Goal: Task Accomplishment & Management: Manage account settings

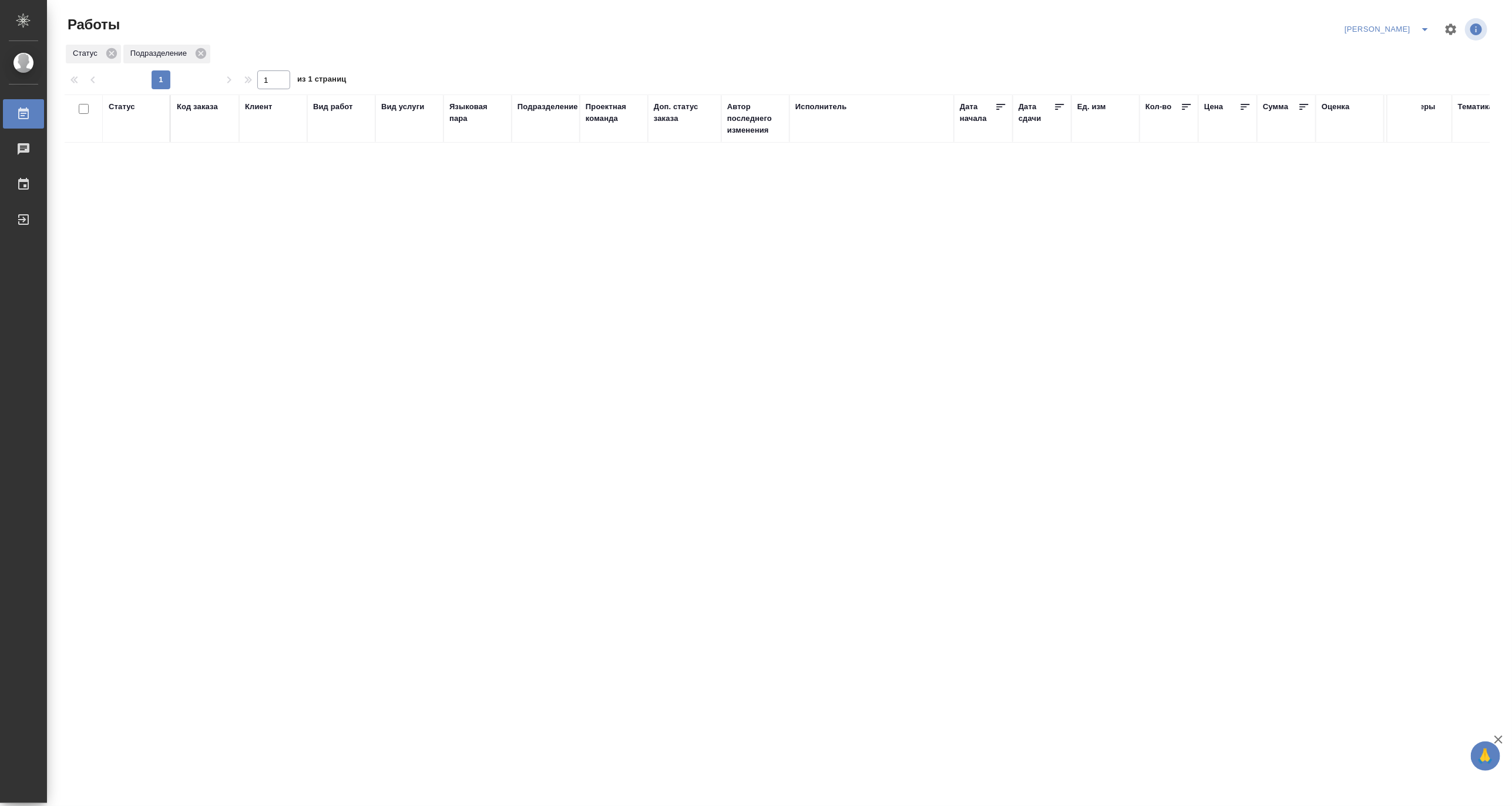
click at [1420, 24] on icon "split button" at bounding box center [1425, 30] width 14 height 14
click at [1366, 108] on li "Верстка и Дизайн" at bounding box center [1381, 110] width 113 height 19
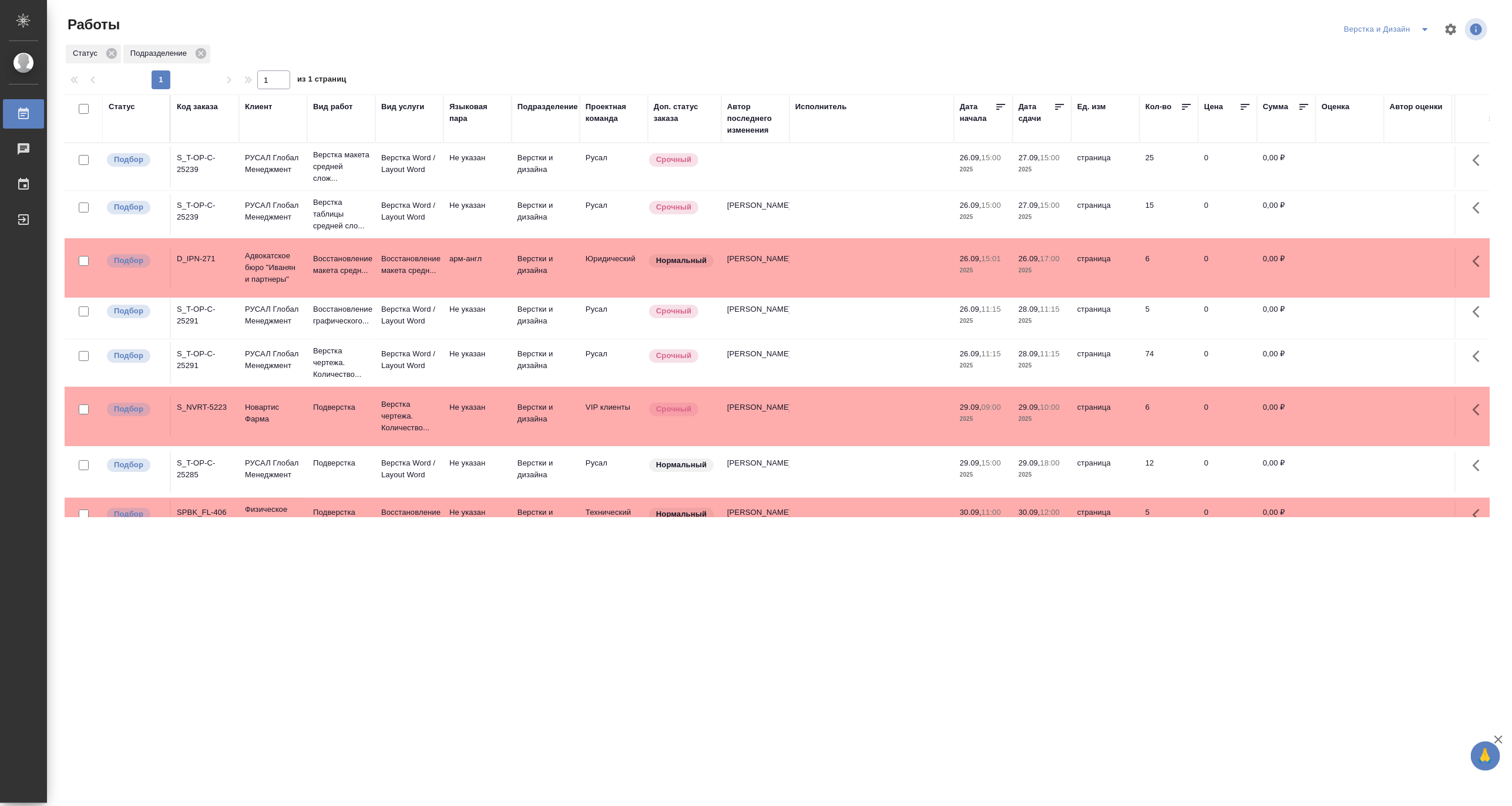
click at [1422, 24] on icon "split button" at bounding box center [1425, 30] width 14 height 14
click at [1393, 90] on li "Матвеева_назначено" at bounding box center [1394, 90] width 113 height 19
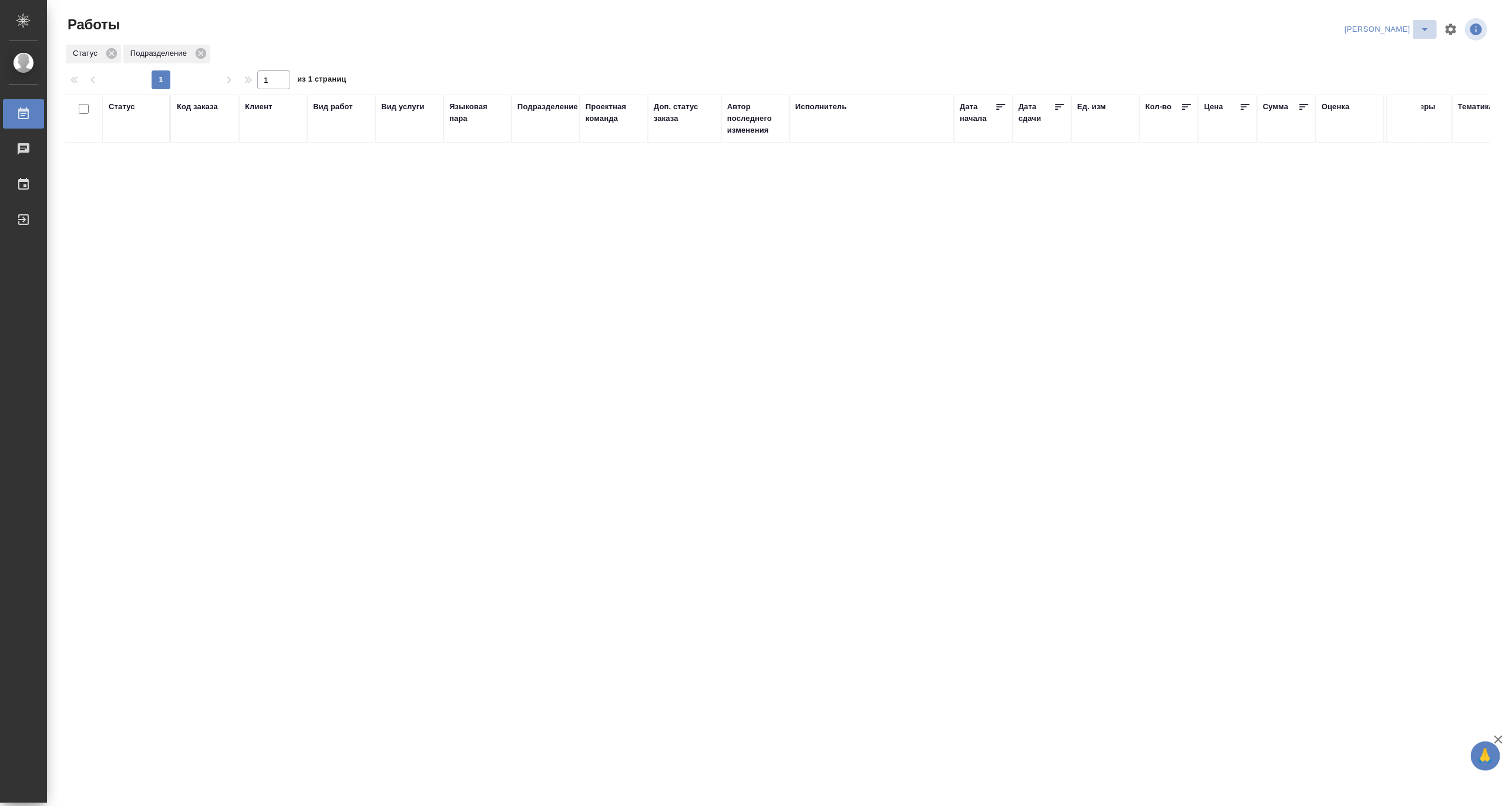
click at [1425, 24] on icon "split button" at bounding box center [1425, 30] width 14 height 14
click at [1384, 47] on li "[PERSON_NAME] работе" at bounding box center [1381, 53] width 113 height 19
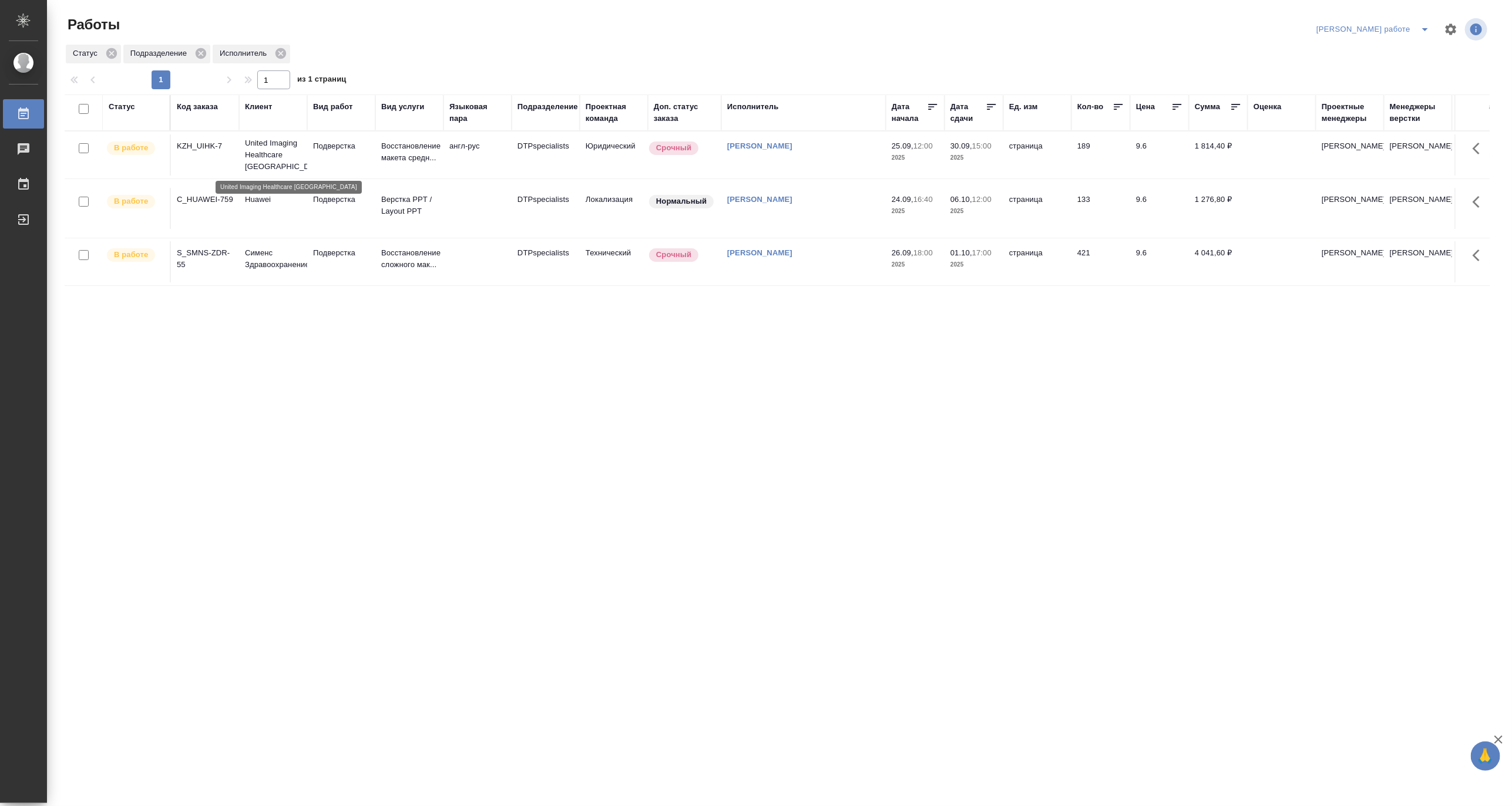
click at [276, 151] on p "United Imaging Healthcare Kazakhstan" at bounding box center [273, 155] width 57 height 36
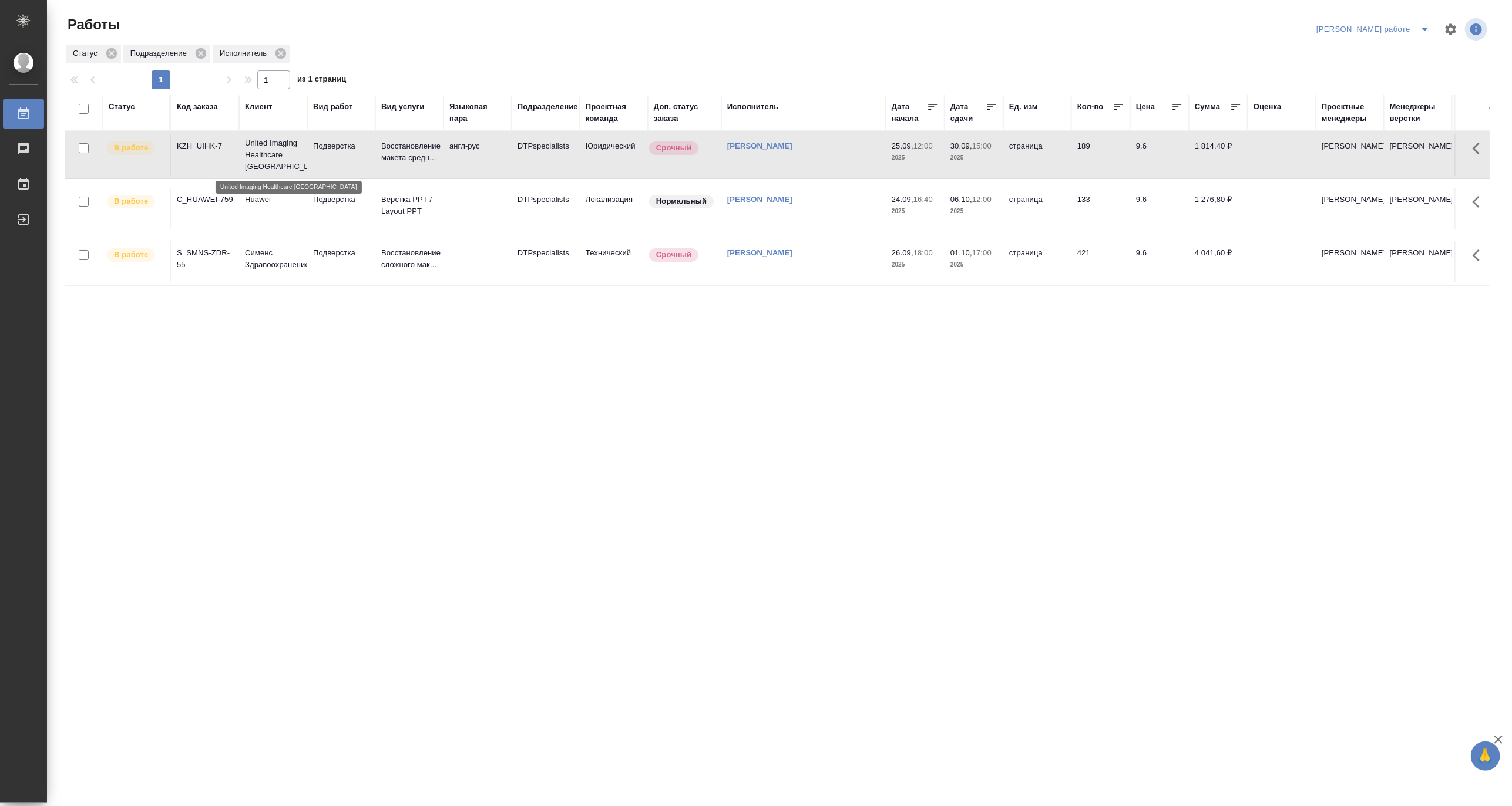
click at [276, 151] on p "United Imaging Healthcare Kazakhstan" at bounding box center [273, 155] width 57 height 36
click at [1420, 26] on icon "split button" at bounding box center [1425, 30] width 14 height 14
click at [1388, 68] on li "[PERSON_NAME]" at bounding box center [1383, 72] width 106 height 19
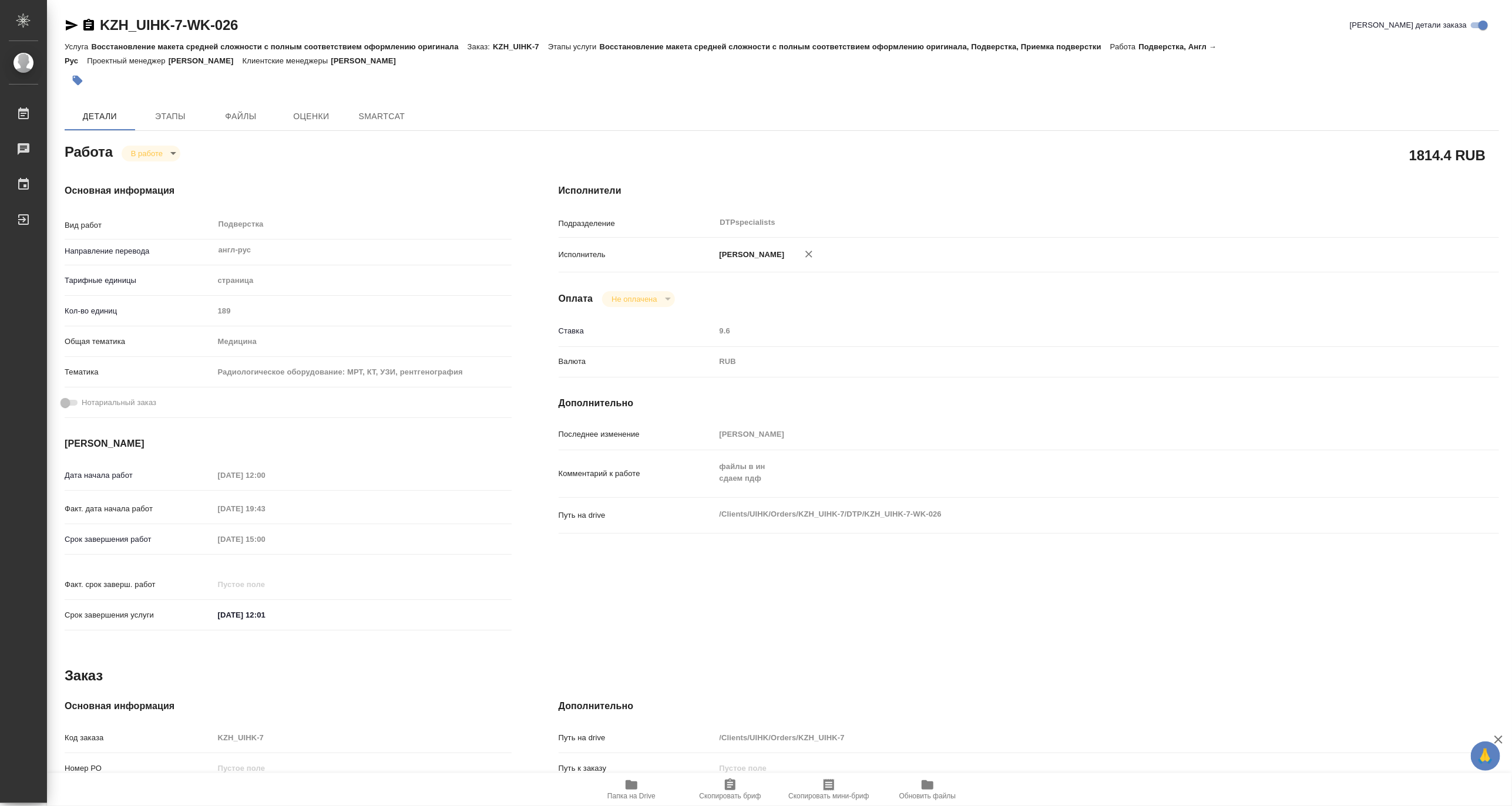
type input "inProgress"
type textarea "Подверстка"
type textarea "x"
type input "англ-рус"
type input "5a8b1489cc6b4906c91bfdb2"
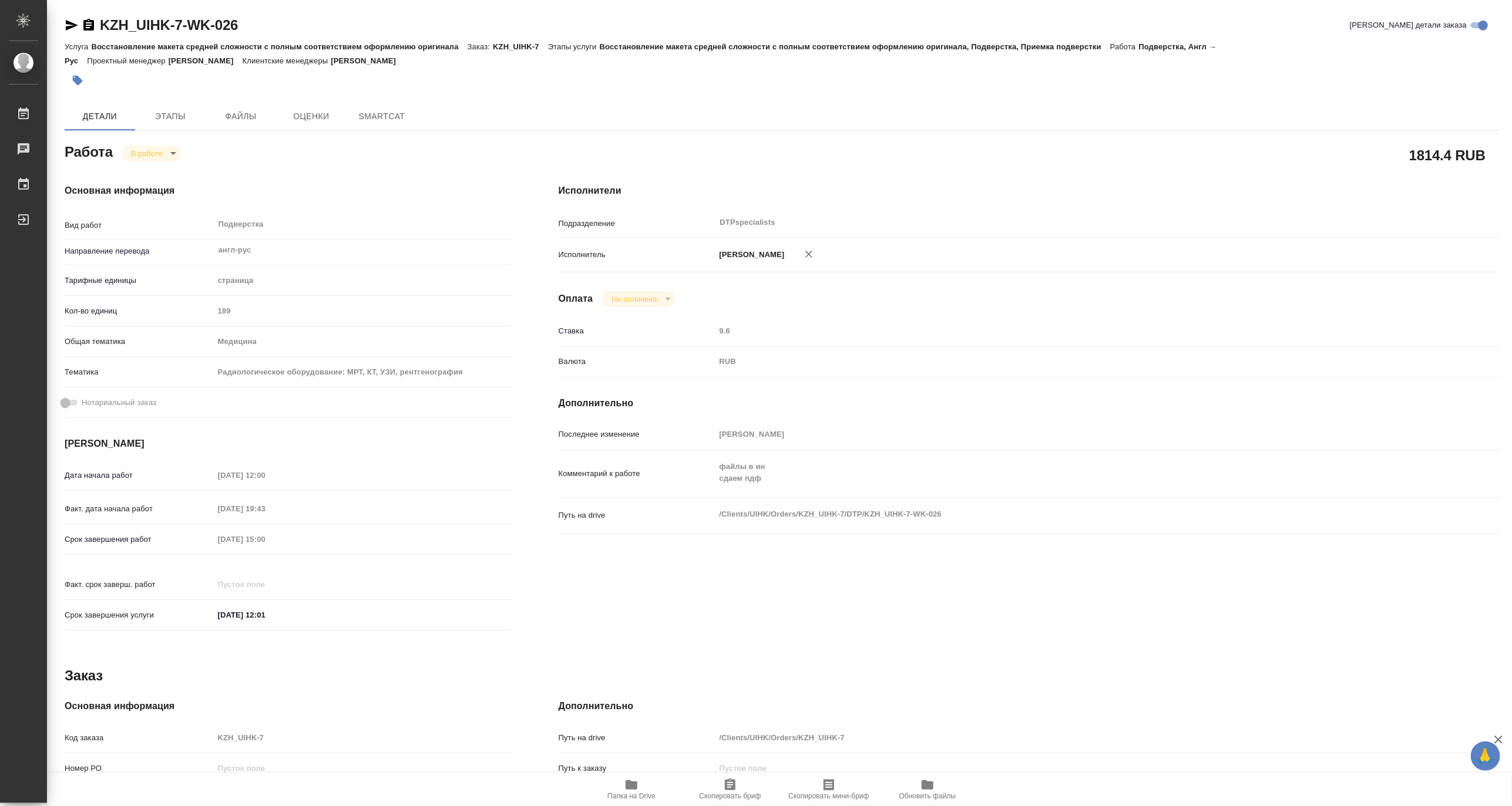
type input "189"
type input "med"
type input "61498321b8dc7c492cbbb6df"
type input "25.09.2025 12:00"
type input "25.09.2025 19:43"
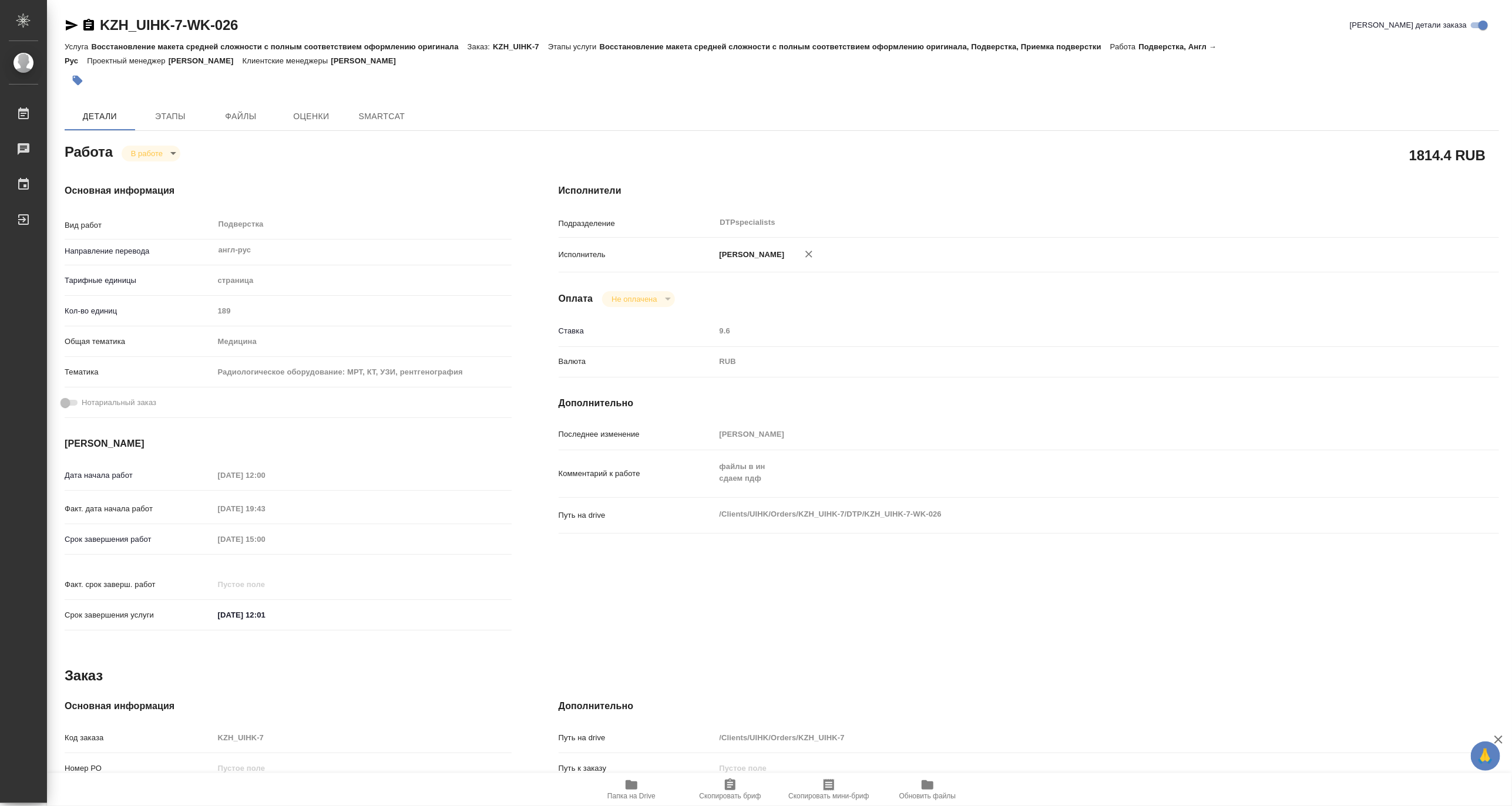
type input "30.09.2025 15:00"
type input "01.10.2025 12:01"
type input "DTPspecialists"
type input "notPayed"
type input "Матвеева Мария"
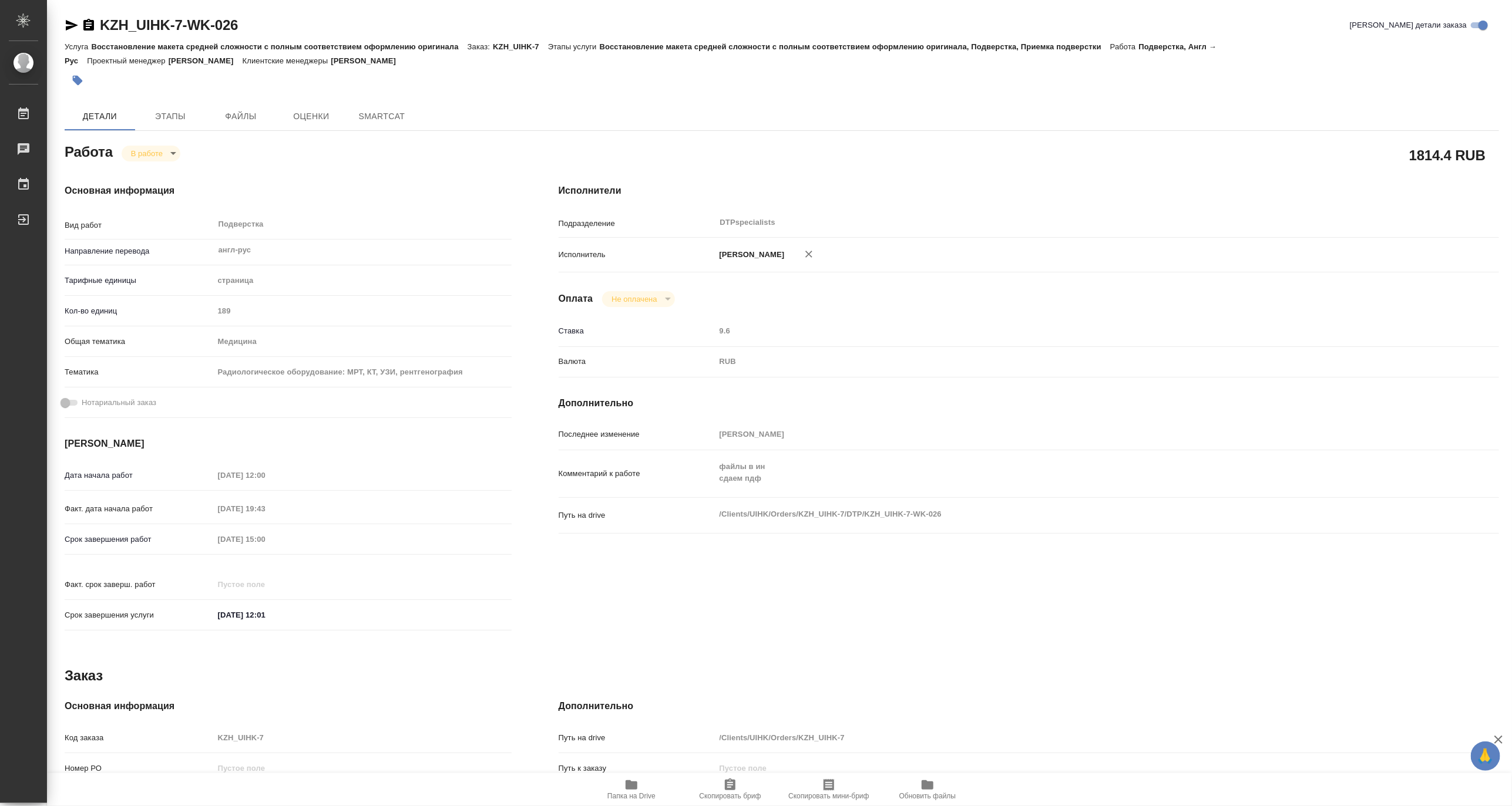
type textarea "файлы в ин сдаем пдф"
type textarea "x"
type textarea "/Clients/UIHK/Orders/KZH_UIHK-7/DTP/KZH_UIHK-7-WK-026"
type textarea "x"
type input "KZH_UIHK-7"
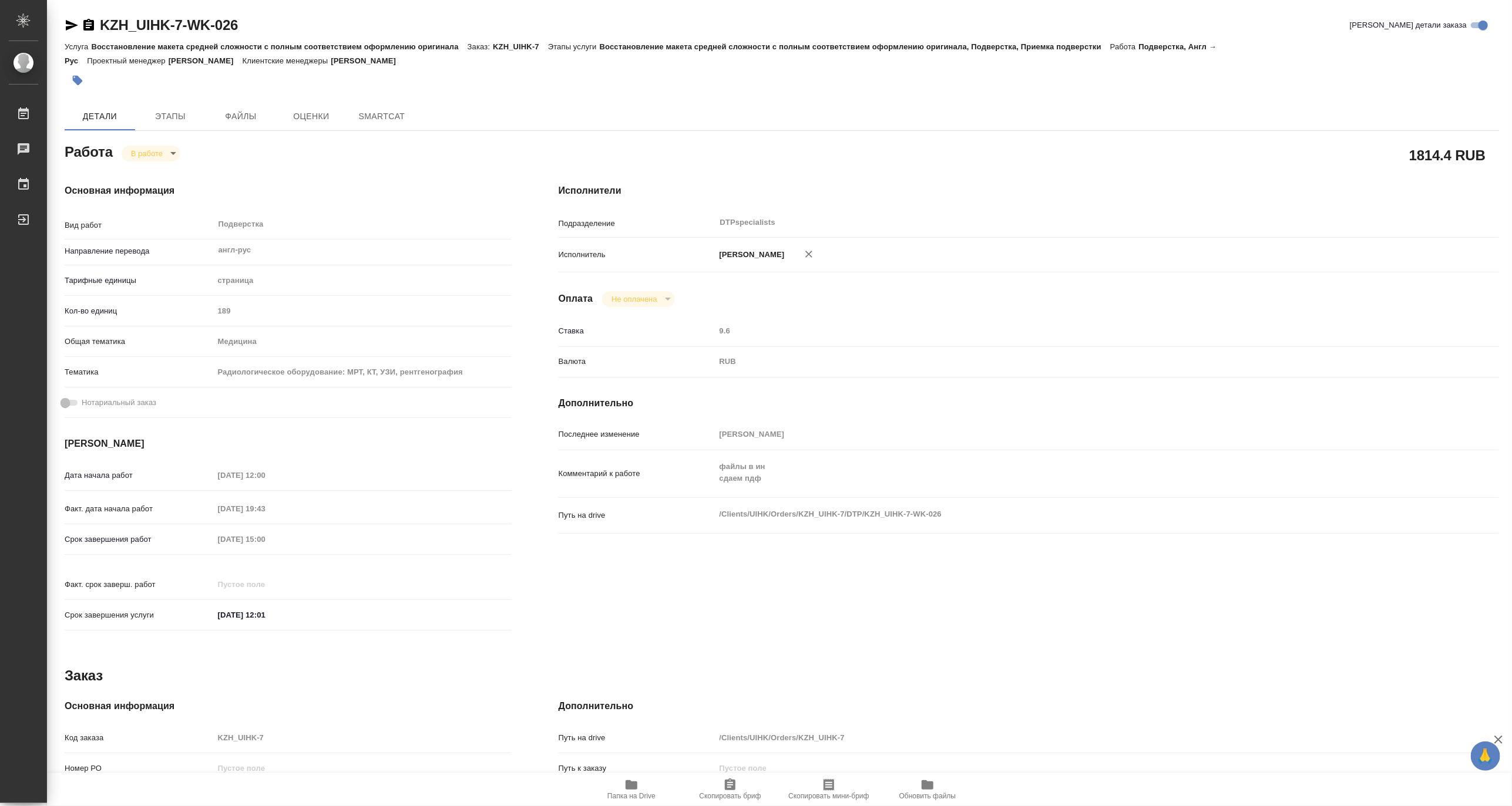
type input "Восстановление макета средней сложности с полным соответствием оформлению ориги…"
type input "Асланукова Сати"
type input "Заборова Александра"
type input "/Clients/UIHK/Orders/KZH_UIHK-7"
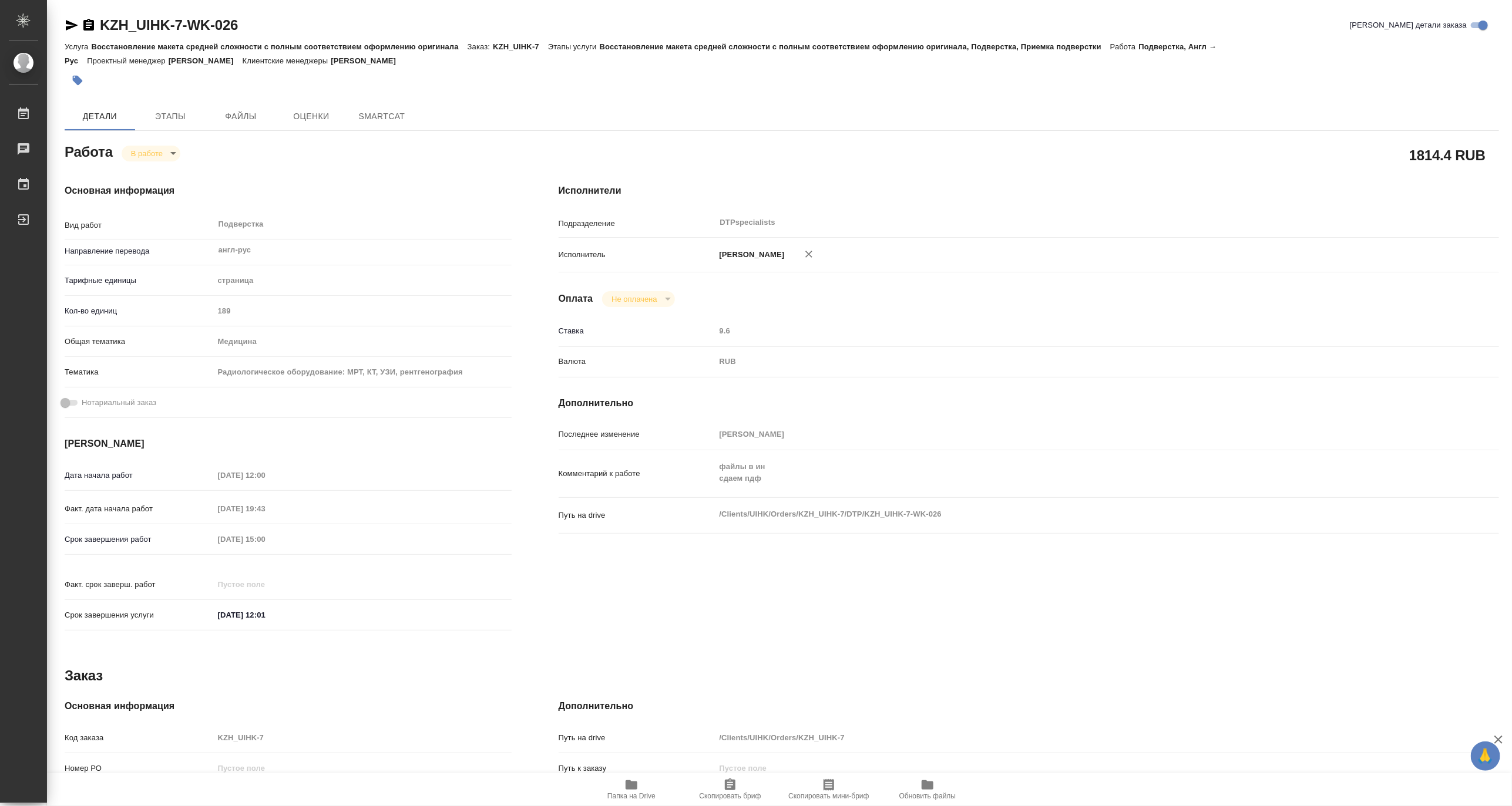
type textarea "x"
type textarea "по профу на рус 42 файла. Это datasheets, они более сложнее, чем брошюры. Брошю…"
type textarea "x"
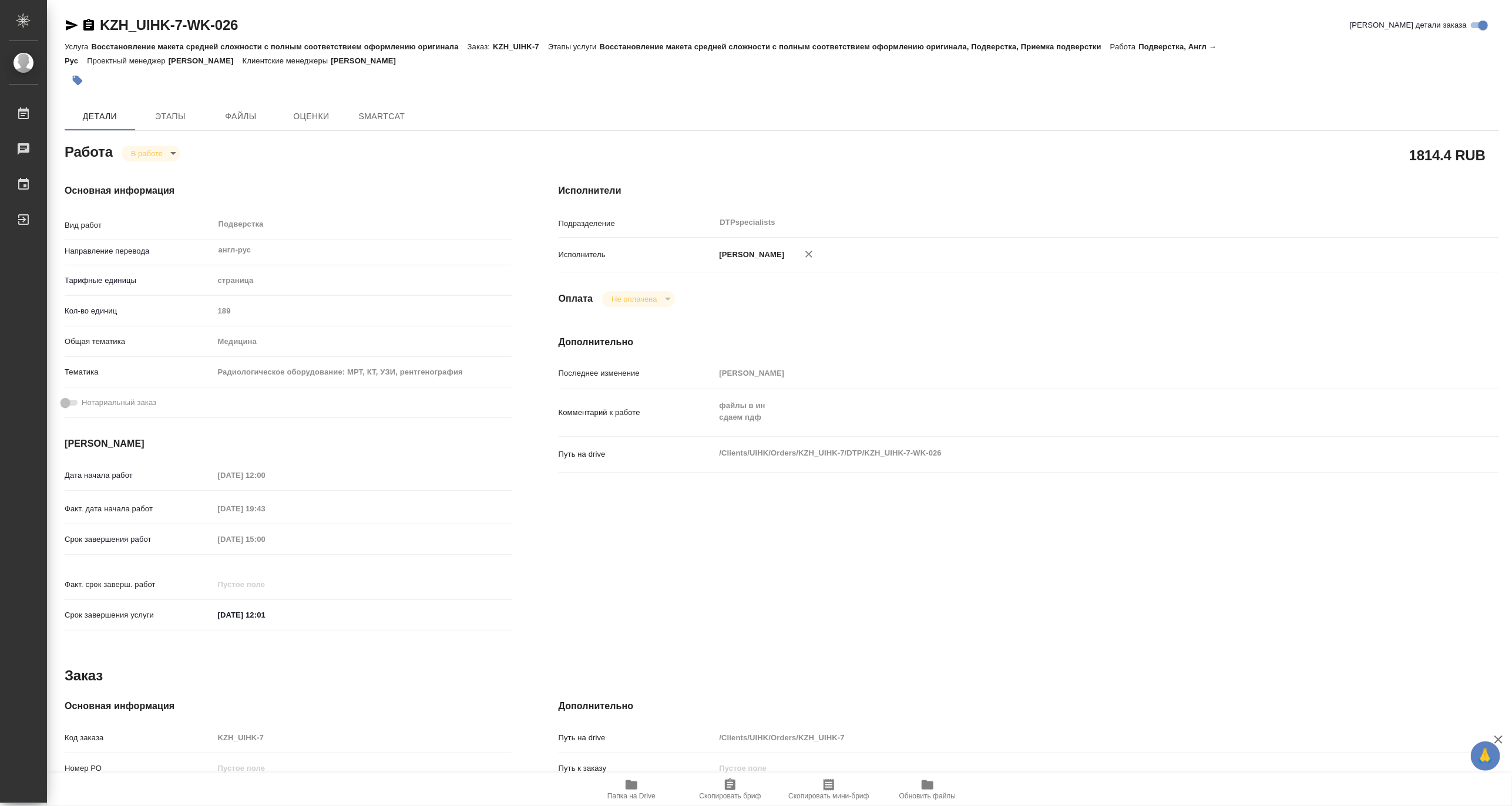
type textarea "x"
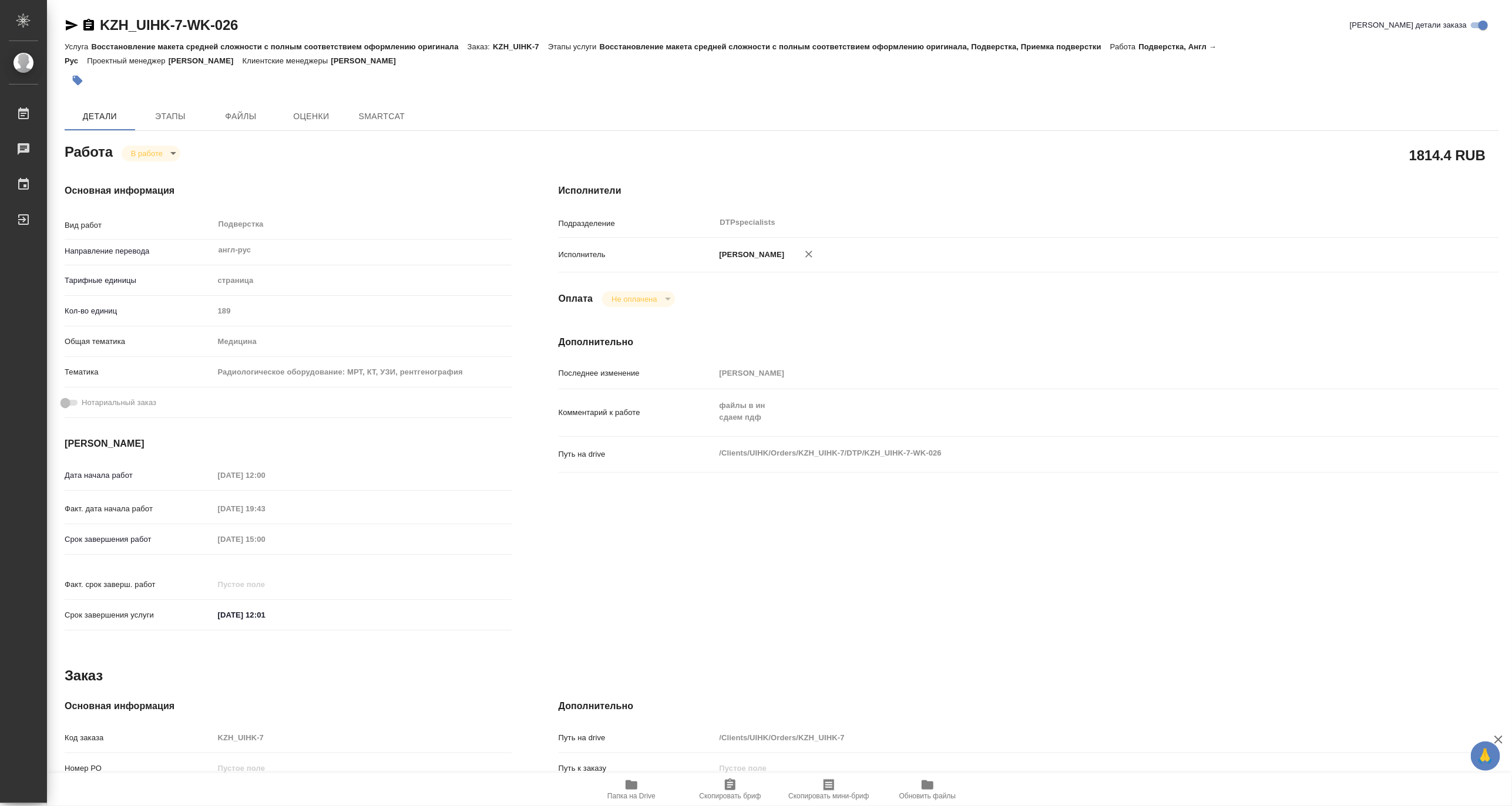
type textarea "x"
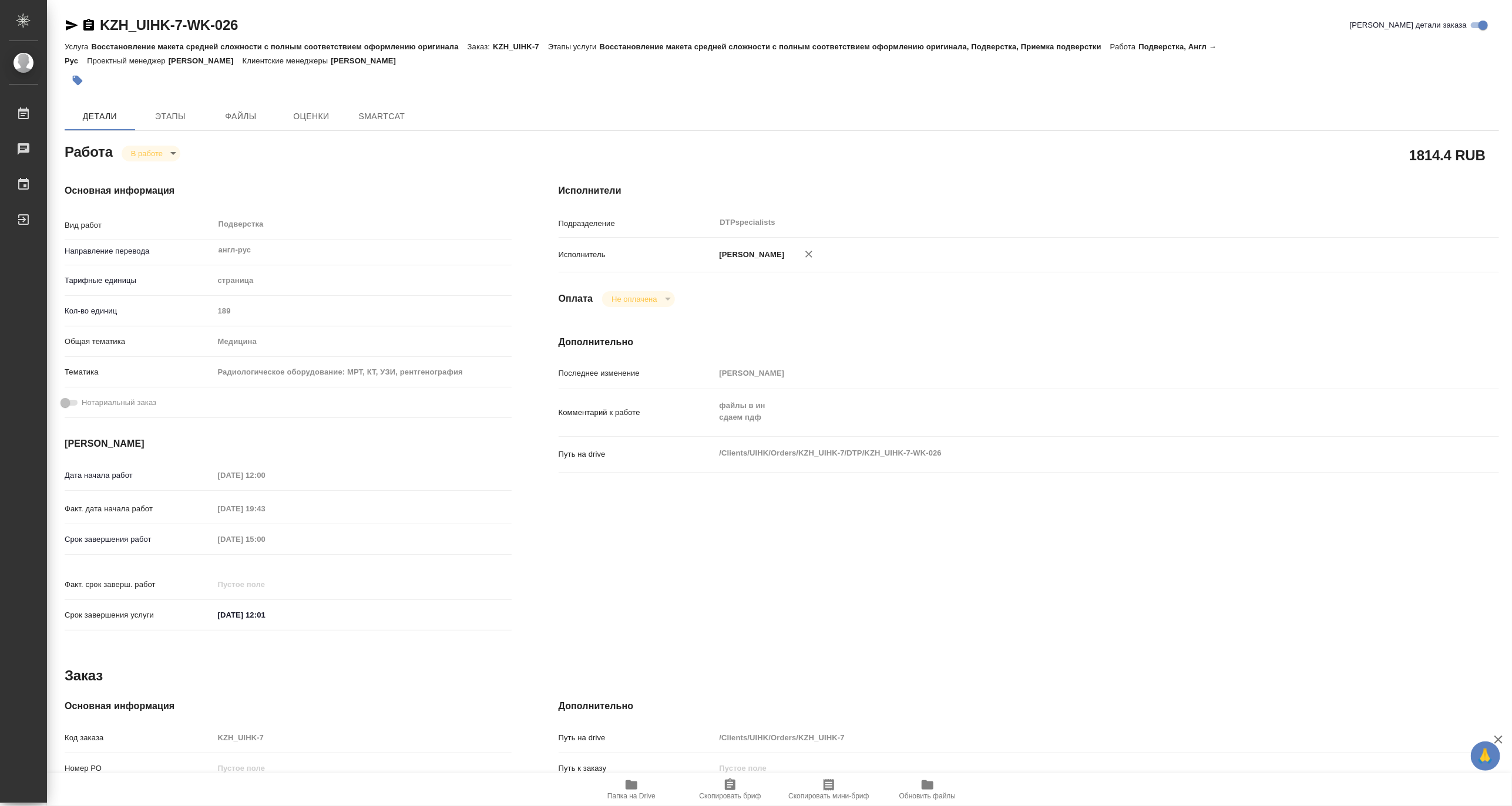
type textarea "x"
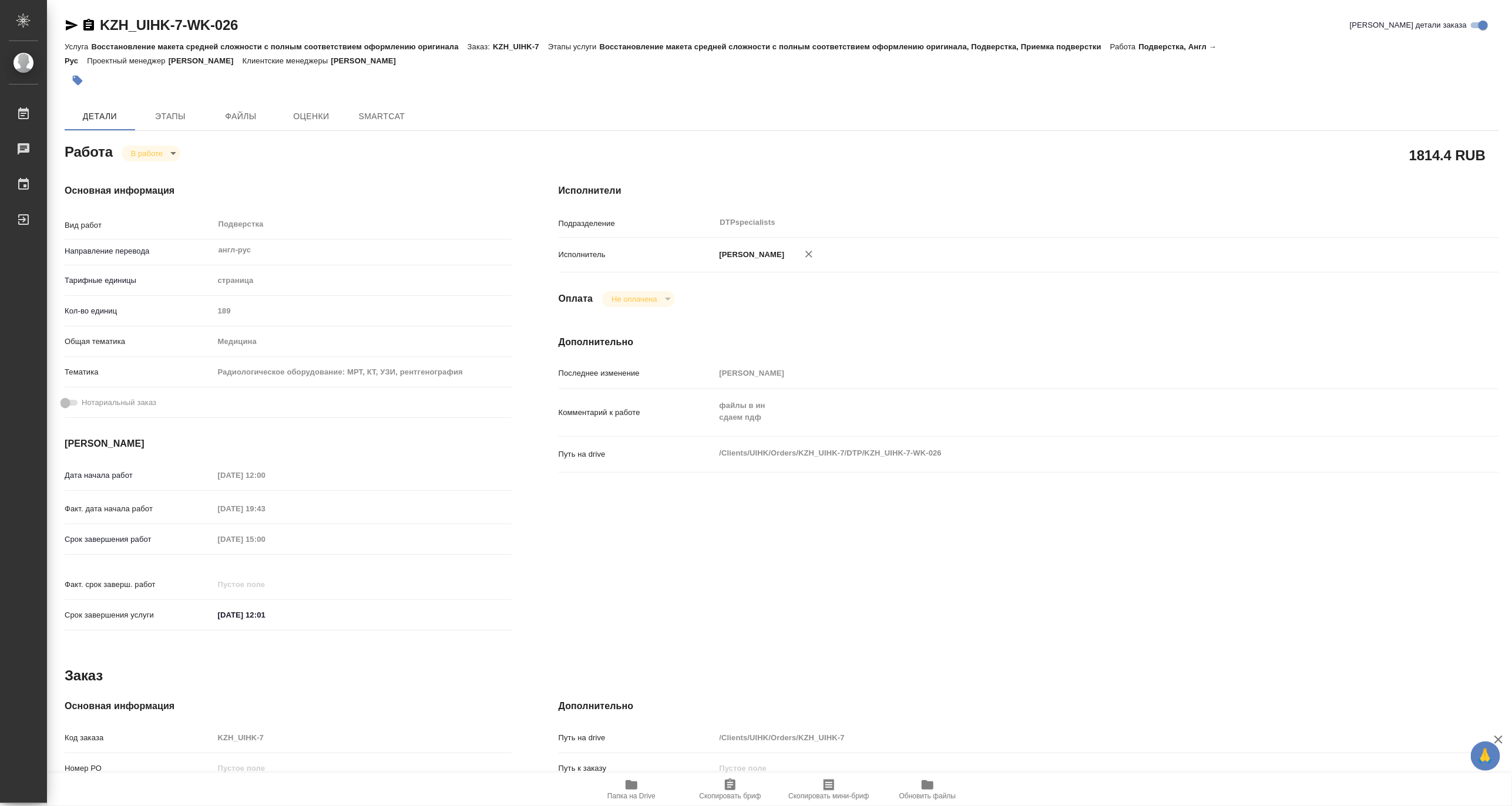
type textarea "x"
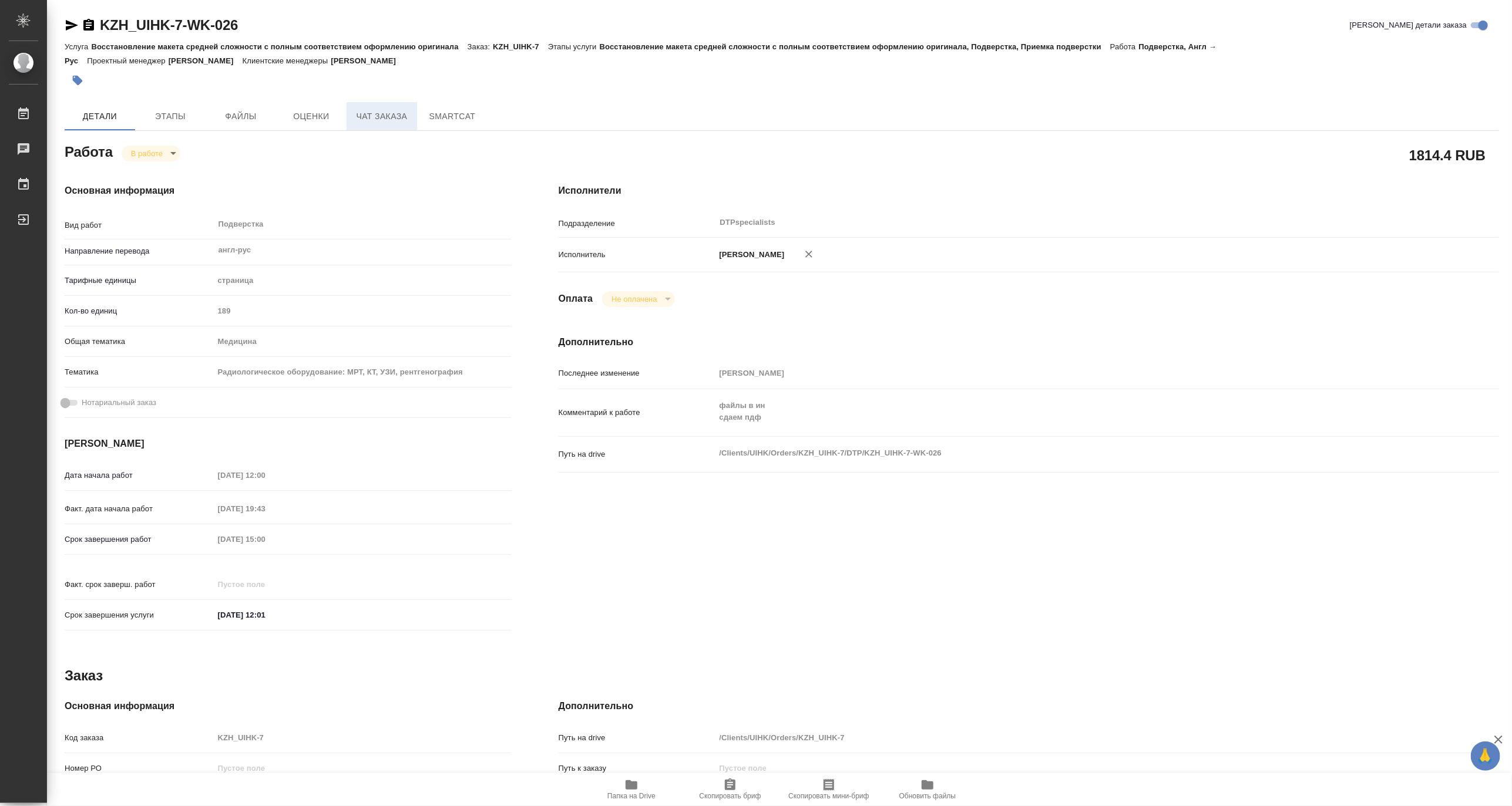
click at [378, 120] on span "Чат заказа" at bounding box center [381, 117] width 57 height 15
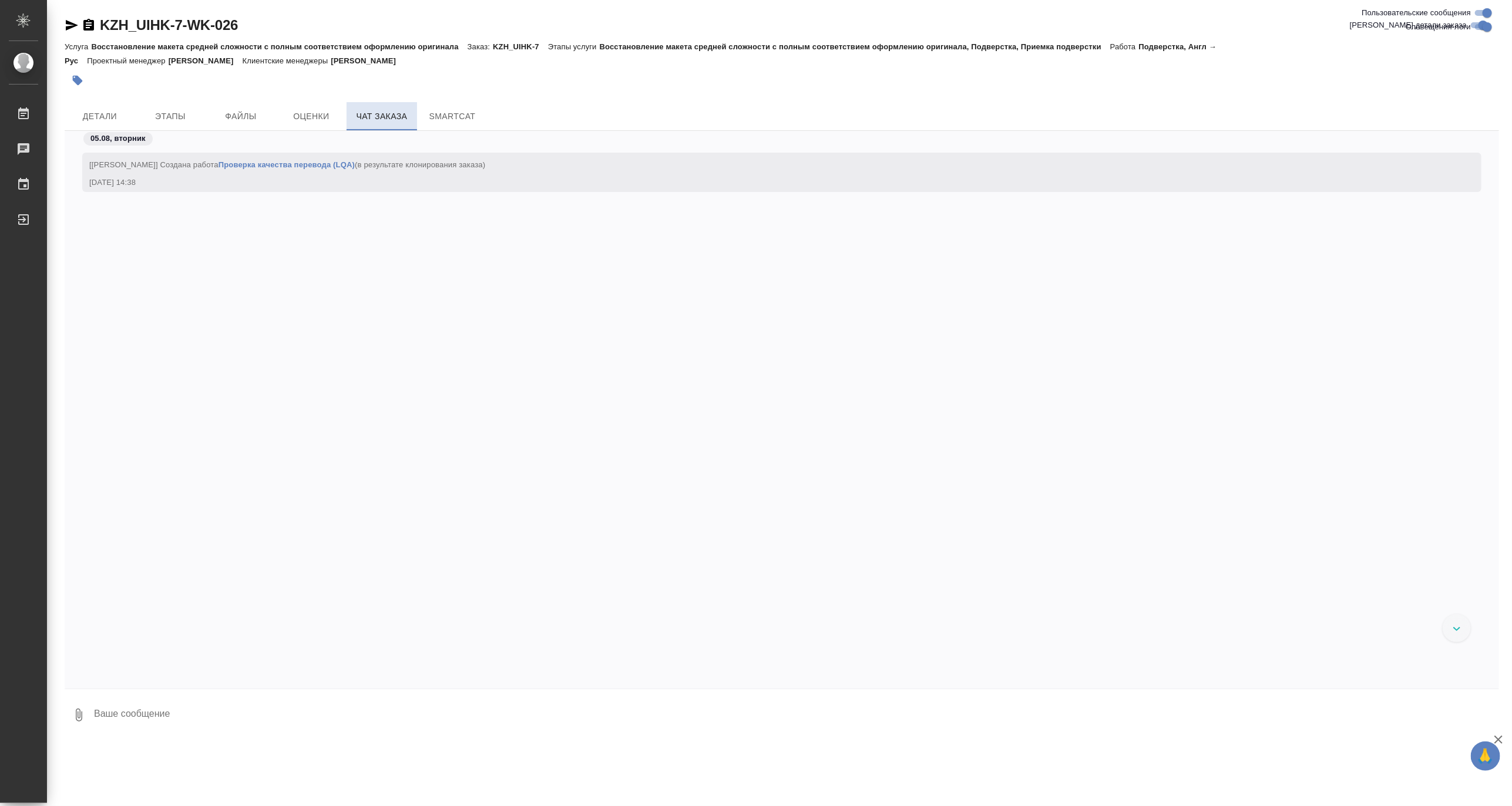
scroll to position [16481, 0]
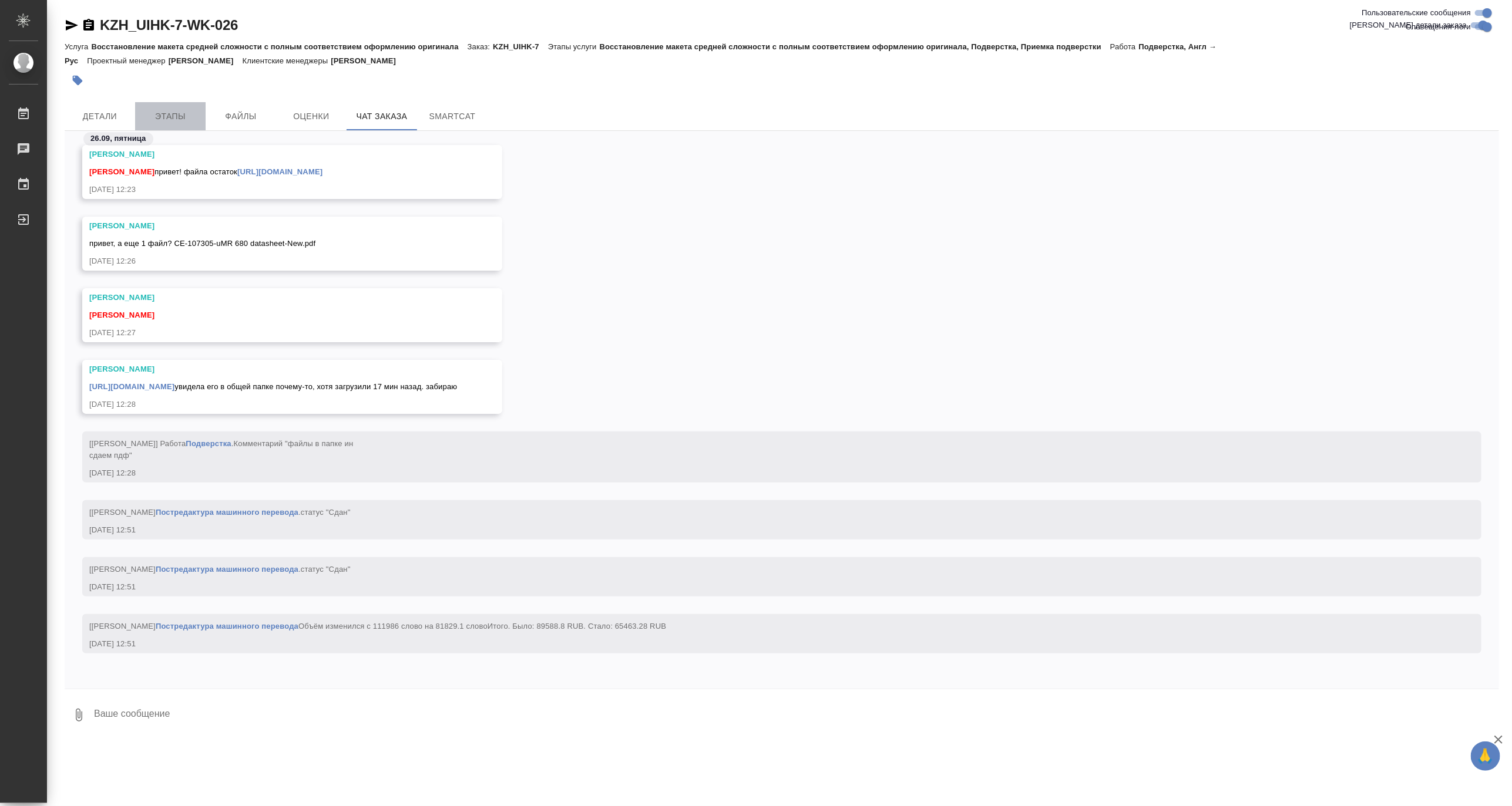
click at [183, 115] on span "Этапы" at bounding box center [170, 117] width 57 height 15
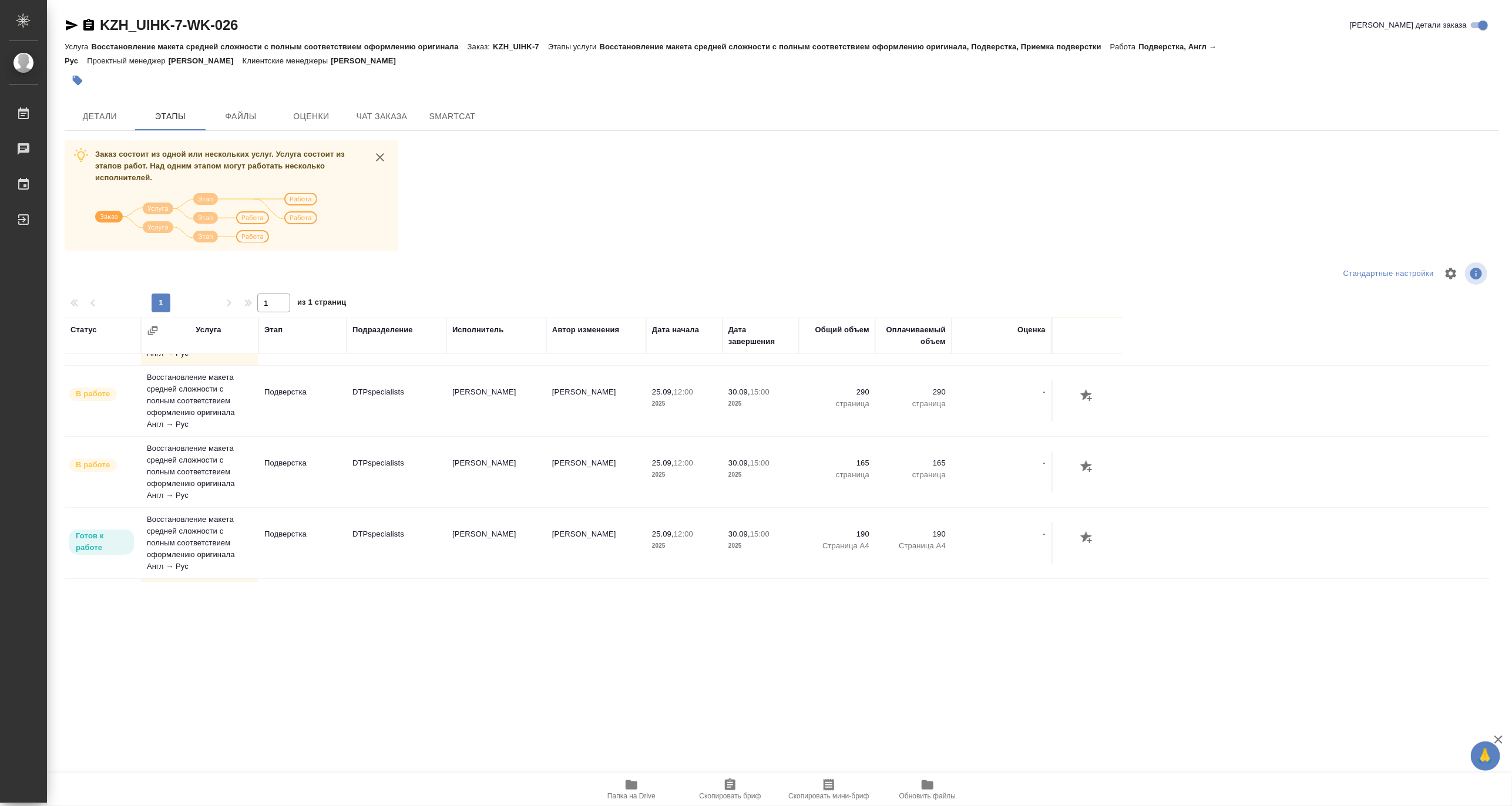
scroll to position [65, 0]
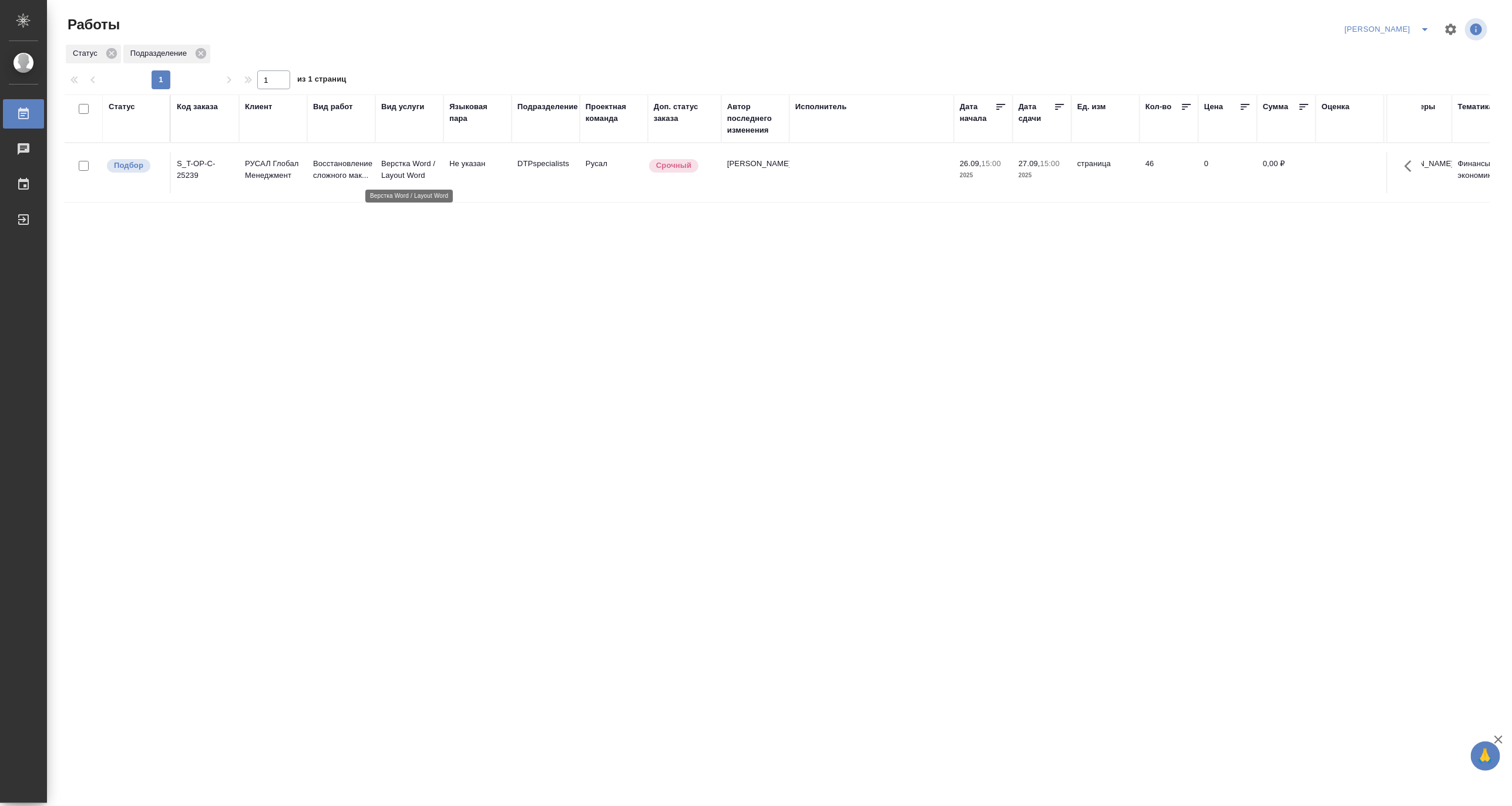
click at [397, 180] on p "Верстка Word / Layout Word" at bounding box center [409, 170] width 57 height 23
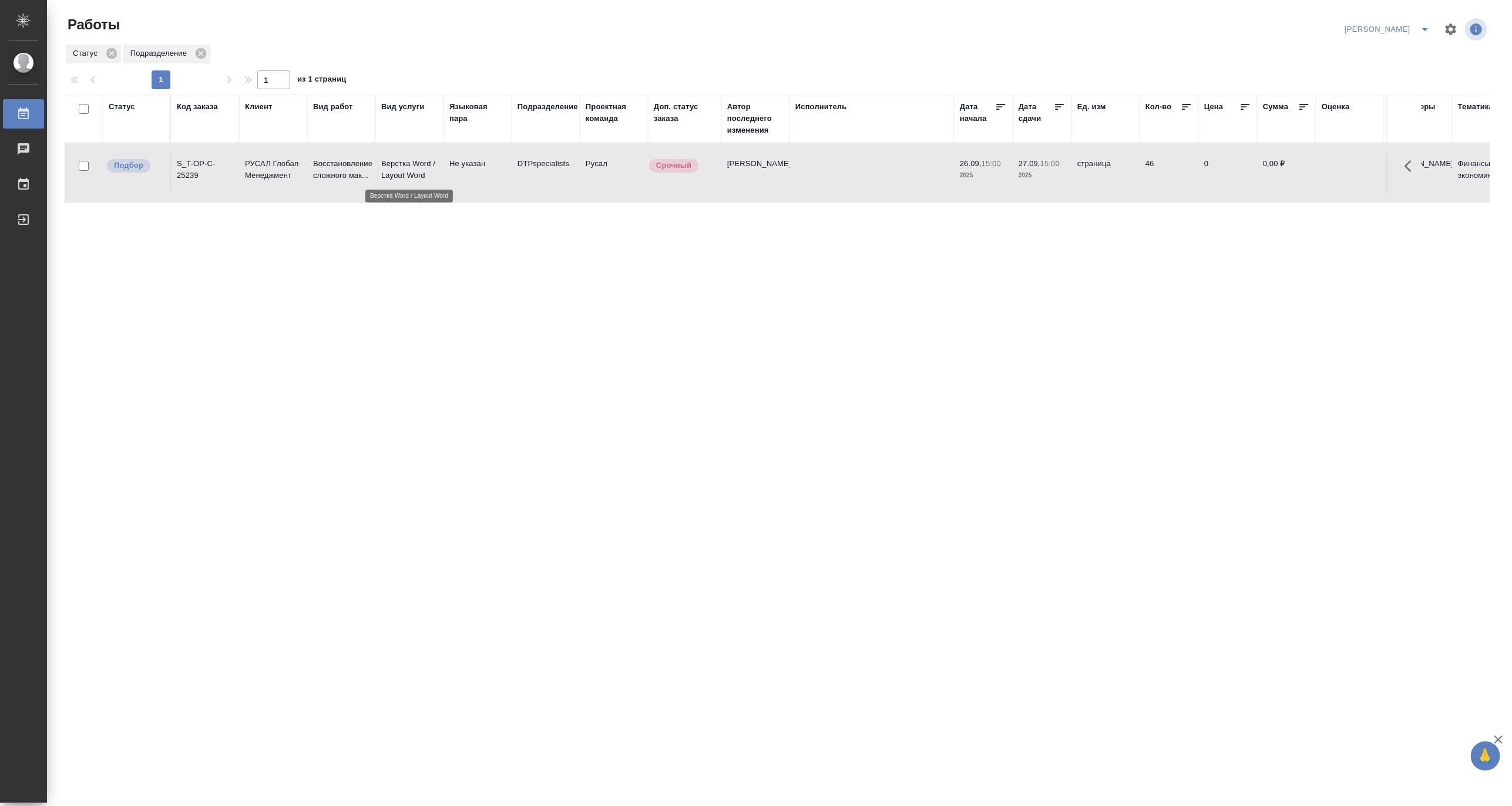
click at [397, 180] on p "Верстка Word / Layout Word" at bounding box center [409, 170] width 57 height 23
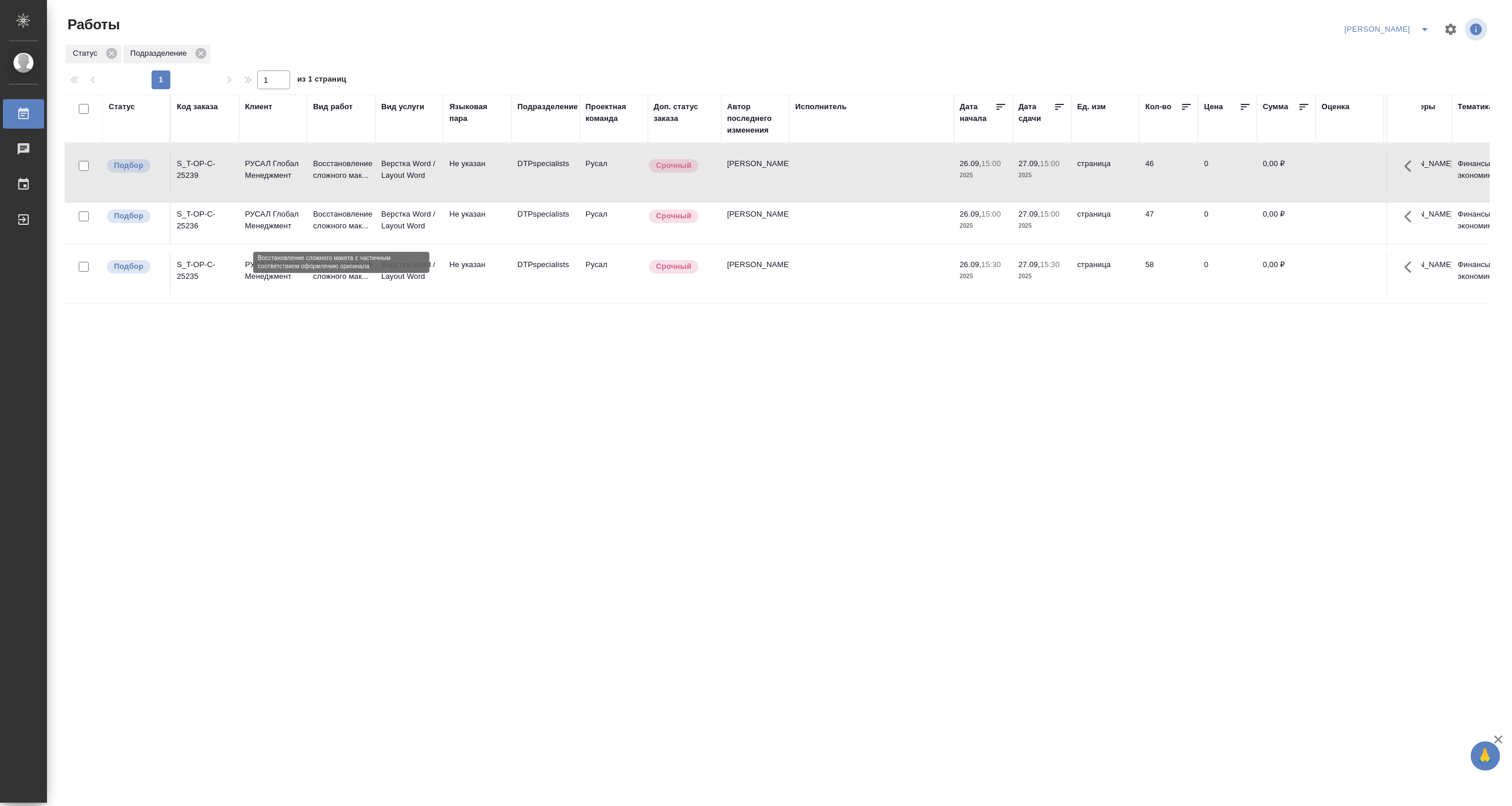
click at [368, 230] on p "Восстановление сложного мак..." at bounding box center [341, 220] width 57 height 23
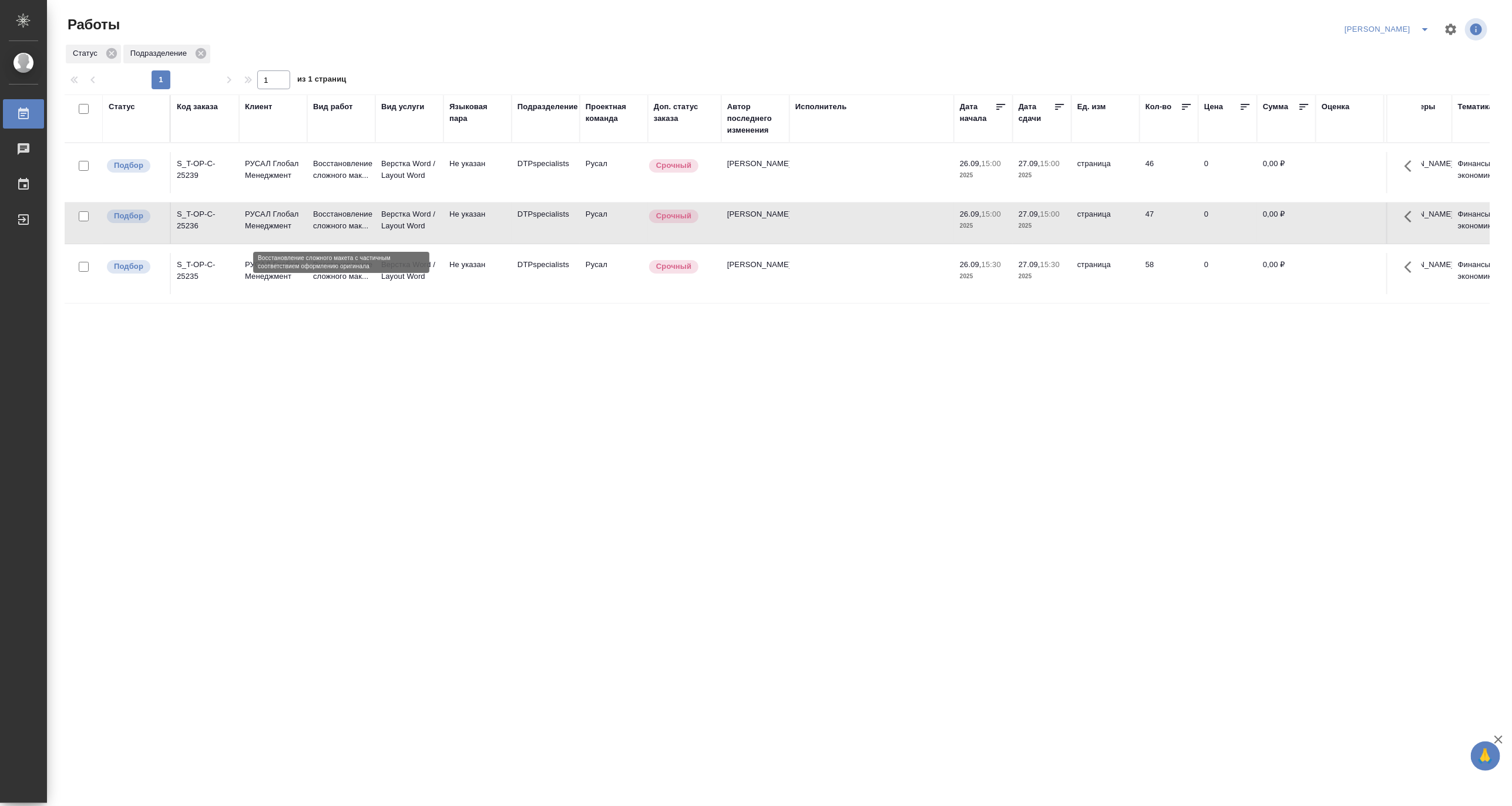
click at [368, 230] on p "Восстановление сложного мак..." at bounding box center [341, 220] width 57 height 23
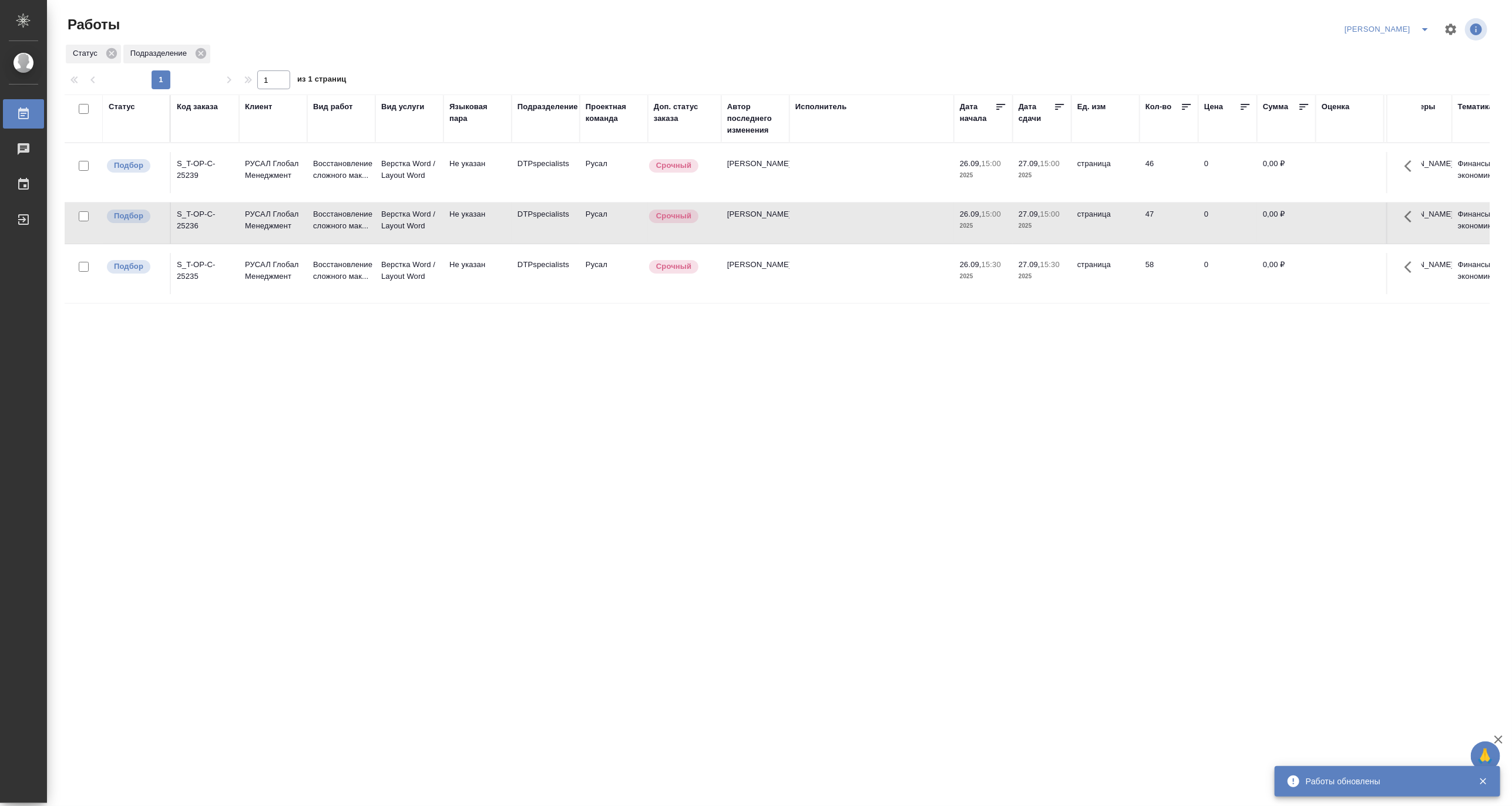
click at [371, 272] on td "Восстановление сложного мак..." at bounding box center [341, 273] width 68 height 41
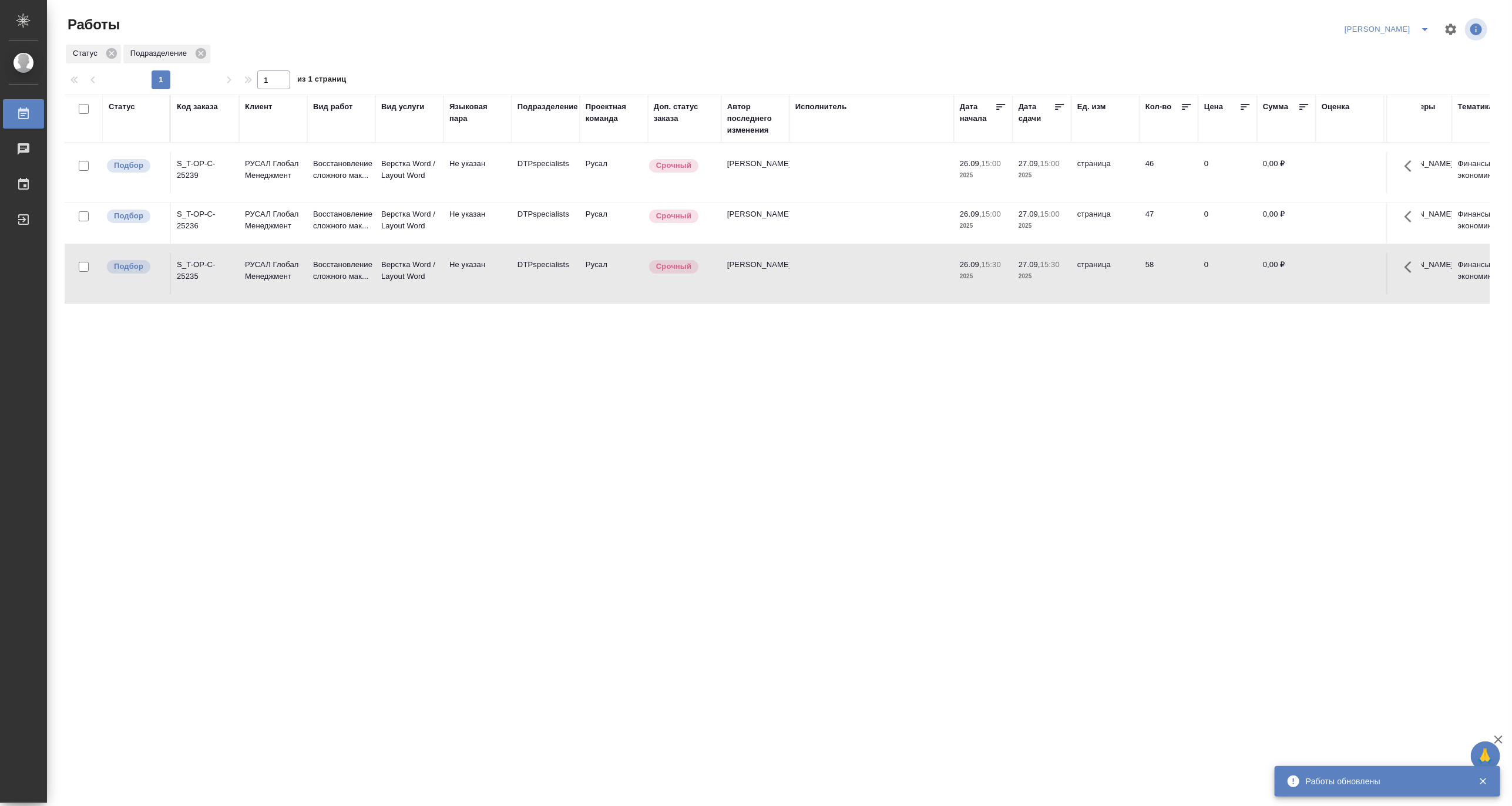
click at [371, 272] on td "Восстановление сложного мак..." at bounding box center [341, 273] width 68 height 41
click at [1420, 25] on icon "split button" at bounding box center [1425, 30] width 14 height 14
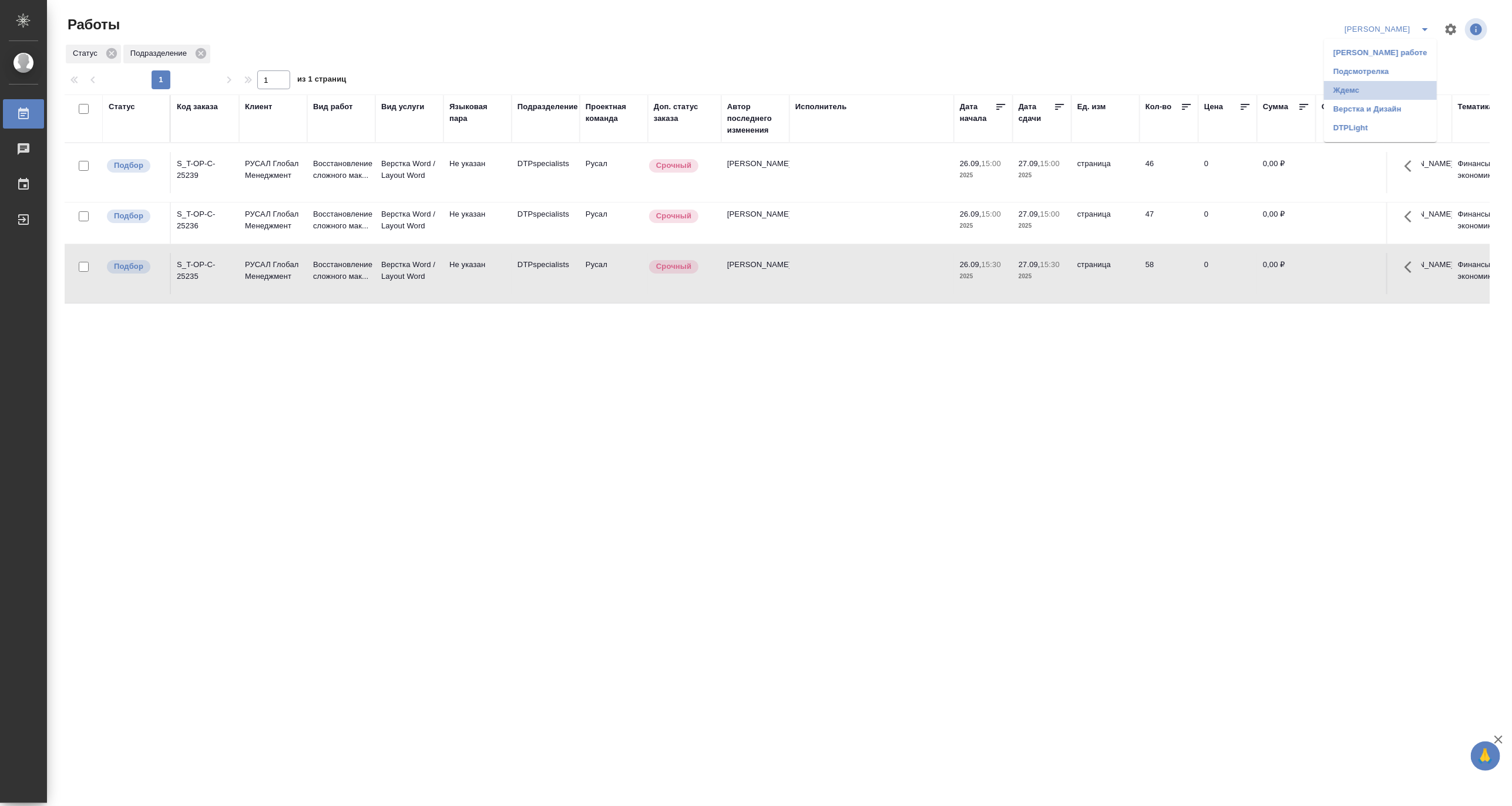
click at [1365, 88] on li "Ждемс" at bounding box center [1381, 90] width 113 height 19
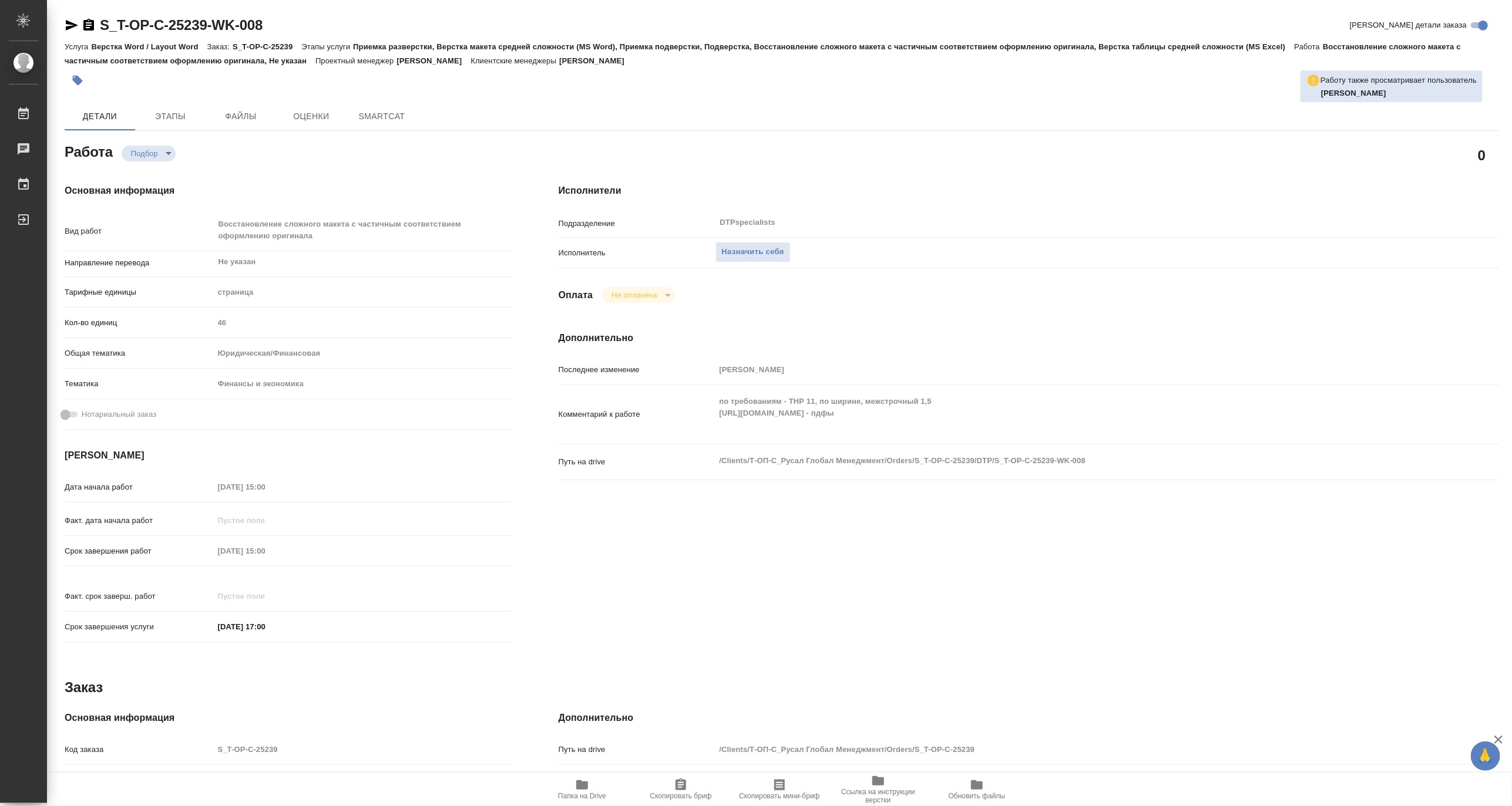
type textarea "x"
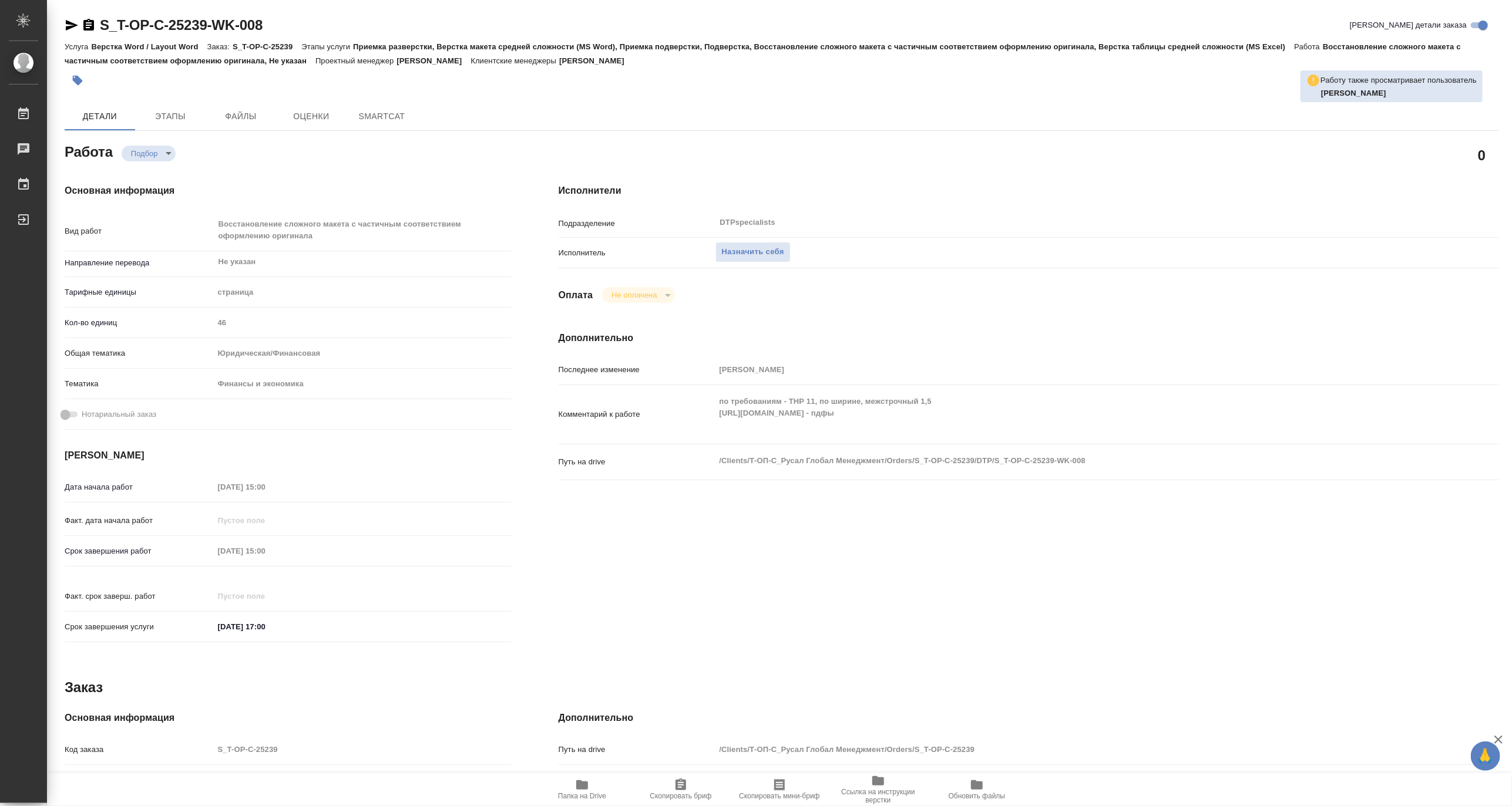
type textarea "x"
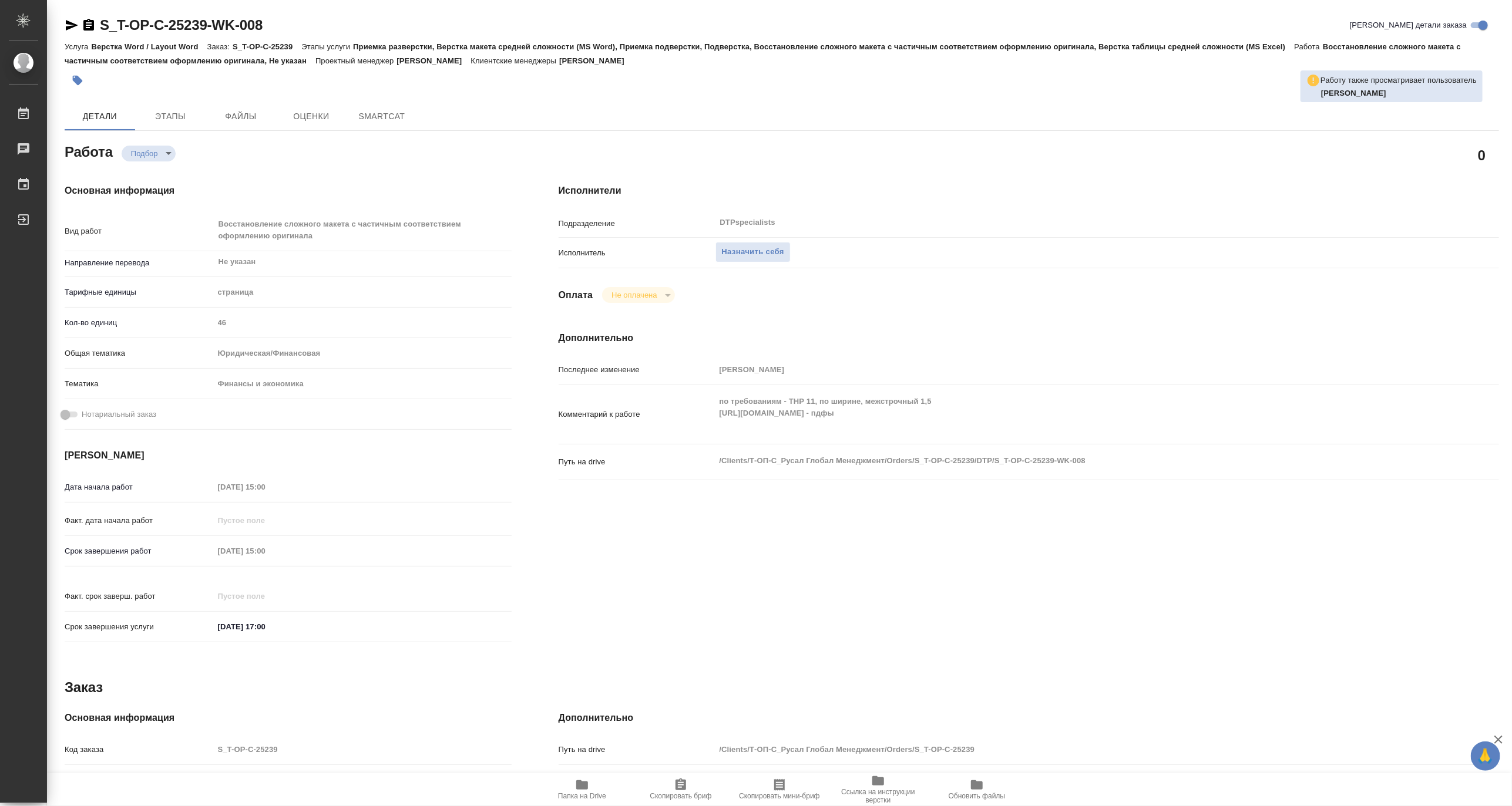
type textarea "x"
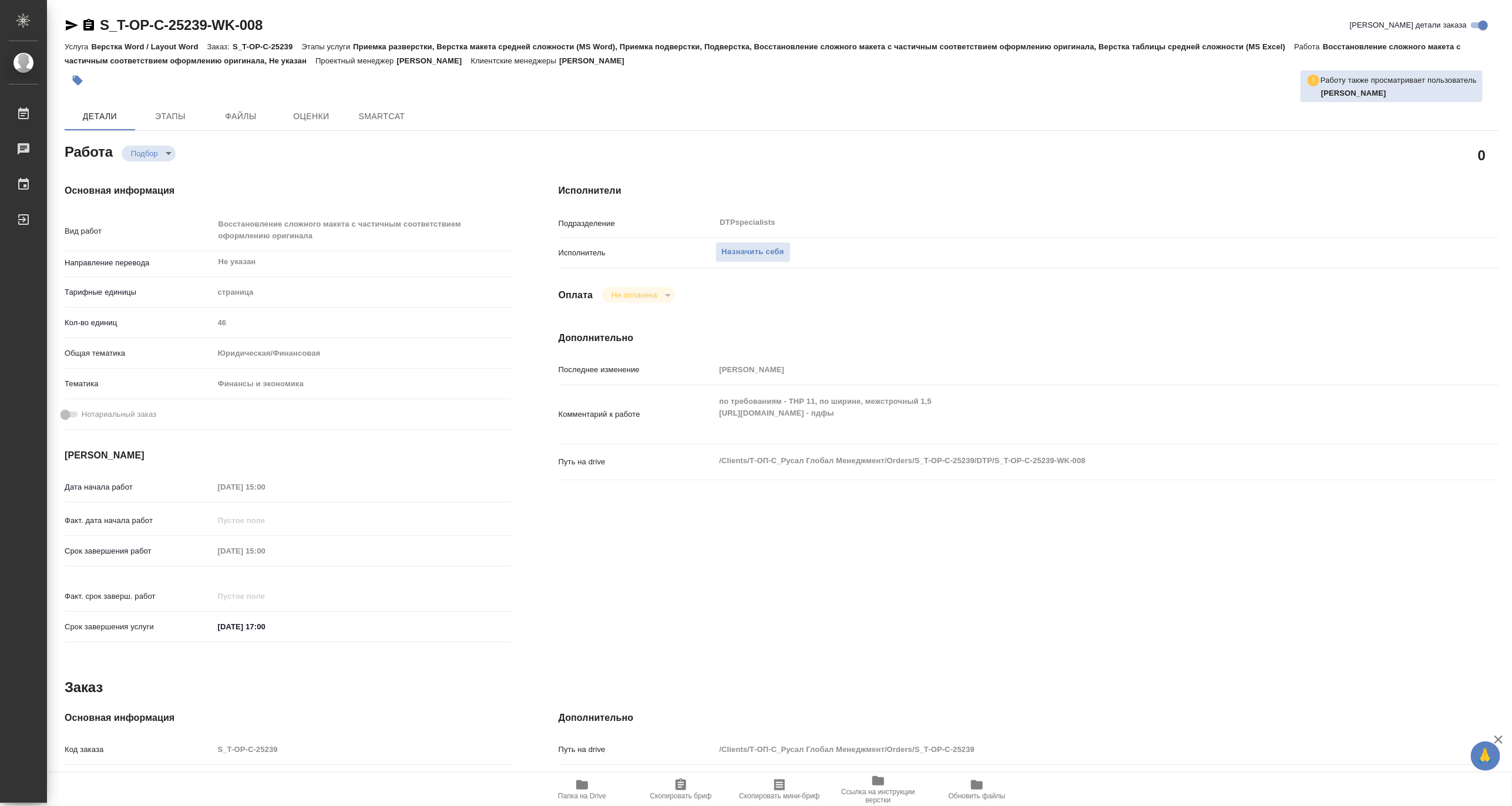
type textarea "x"
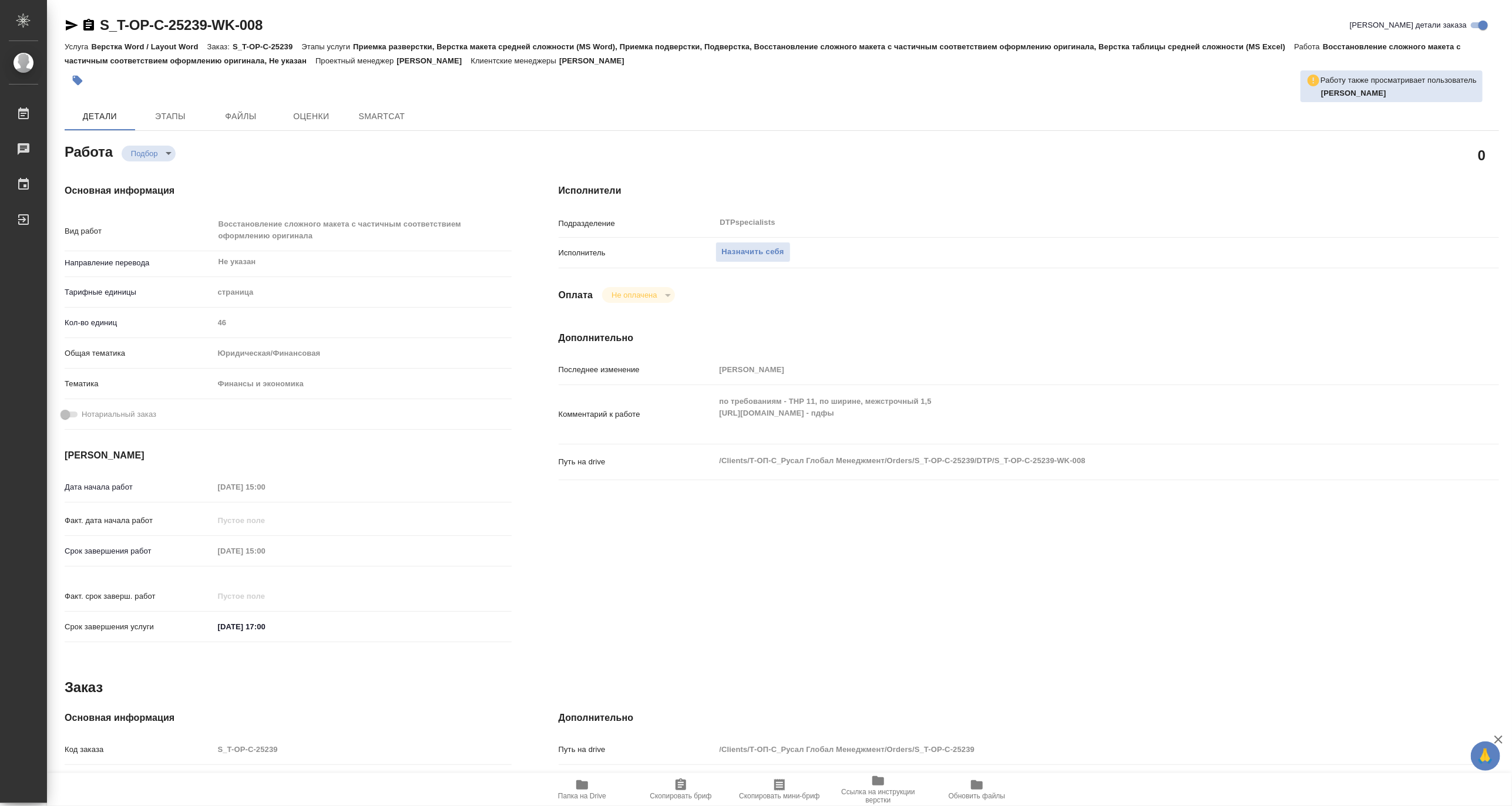
type textarea "x"
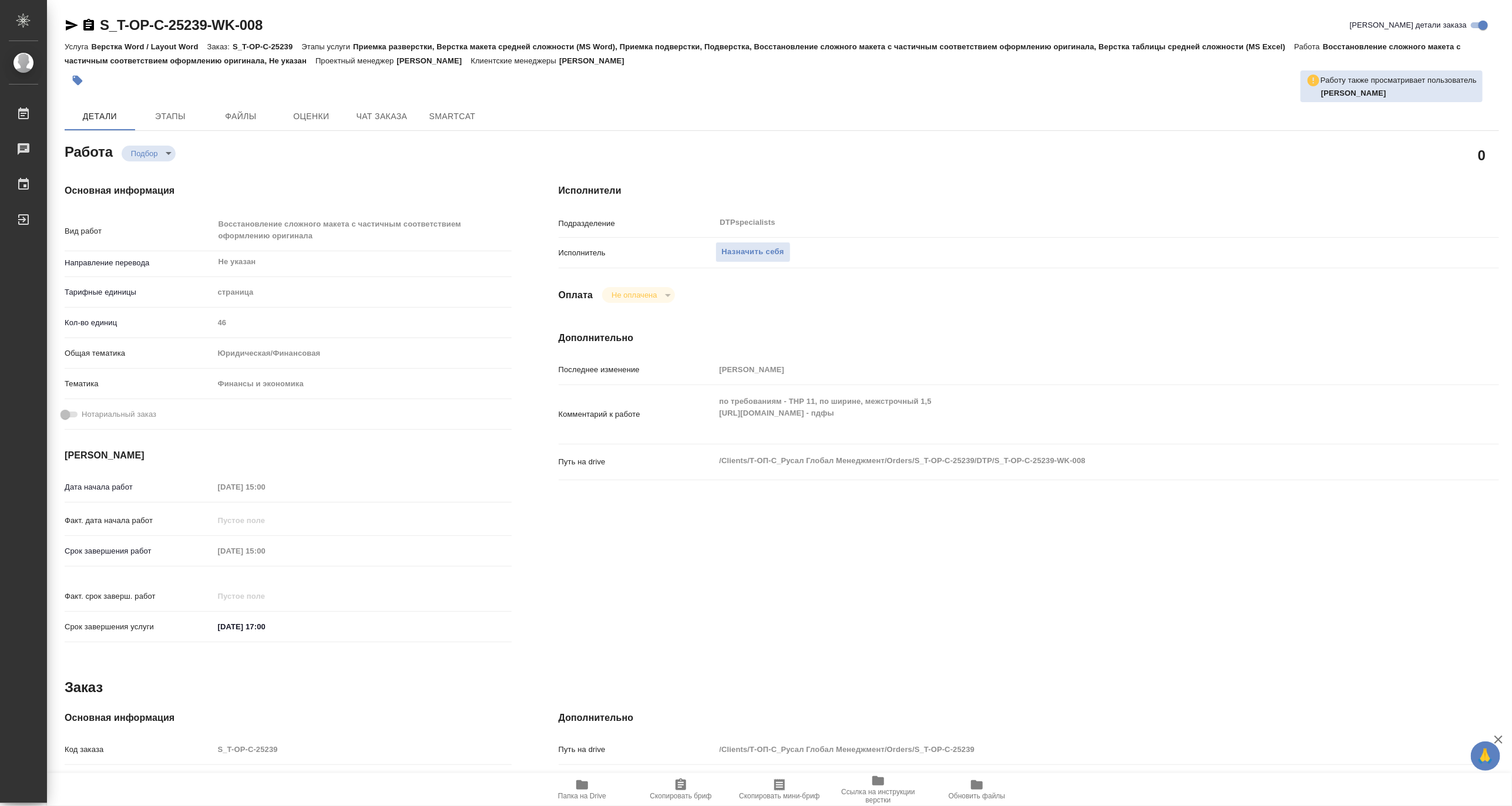
type textarea "x"
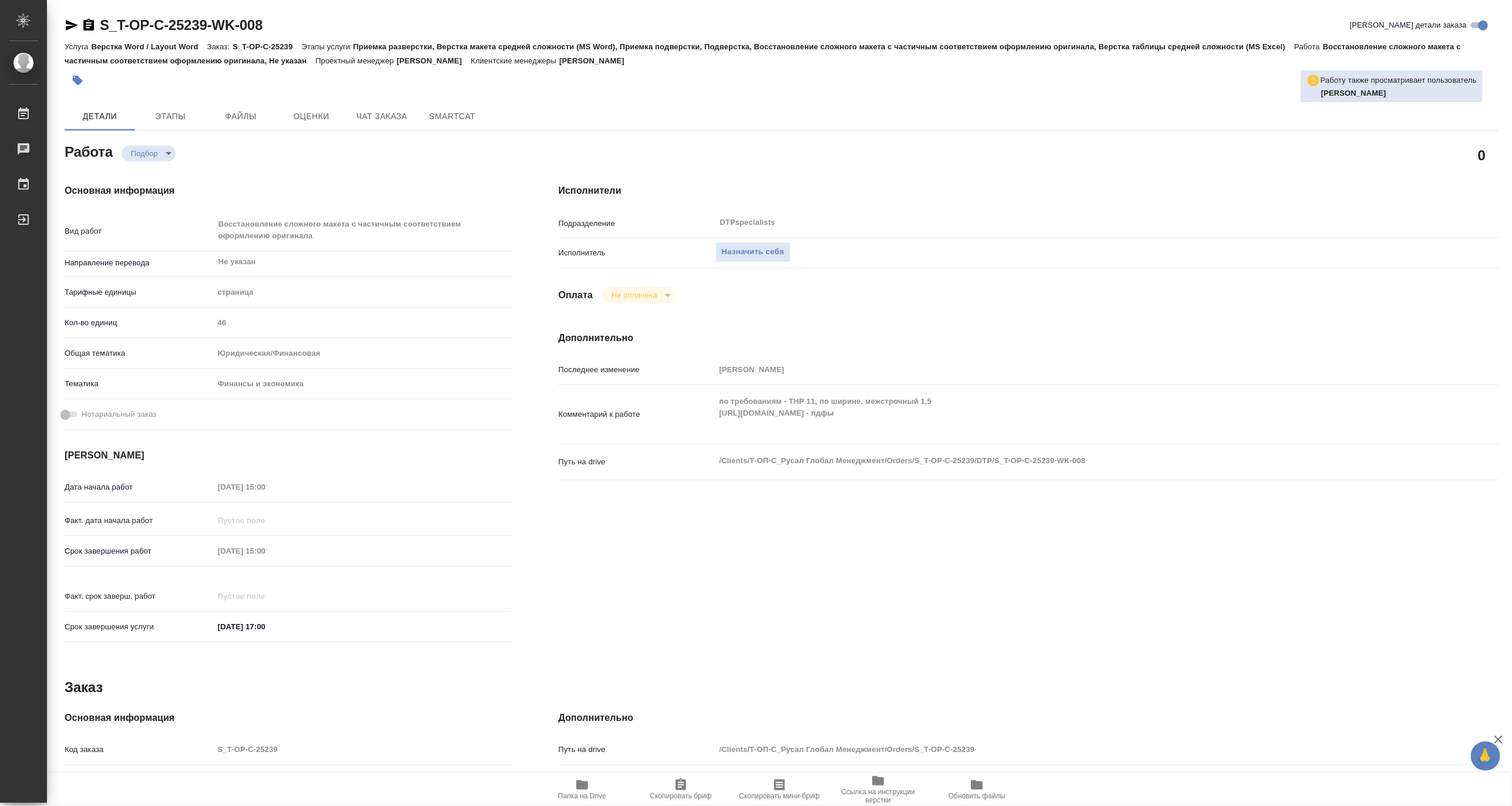
type textarea "x"
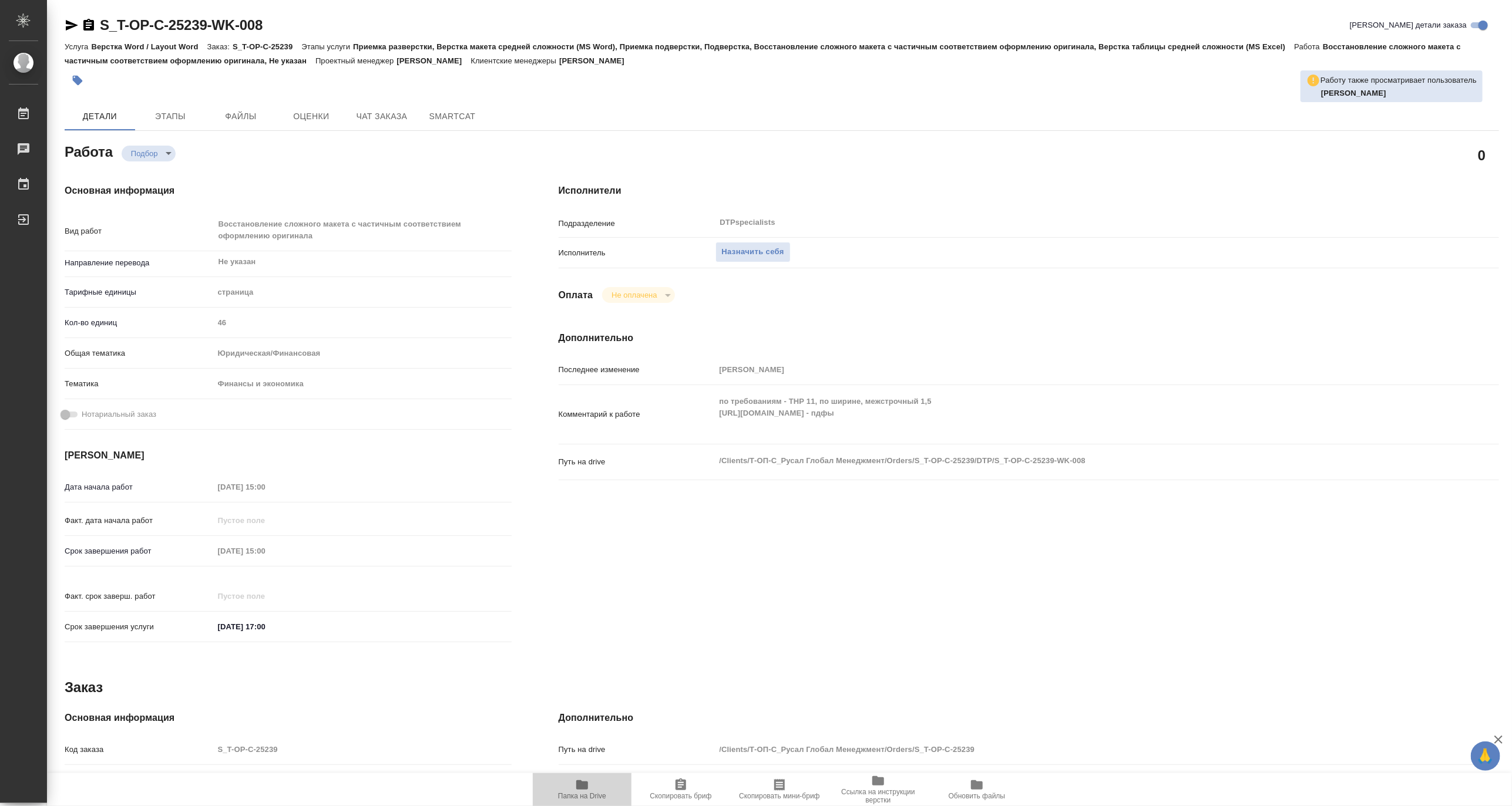
click at [586, 790] on icon "button" at bounding box center [582, 785] width 14 height 14
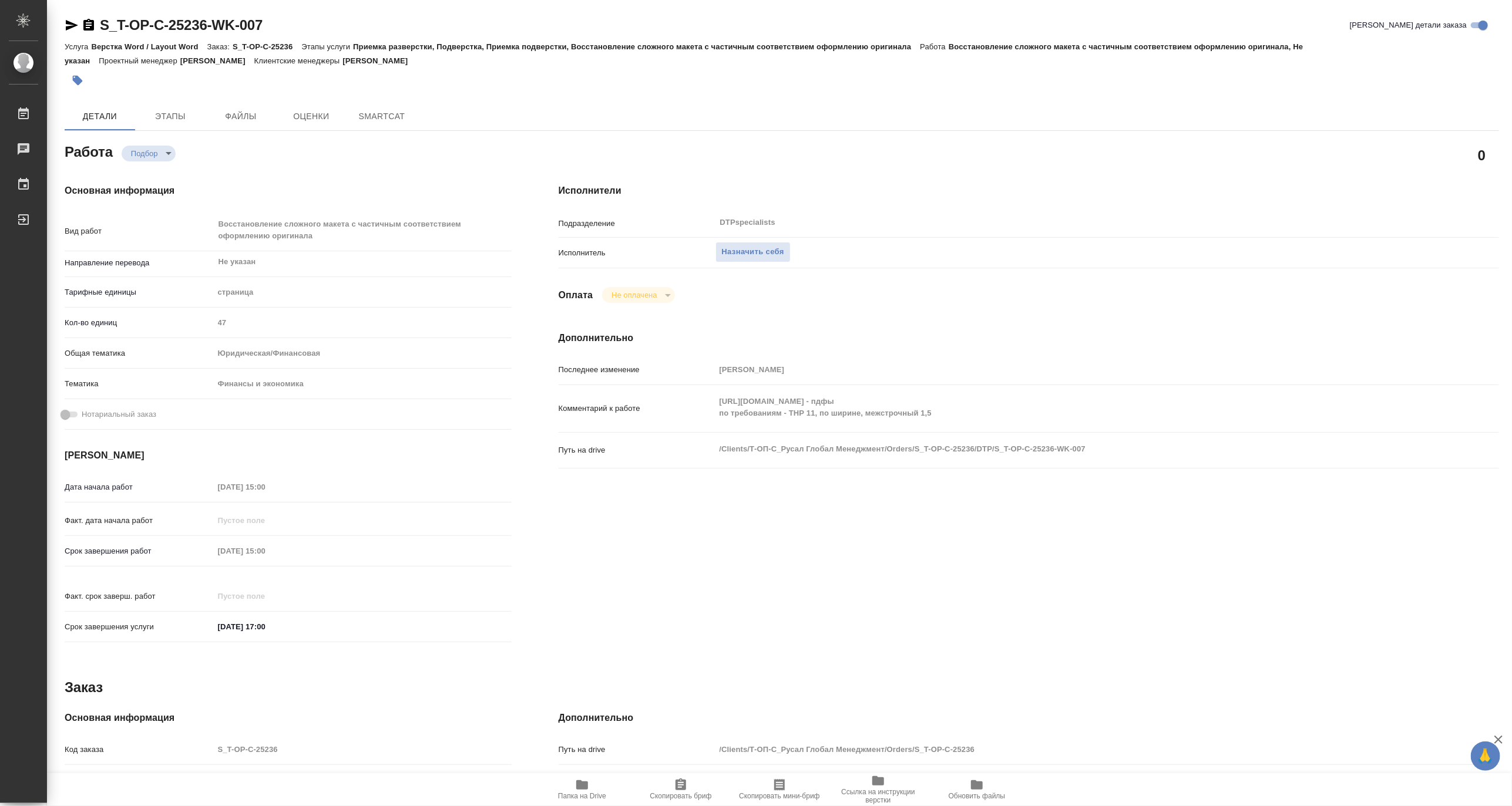
type textarea "x"
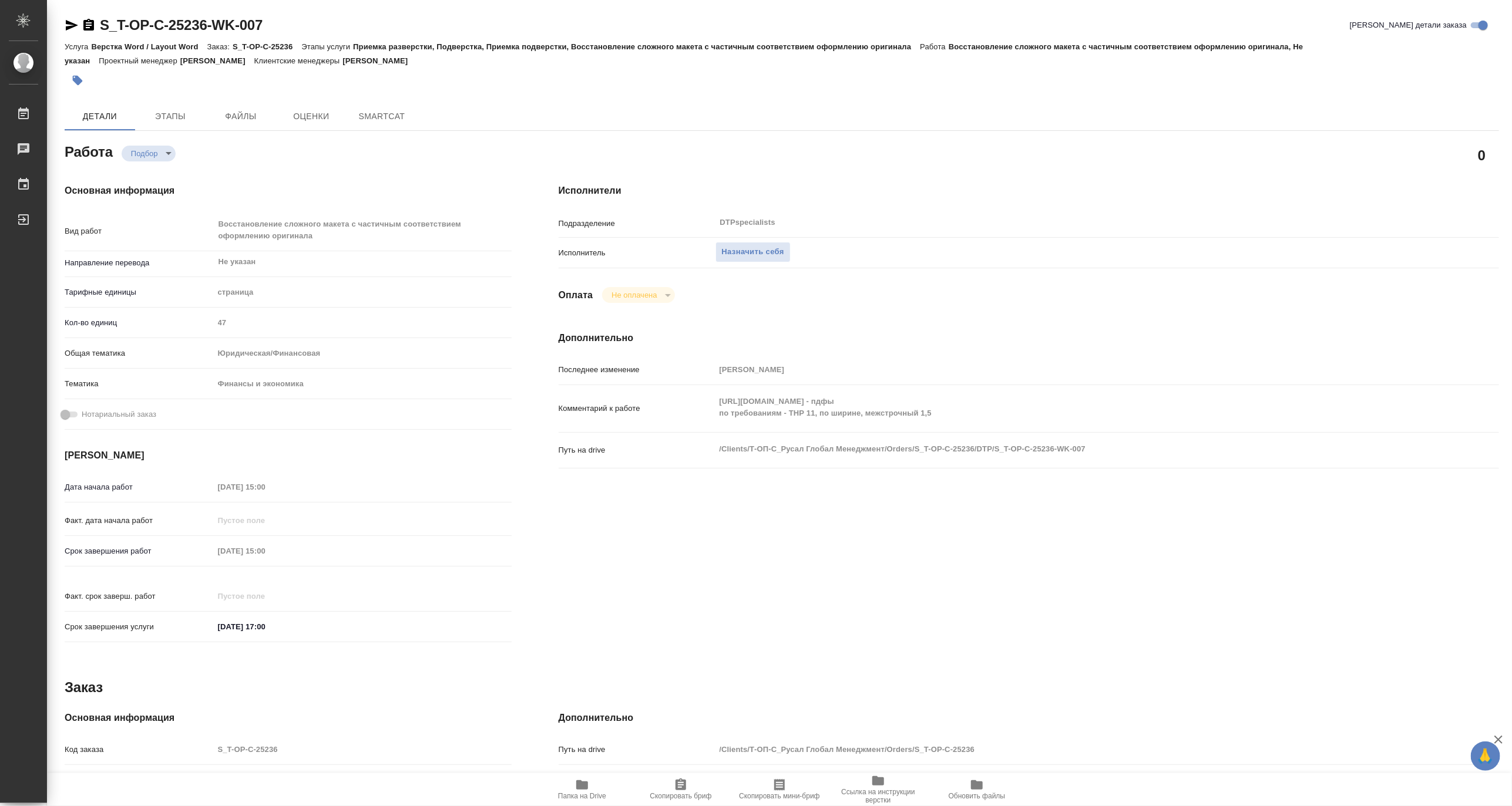
type textarea "x"
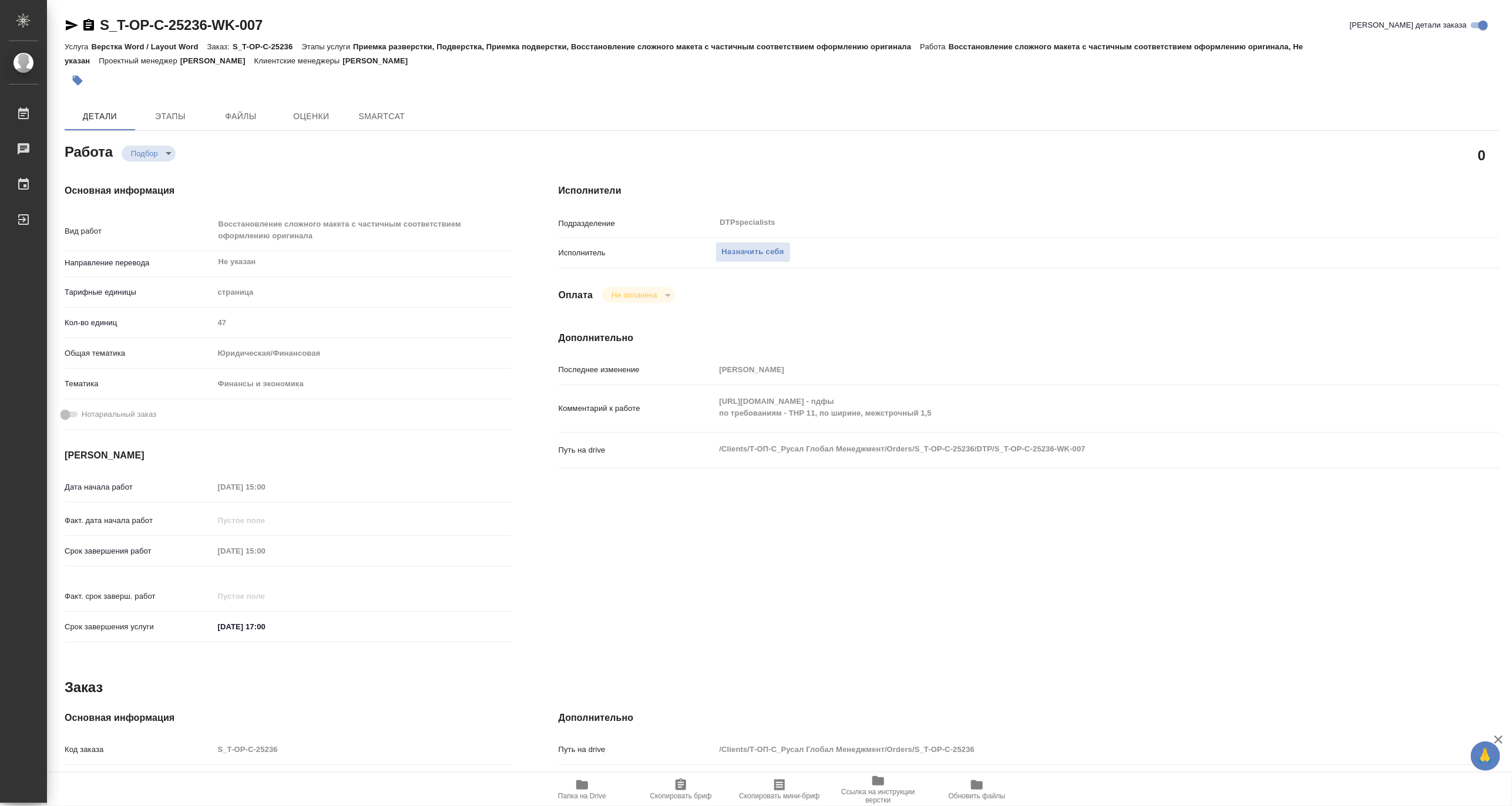
type textarea "x"
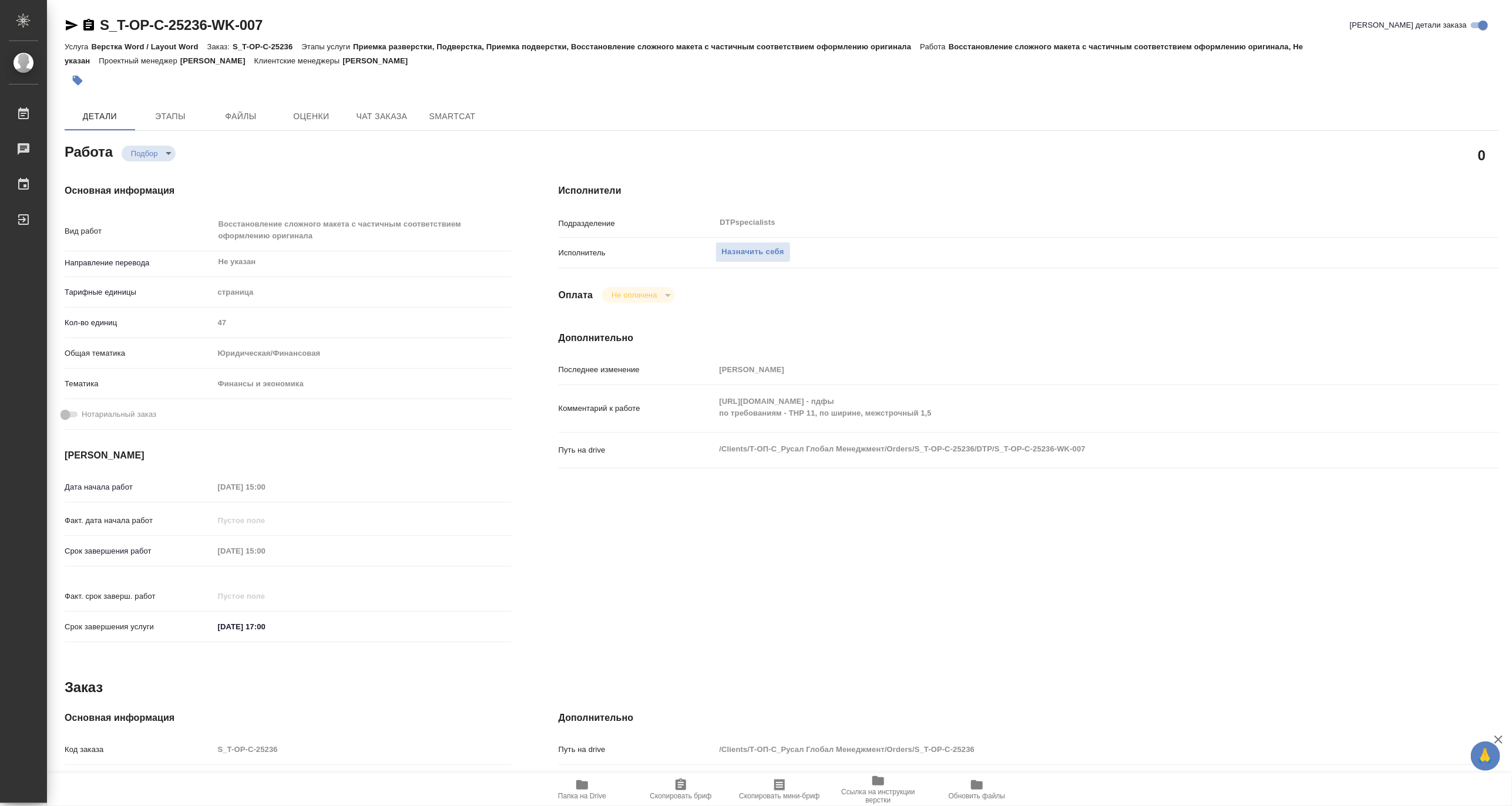
type textarea "x"
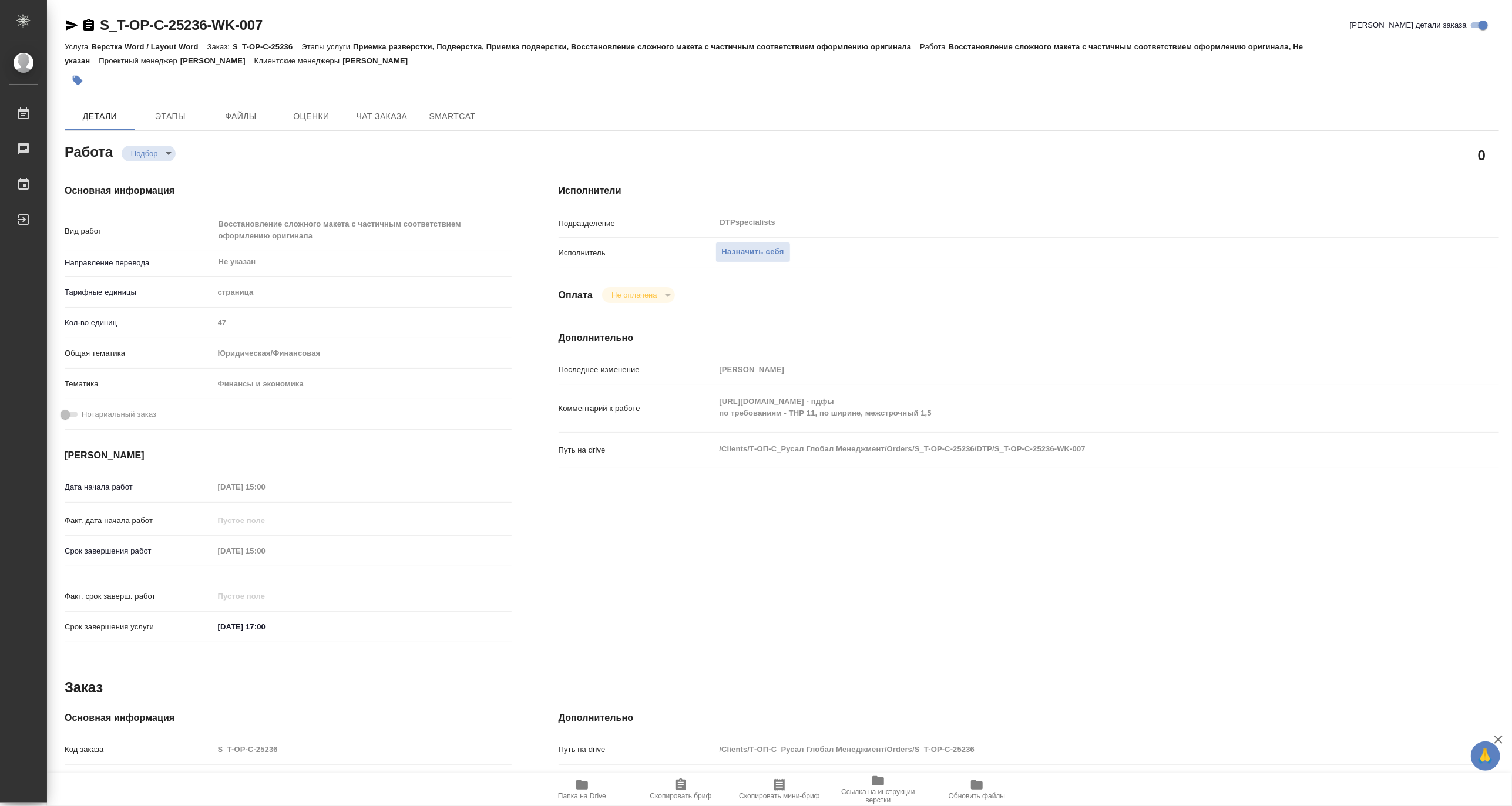
click at [585, 792] on span "Папка на Drive" at bounding box center [581, 796] width 48 height 8
type textarea "x"
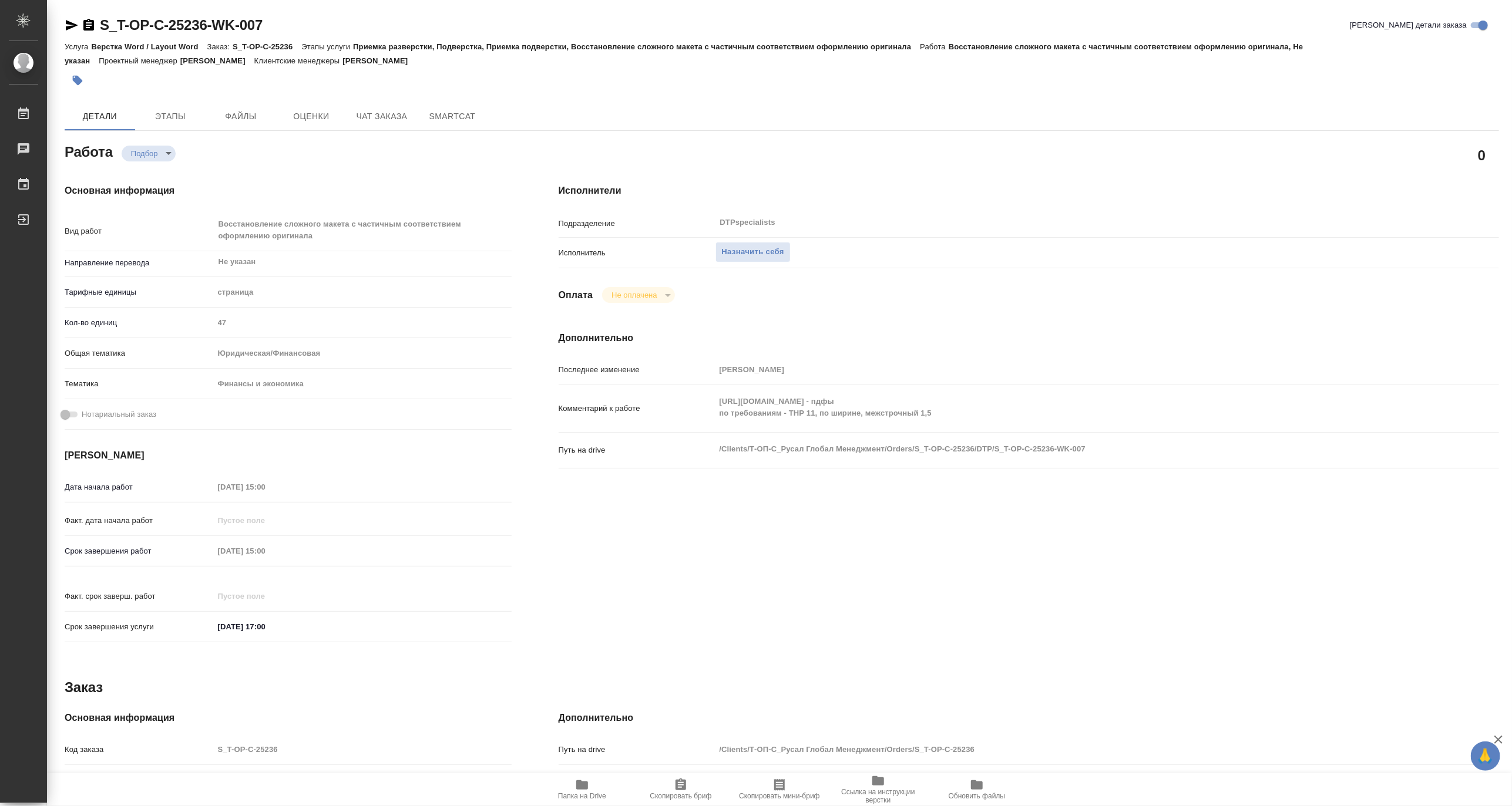
type textarea "x"
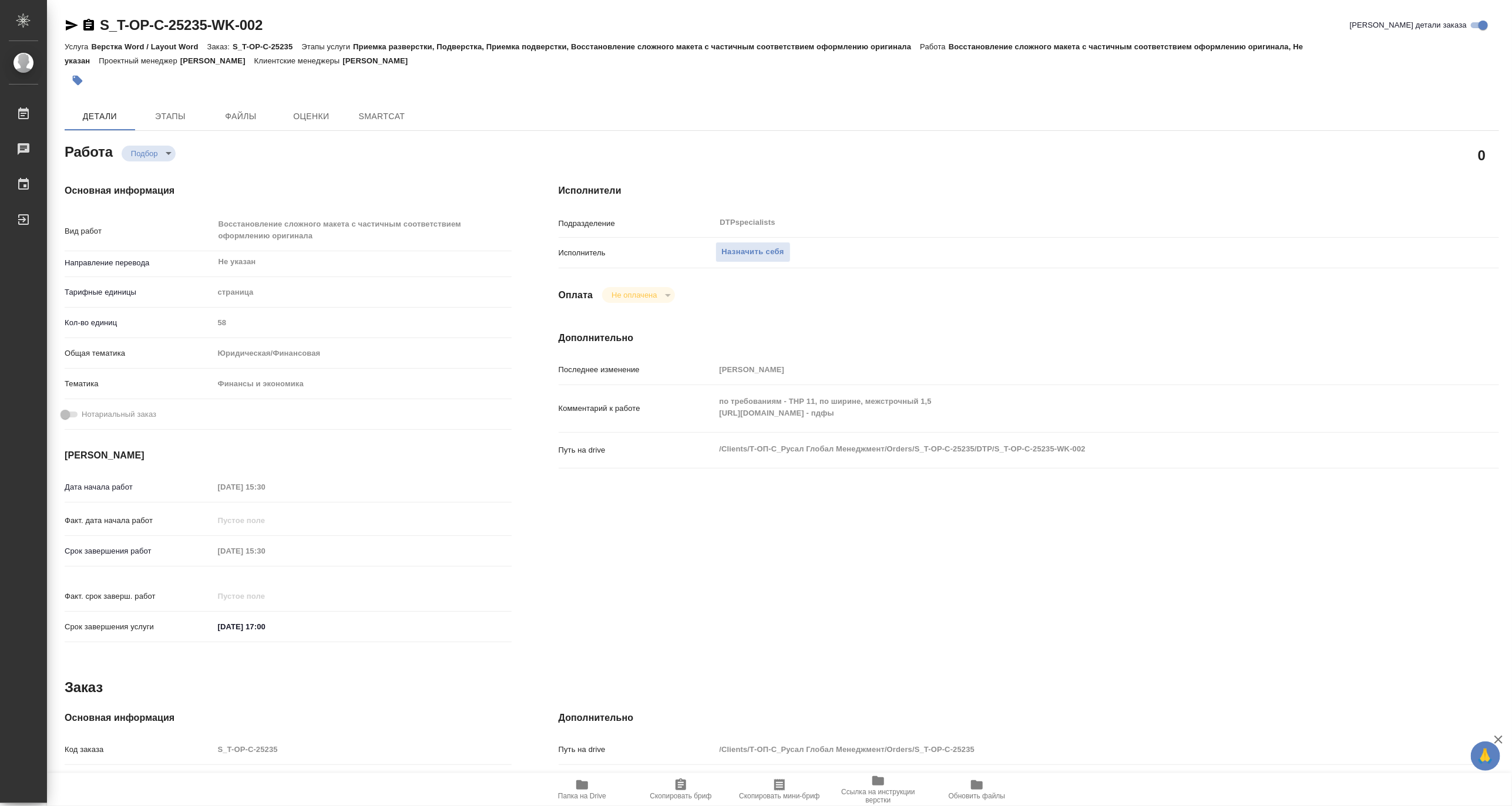
type textarea "x"
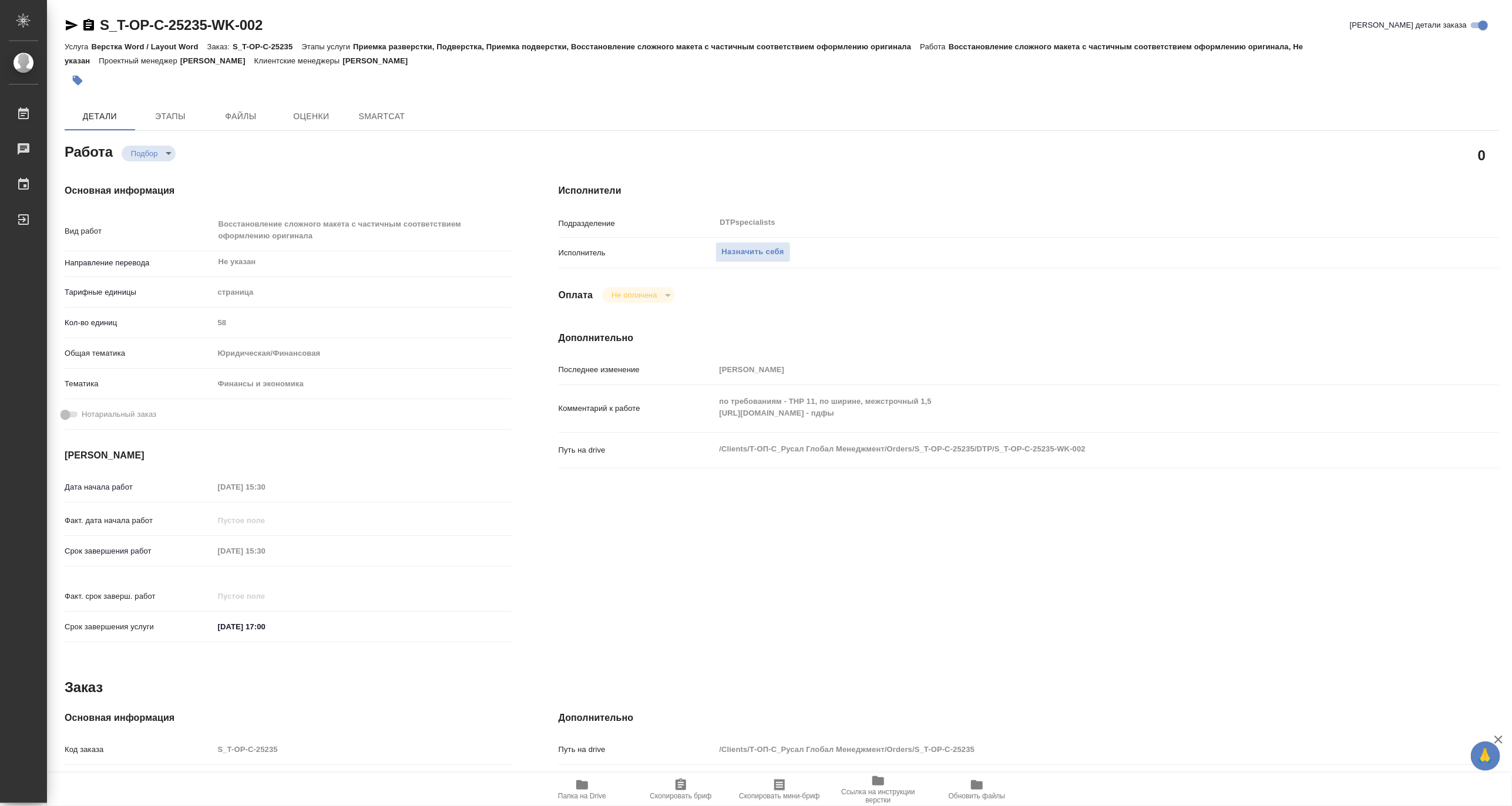
type textarea "x"
click at [585, 783] on icon "button" at bounding box center [582, 784] width 12 height 10
type textarea "x"
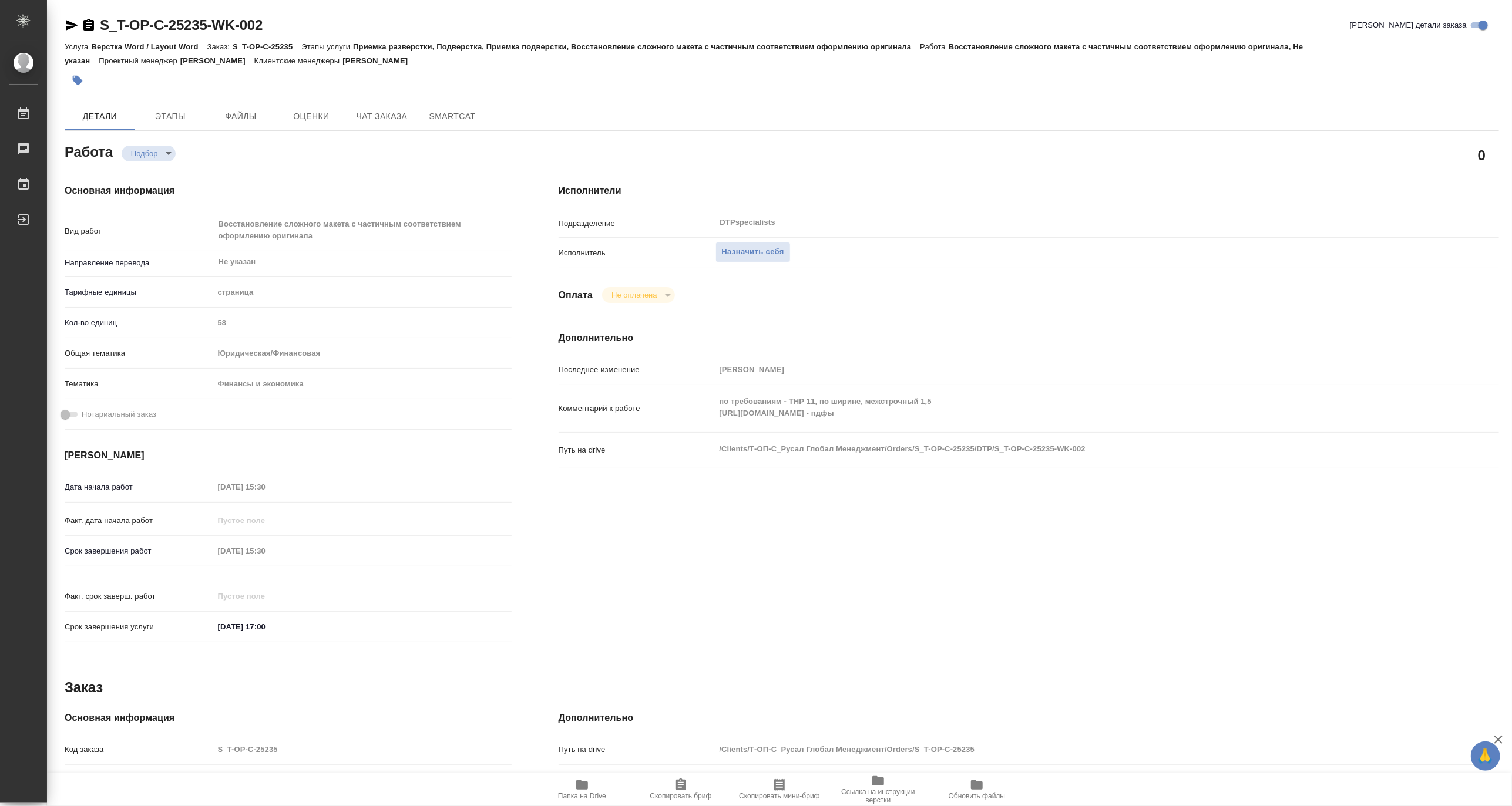
type textarea "x"
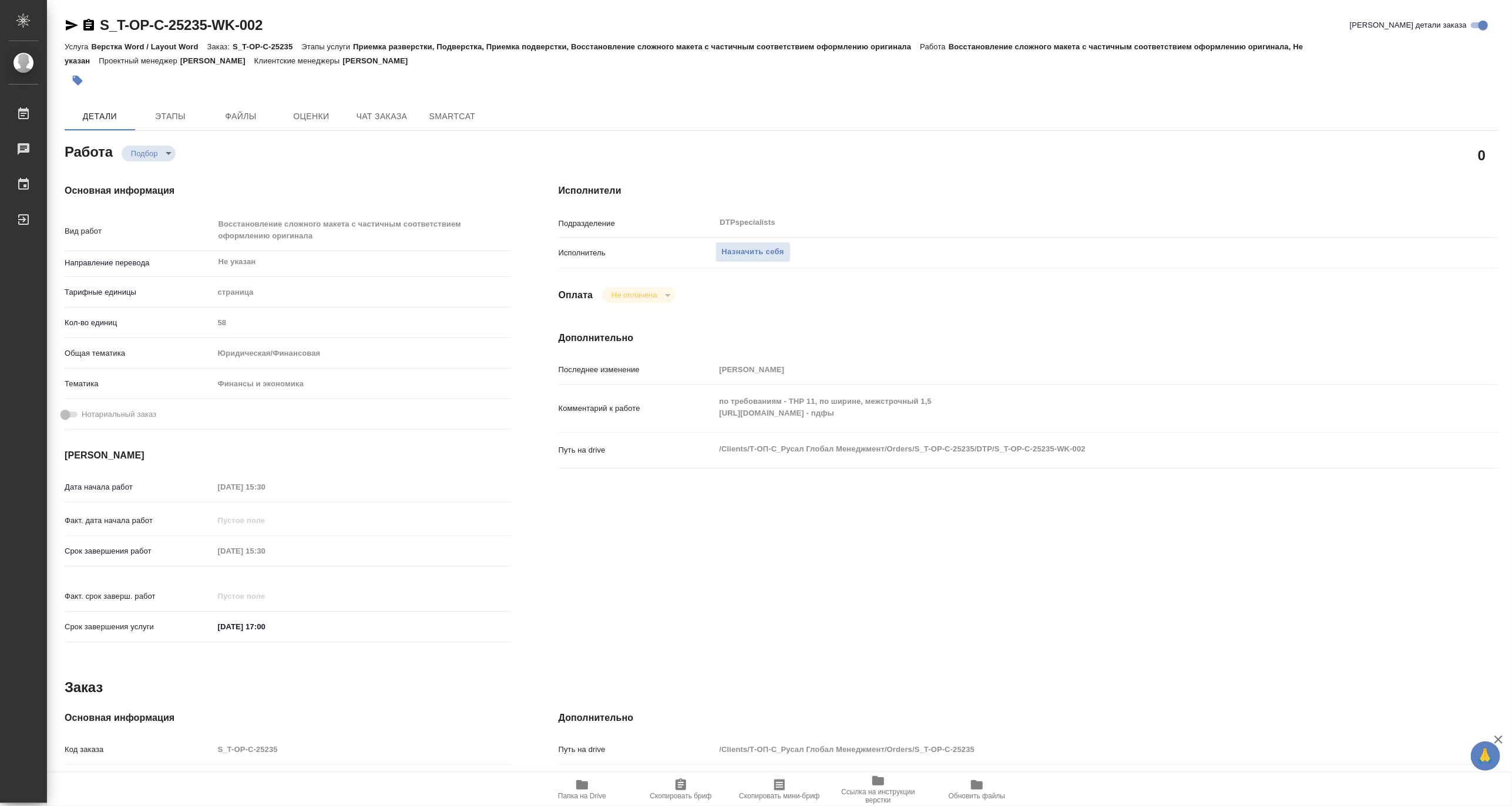
type textarea "x"
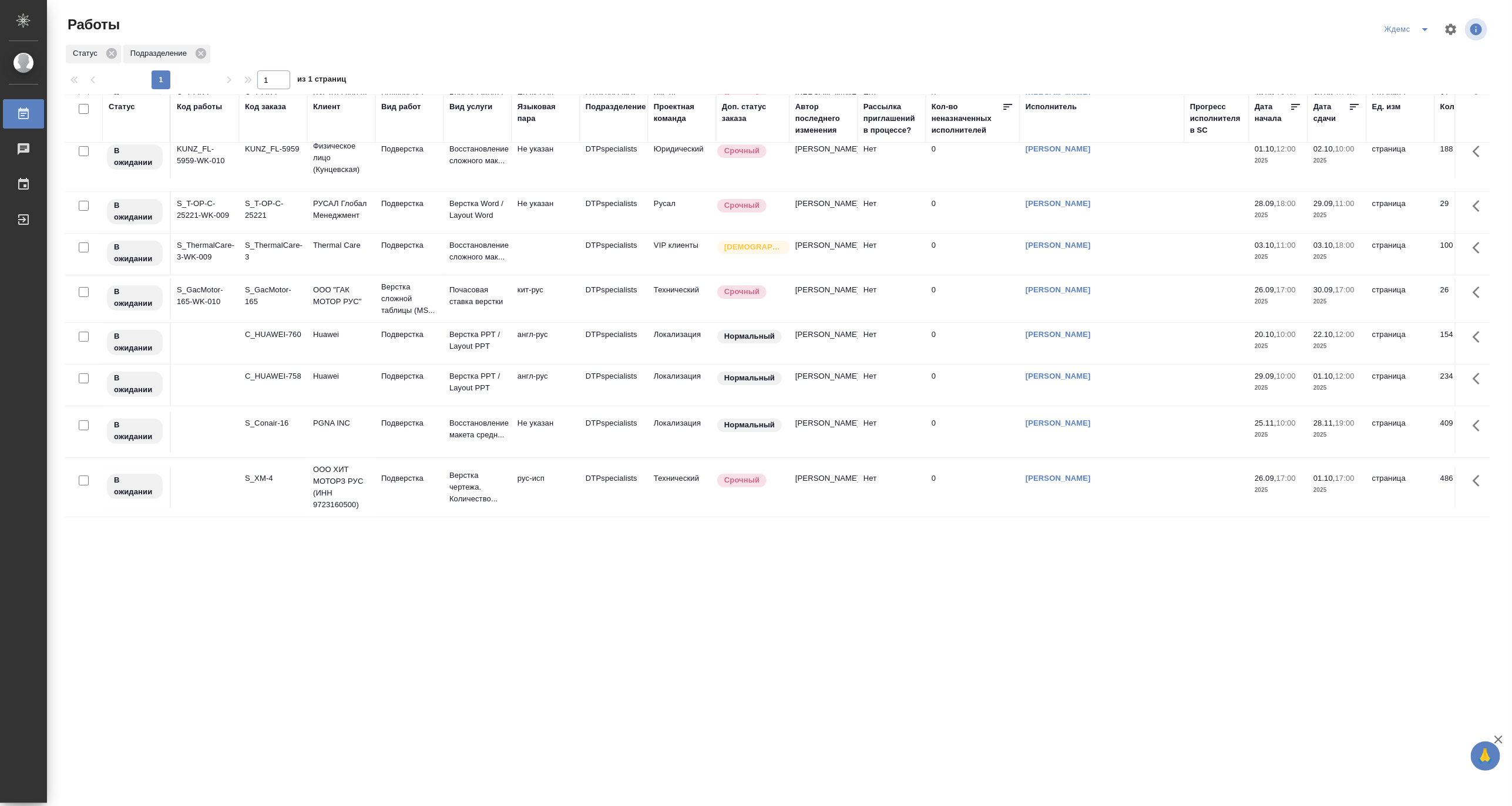
scroll to position [113, 0]
click at [1426, 25] on icon "split button" at bounding box center [1425, 30] width 14 height 14
click at [1407, 95] on li "[PERSON_NAME]" at bounding box center [1415, 90] width 113 height 19
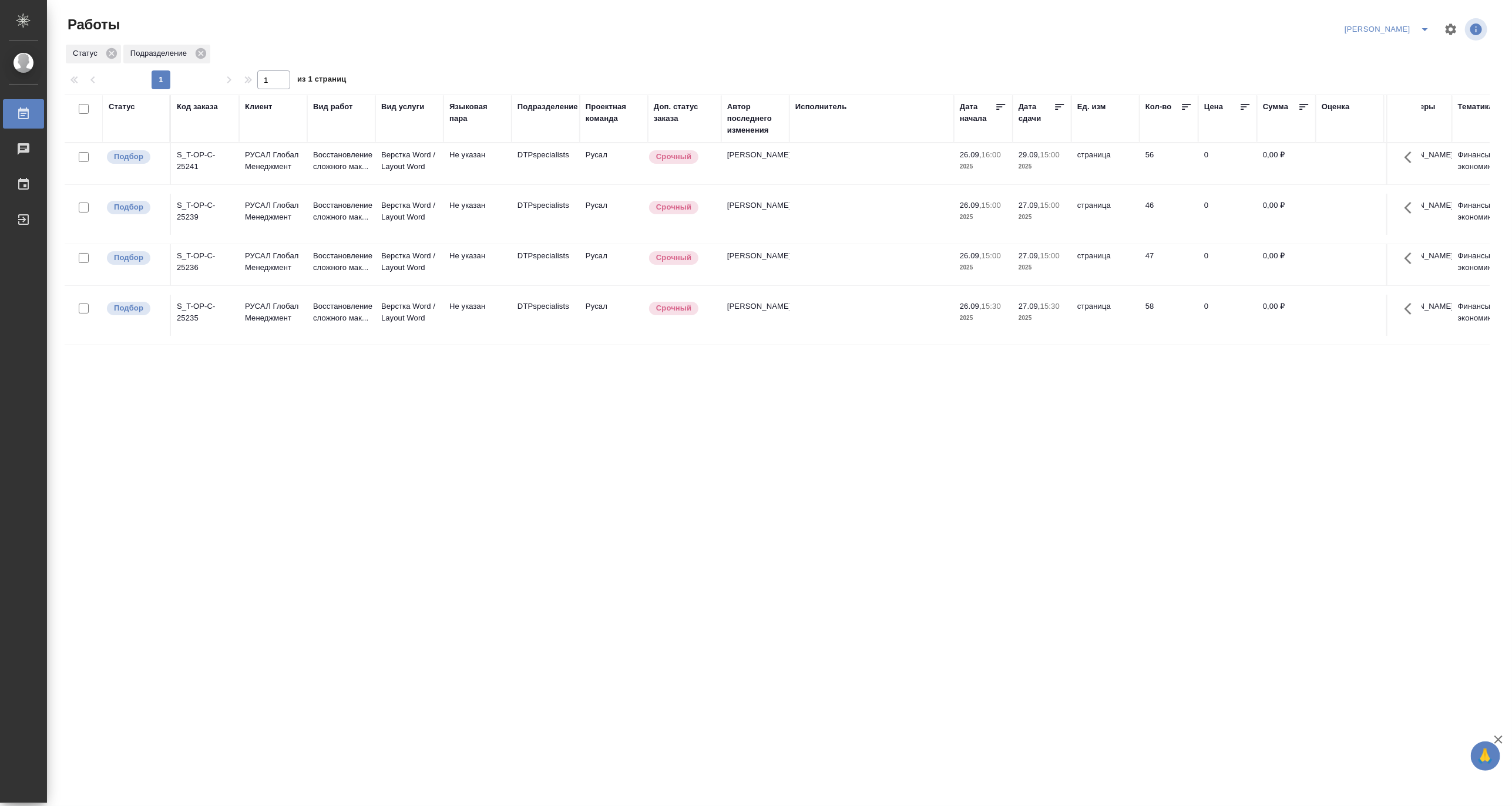
click at [1029, 169] on p "2025" at bounding box center [1042, 167] width 47 height 12
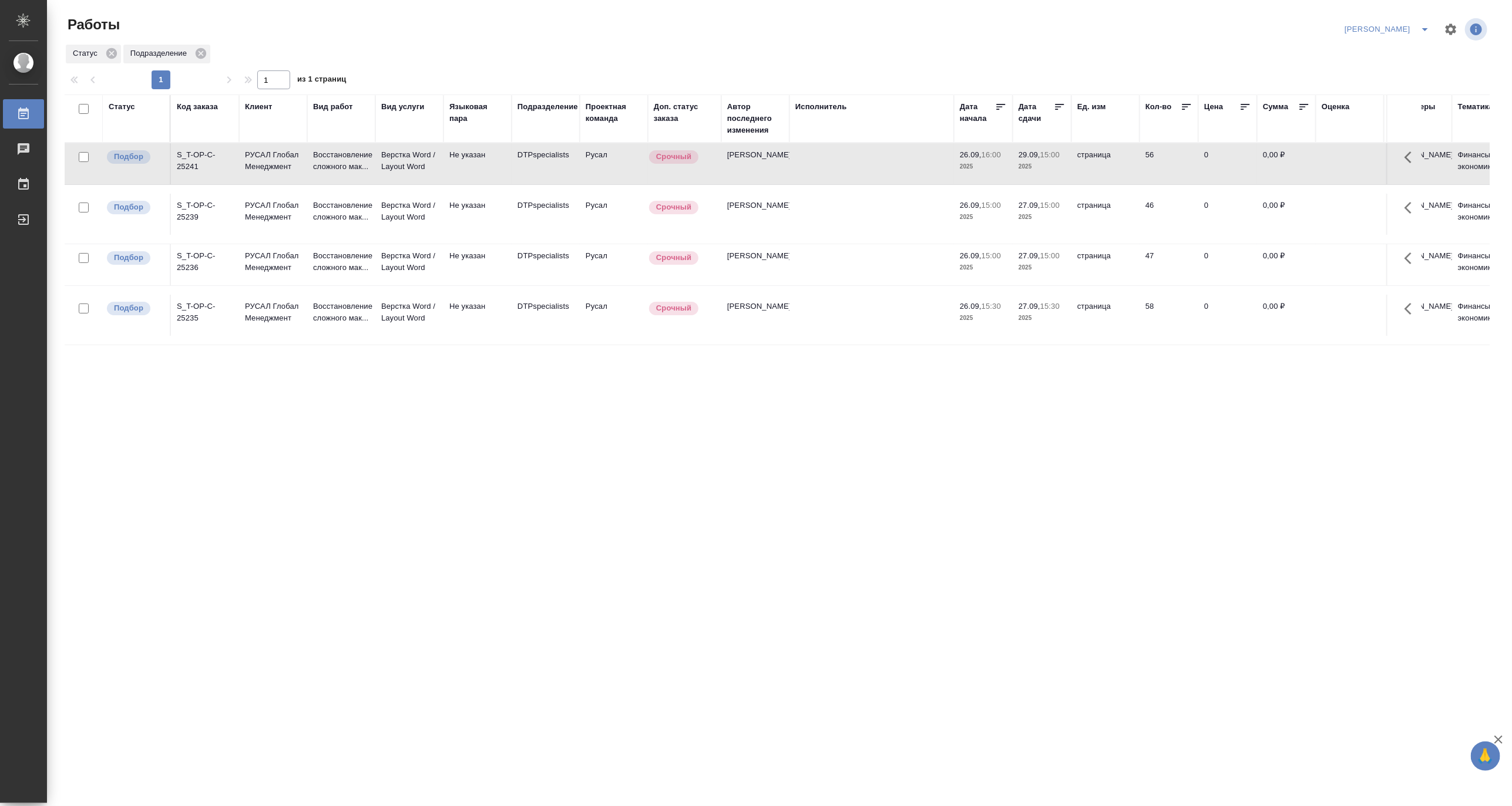
click at [1029, 169] on p "2025" at bounding box center [1042, 167] width 47 height 12
click at [400, 322] on p "Верстка Word / Layout Word" at bounding box center [409, 312] width 57 height 23
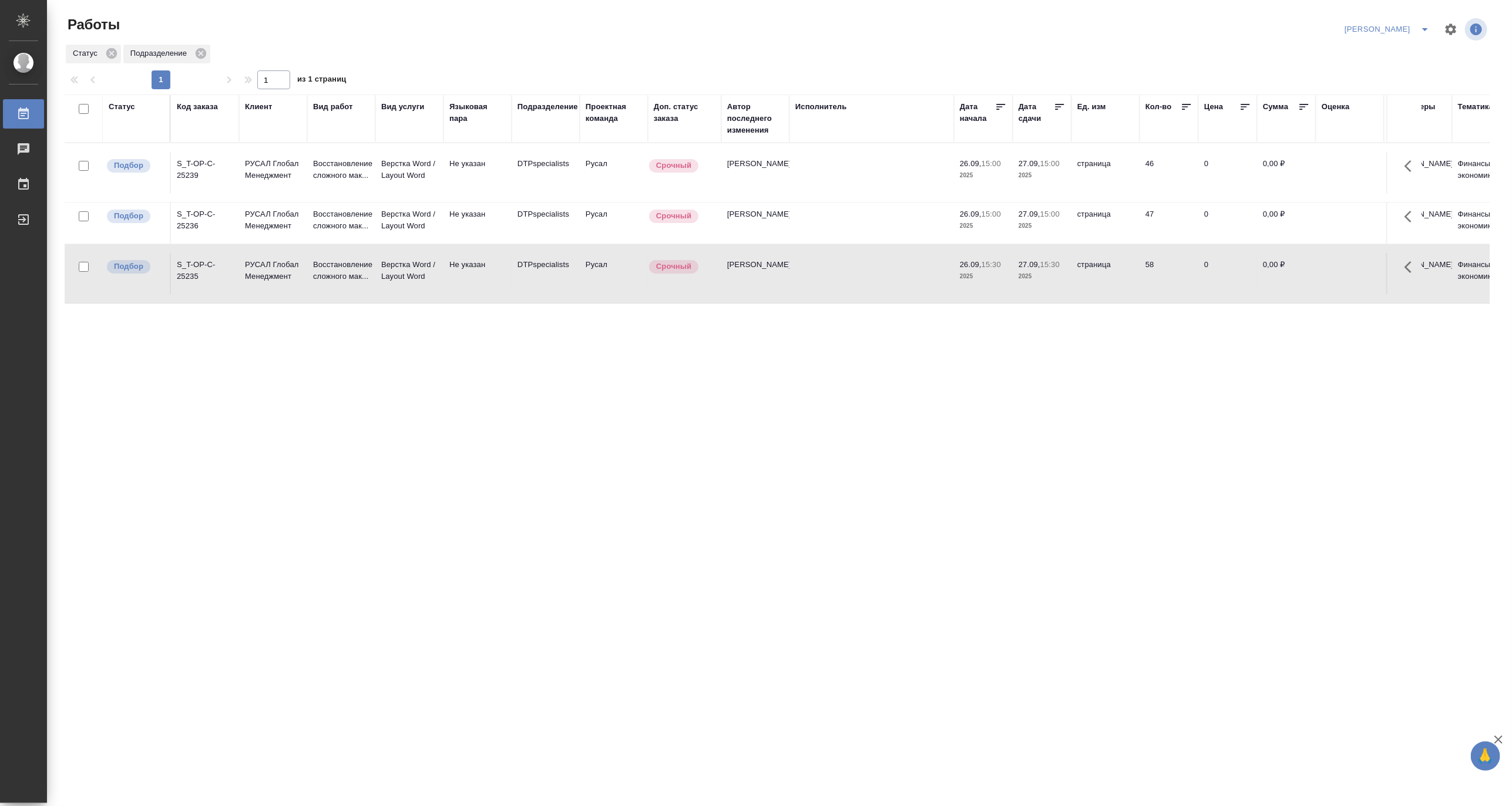
click at [438, 278] on td "Верстка Word / Layout Word" at bounding box center [409, 273] width 68 height 41
click td "Верстка Word / Layout Word"
click p "Восстановление сложного мак..."
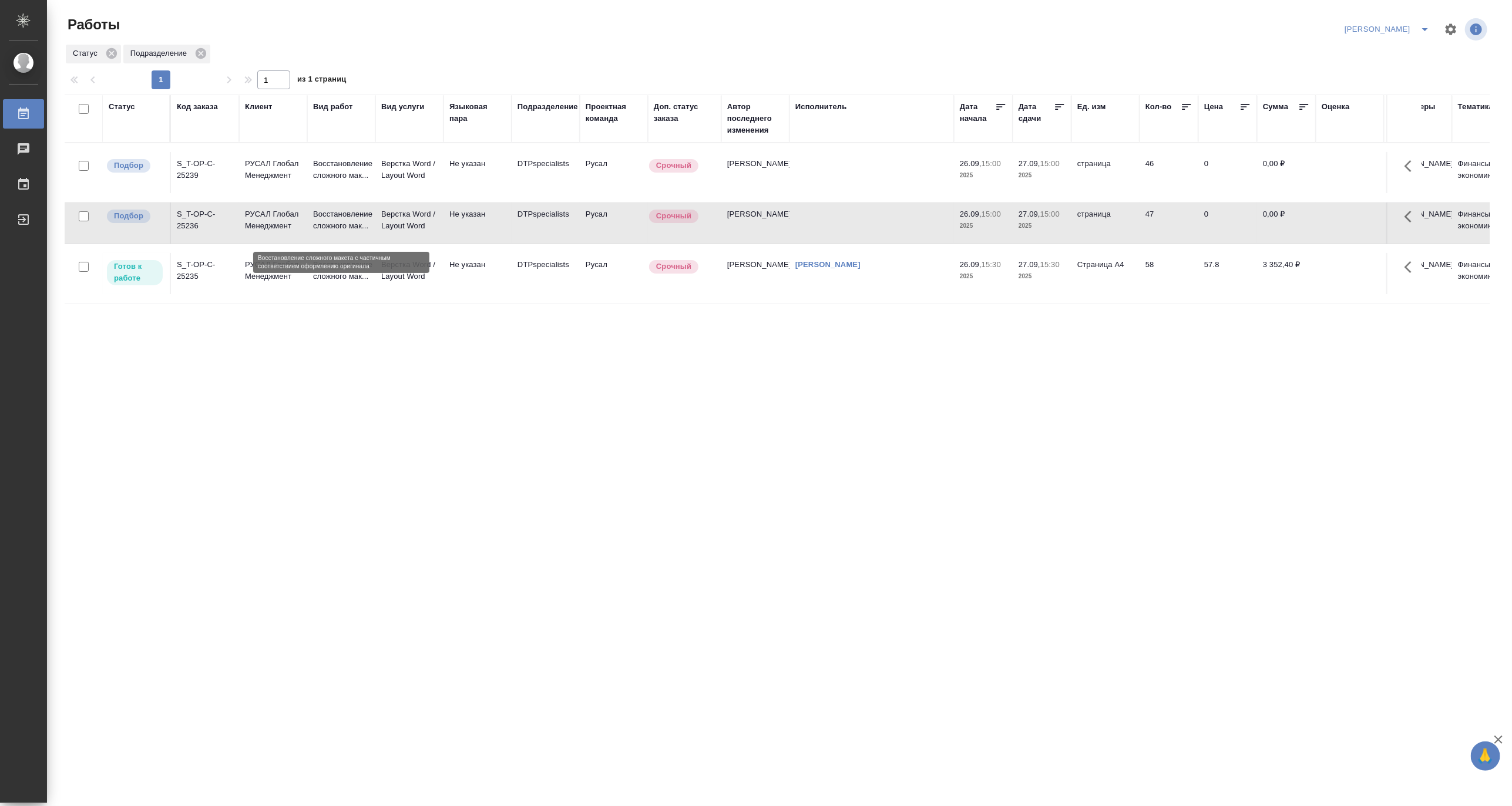
click p "Восстановление сложного мак..."
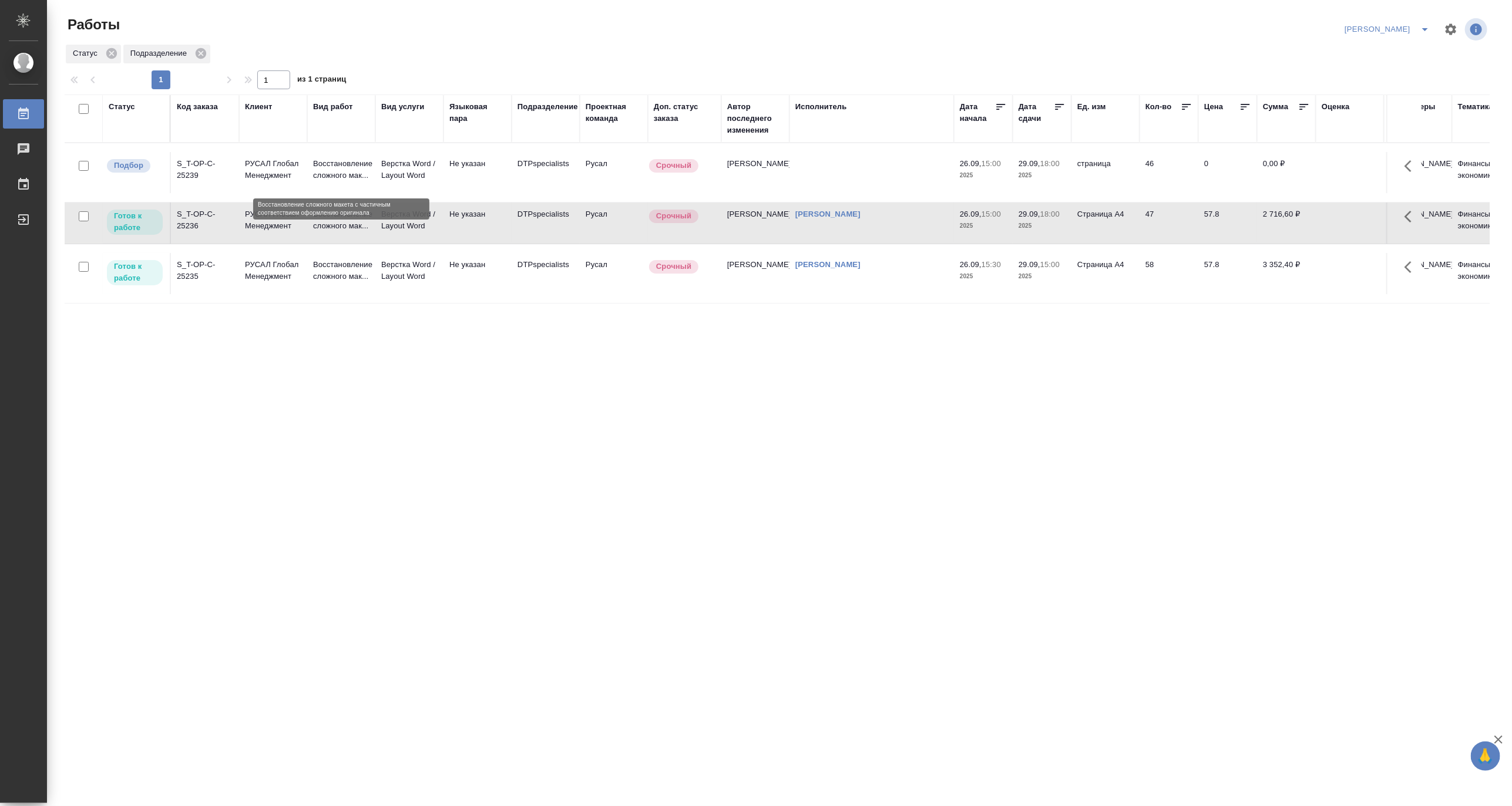
click p "Восстановление сложного мак..."
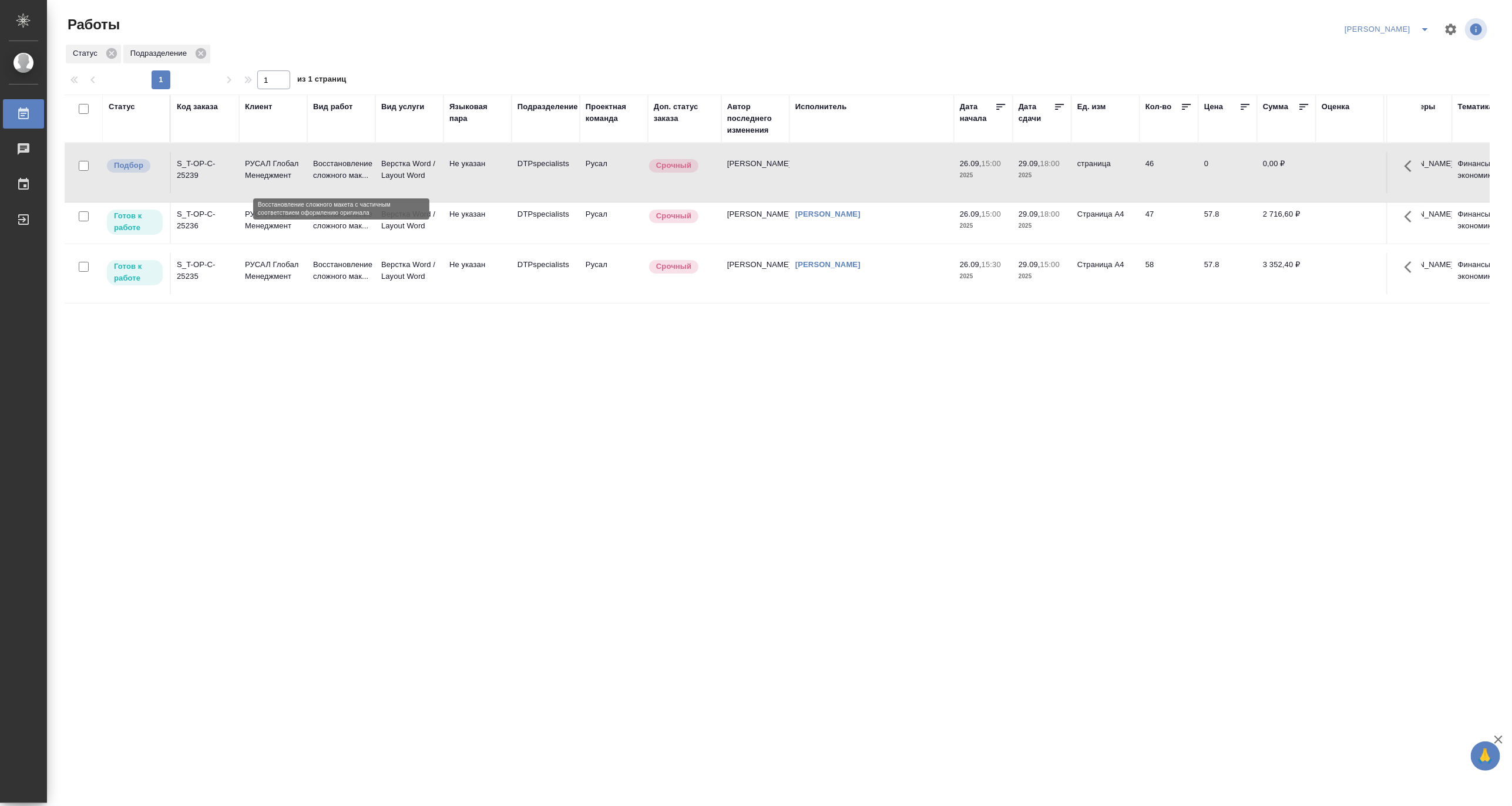
click p "Восстановление сложного мак..."
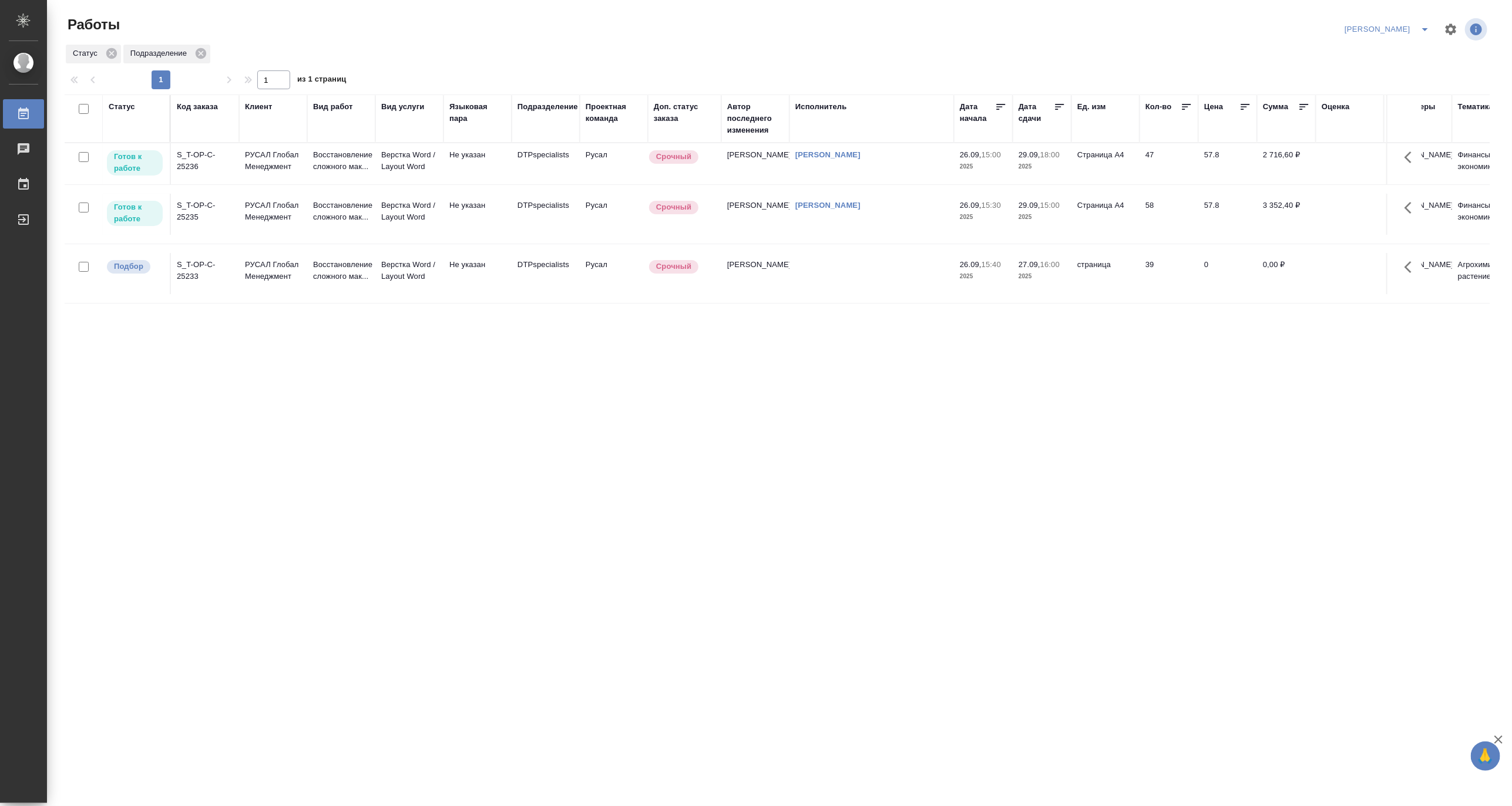
click div "Статус Код заказа Клиент Вид работ Вид услуги Языковая пара Подразделение Проек…"
click p "Верстка Word / Layout Word"
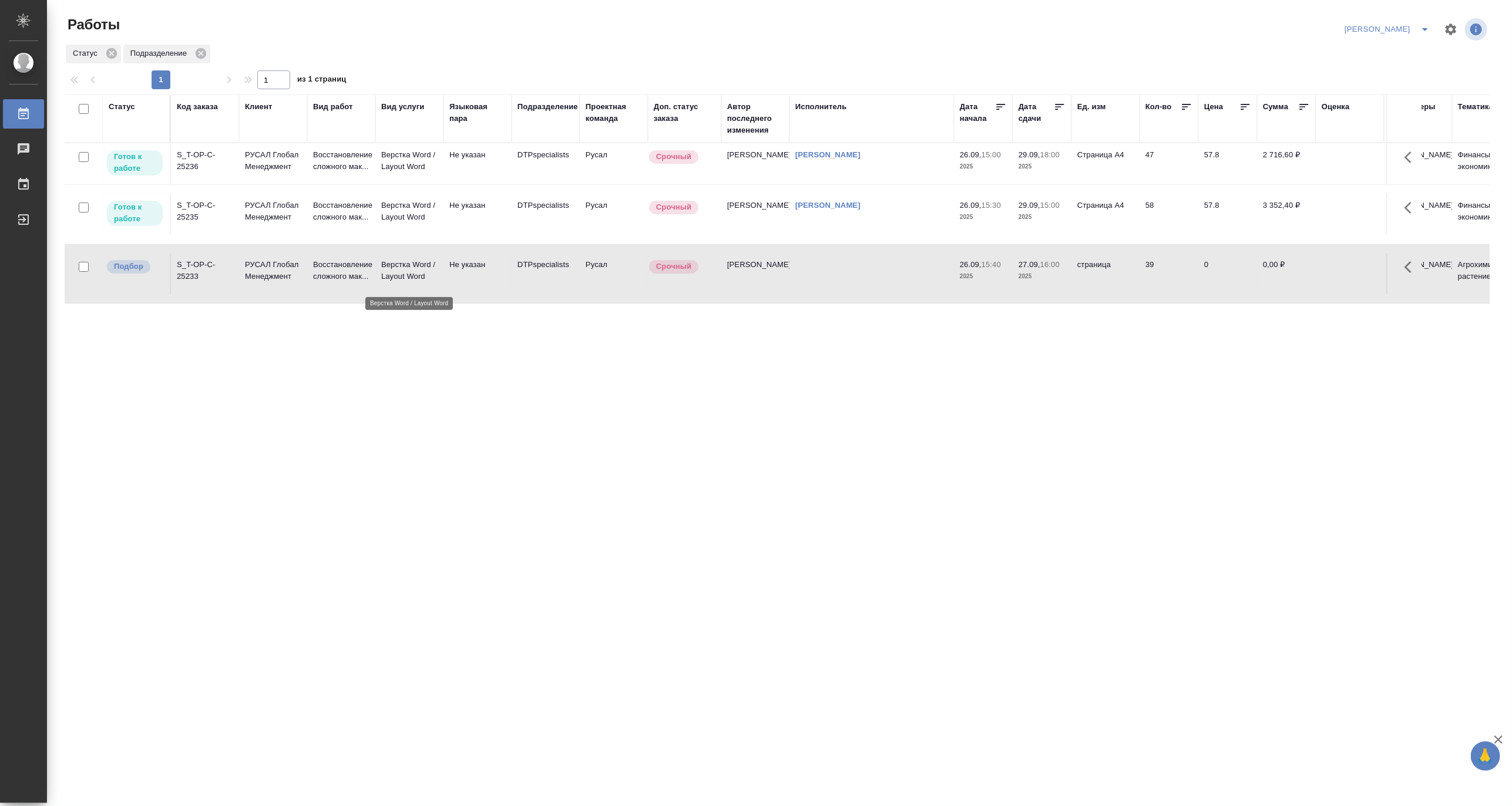
click p "Верстка Word / Layout Word"
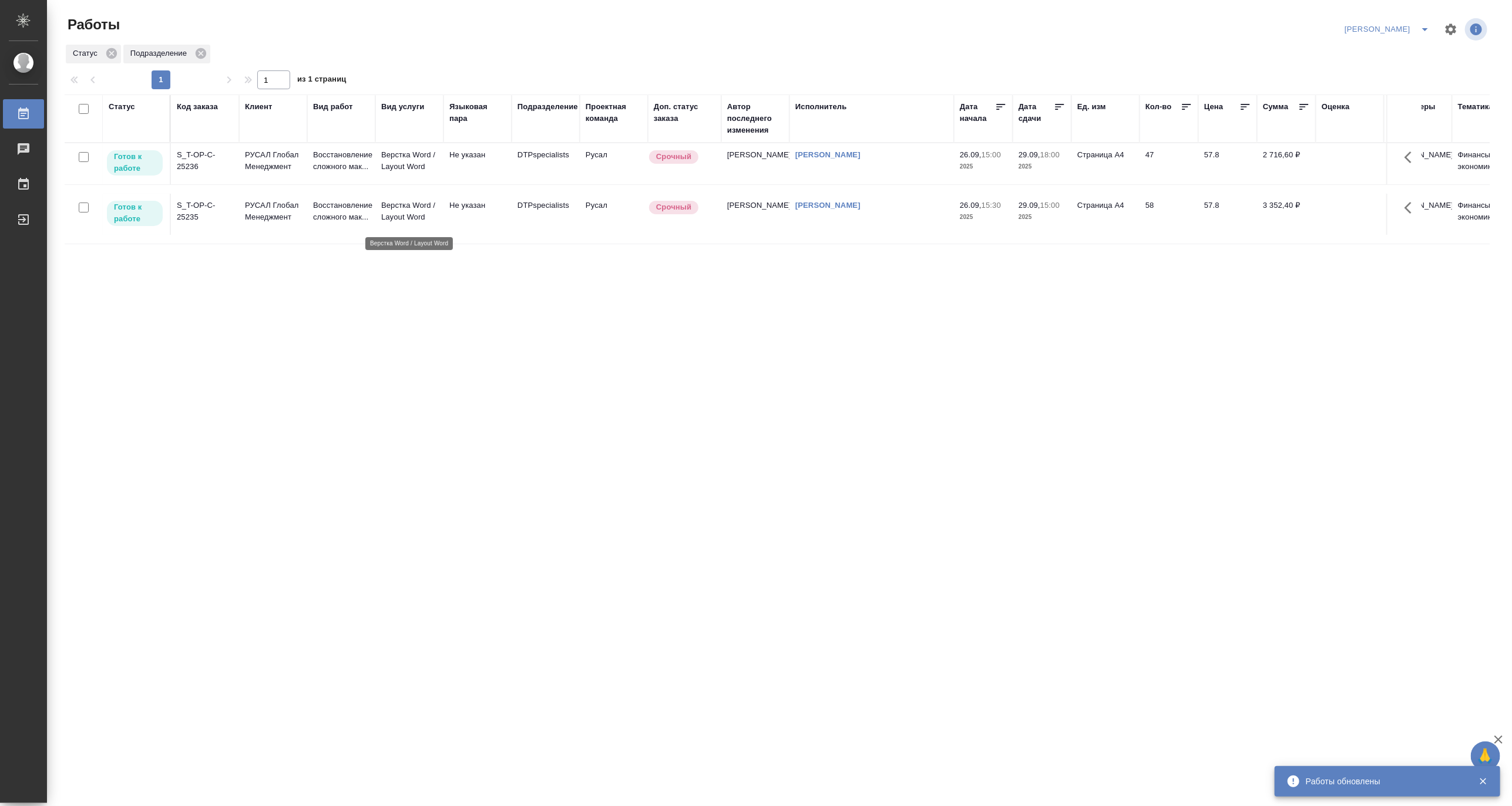
click p "Верстка Word / Layout Word"
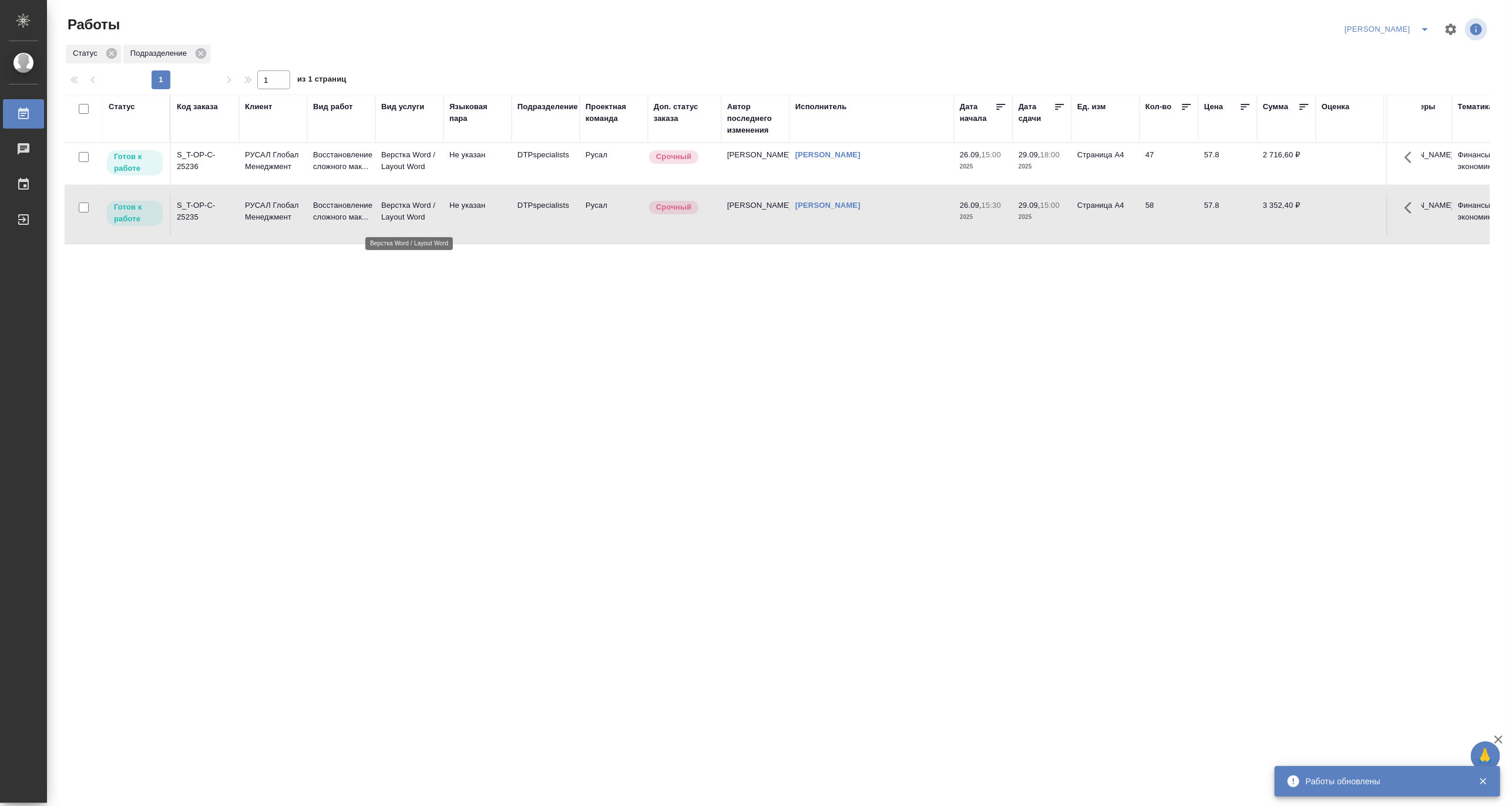
click p "Верстка Word / Layout Word"
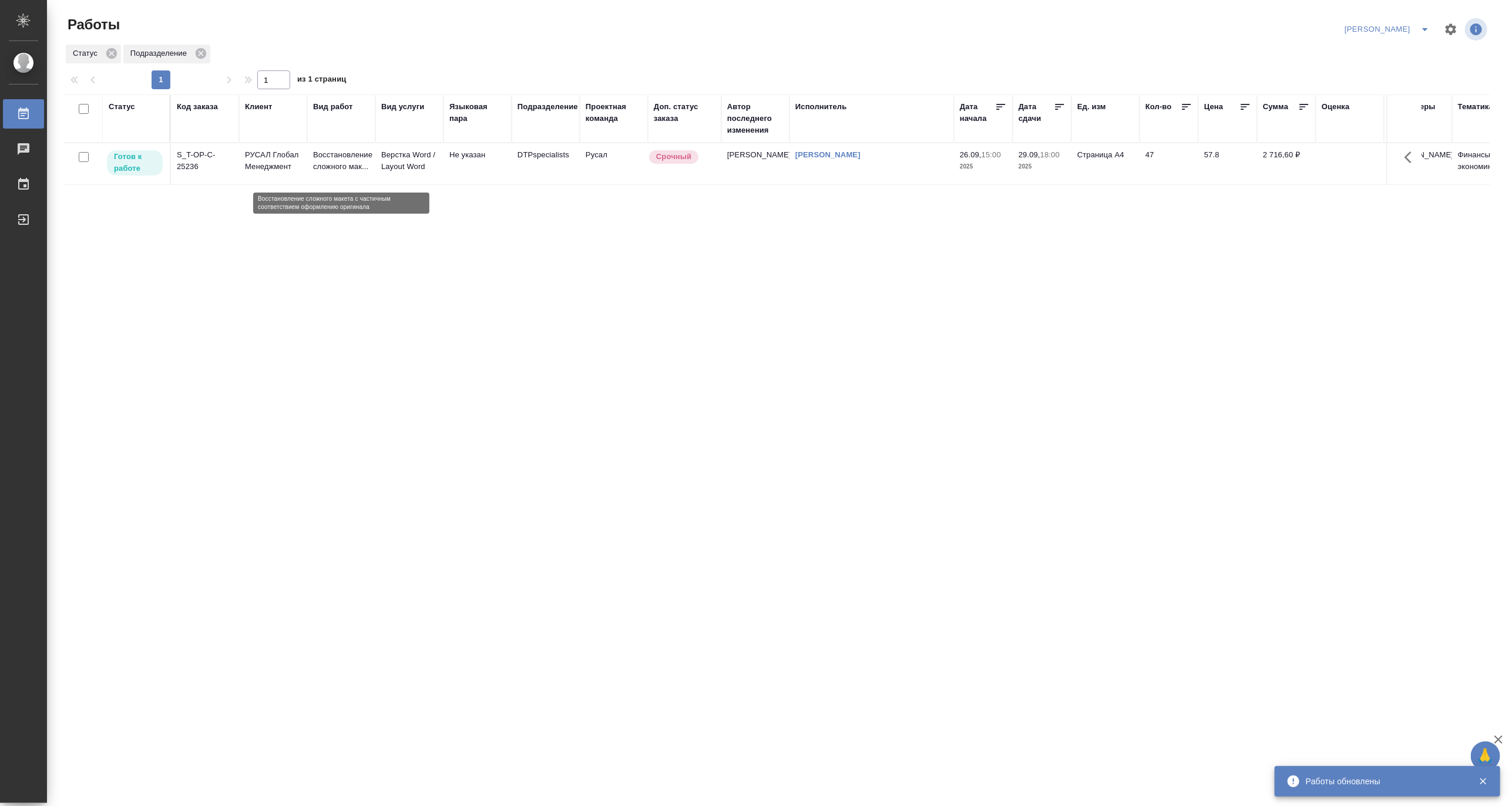
click p "Восстановление сложного мак..."
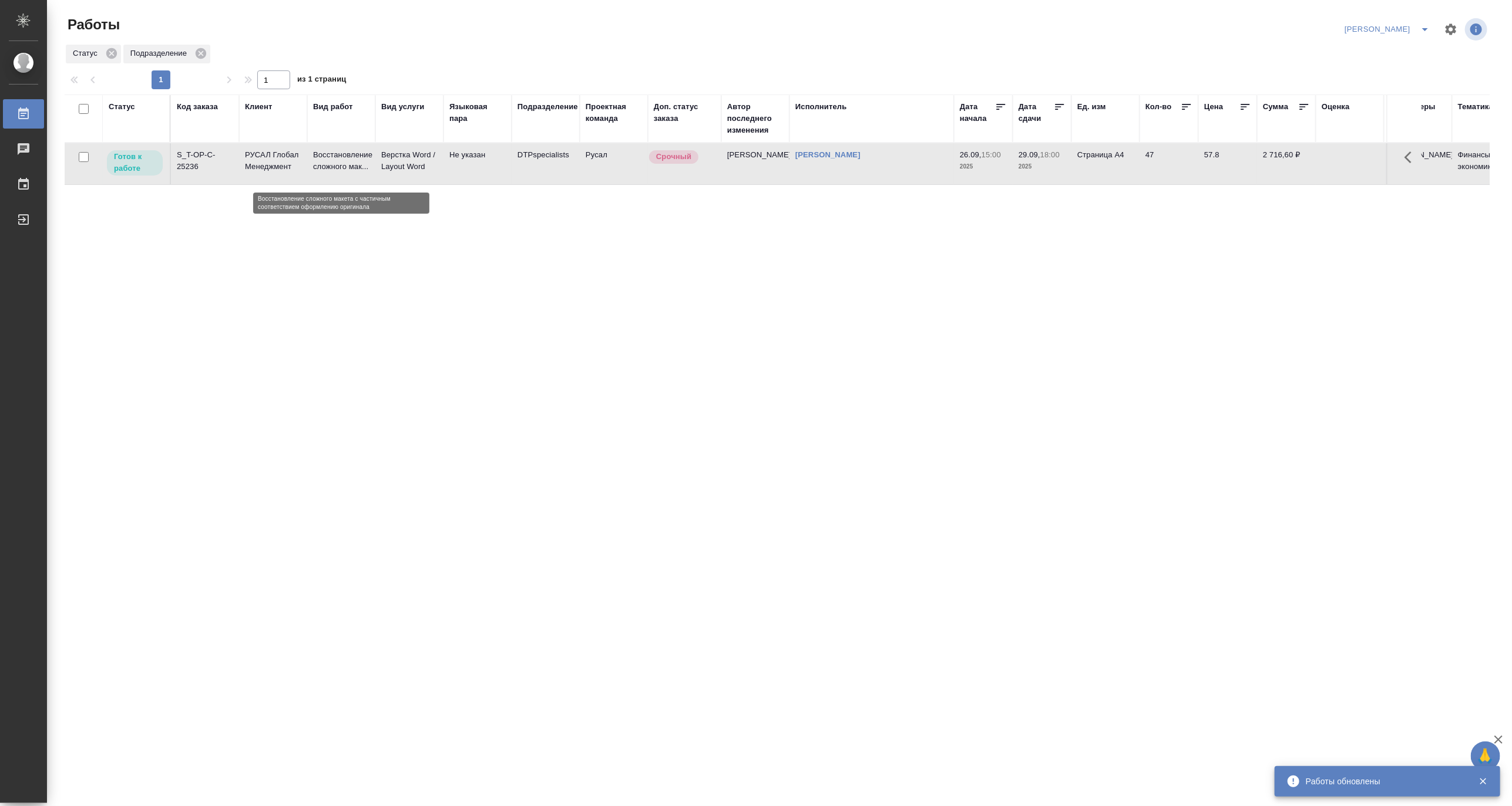
click p "Восстановление сложного мак..."
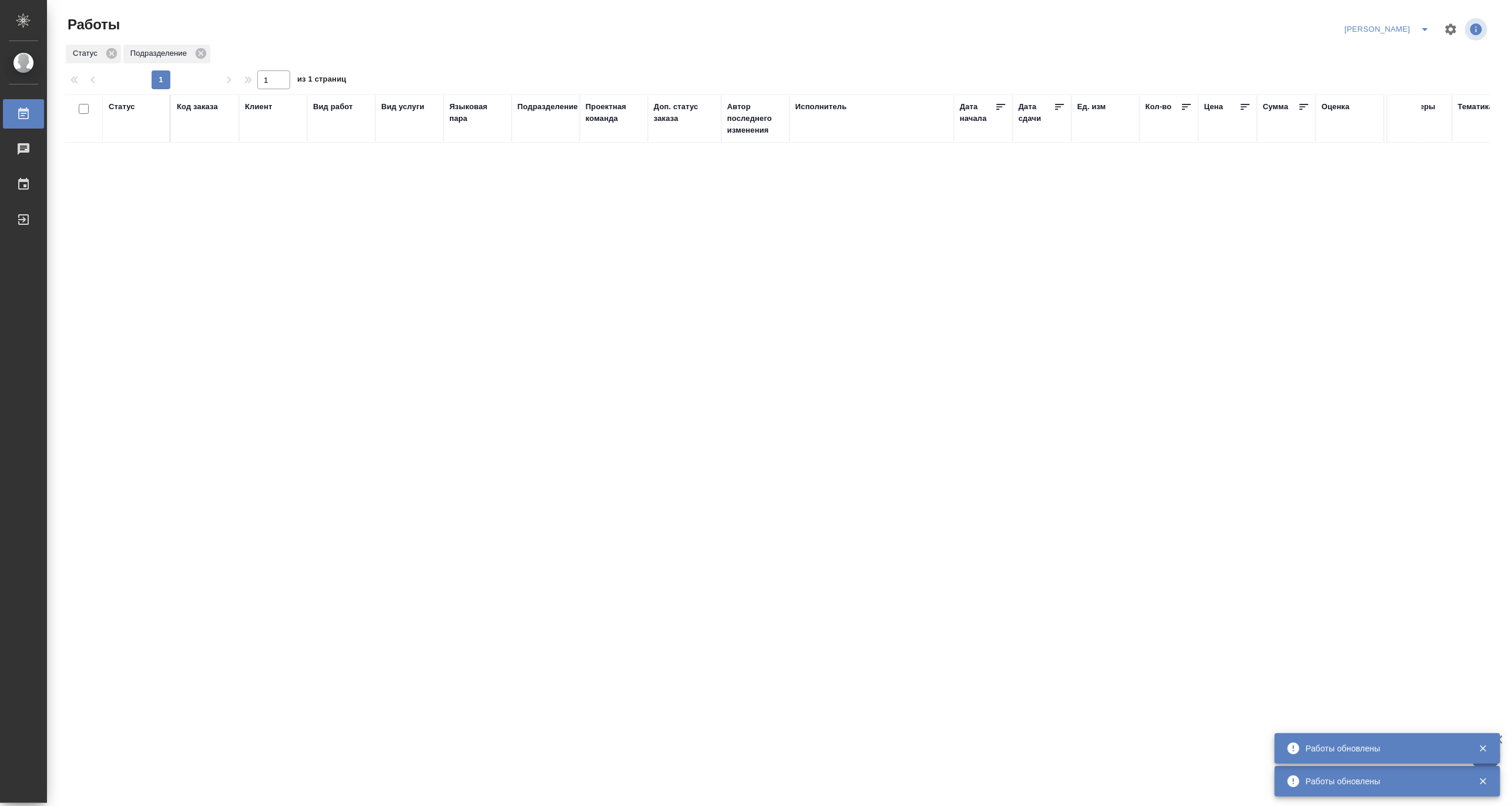
click icon "split button"
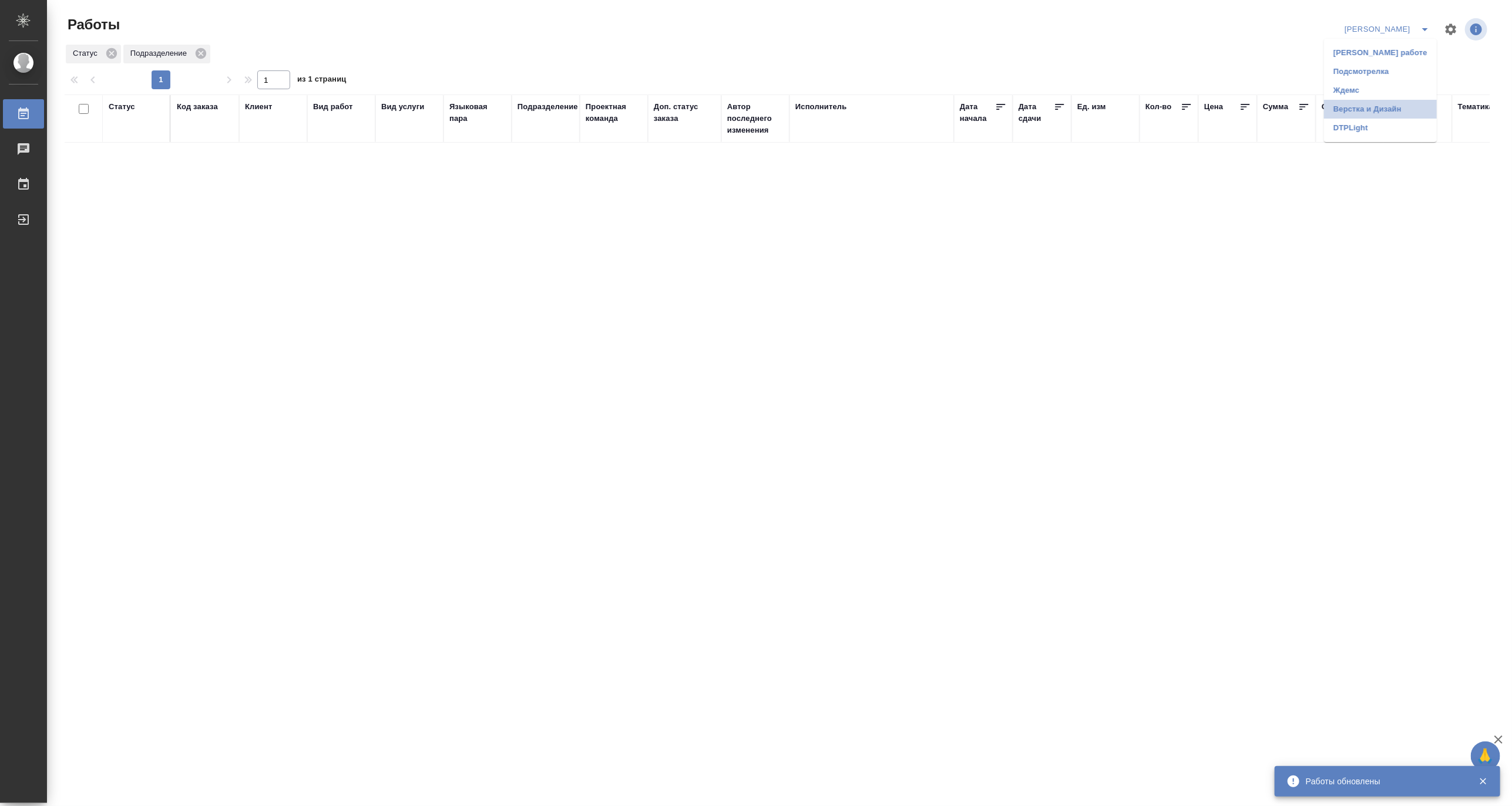
click li "Верстка и Дизайн"
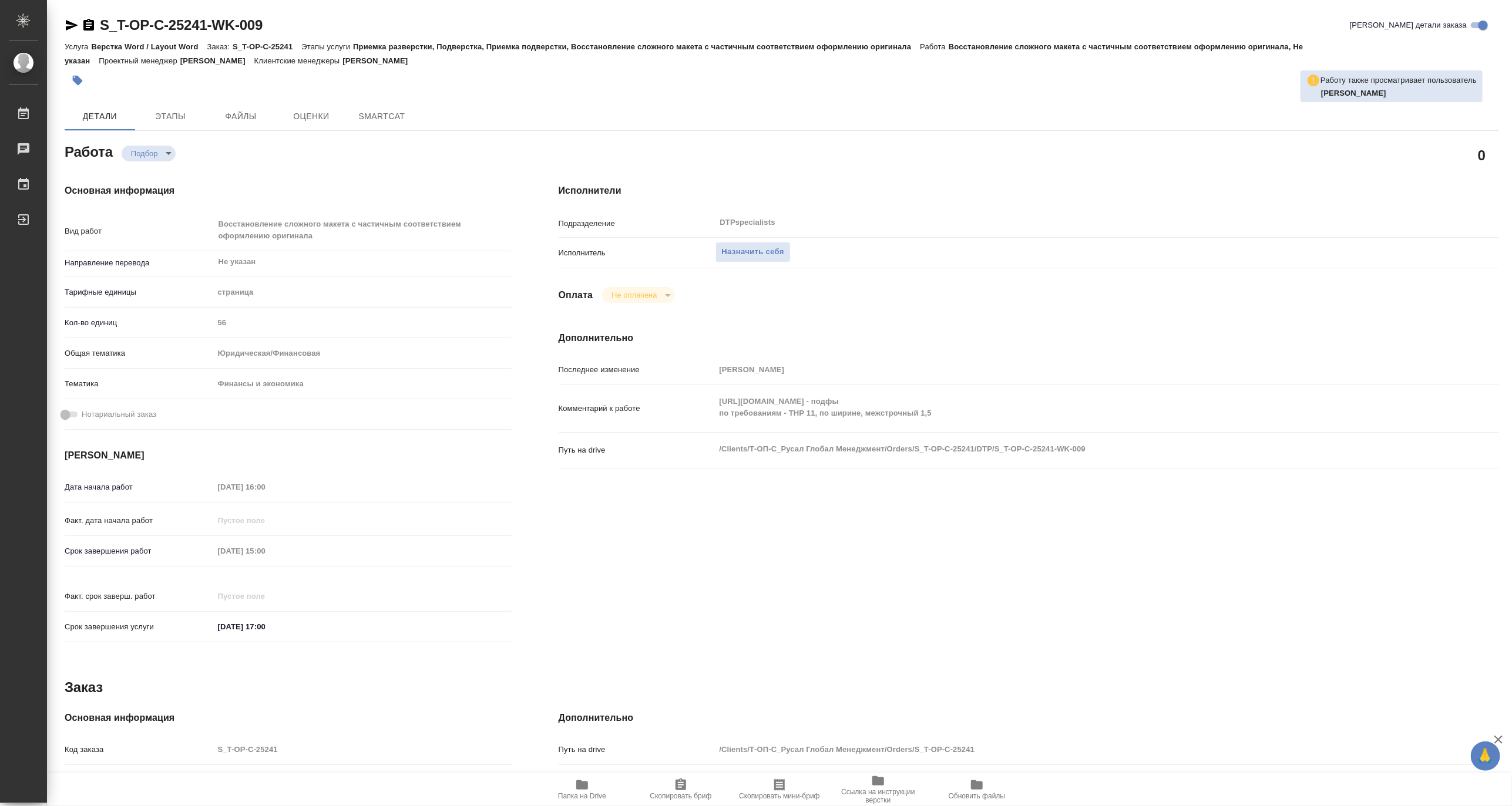
type textarea "x"
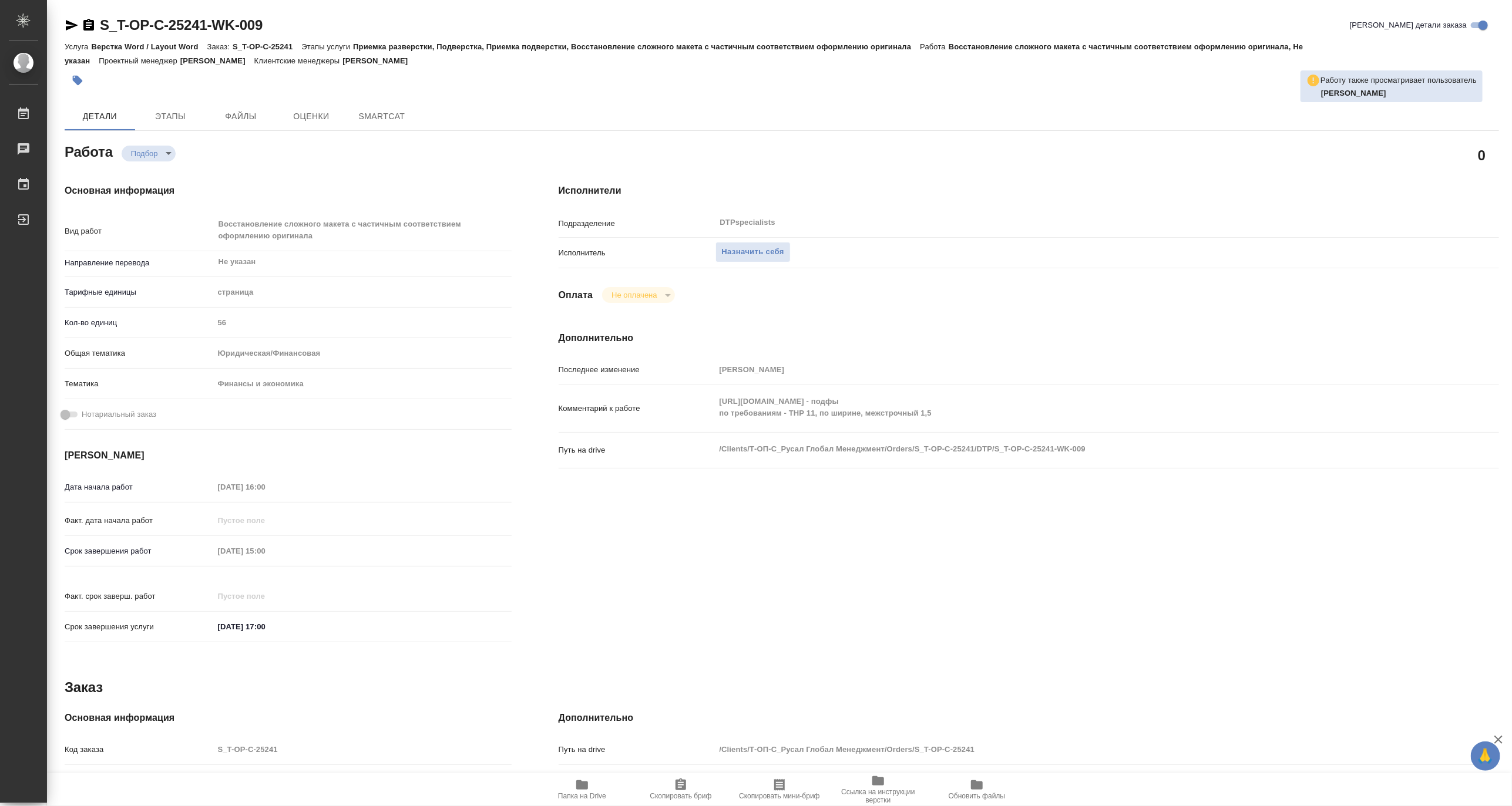
type textarea "x"
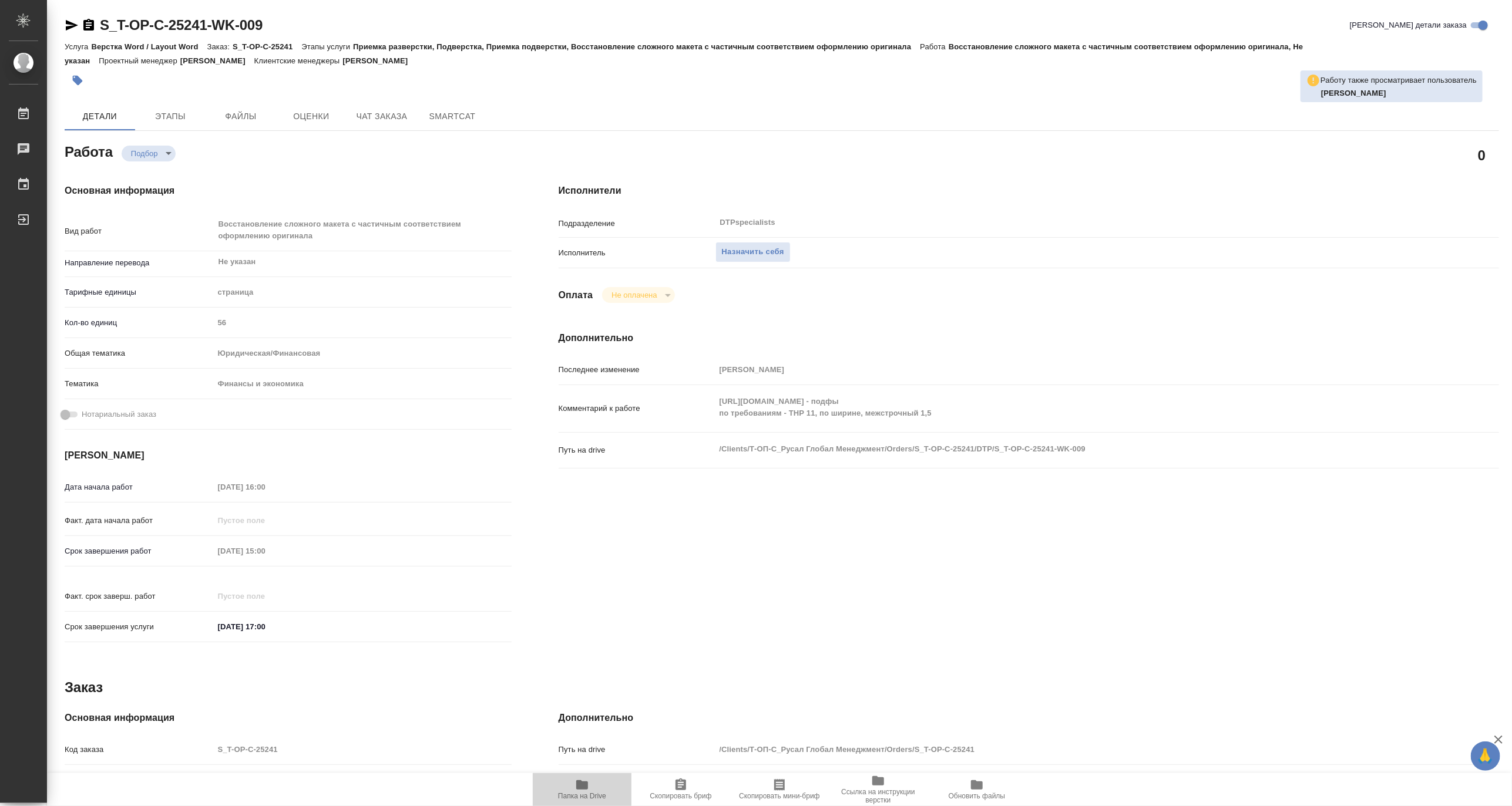
click at [574, 785] on span "Папка на Drive" at bounding box center [581, 789] width 84 height 23
type textarea "x"
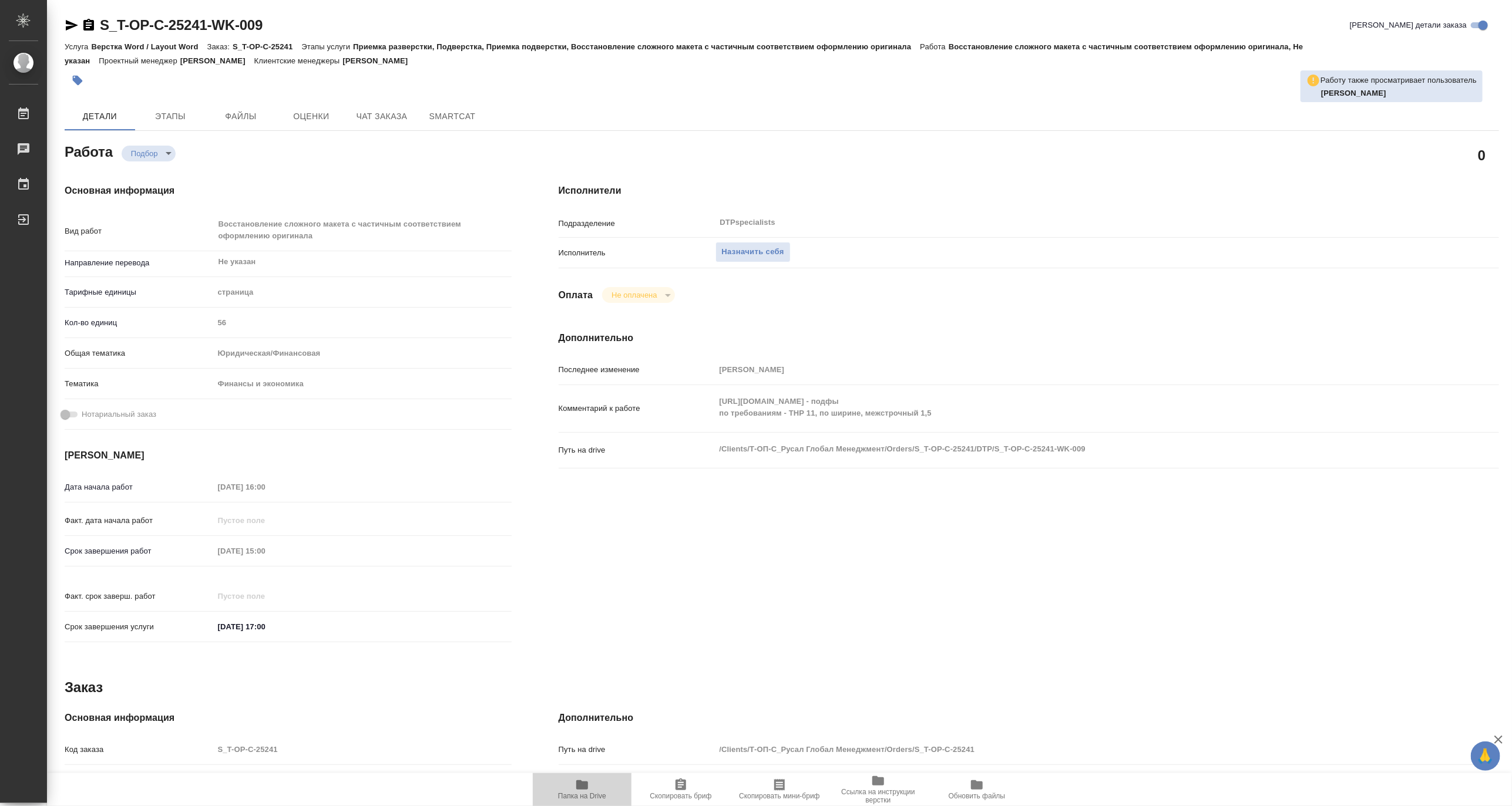
type textarea "x"
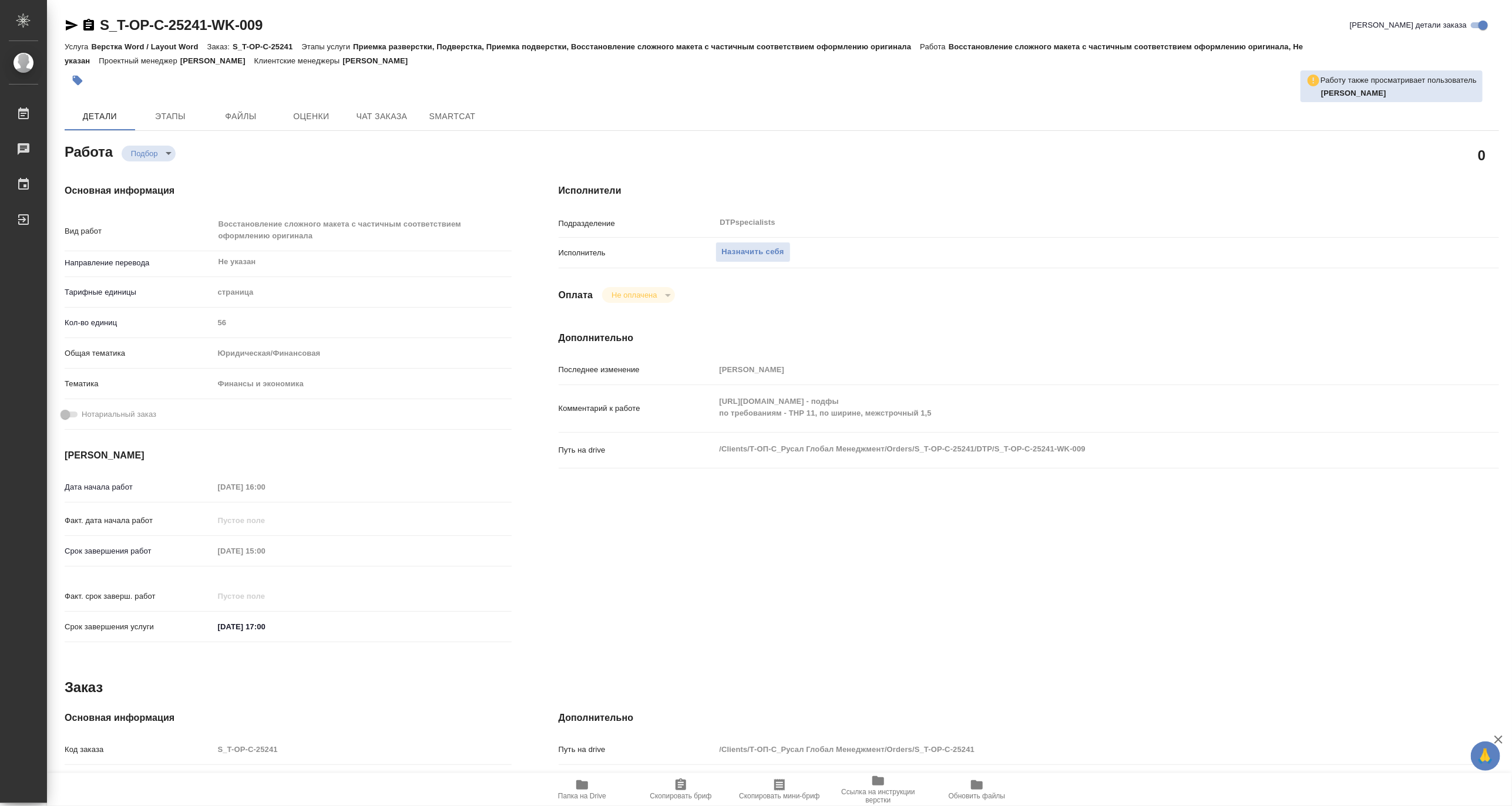
type textarea "x"
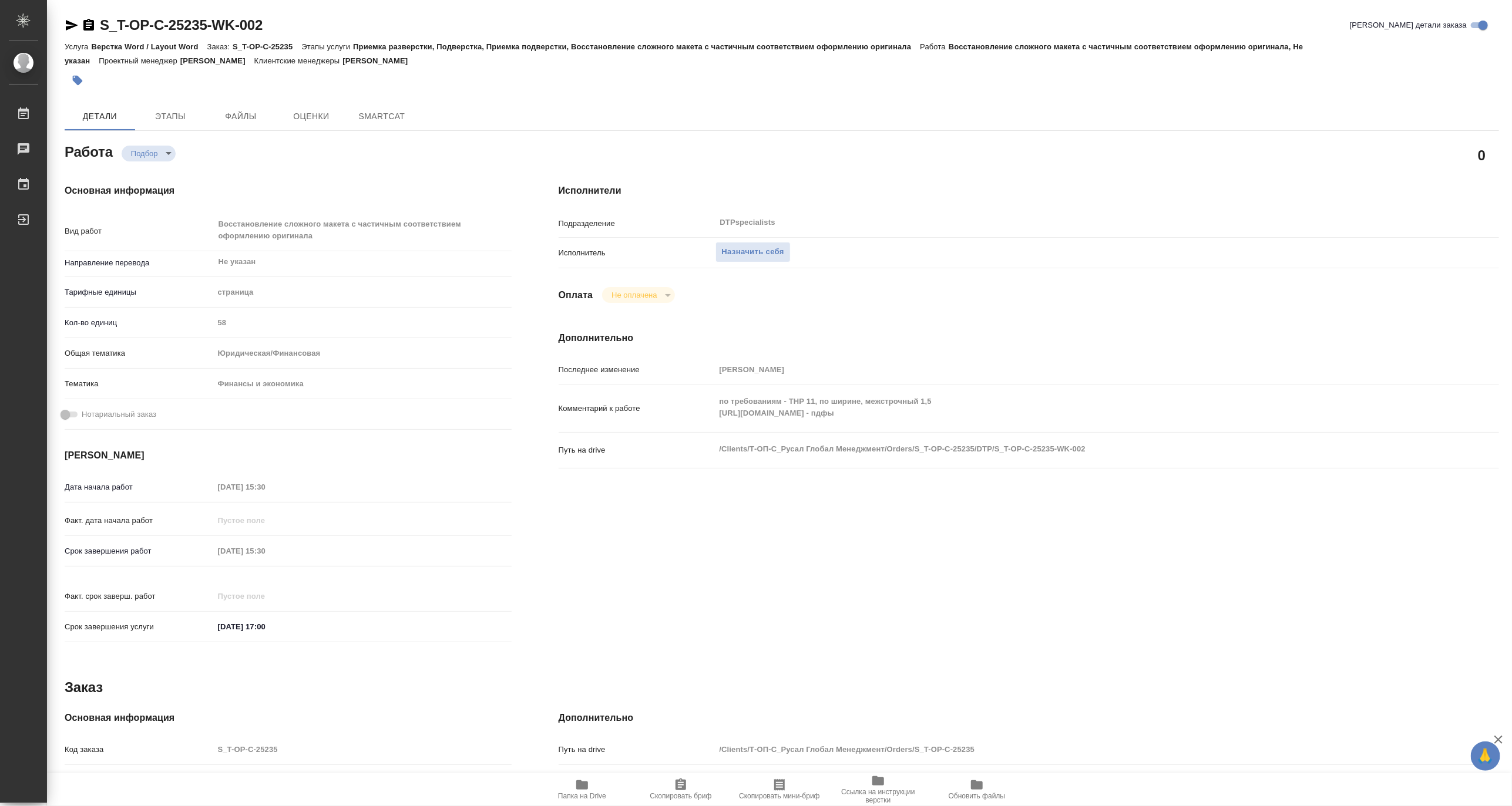
type textarea "x"
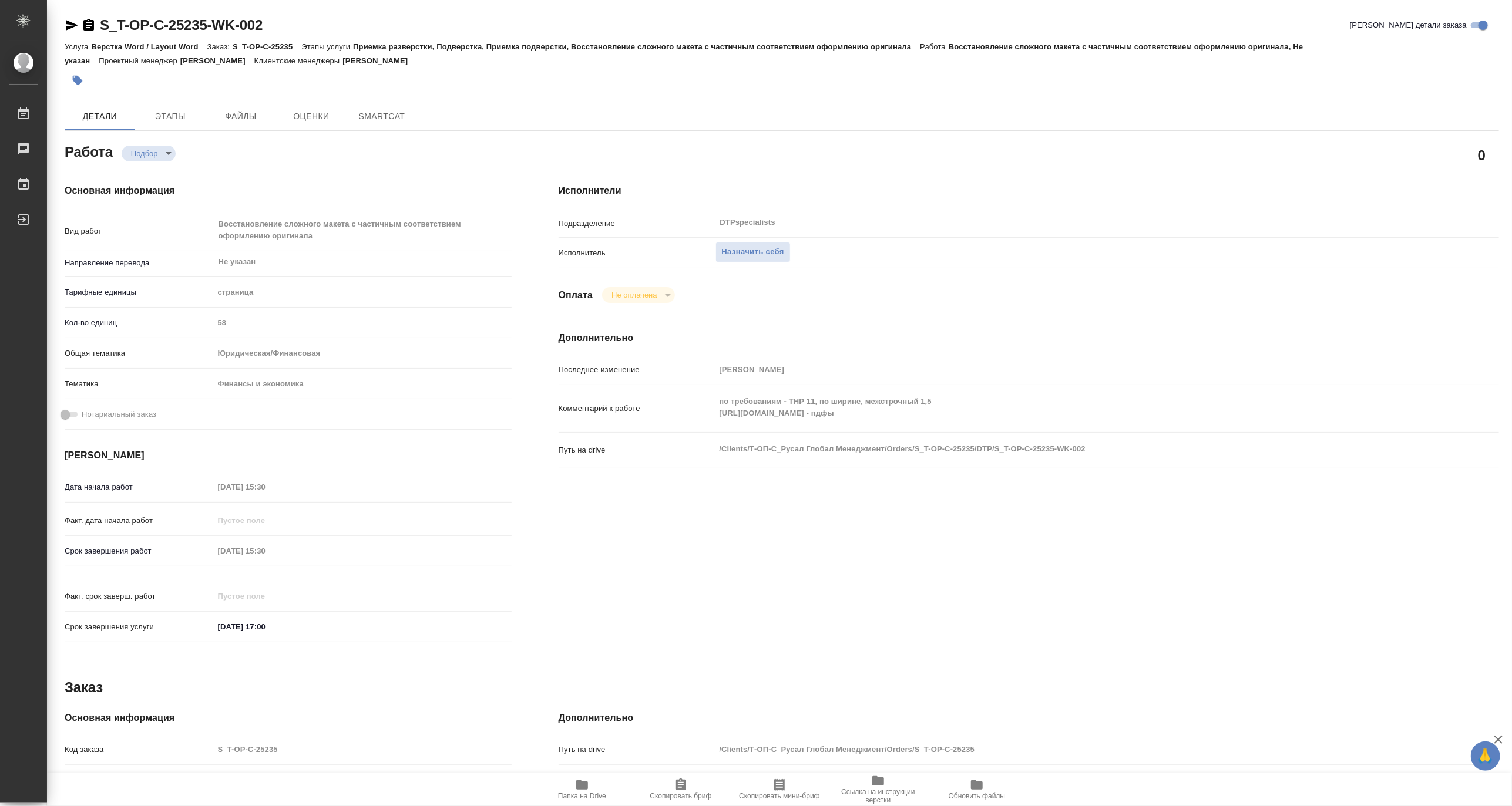
type textarea "x"
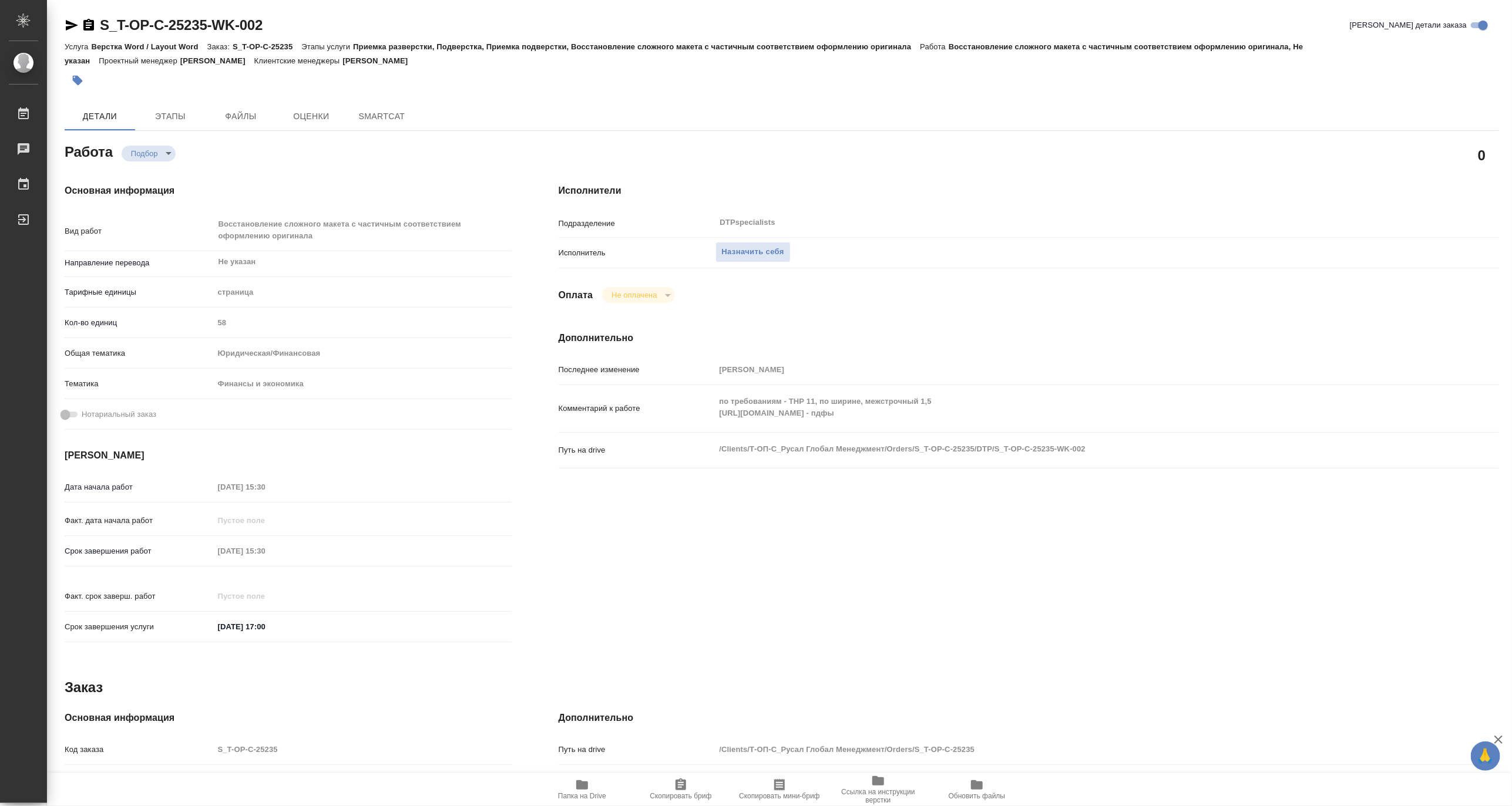
type textarea "x"
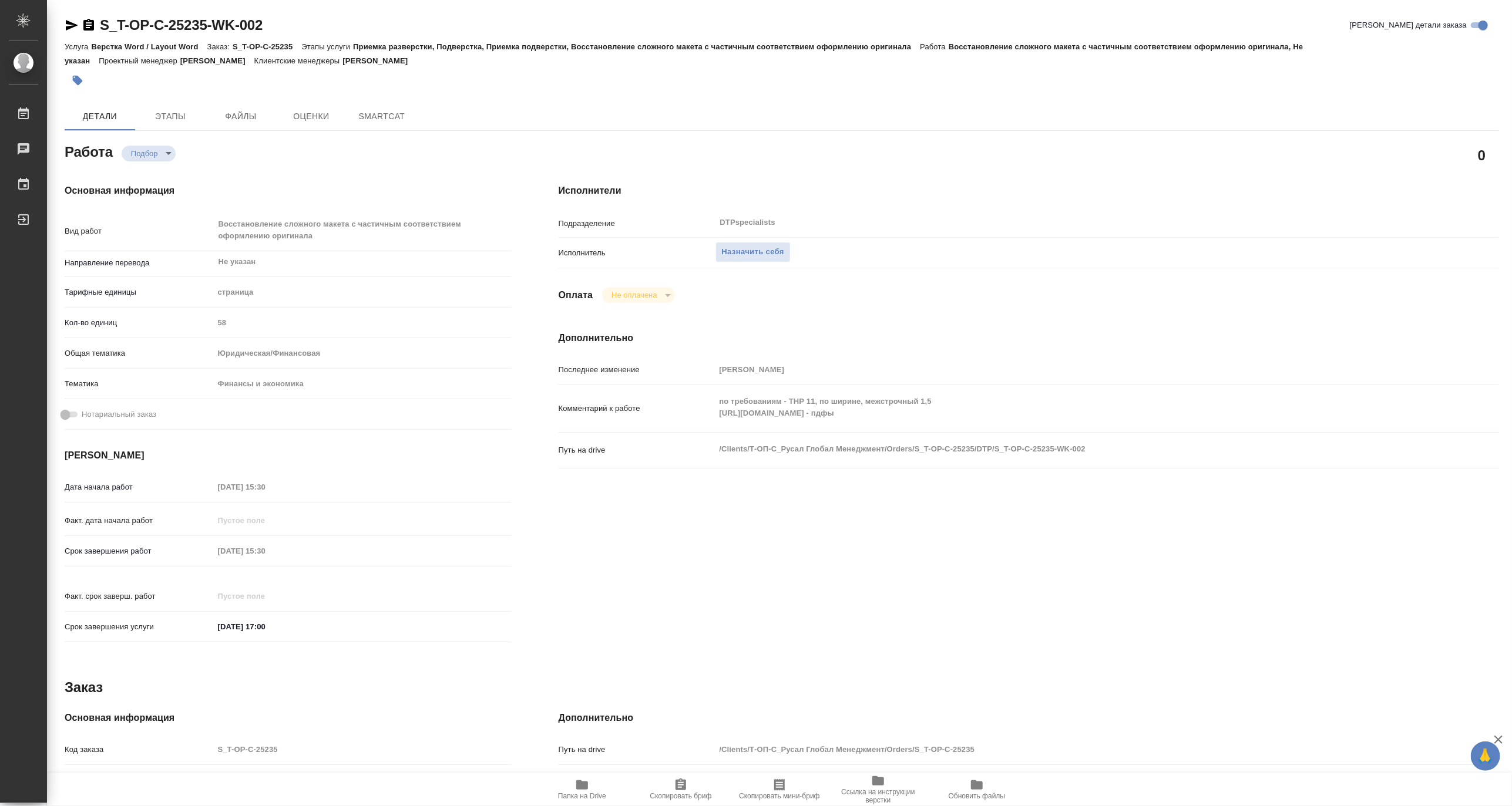
type textarea "x"
click at [569, 789] on span "Папка на Drive" at bounding box center [581, 789] width 84 height 23
type textarea "x"
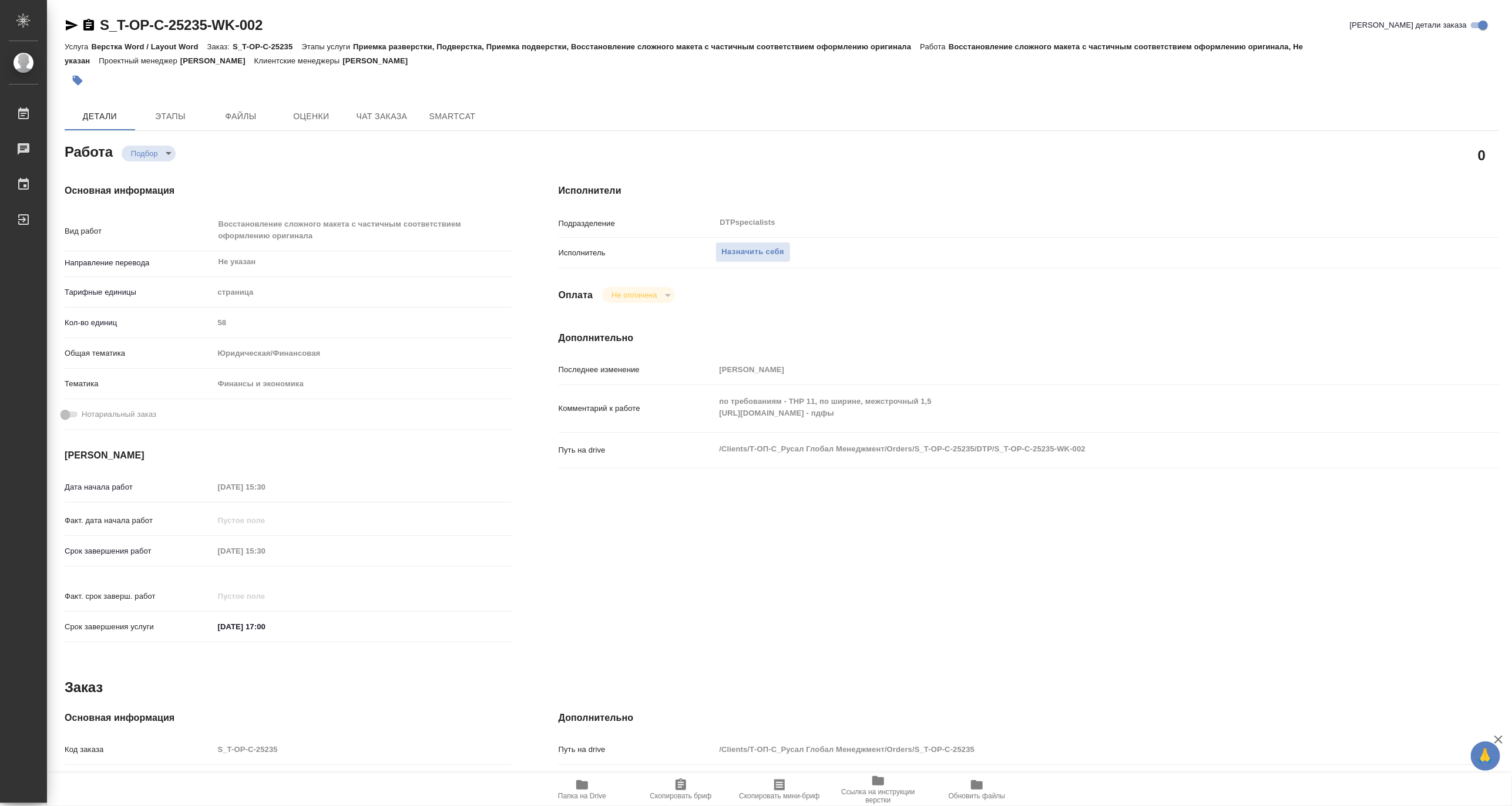
type textarea "x"
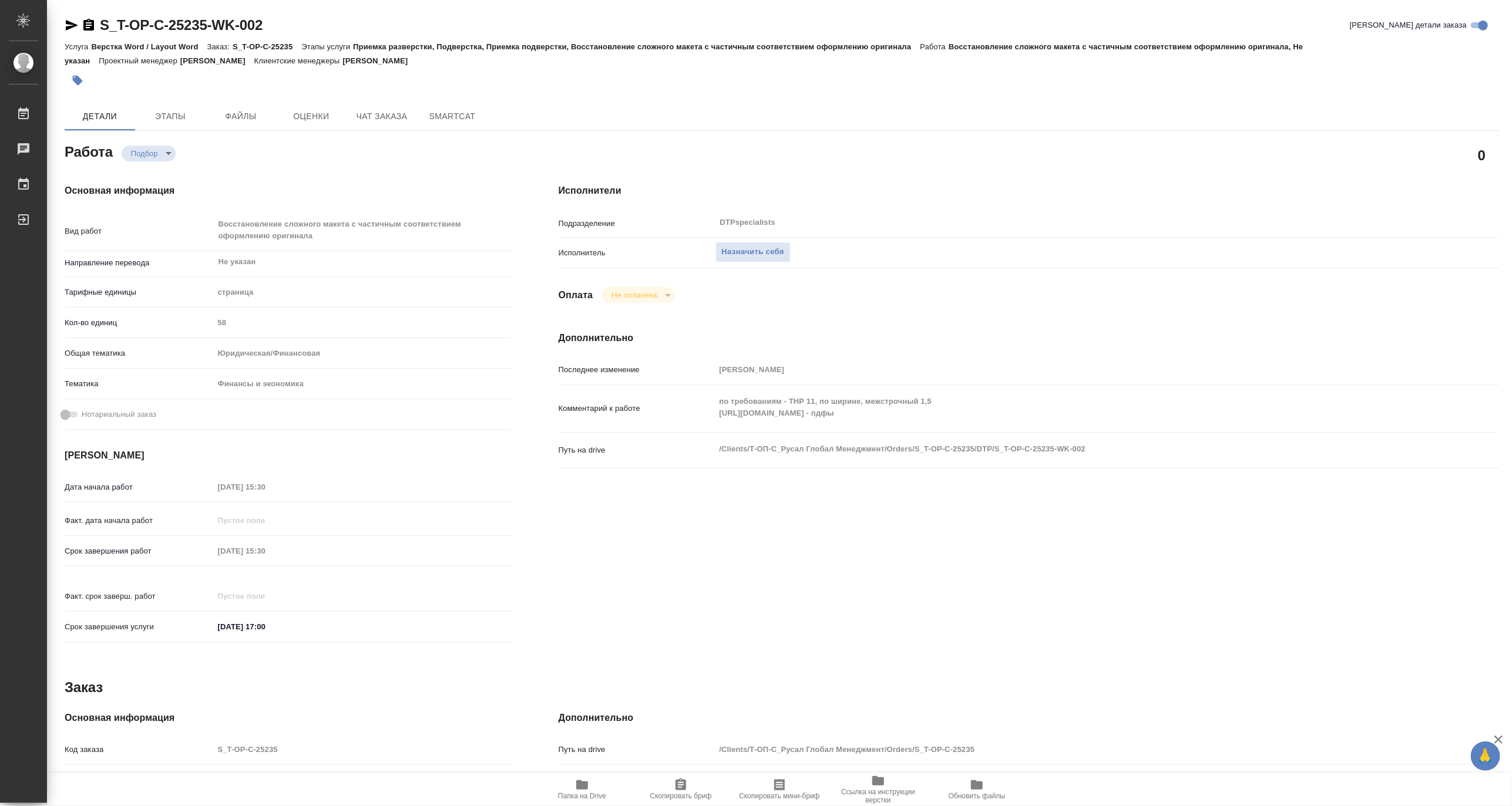
type textarea "x"
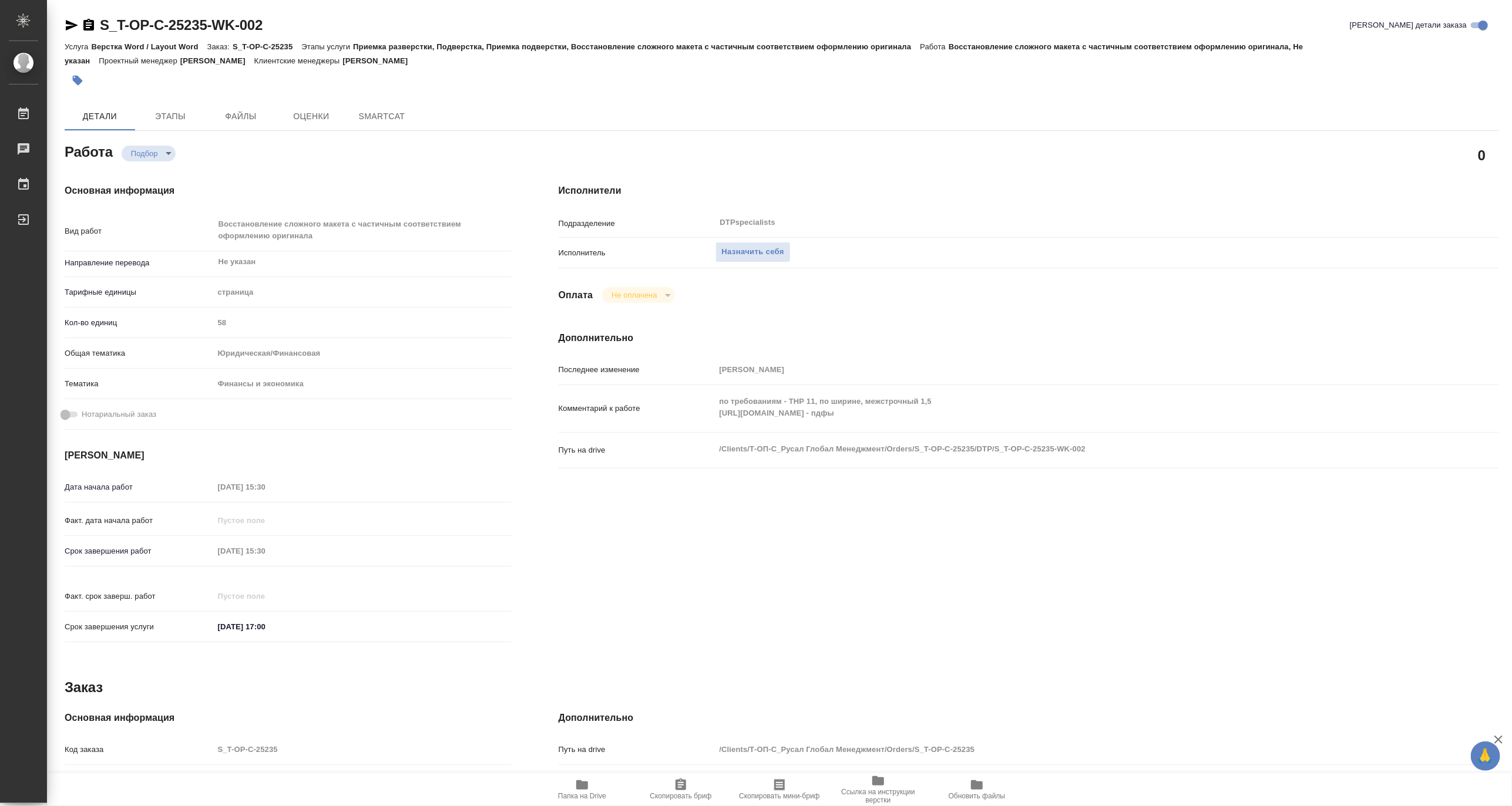
type textarea "x"
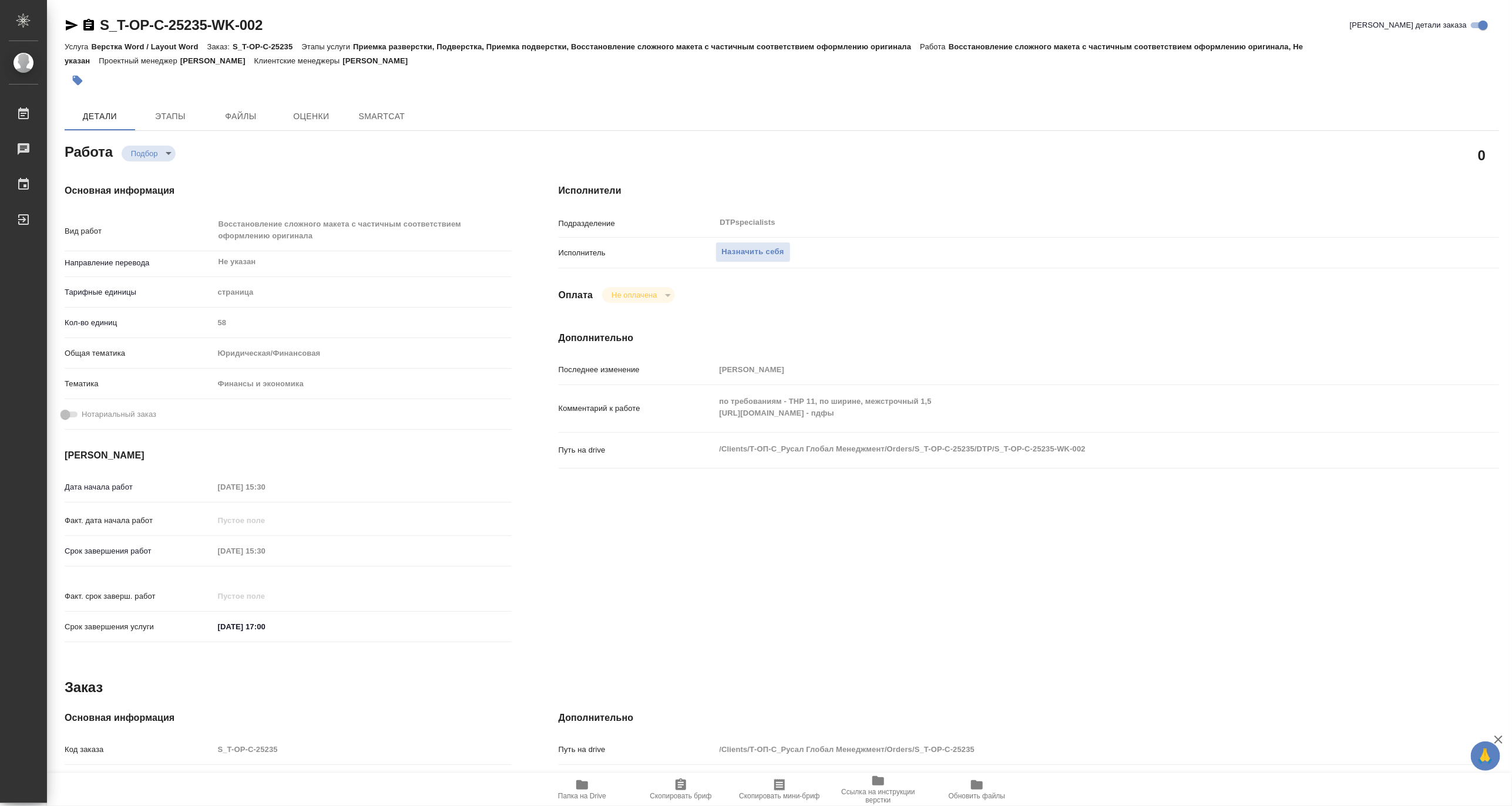
type textarea "x"
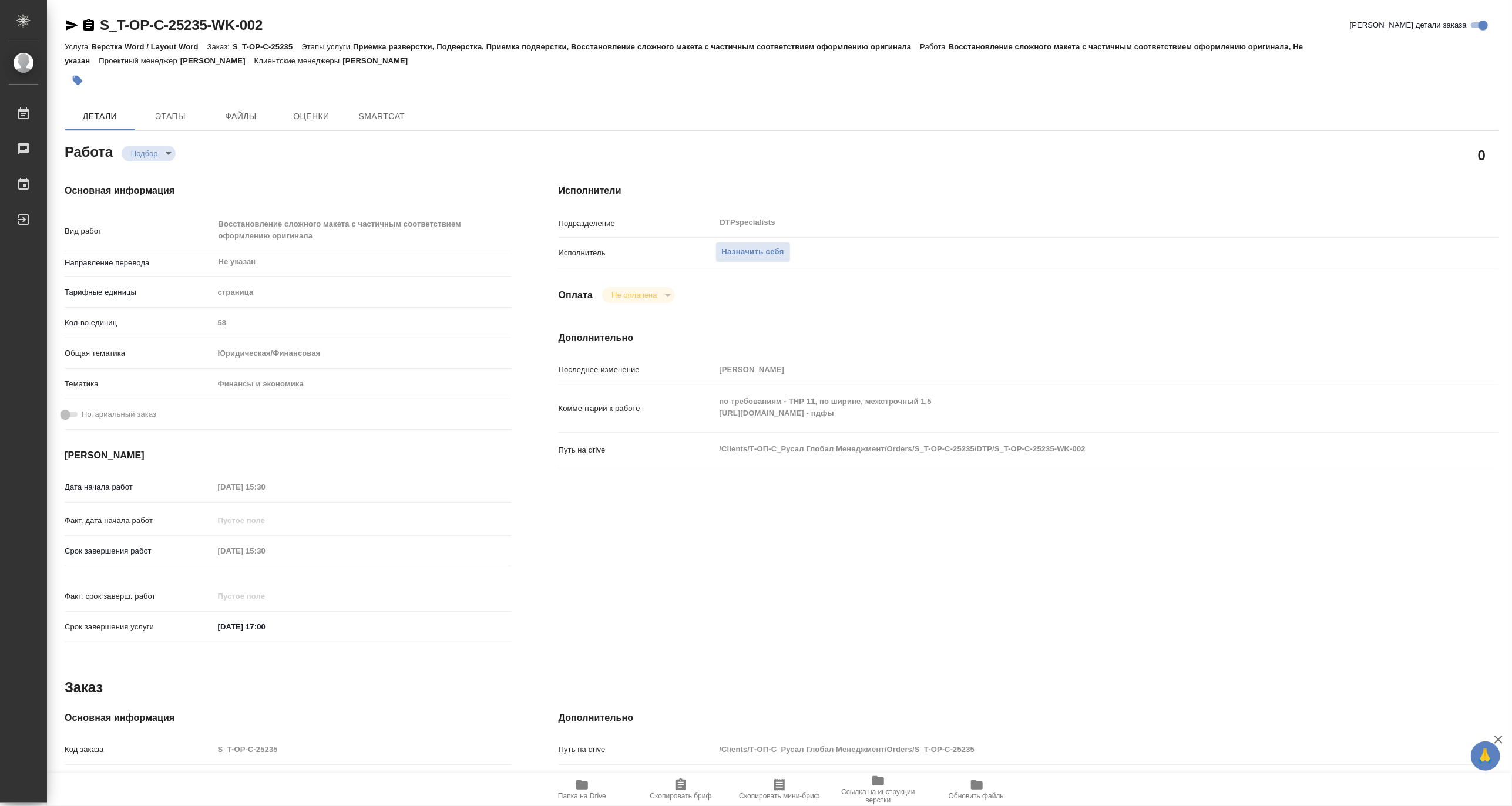
type textarea "x"
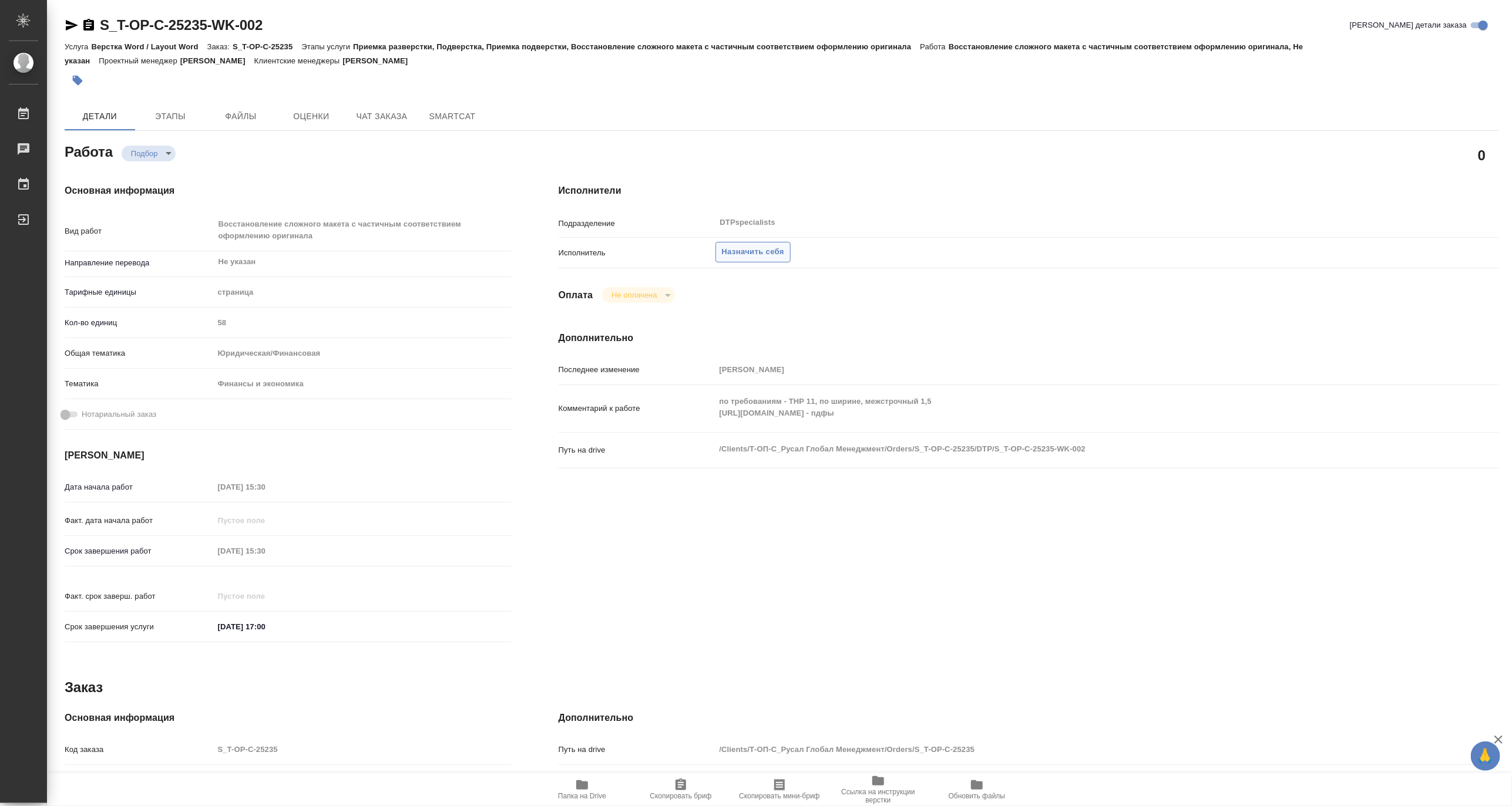
type textarea "x"
click at [767, 251] on span "Назначить себя" at bounding box center [753, 252] width 63 height 14
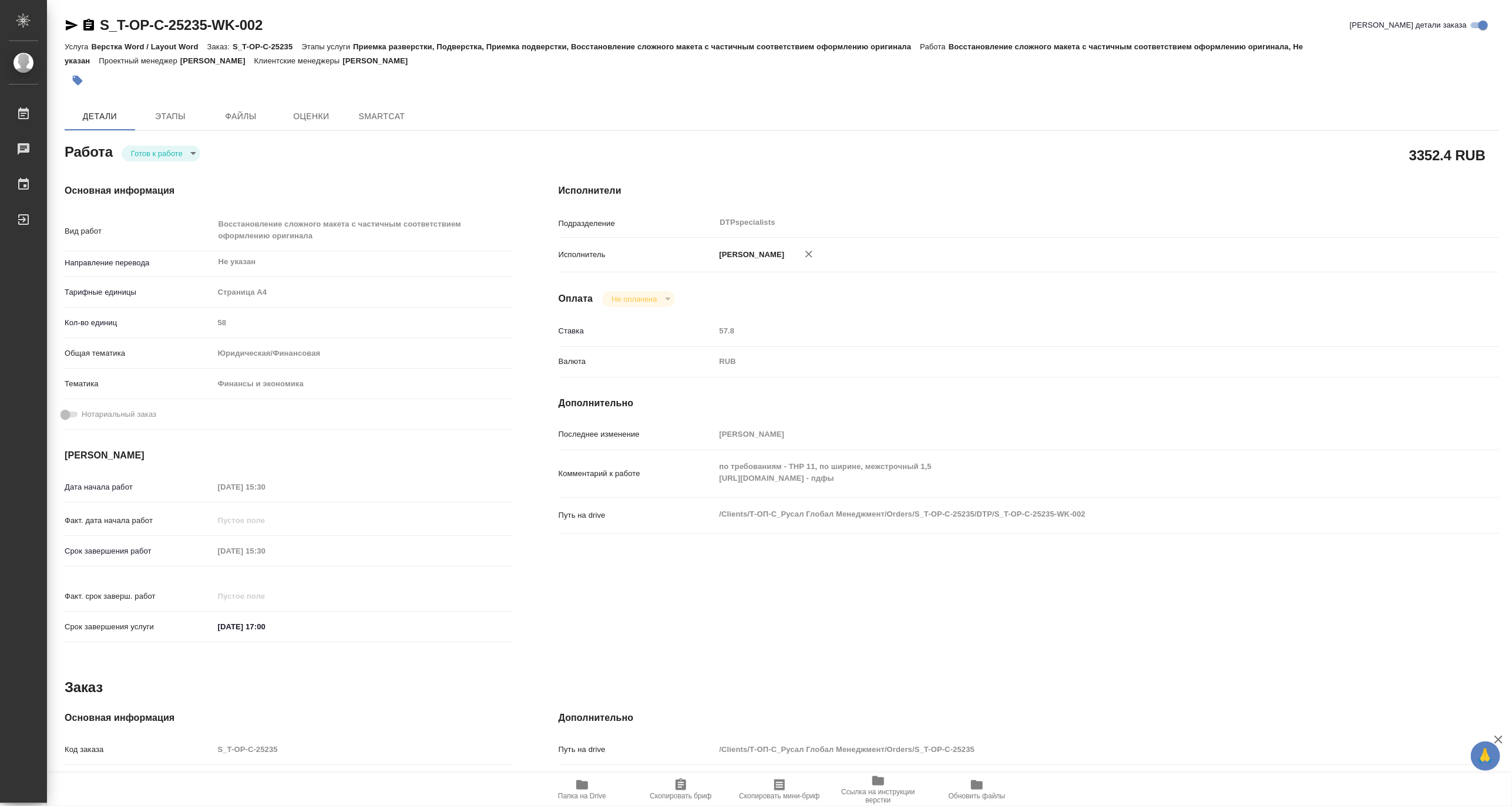
type textarea "x"
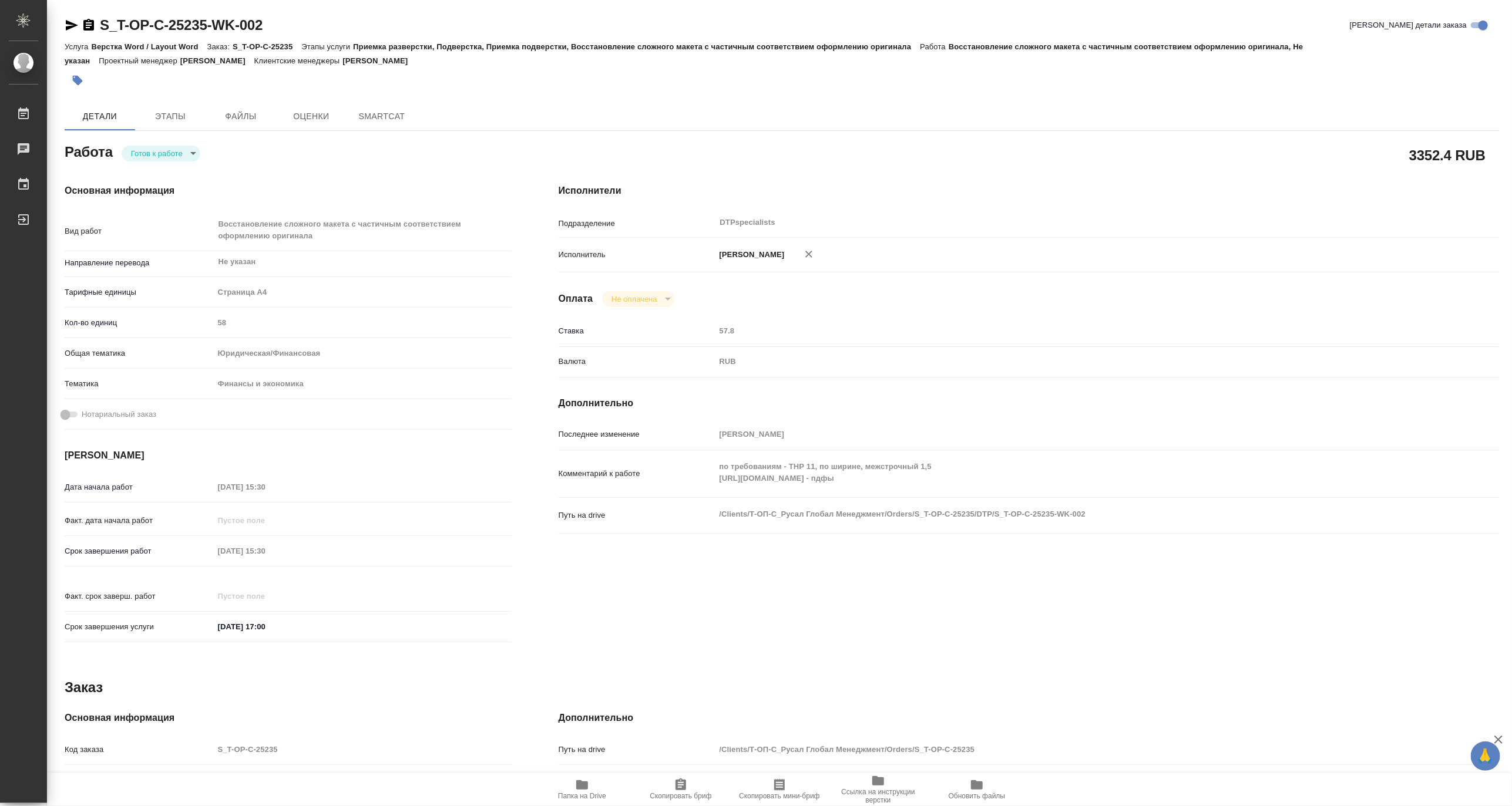
type textarea "x"
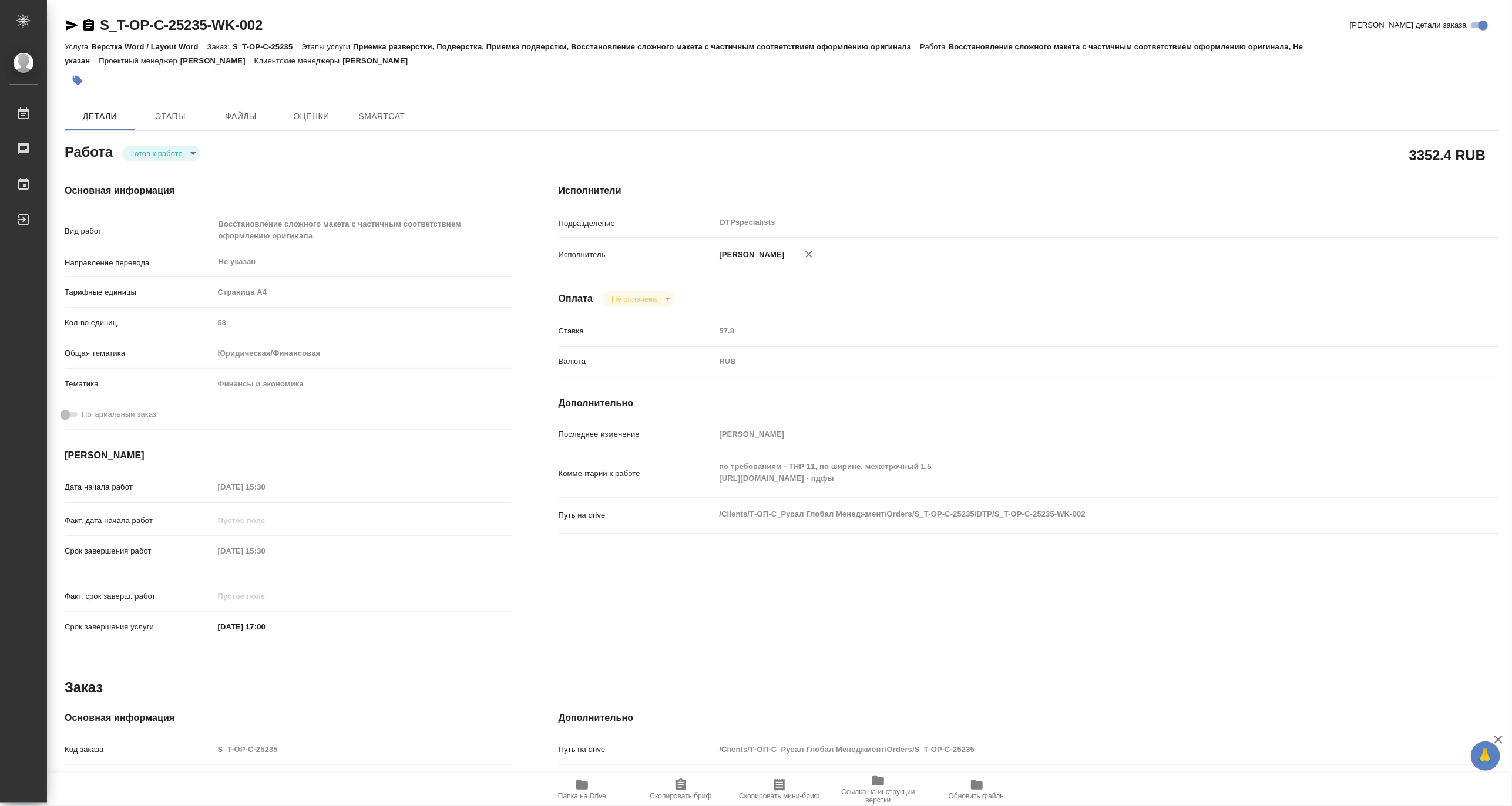
type textarea "x"
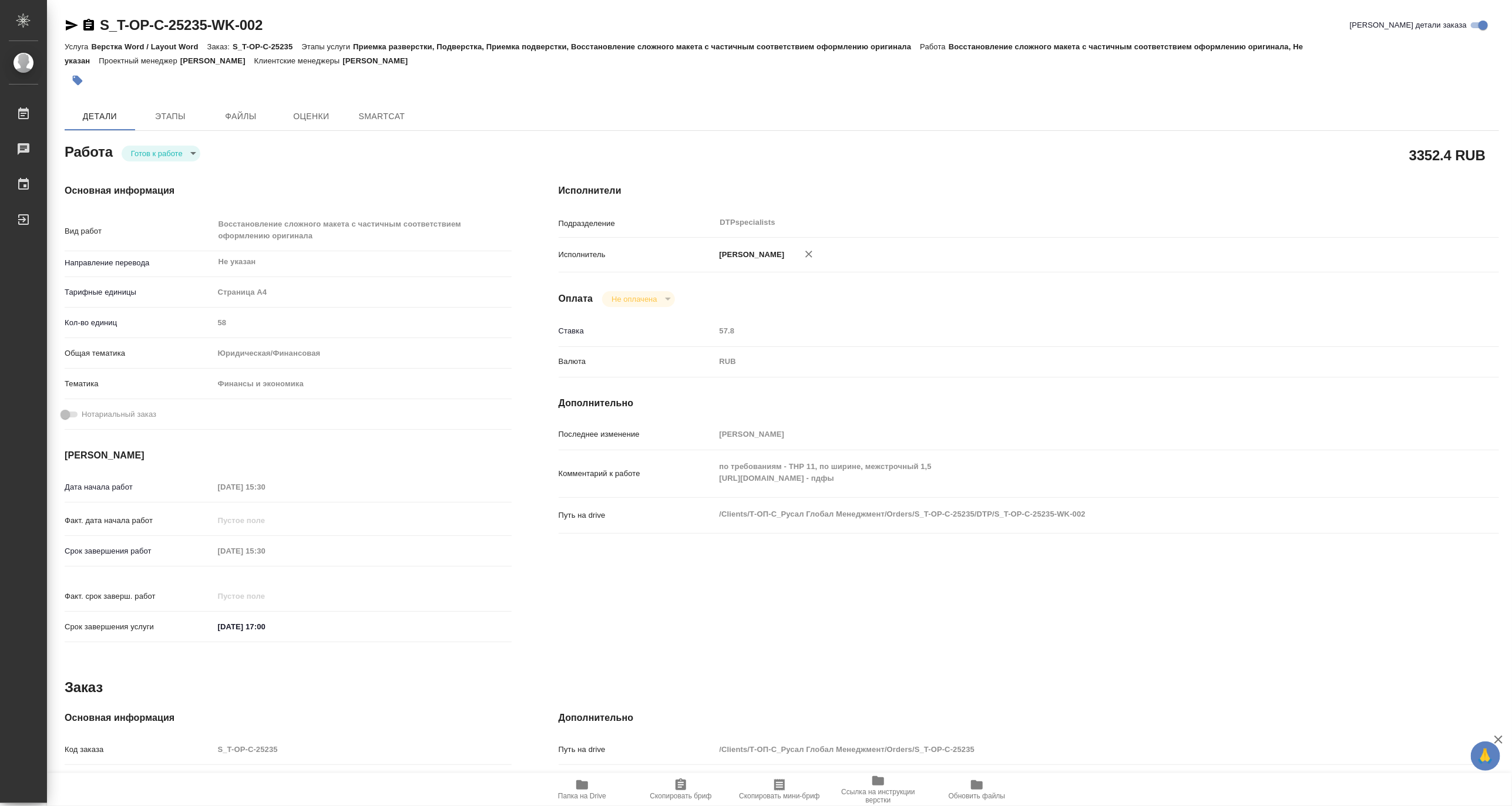
type textarea "x"
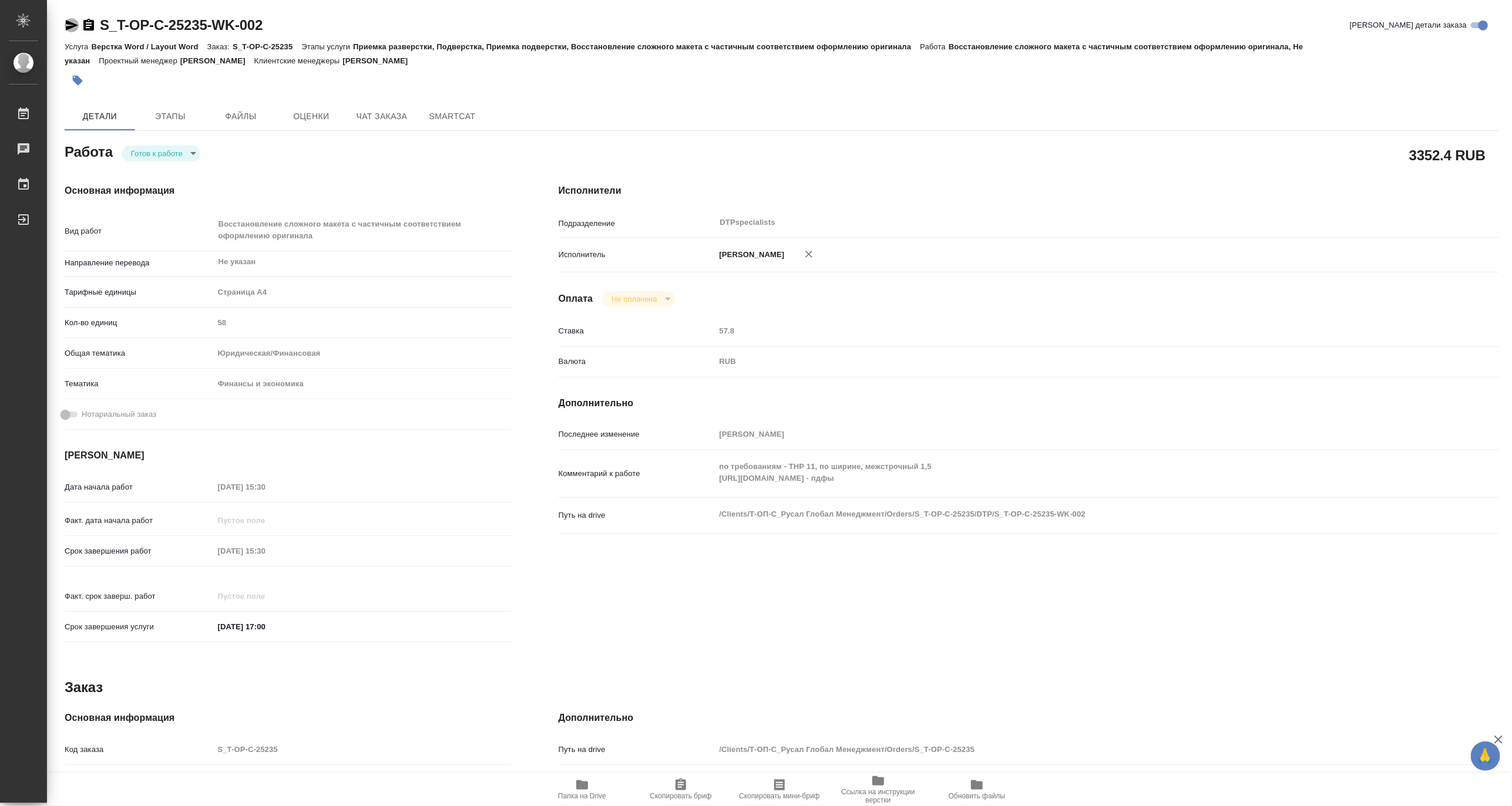
click at [69, 24] on icon "button" at bounding box center [71, 25] width 14 height 14
type textarea "x"
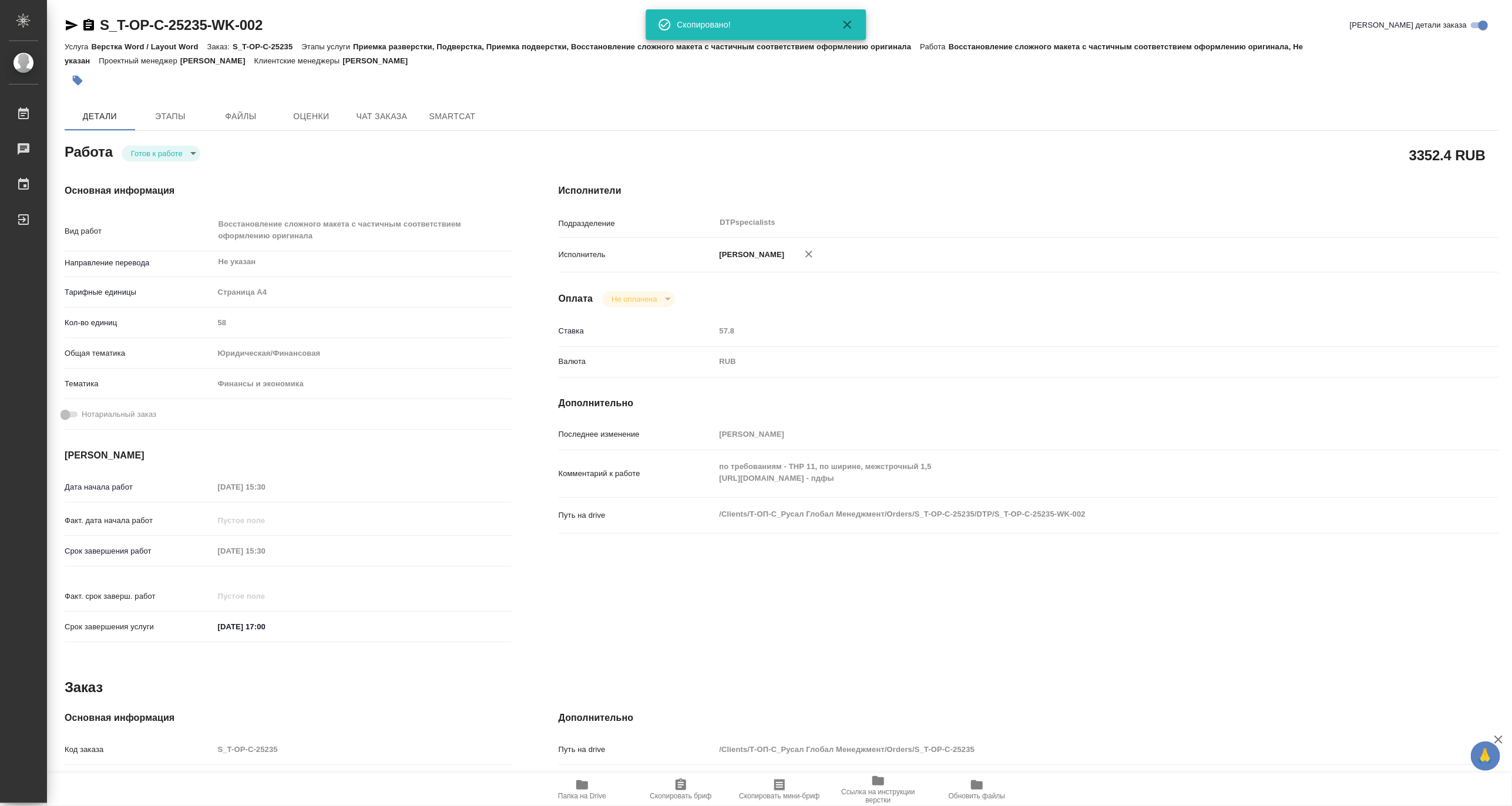
type textarea "x"
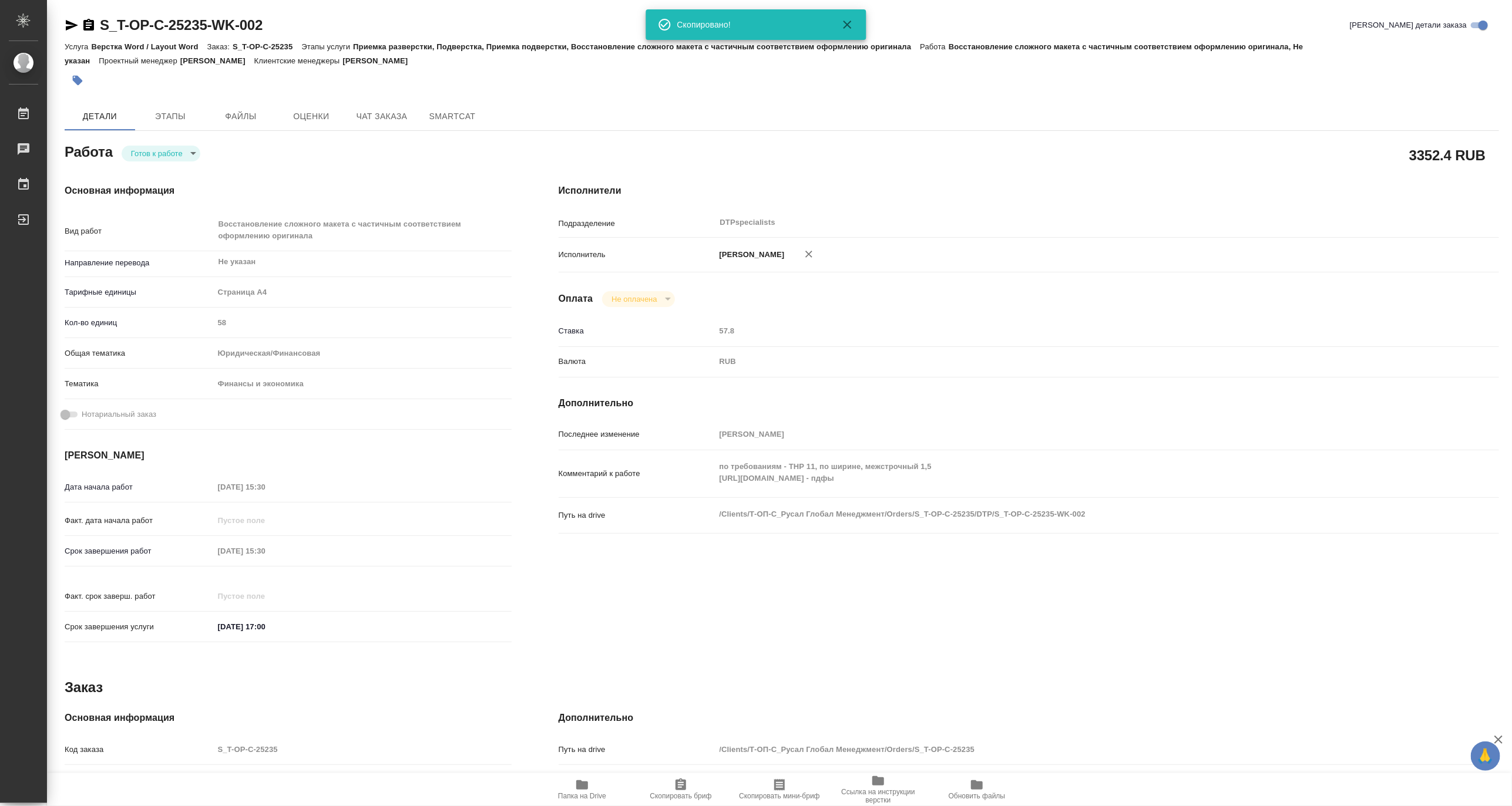
type textarea "x"
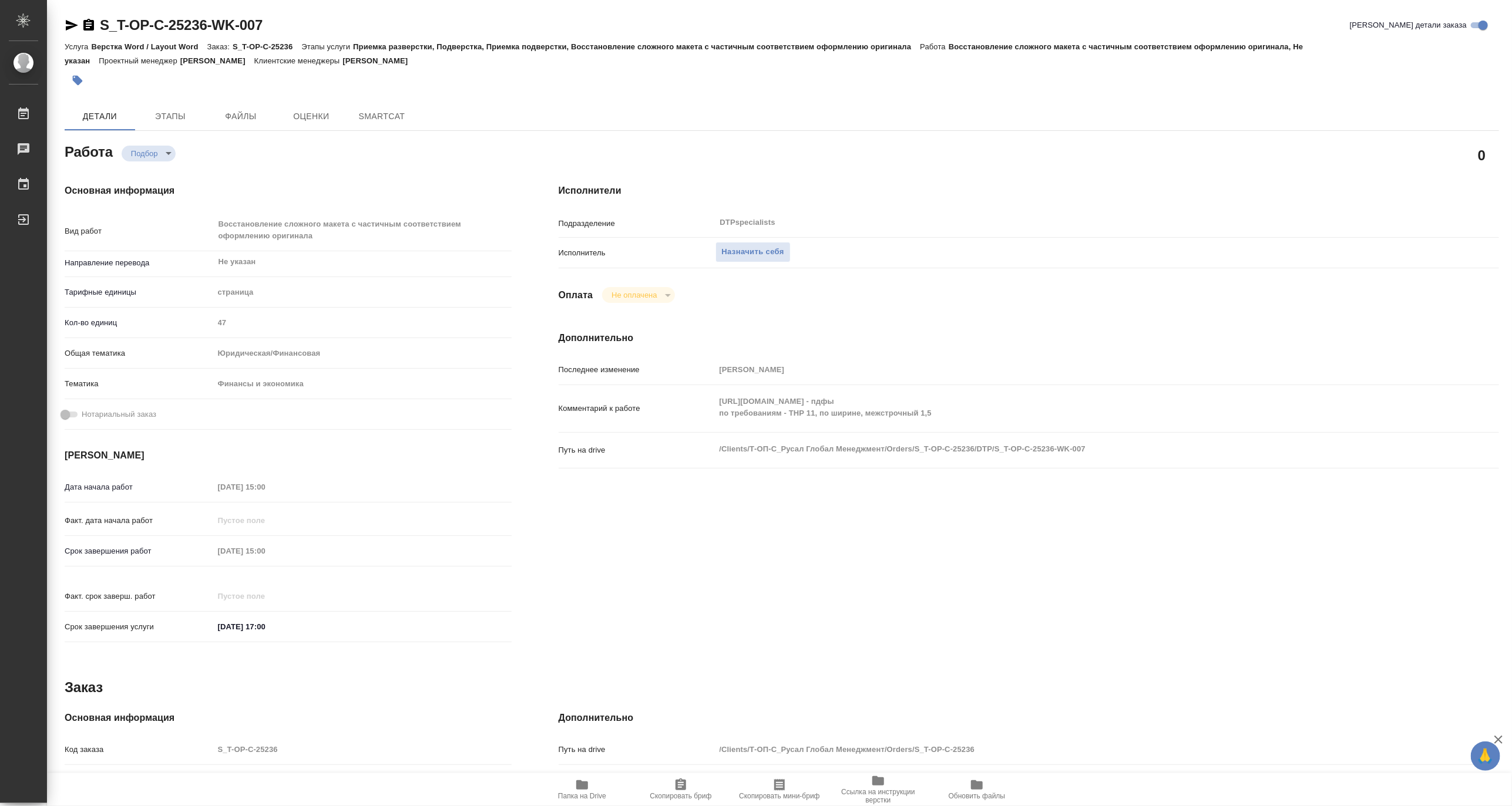
type textarea "x"
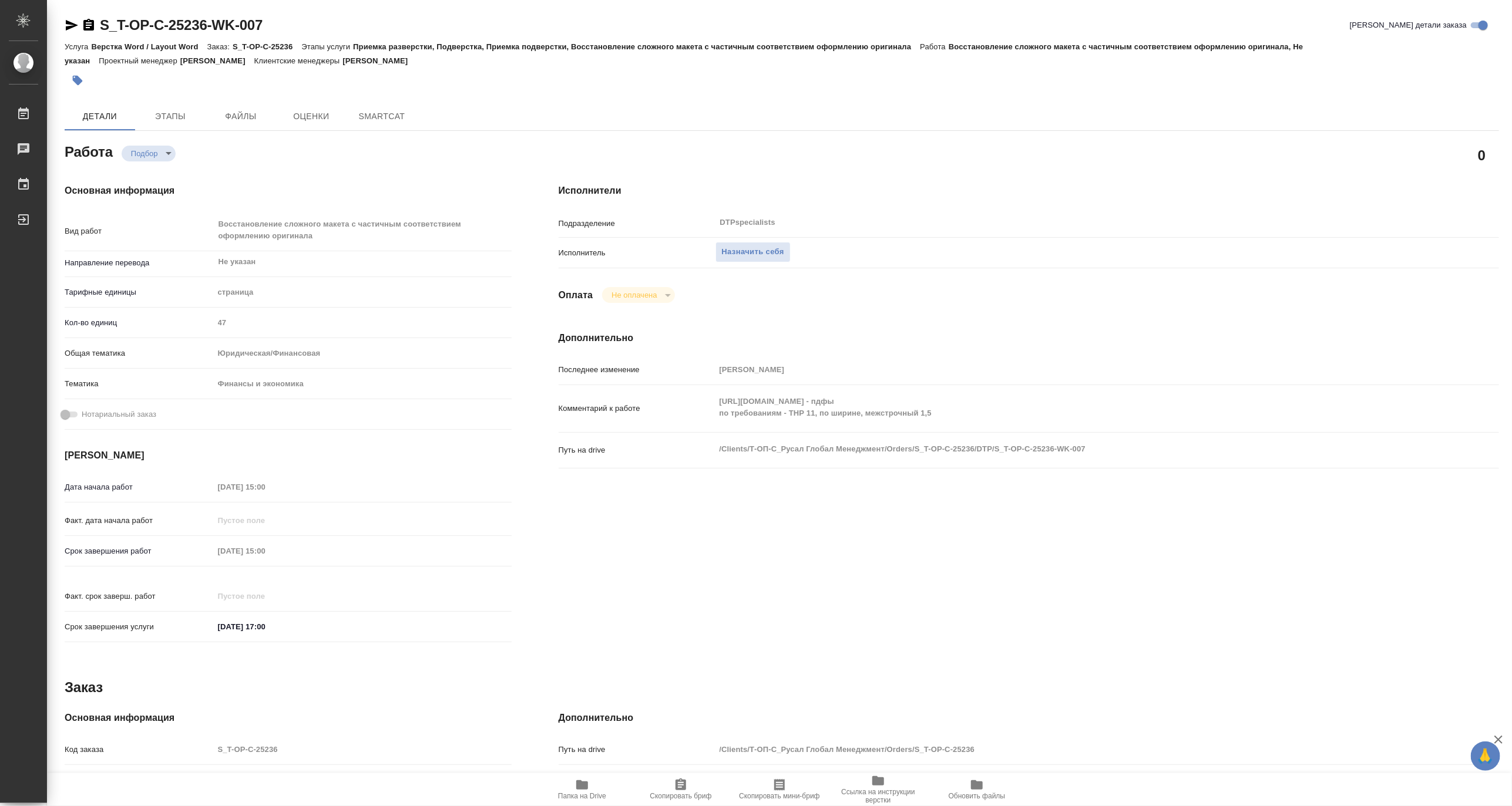
type textarea "x"
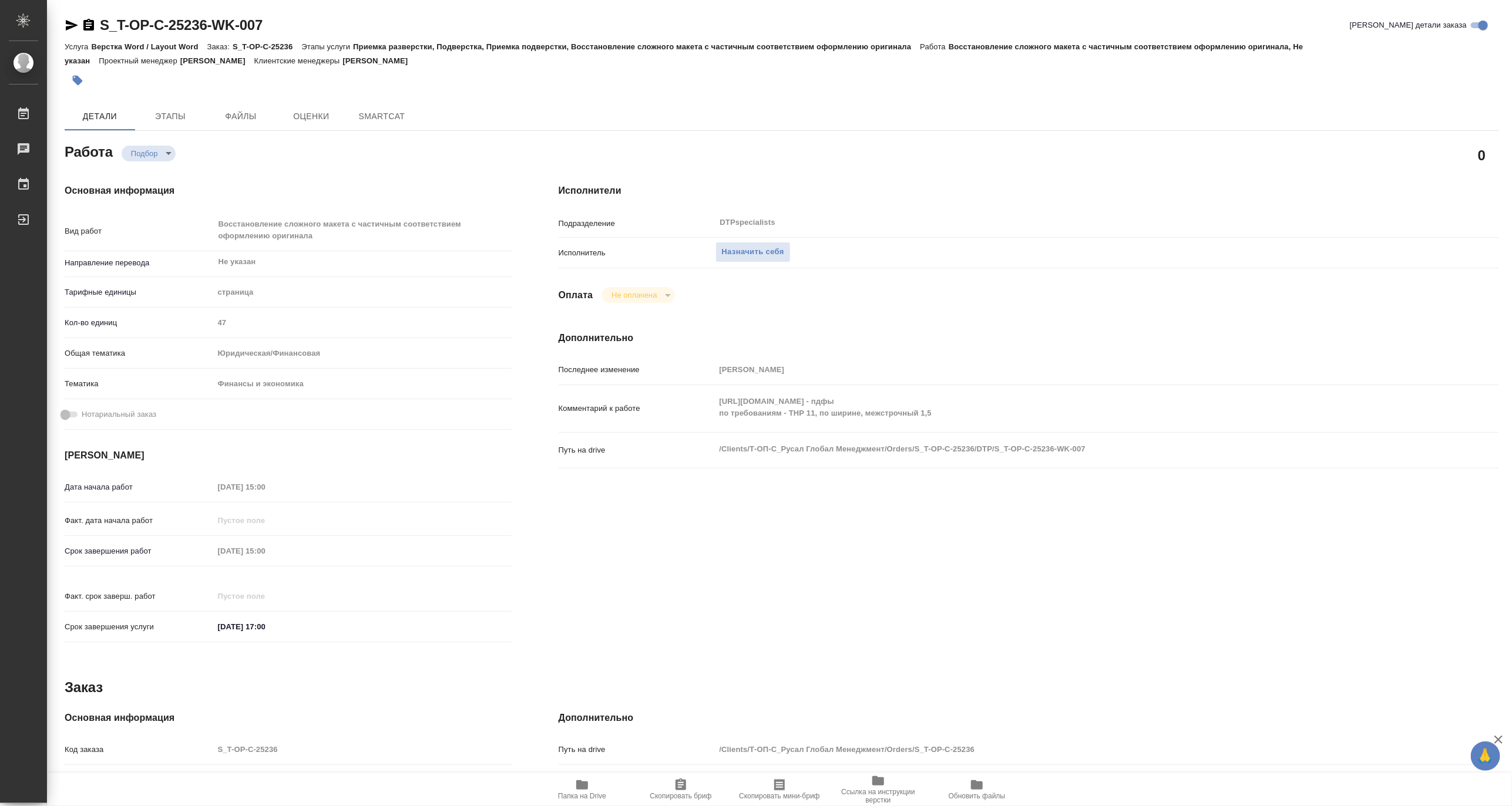
type textarea "x"
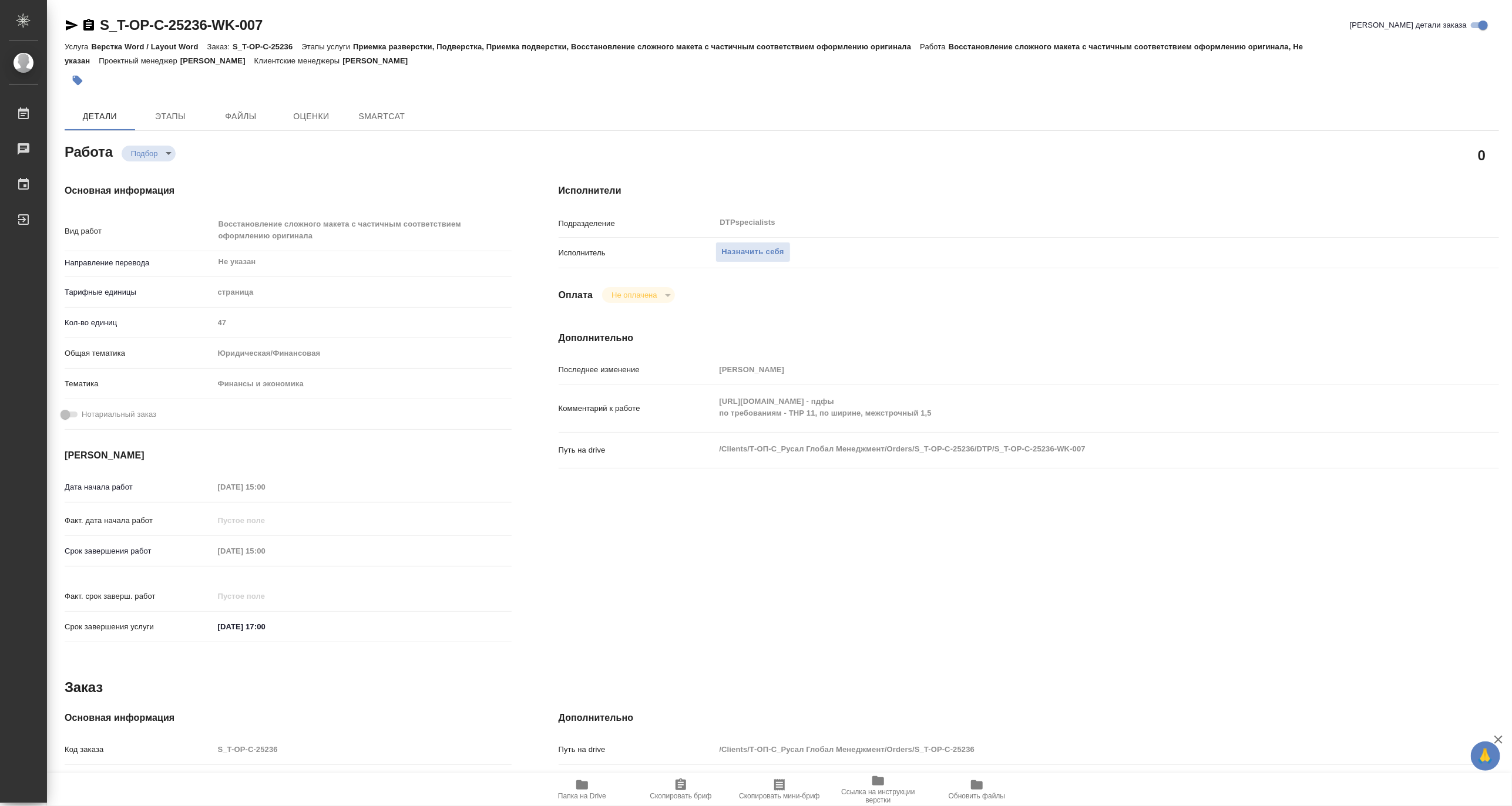
type textarea "x"
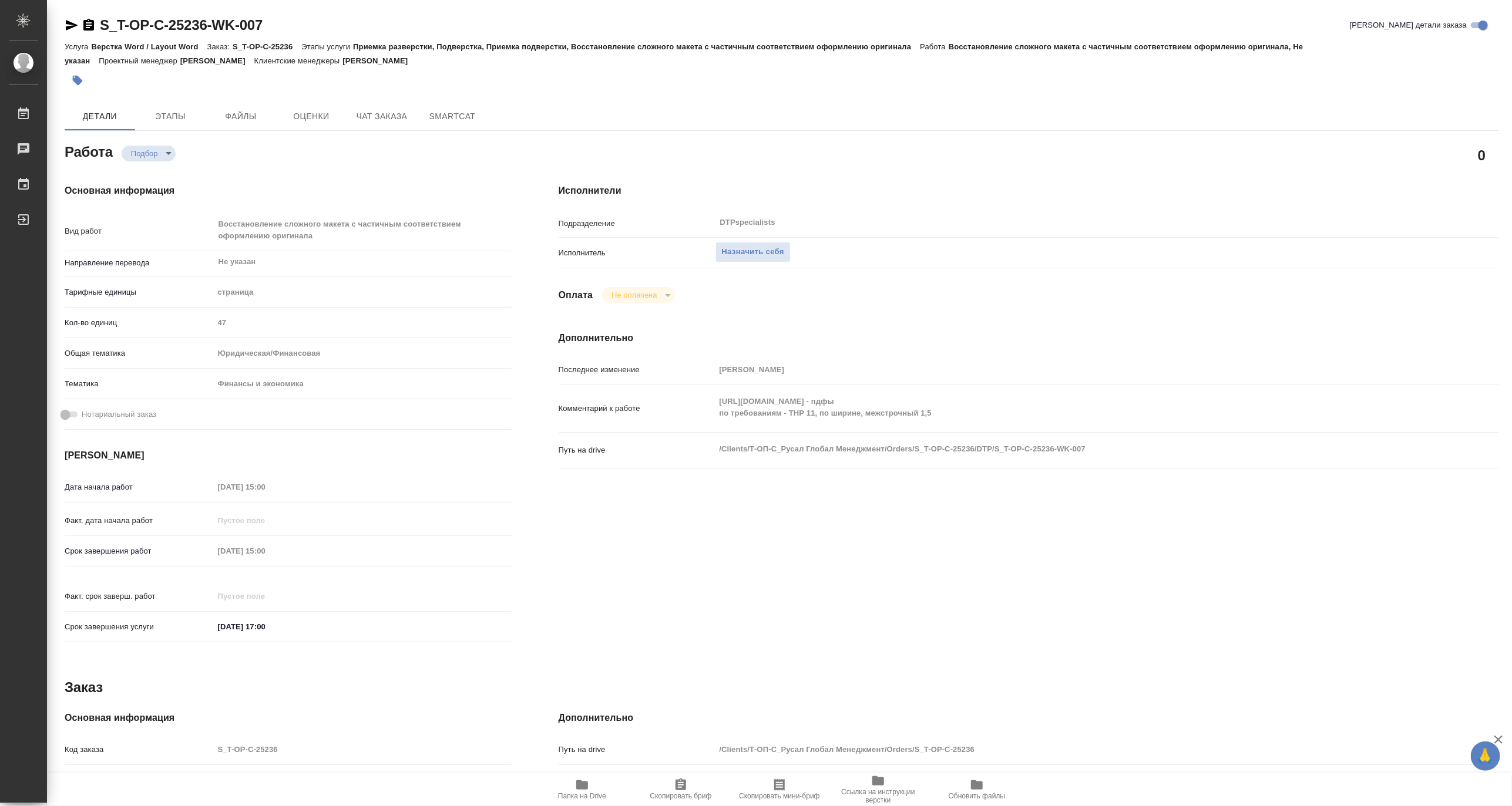
type textarea "x"
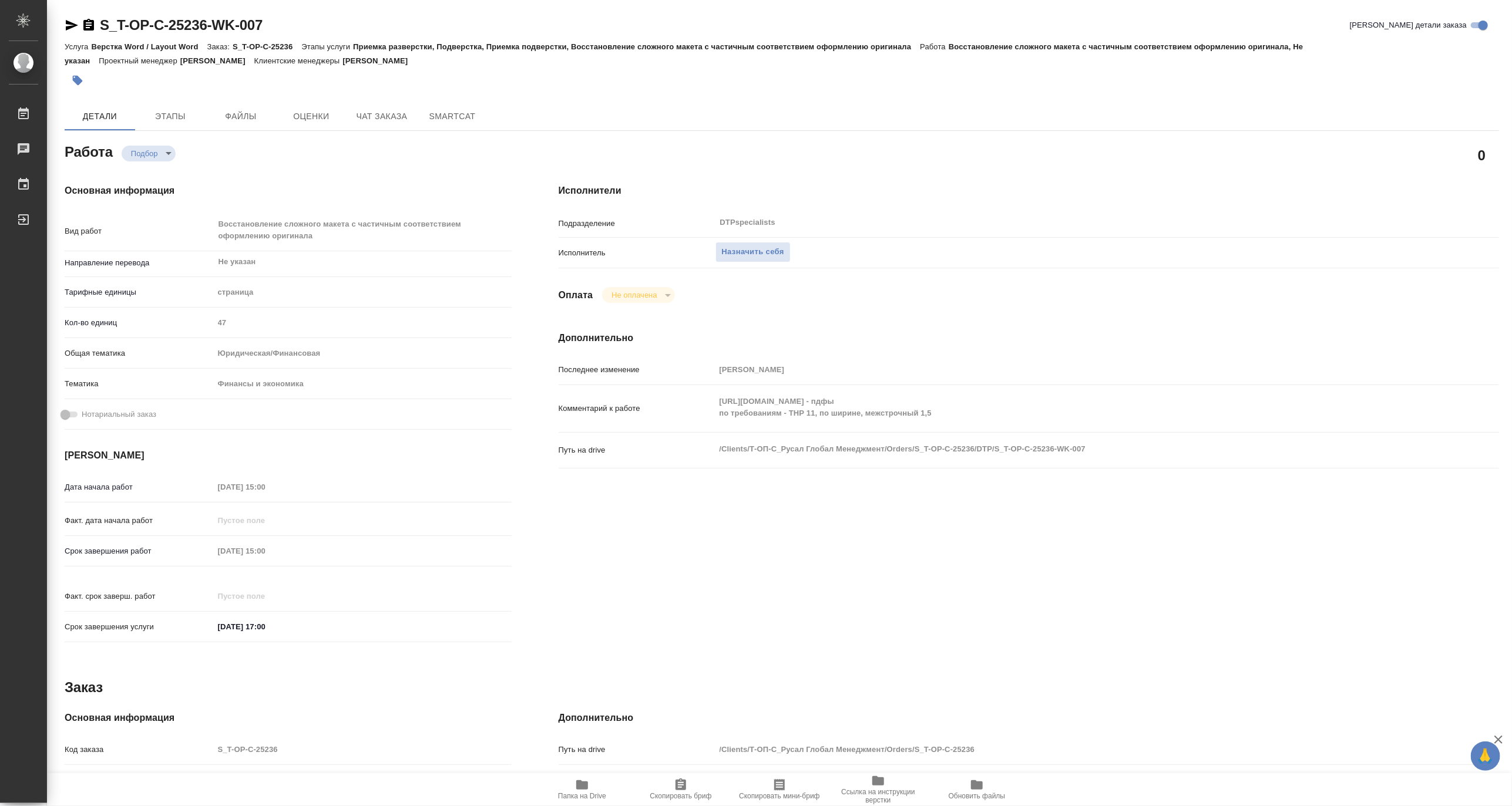
click at [572, 789] on span "Папка на Drive" at bounding box center [581, 789] width 84 height 23
type input "recruiting"
type textarea "Восстановление сложного макета с частичным соответствием оформлению оригинала"
type textarea "x"
type input "Не указан"
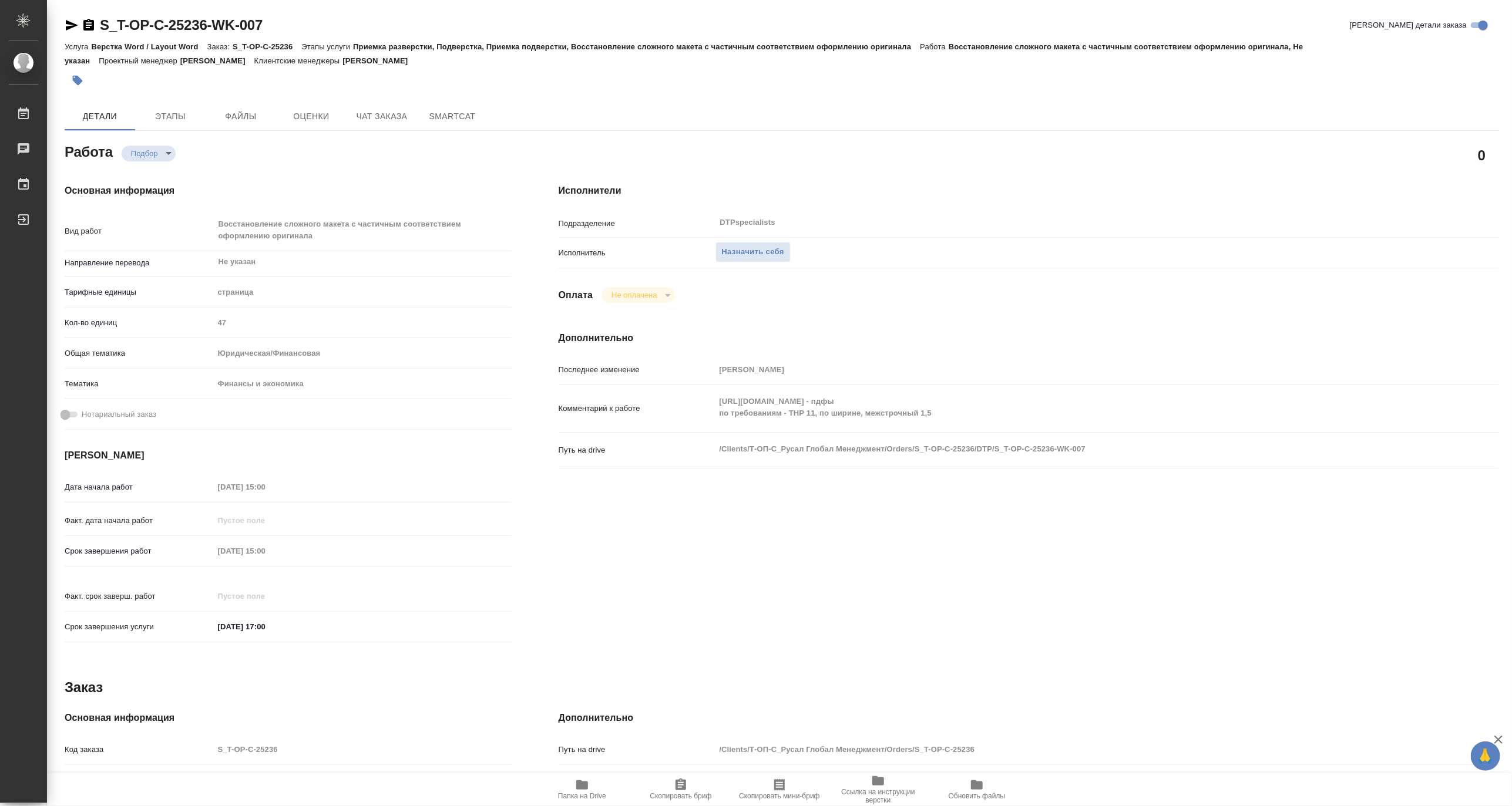
type input "5a8b1489cc6b4906c91bfdb2"
type input "47"
type input "yr-fn"
type input "5a8b8b956a9677013d343d3b"
type input "26.09.2025 15:00"
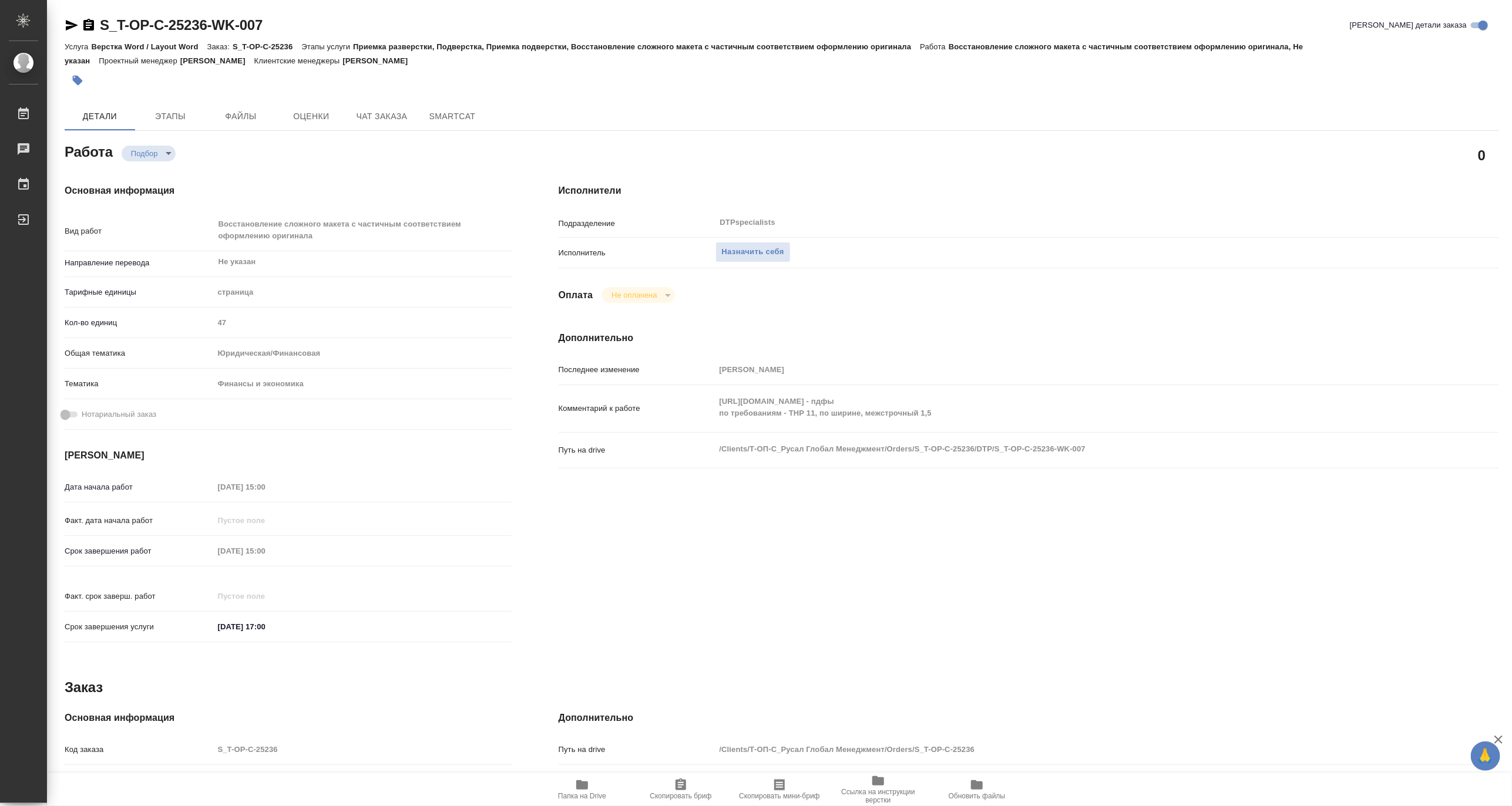
type input "27.09.2025 15:00"
type input "10.10.2025 17:00"
type input "DTPspecialists"
type input "notPayed"
type input "[PERSON_NAME]"
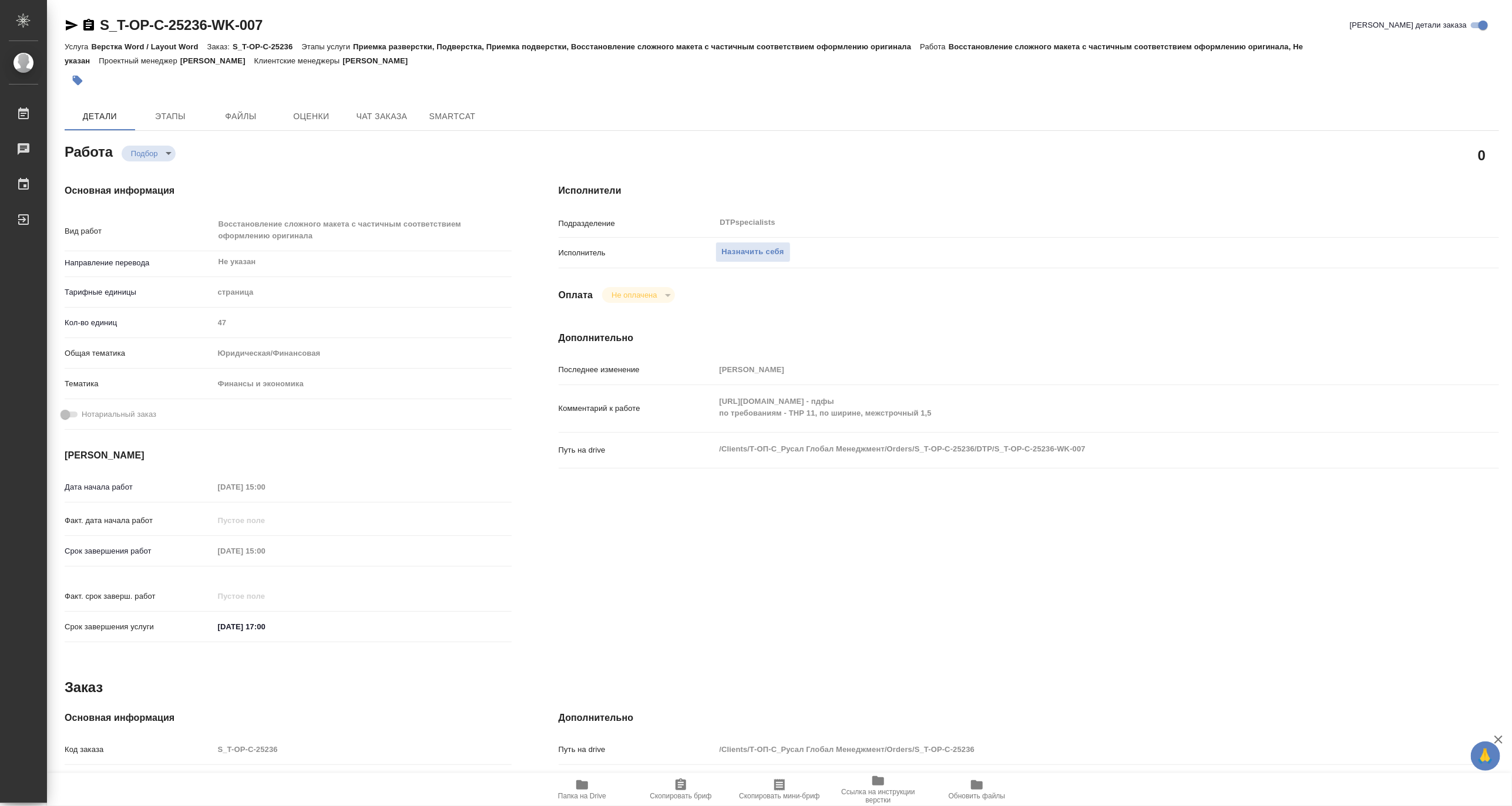
type textarea "https://drive.awatera.com/s/CQMWG8iSjdiK9q4 - пдфы по требованиям - ТНР 11, по …"
type textarea "x"
type textarea "/Clients/Т-ОП-С_Русал Глобал Менеджмент/Orders/S_T-OP-C-25236/DTP/S_T-OP-C-2523…"
type textarea "x"
type input "S_T-OP-C-25236"
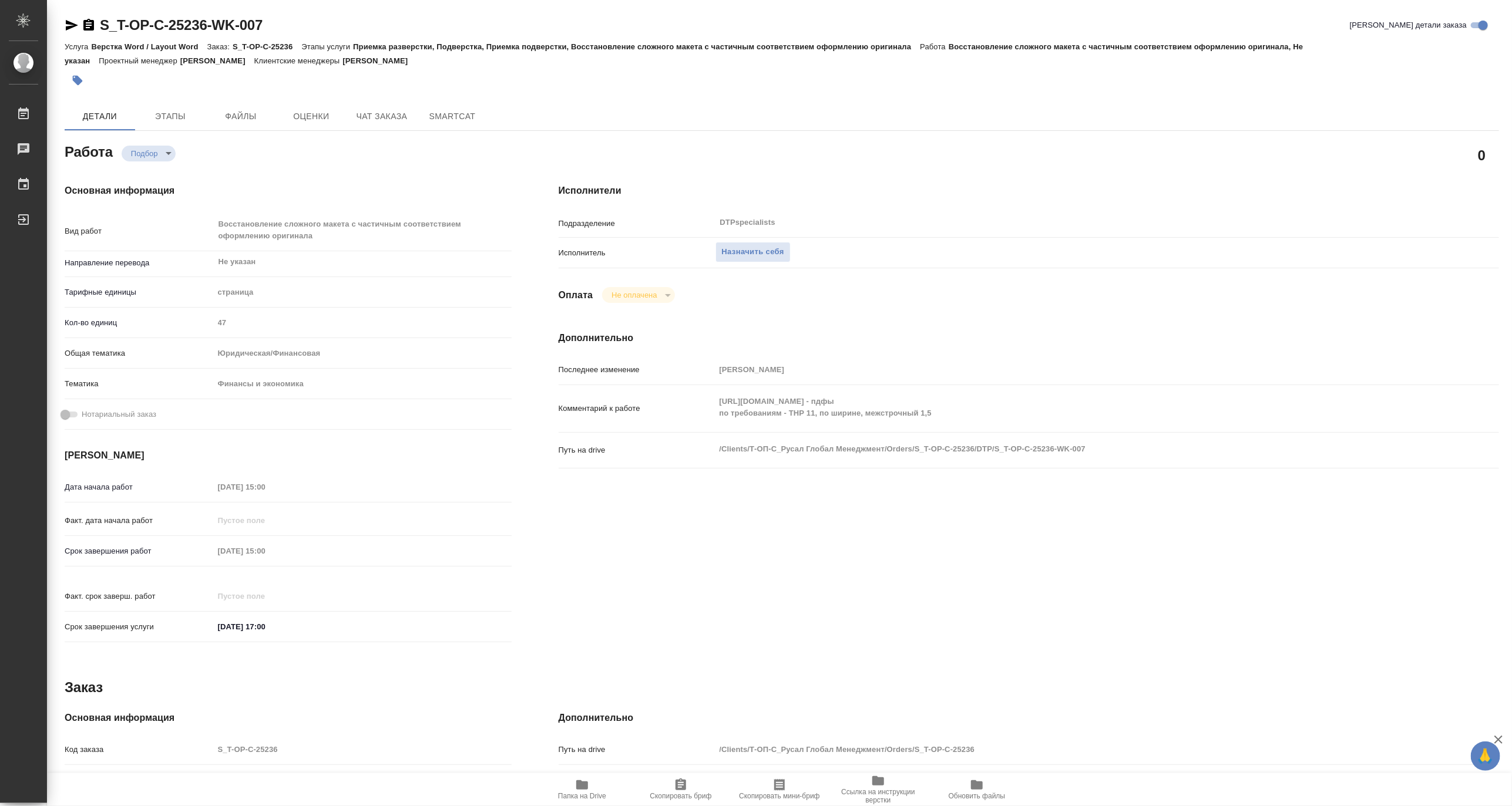
type input "Т-ОП-С-46848"
type input "Верстка Word / Layout Word"
type input "Приемка разверстки, Подверстка, Приемка подверстки, Восстановление сложного мак…"
type input "[PERSON_NAME]"
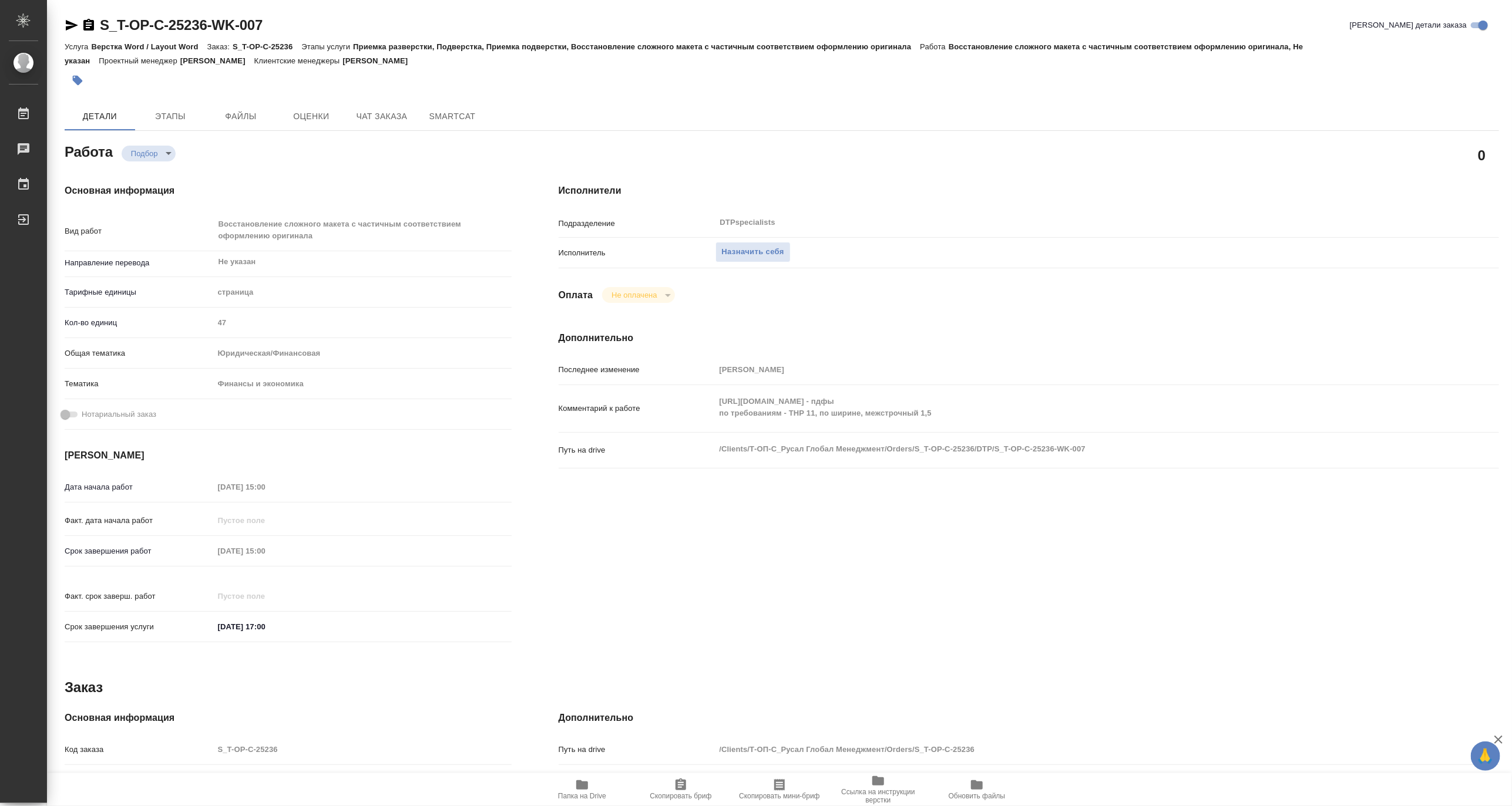
type input "/Clients/Т-ОП-С_Русал Глобал Менеджмент/Orders/S_T-OP-C-25236"
type textarea "x"
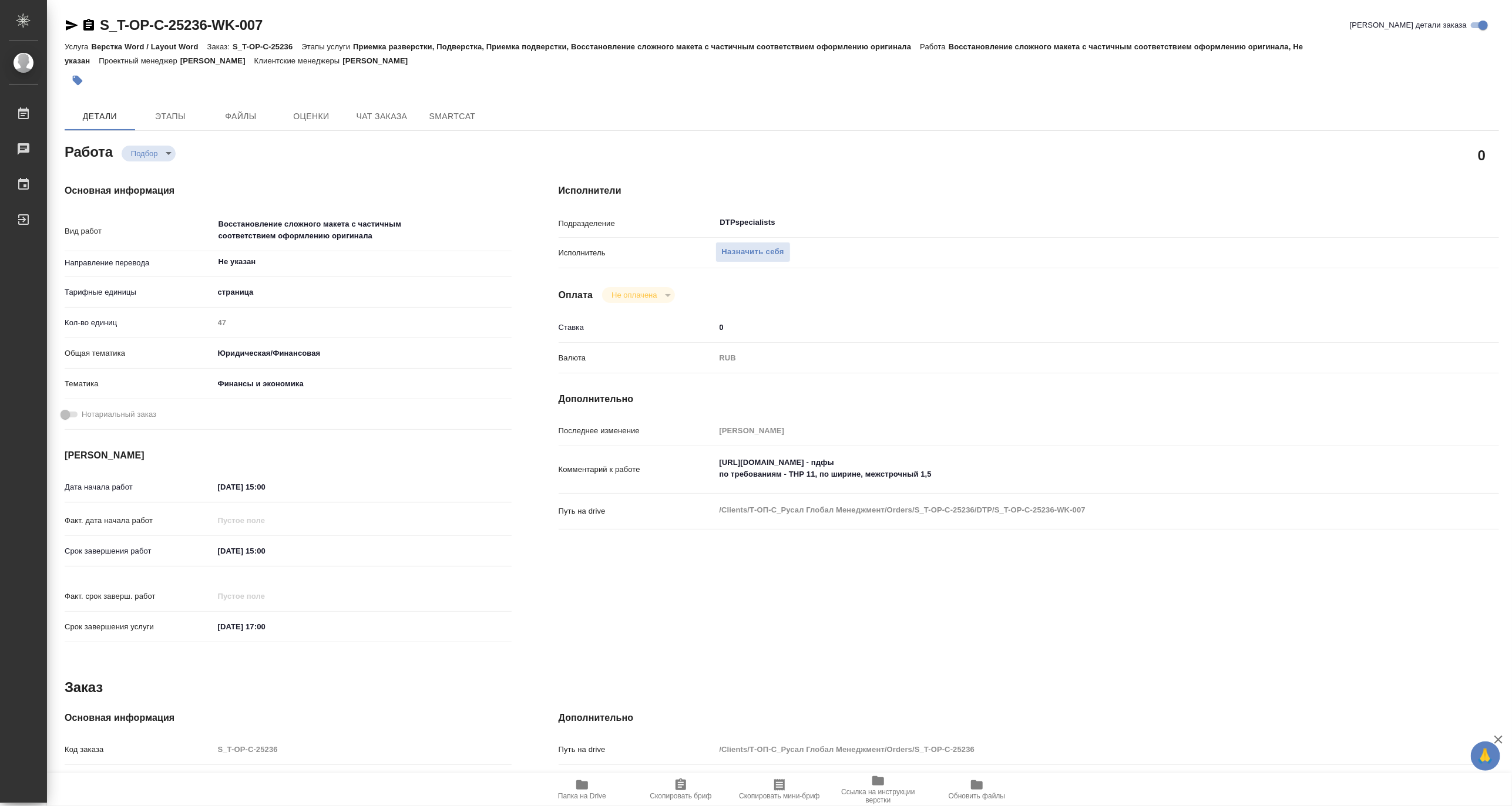
type textarea "x"
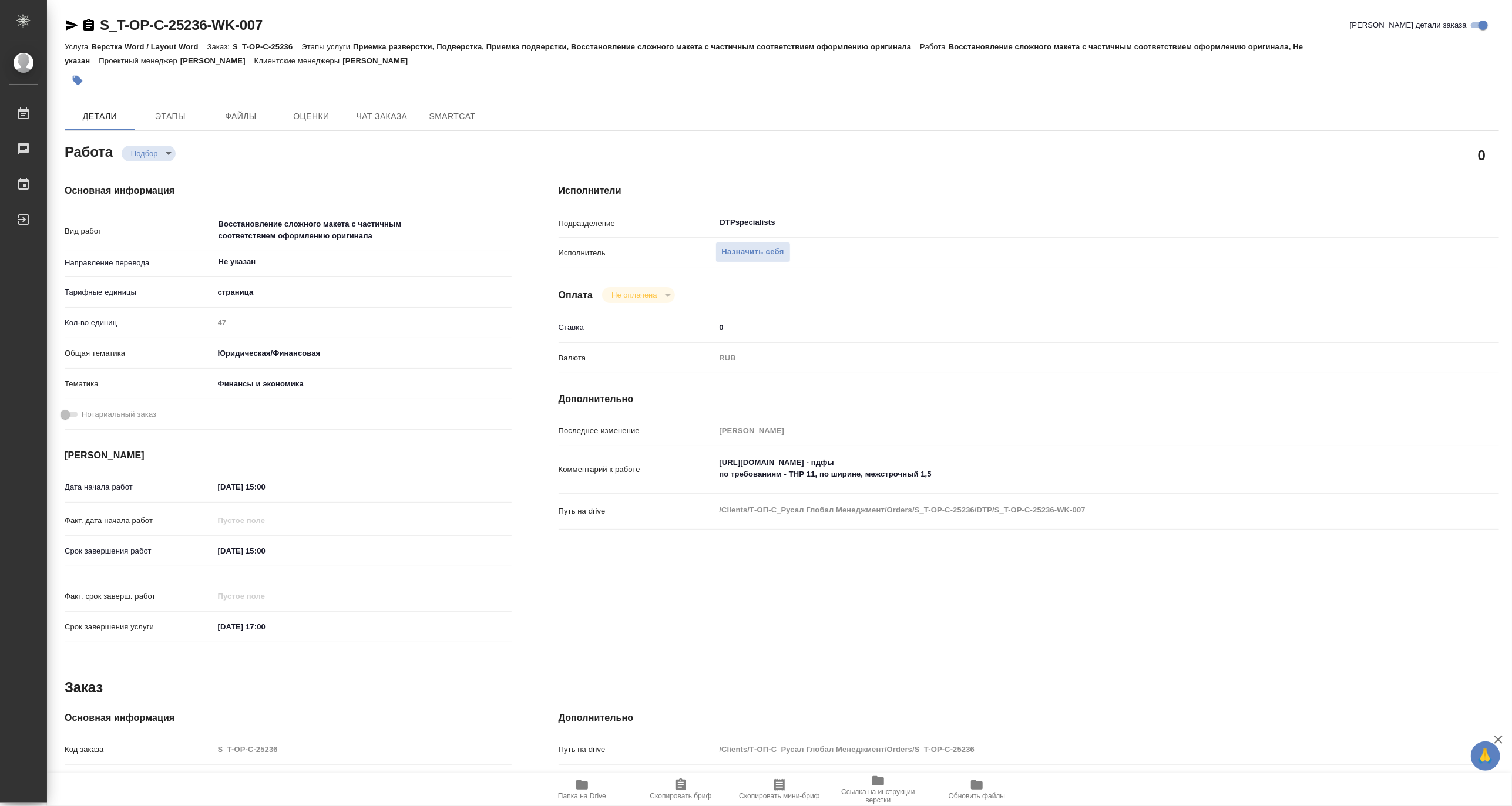
type textarea "x"
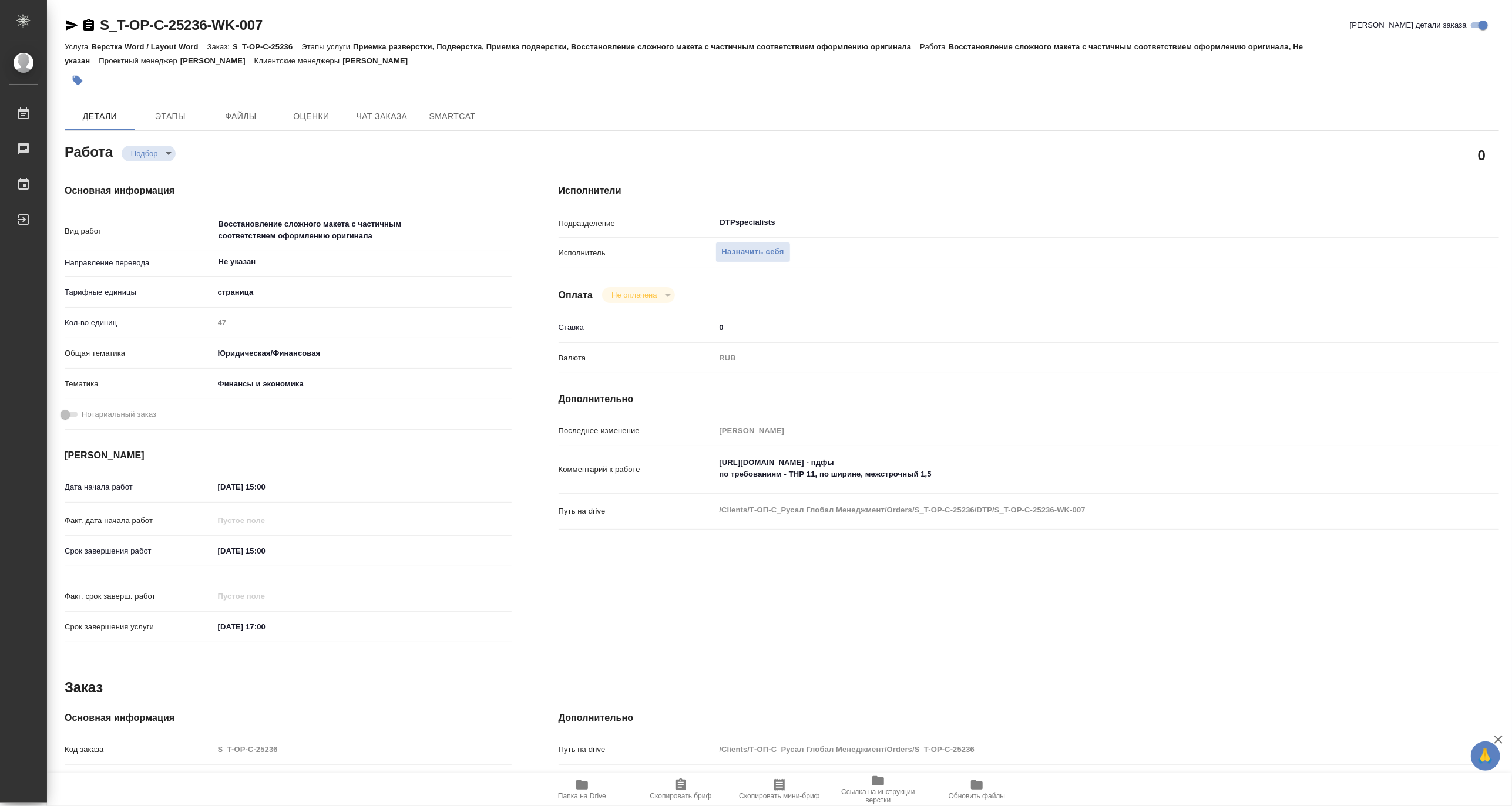
type textarea "x"
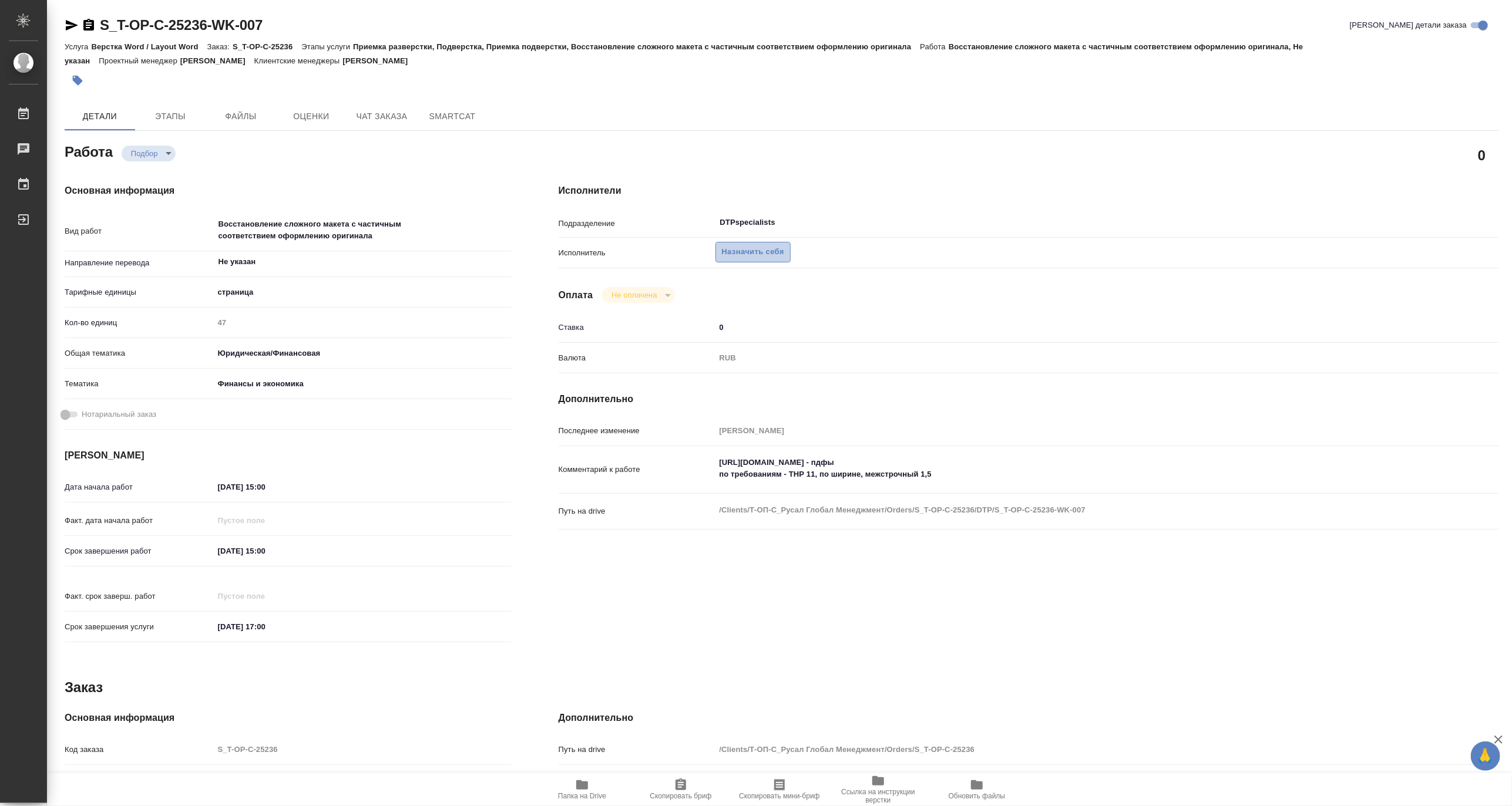
click at [757, 250] on span "Назначить себя" at bounding box center [753, 252] width 63 height 14
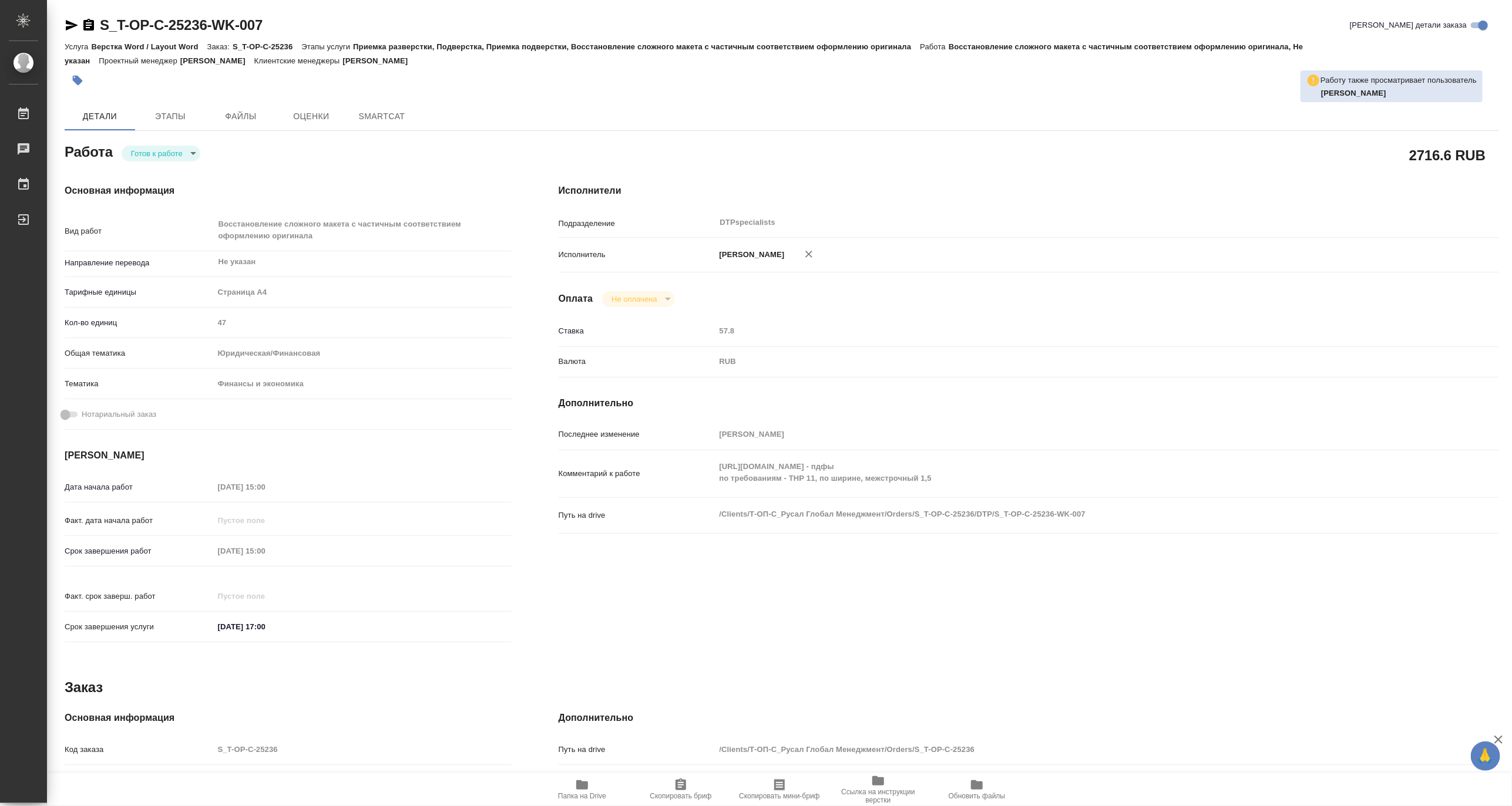
type textarea "x"
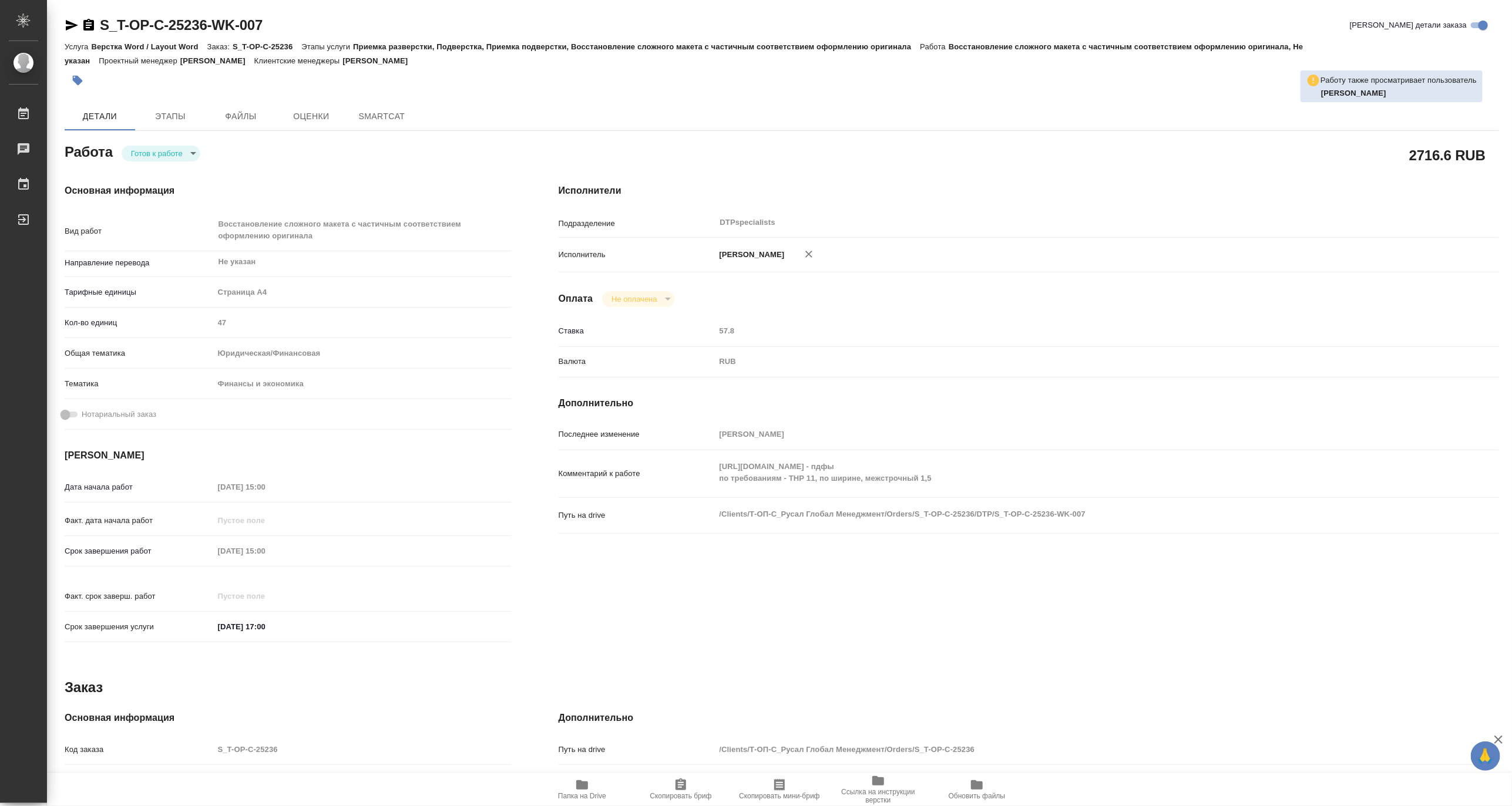
type textarea "x"
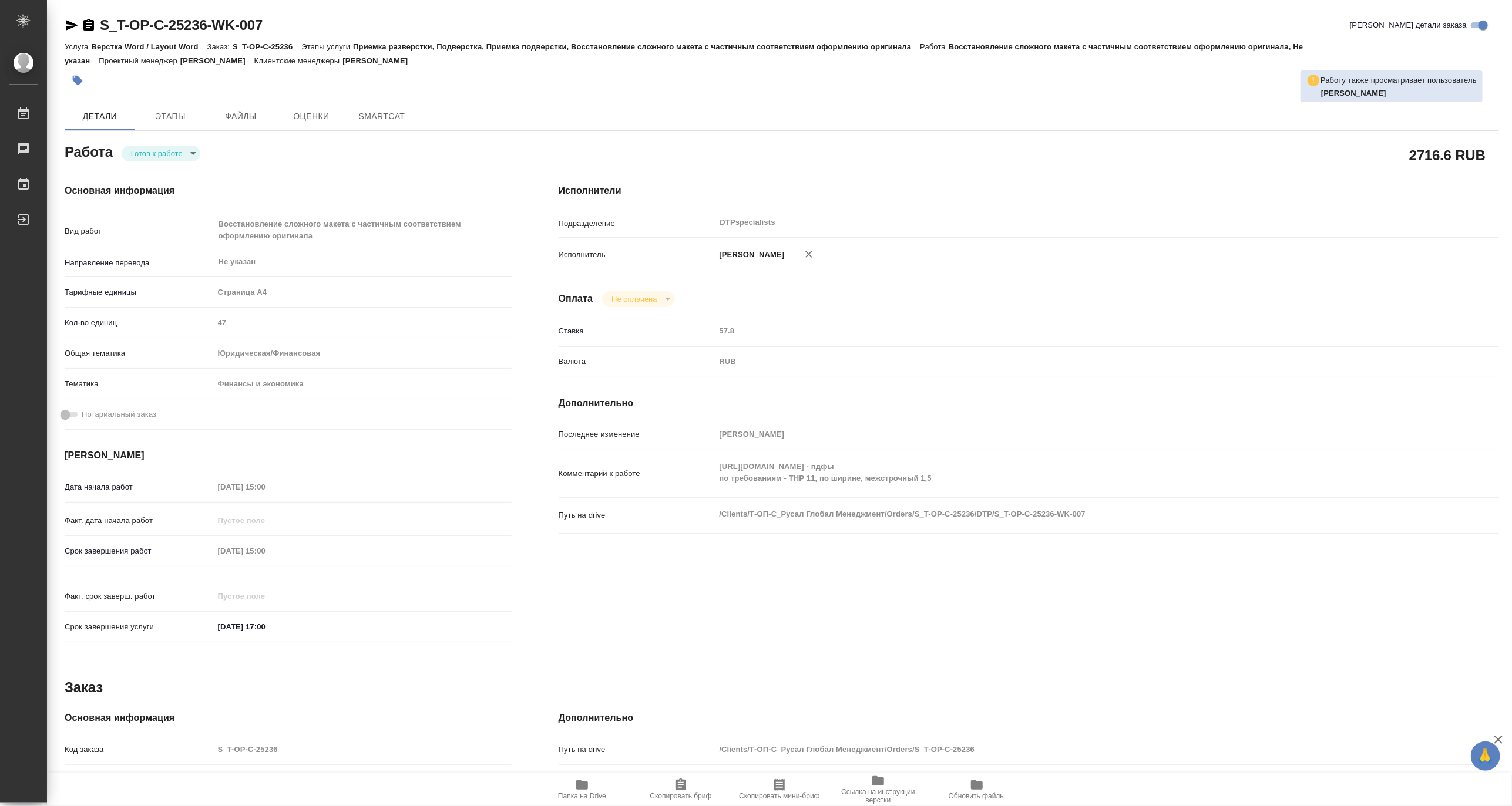
type textarea "x"
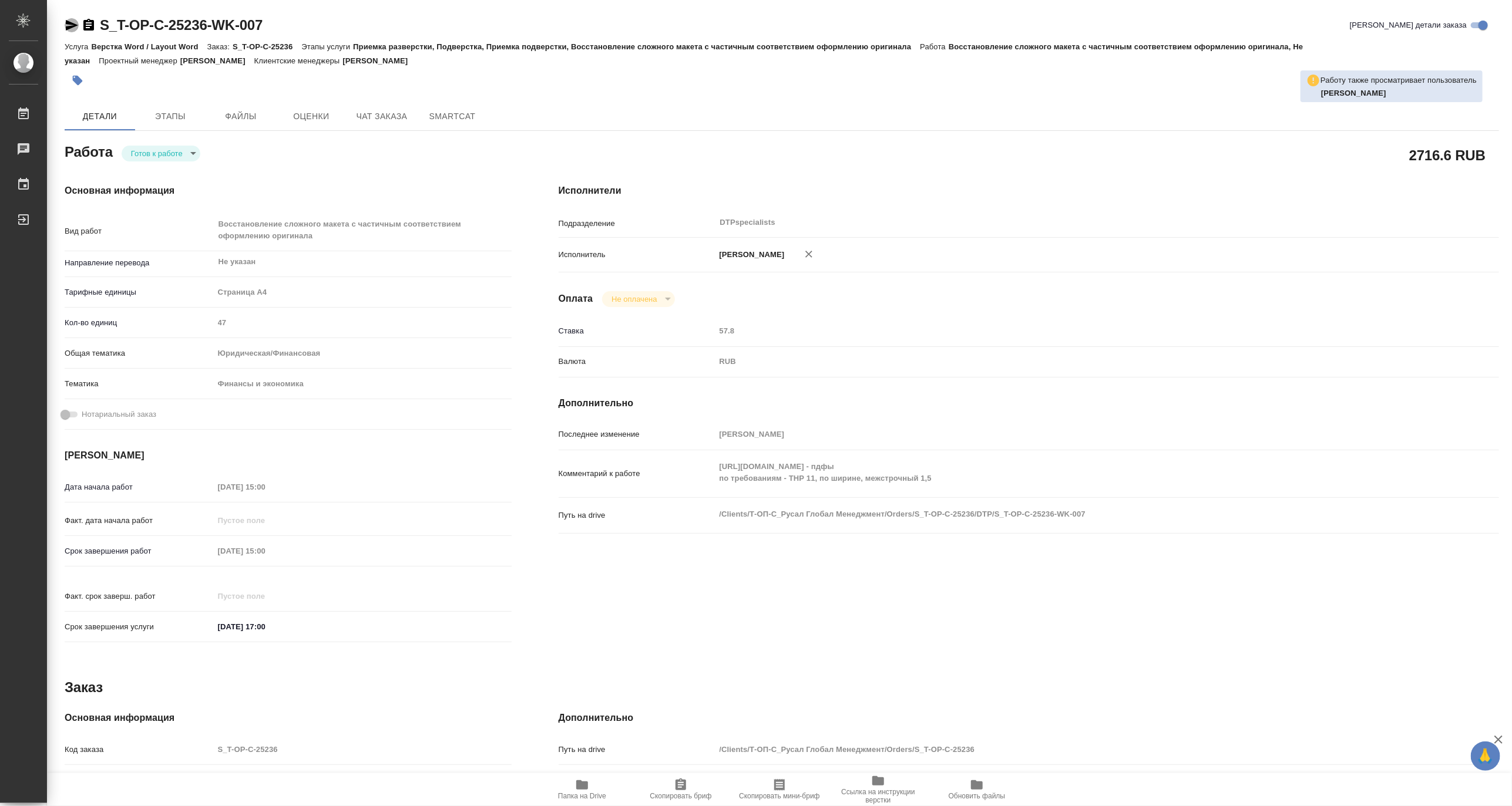
click at [68, 24] on icon "button" at bounding box center [71, 25] width 14 height 14
type textarea "x"
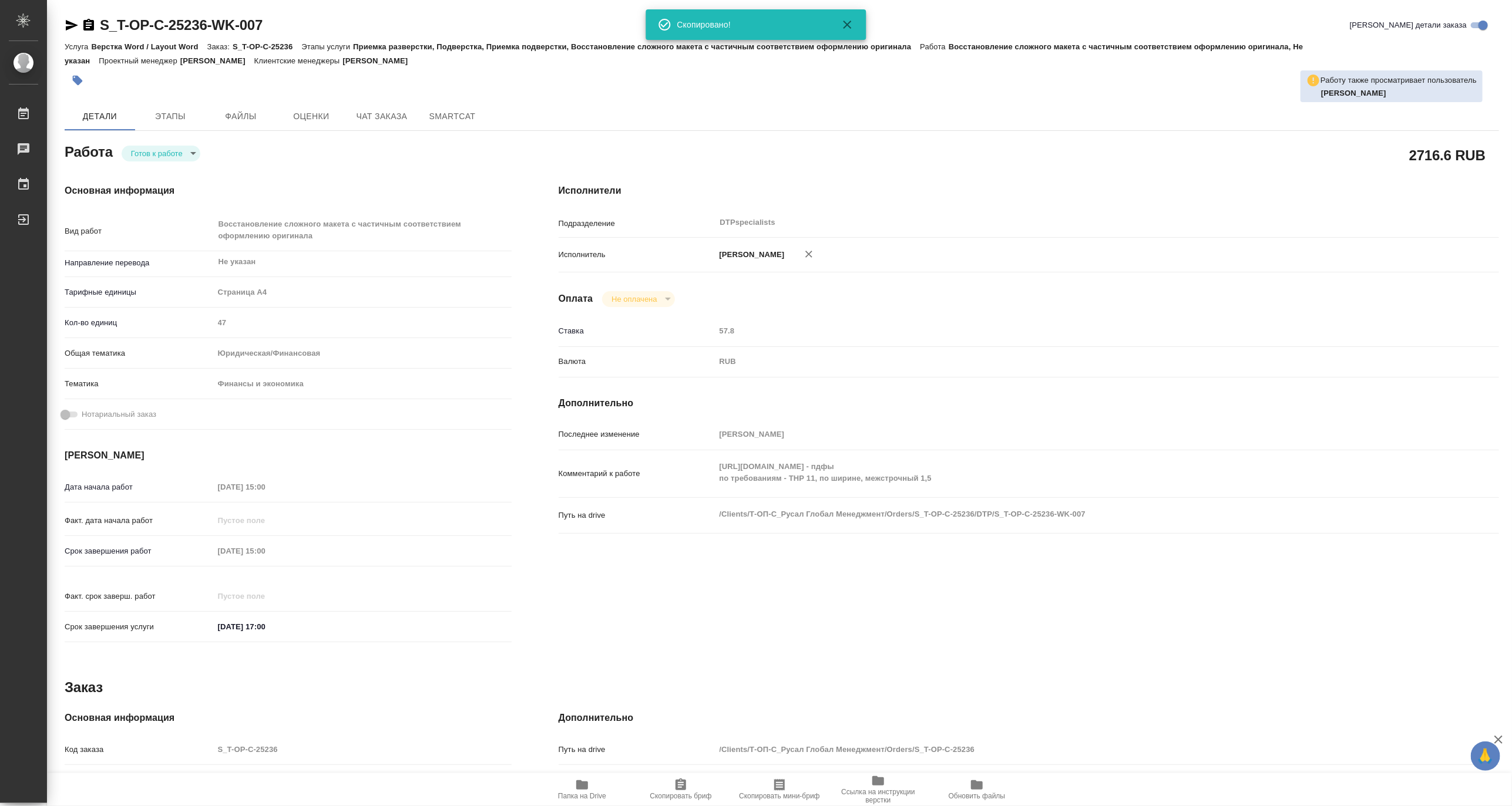
type textarea "x"
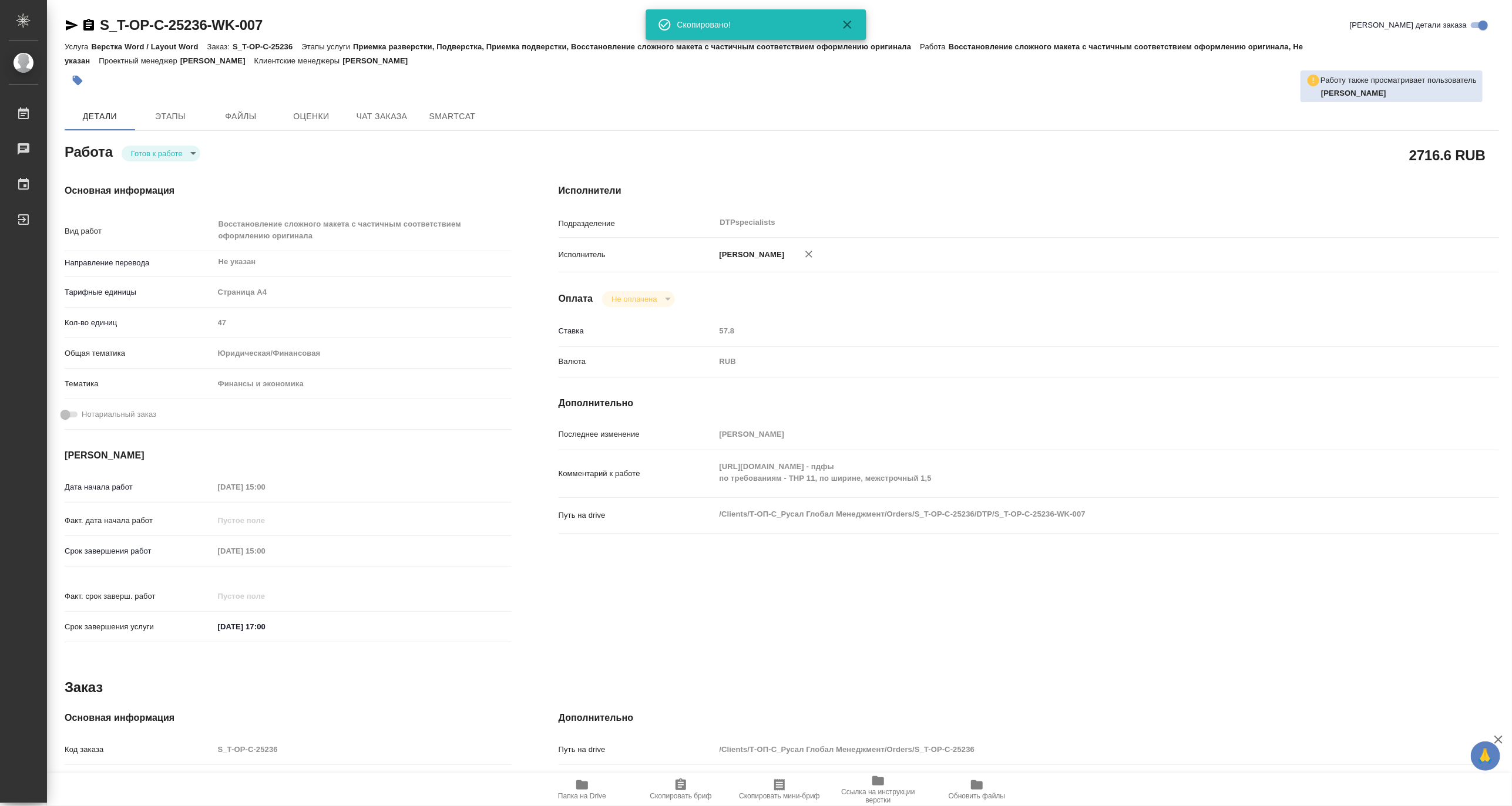
type textarea "x"
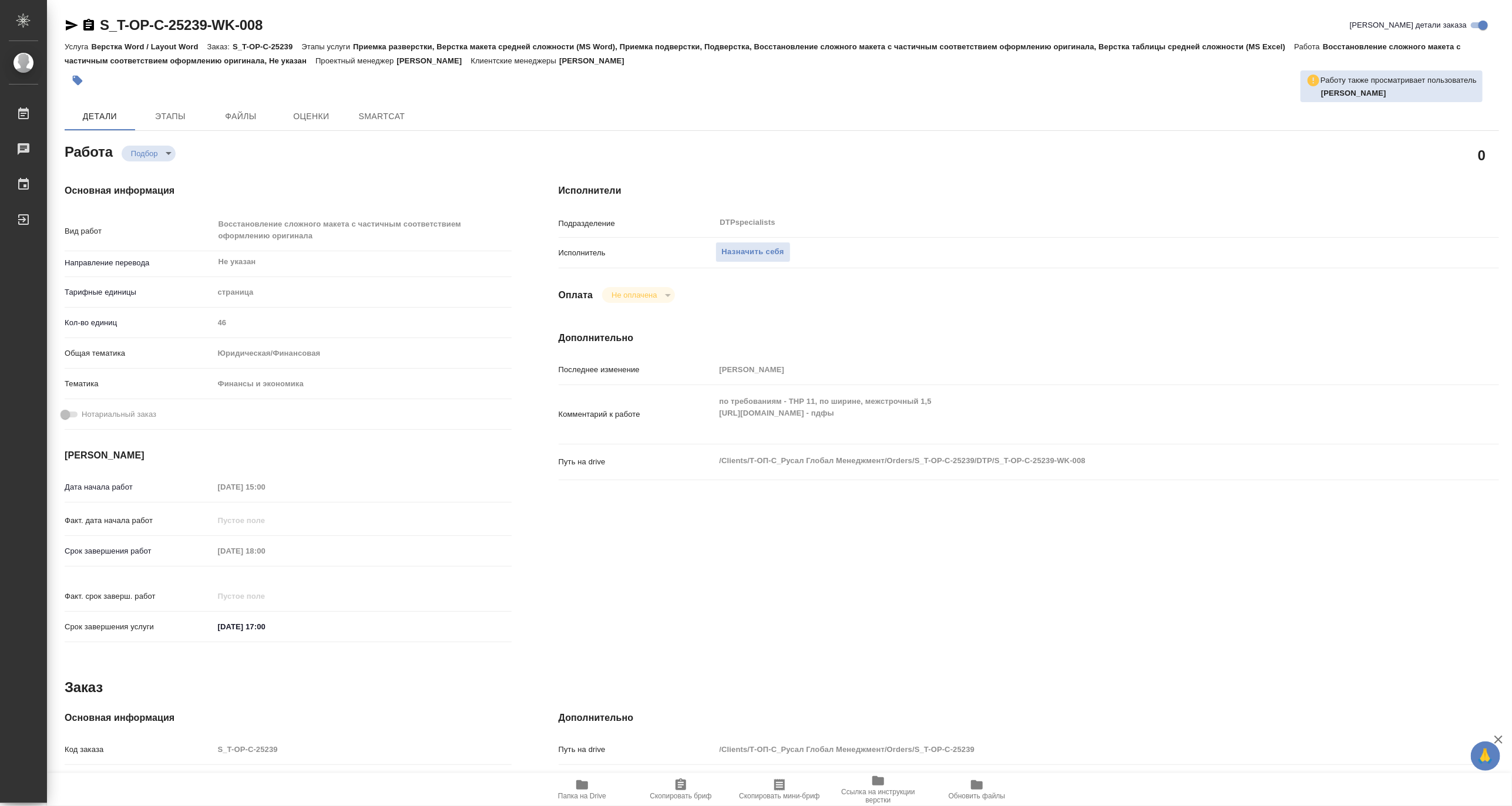
type textarea "x"
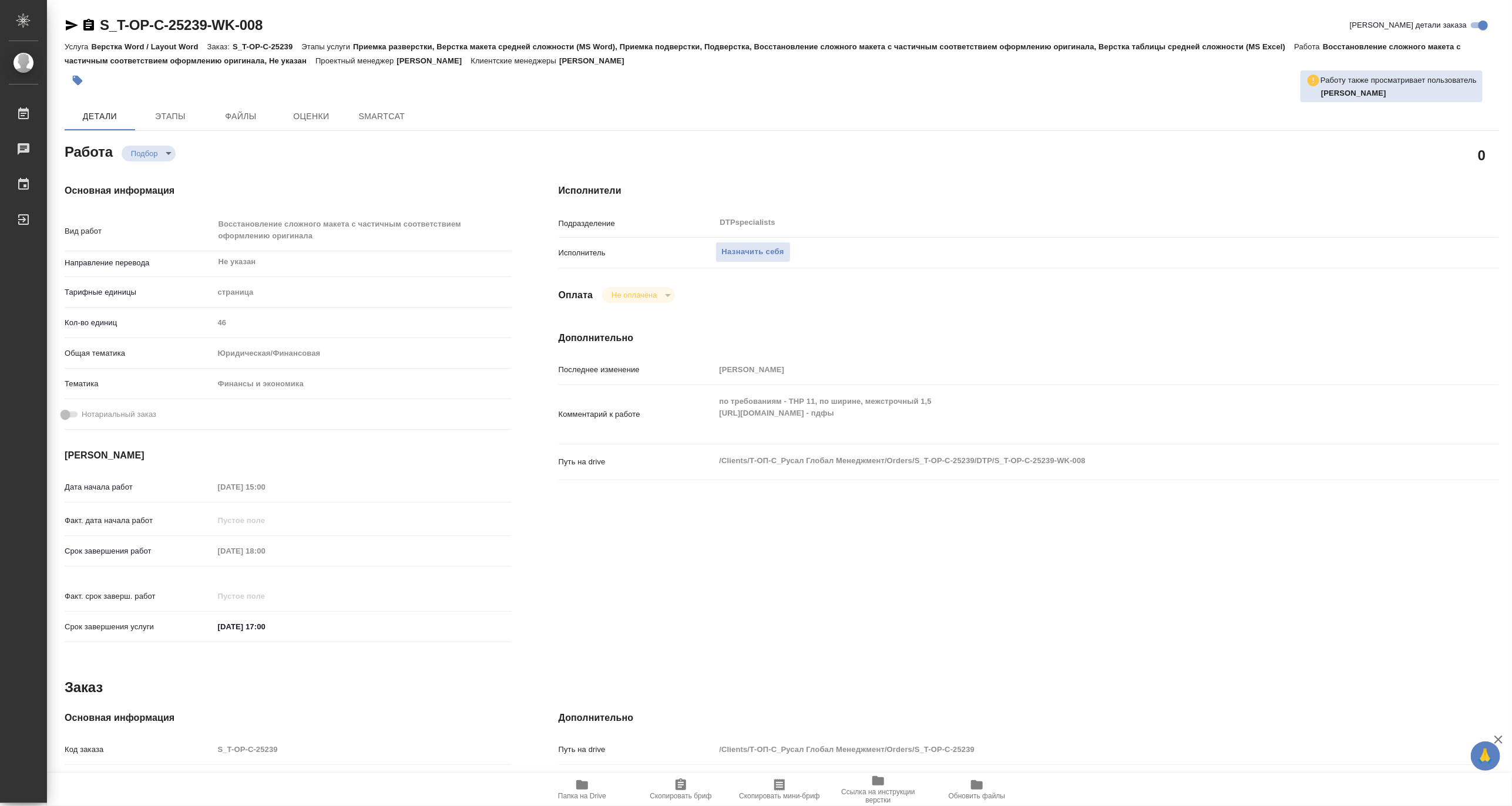
type textarea "x"
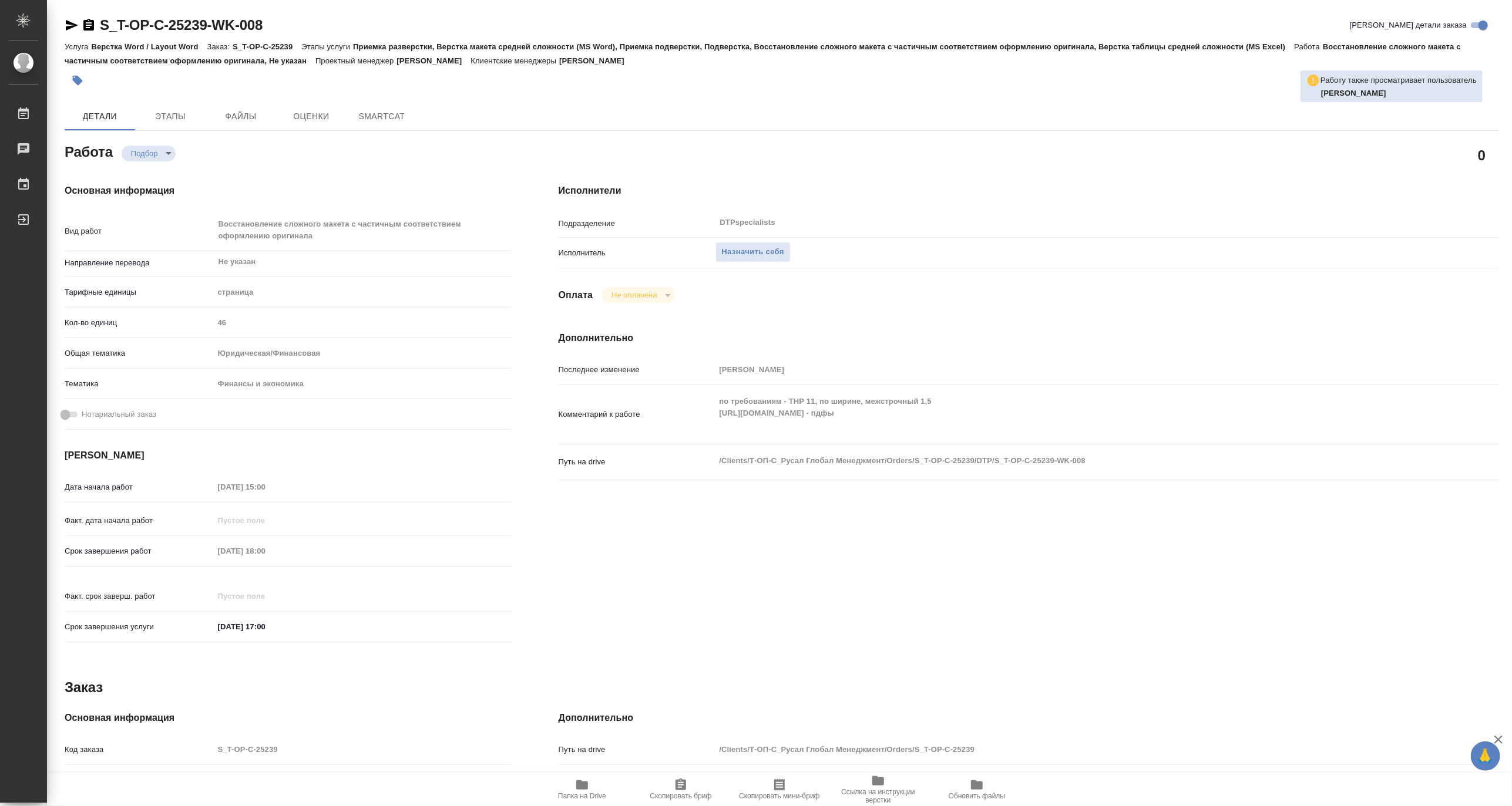
type textarea "x"
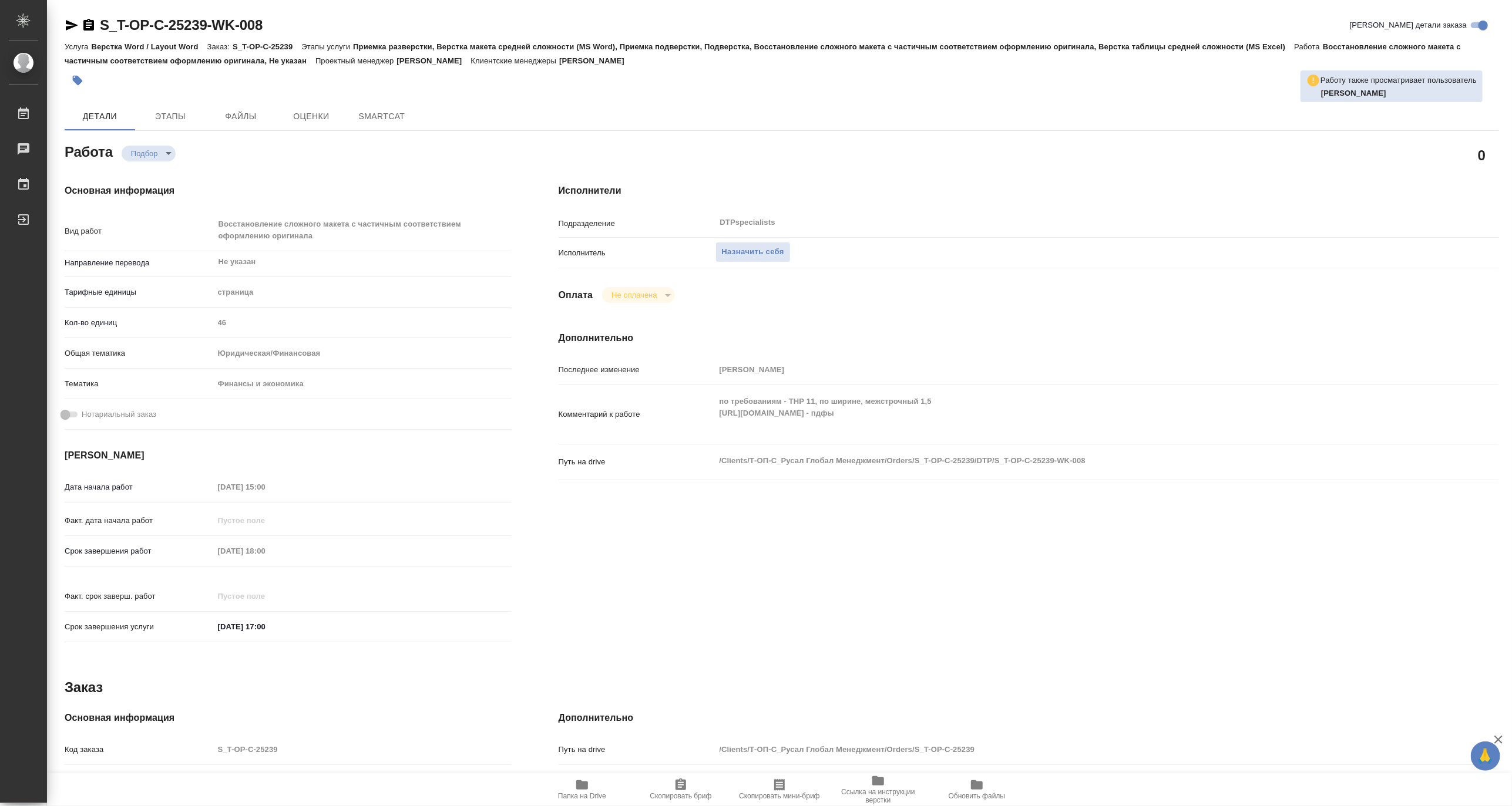
type textarea "x"
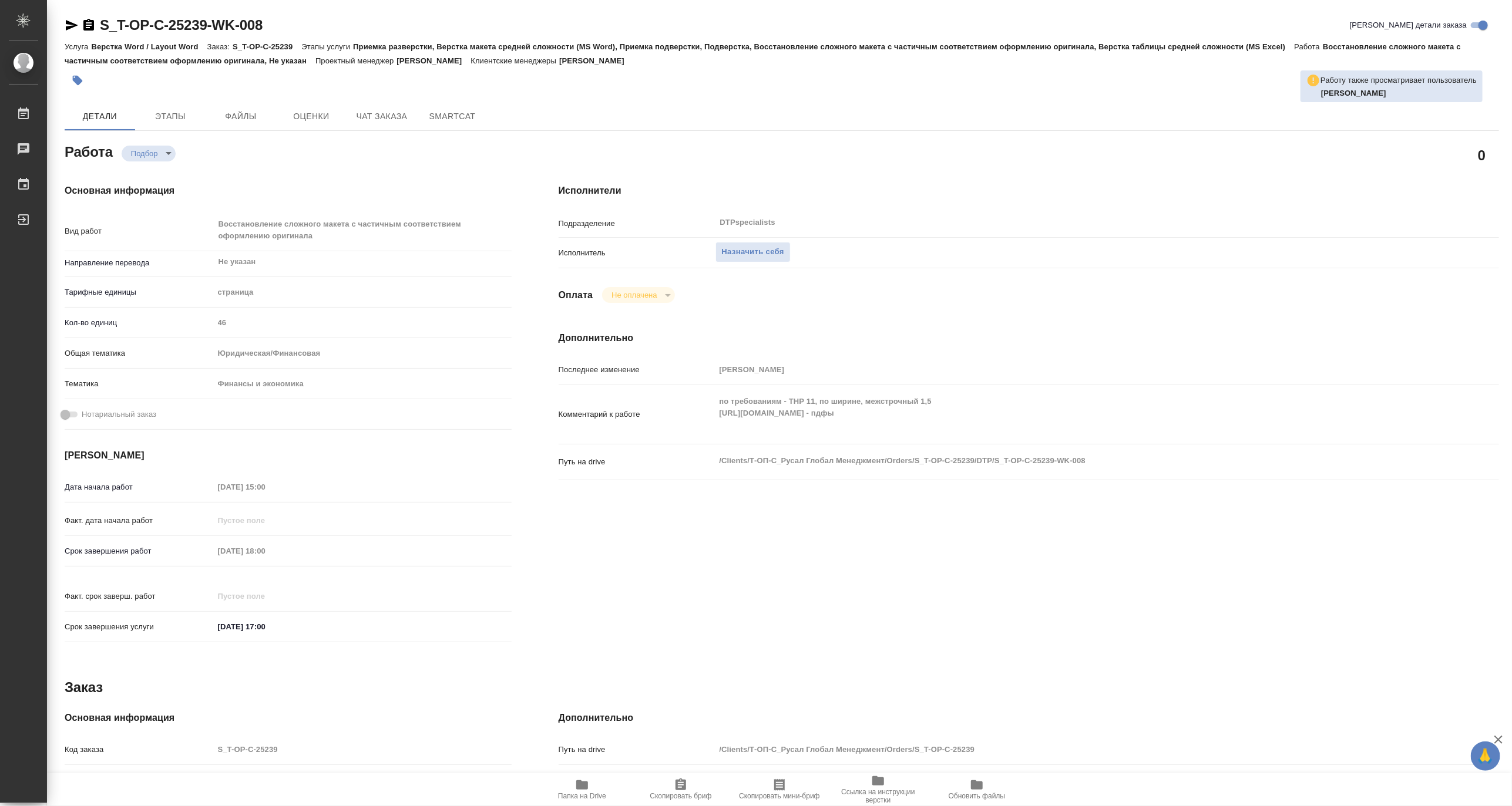
type textarea "x"
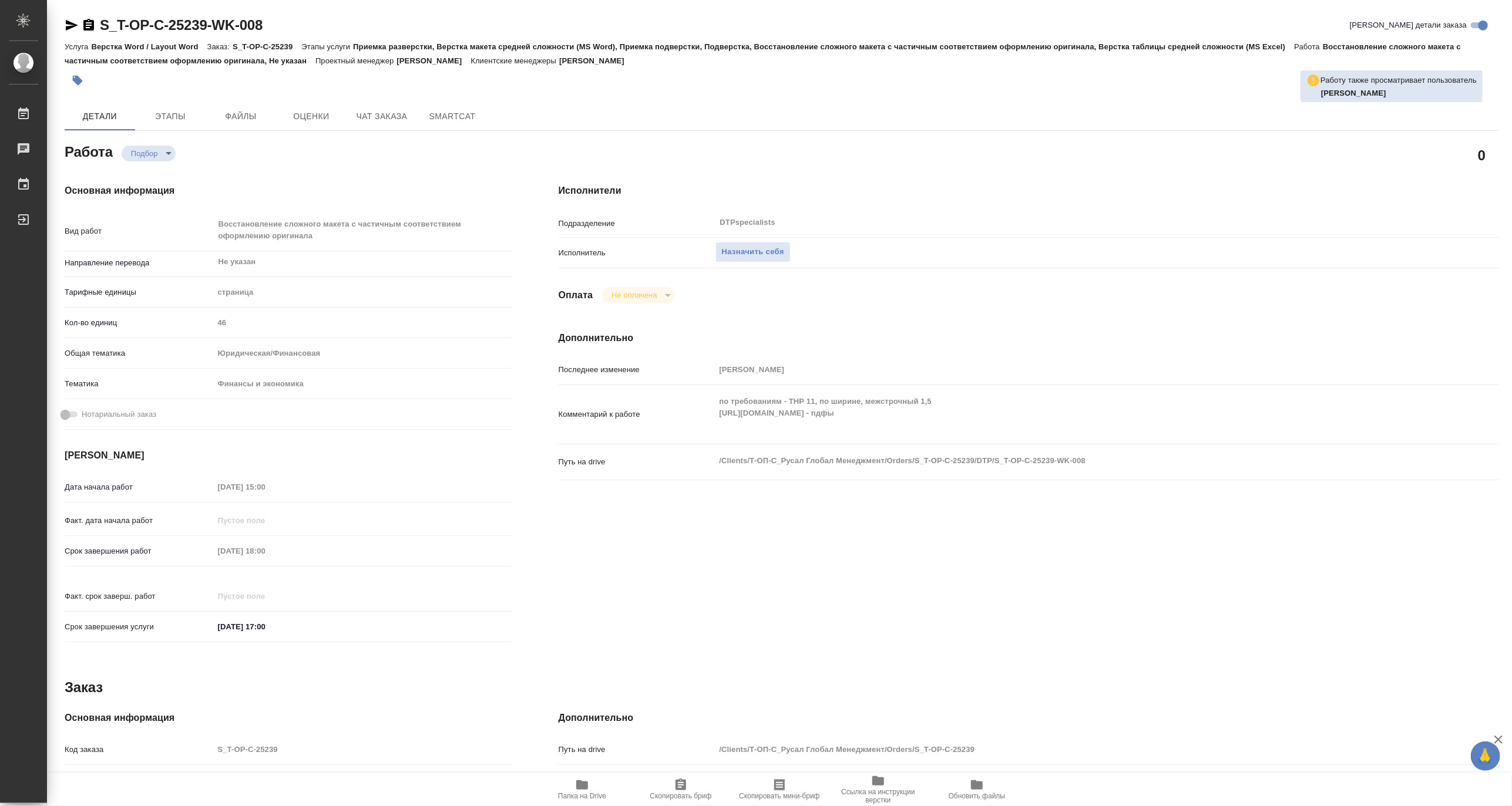
click at [592, 790] on span "Папка на Drive" at bounding box center [581, 789] width 84 height 23
type textarea "x"
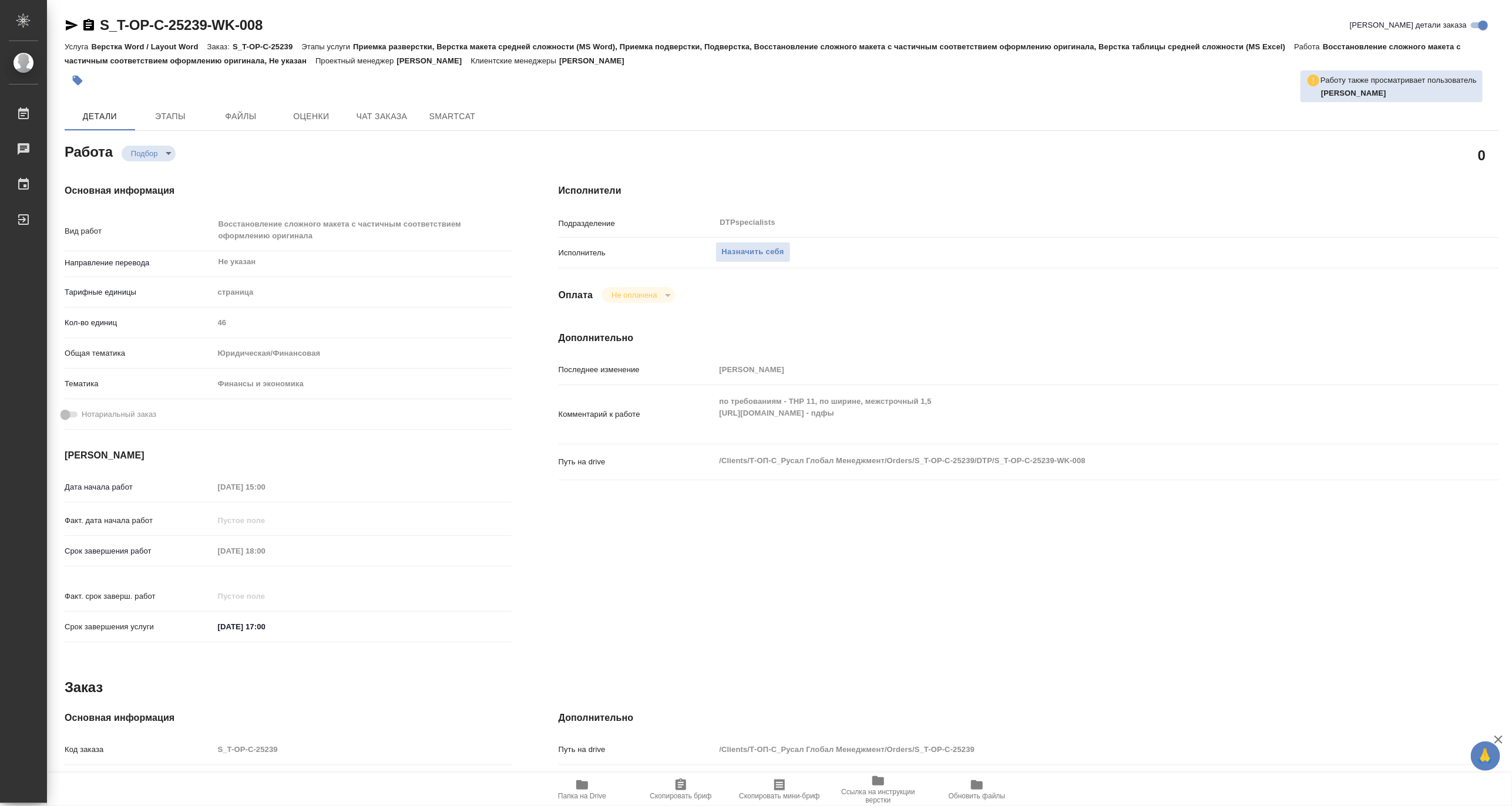
type textarea "x"
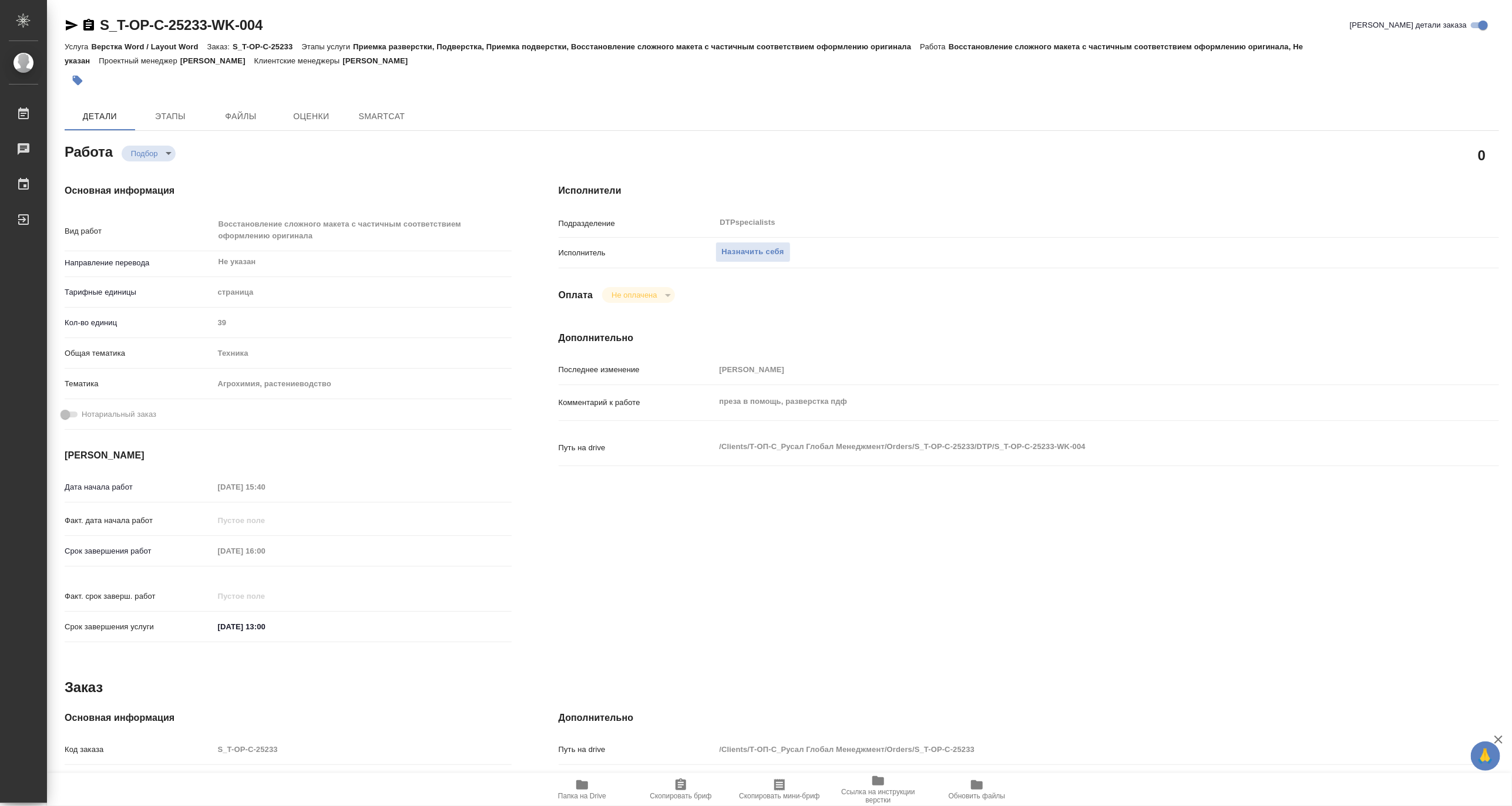
type textarea "x"
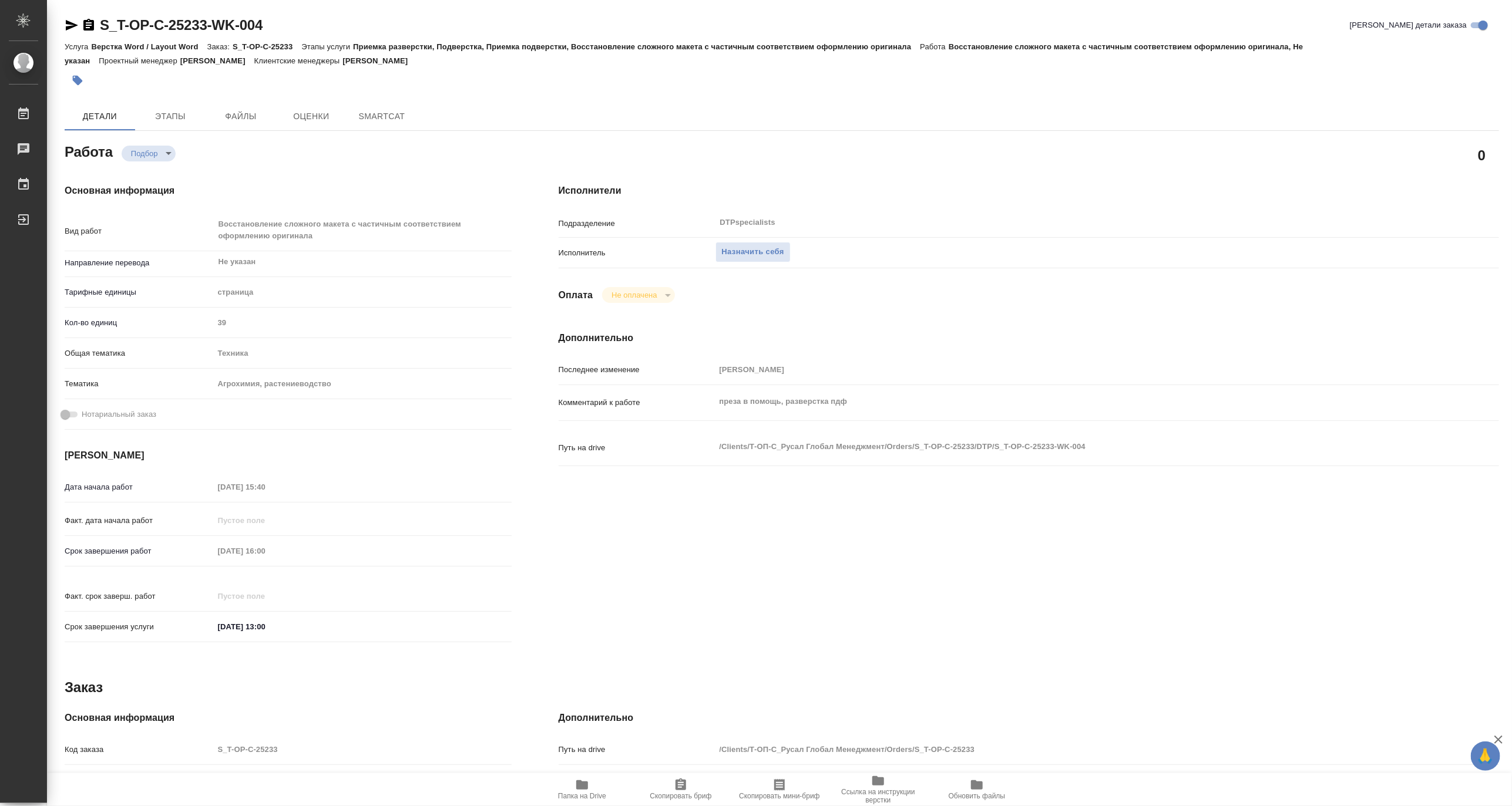
type textarea "x"
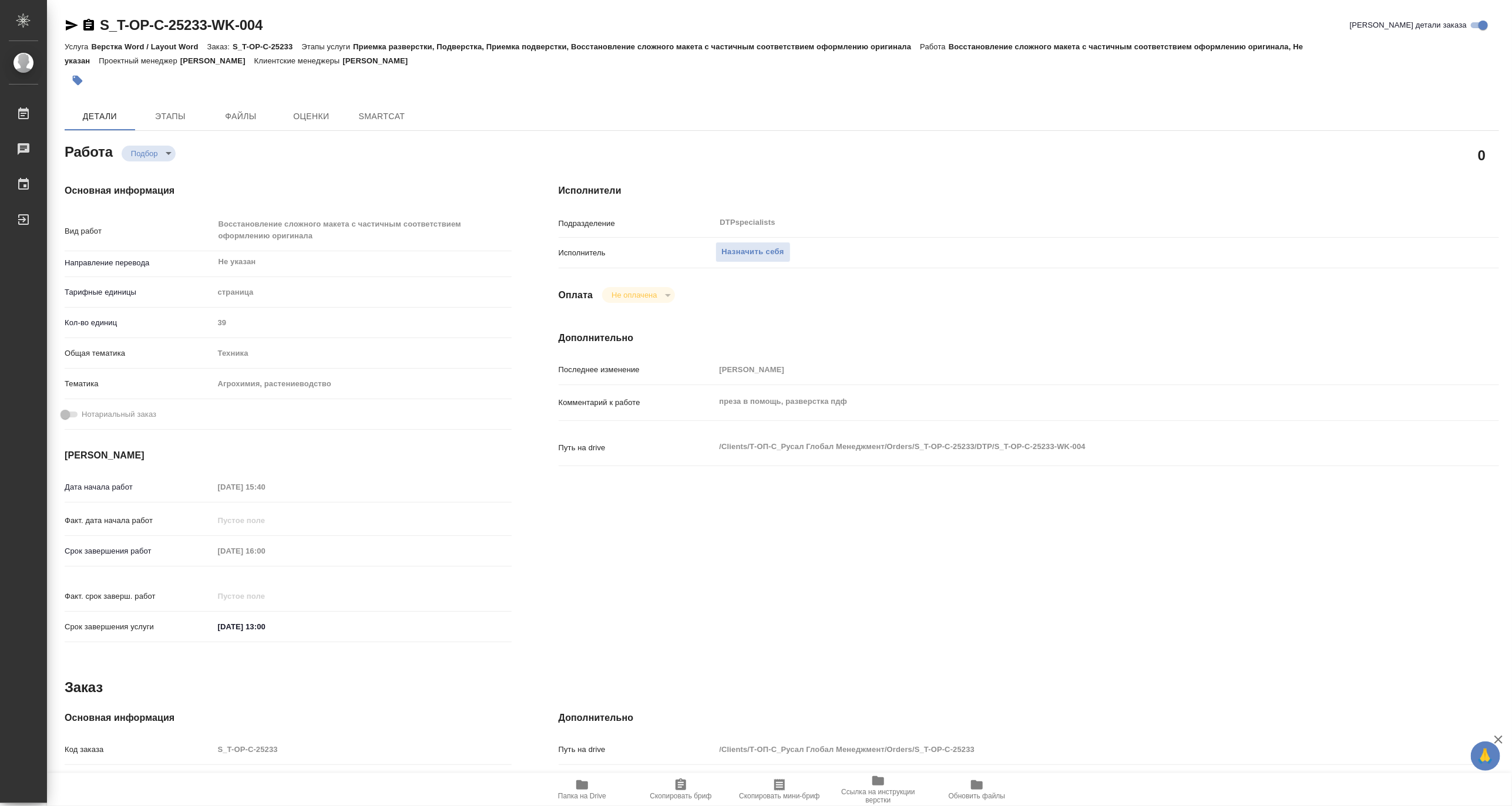
type textarea "x"
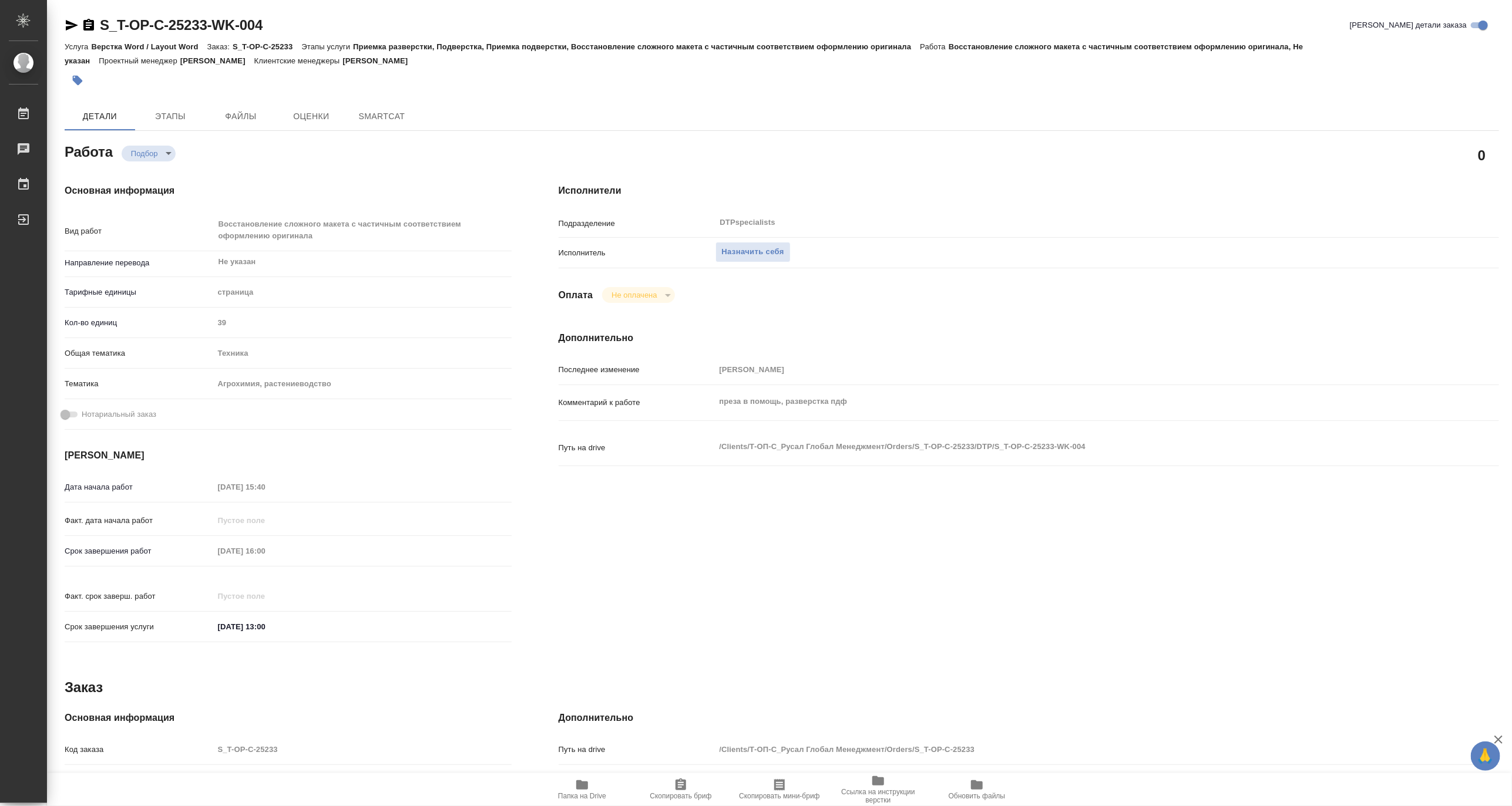
type textarea "x"
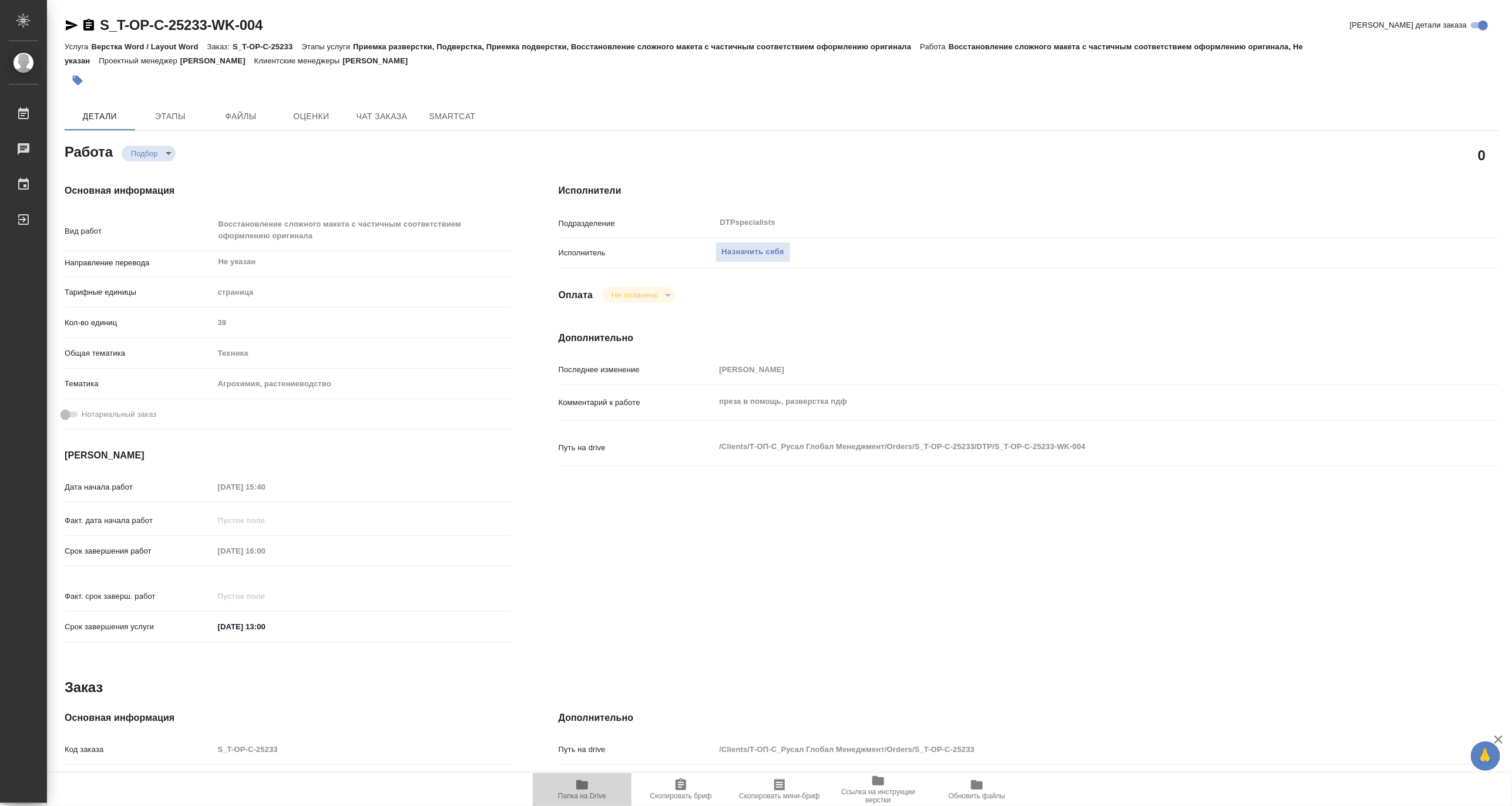
click at [588, 787] on icon "button" at bounding box center [582, 784] width 12 height 10
type textarea "x"
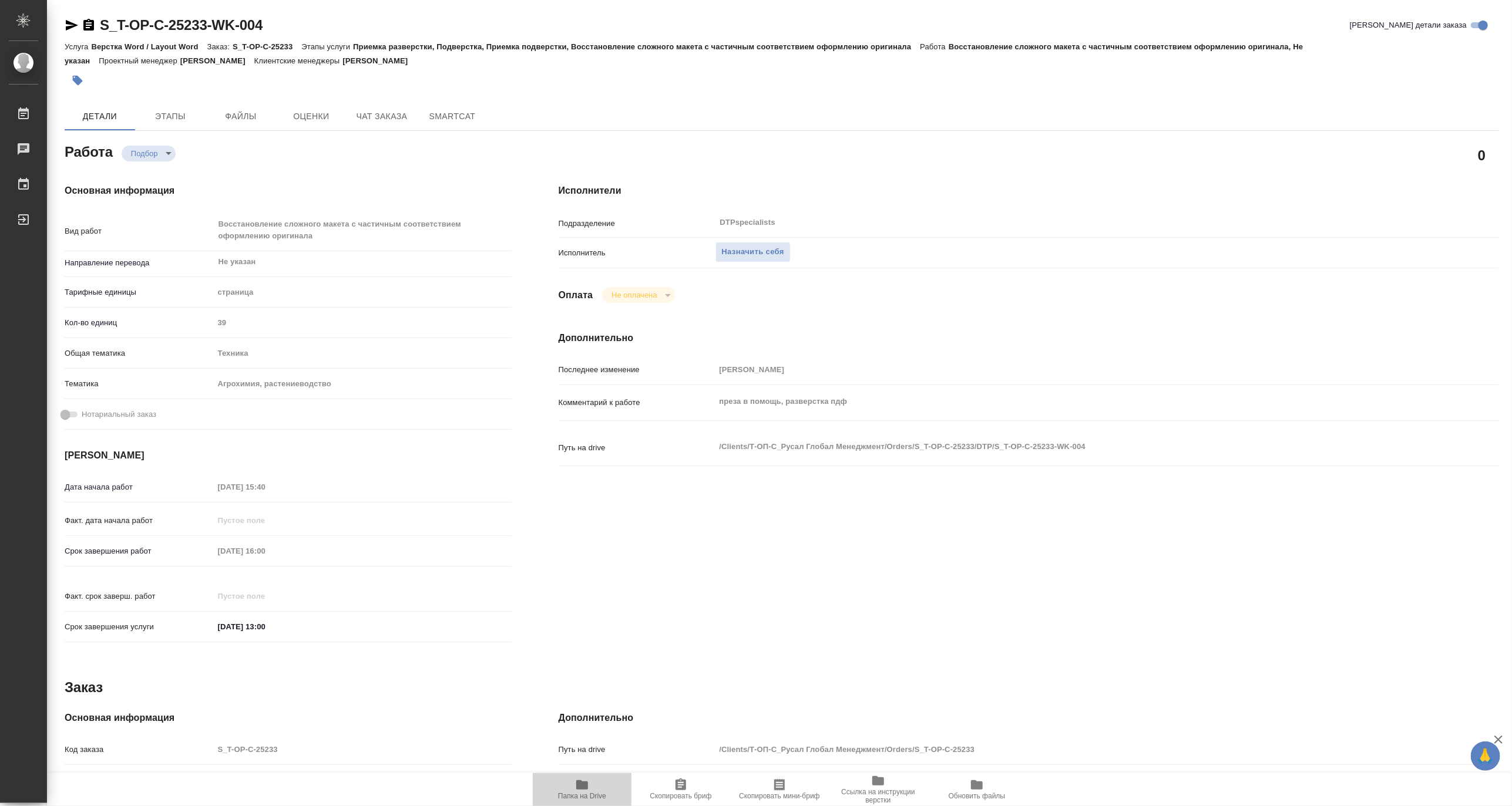
type textarea "x"
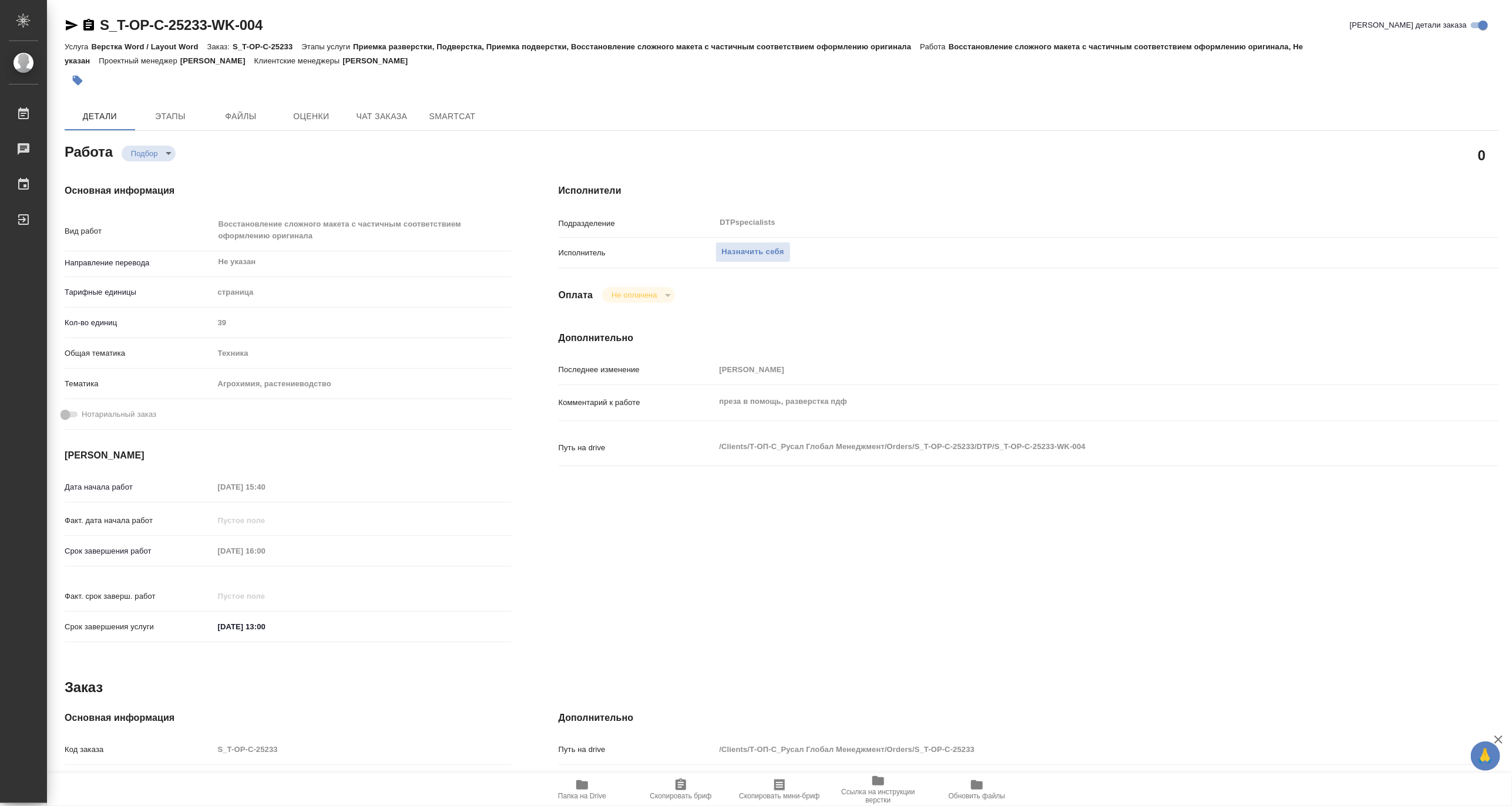
type textarea "x"
click at [585, 796] on span "Папка на Drive" at bounding box center [581, 796] width 48 height 8
click at [743, 245] on span "Назначить себя" at bounding box center [753, 252] width 63 height 14
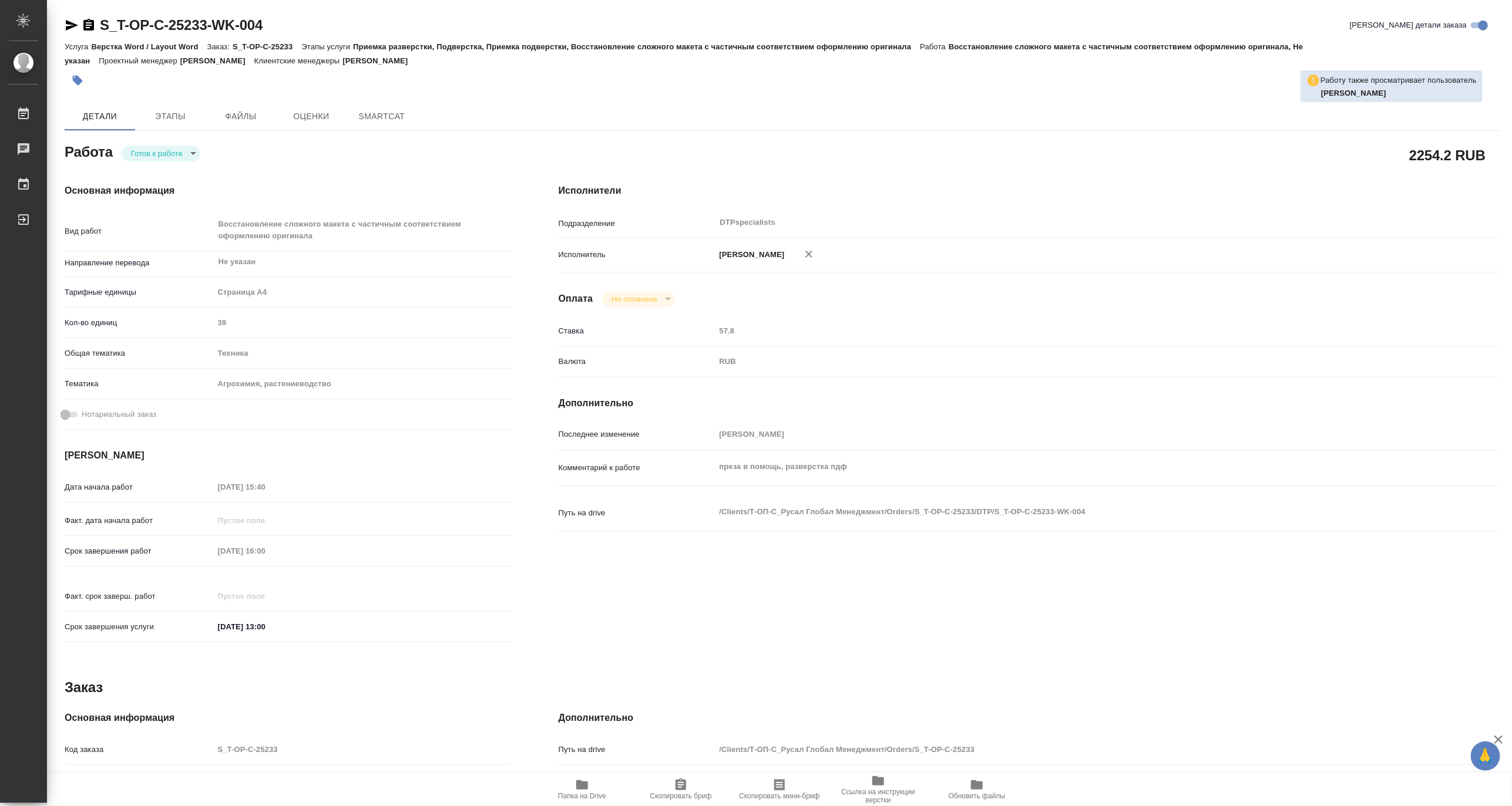
type textarea "x"
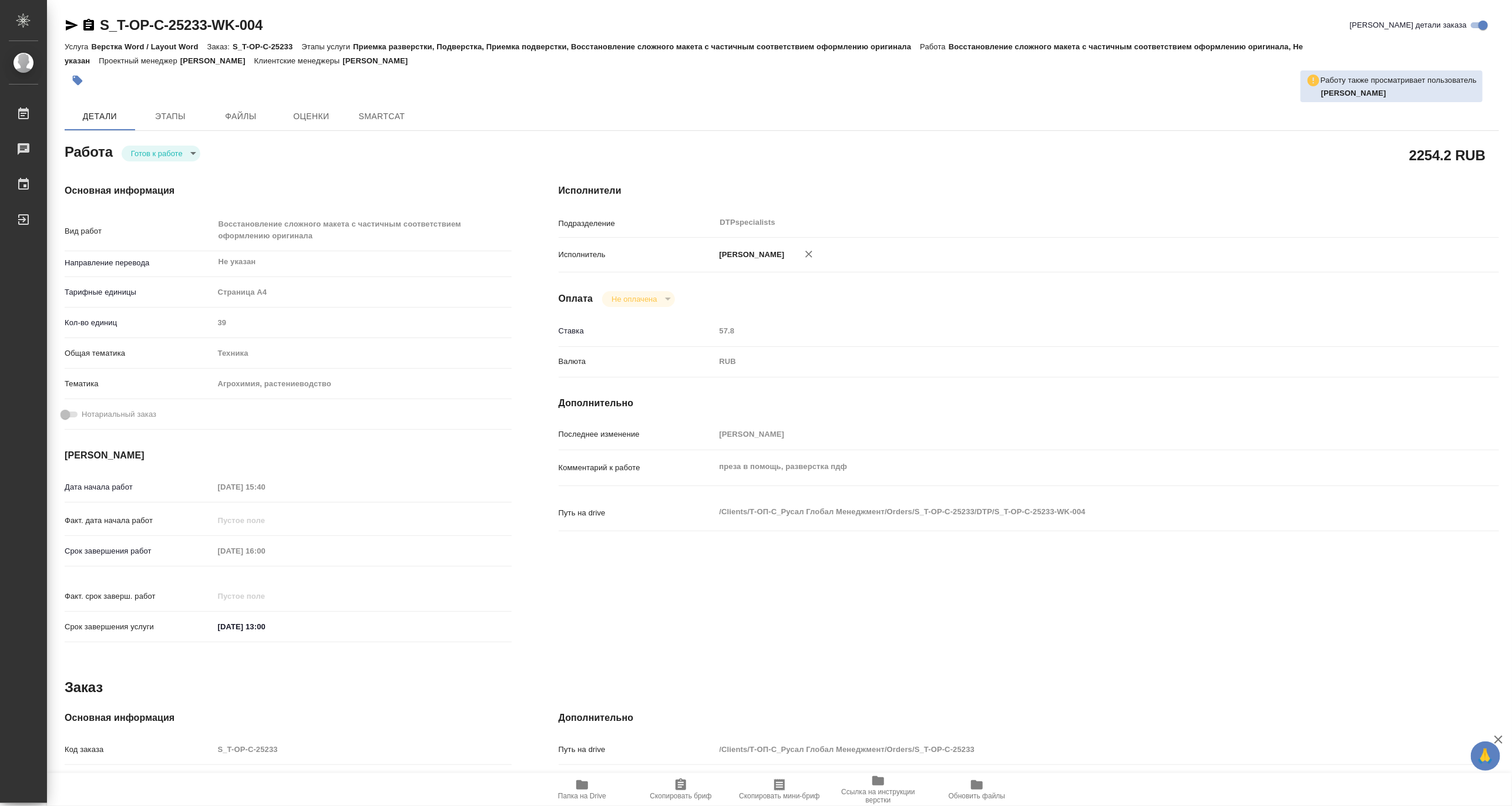
type textarea "x"
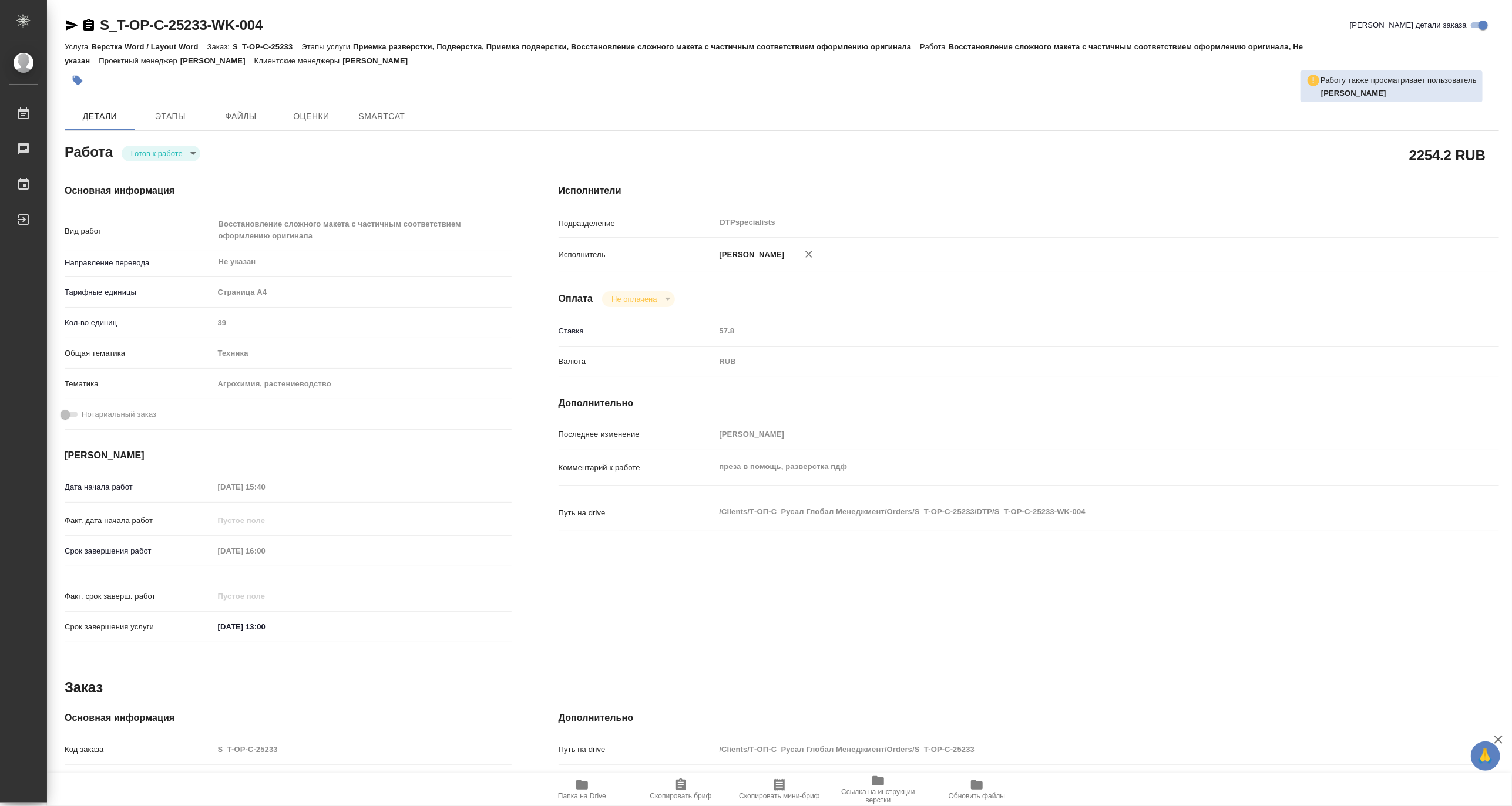
type textarea "x"
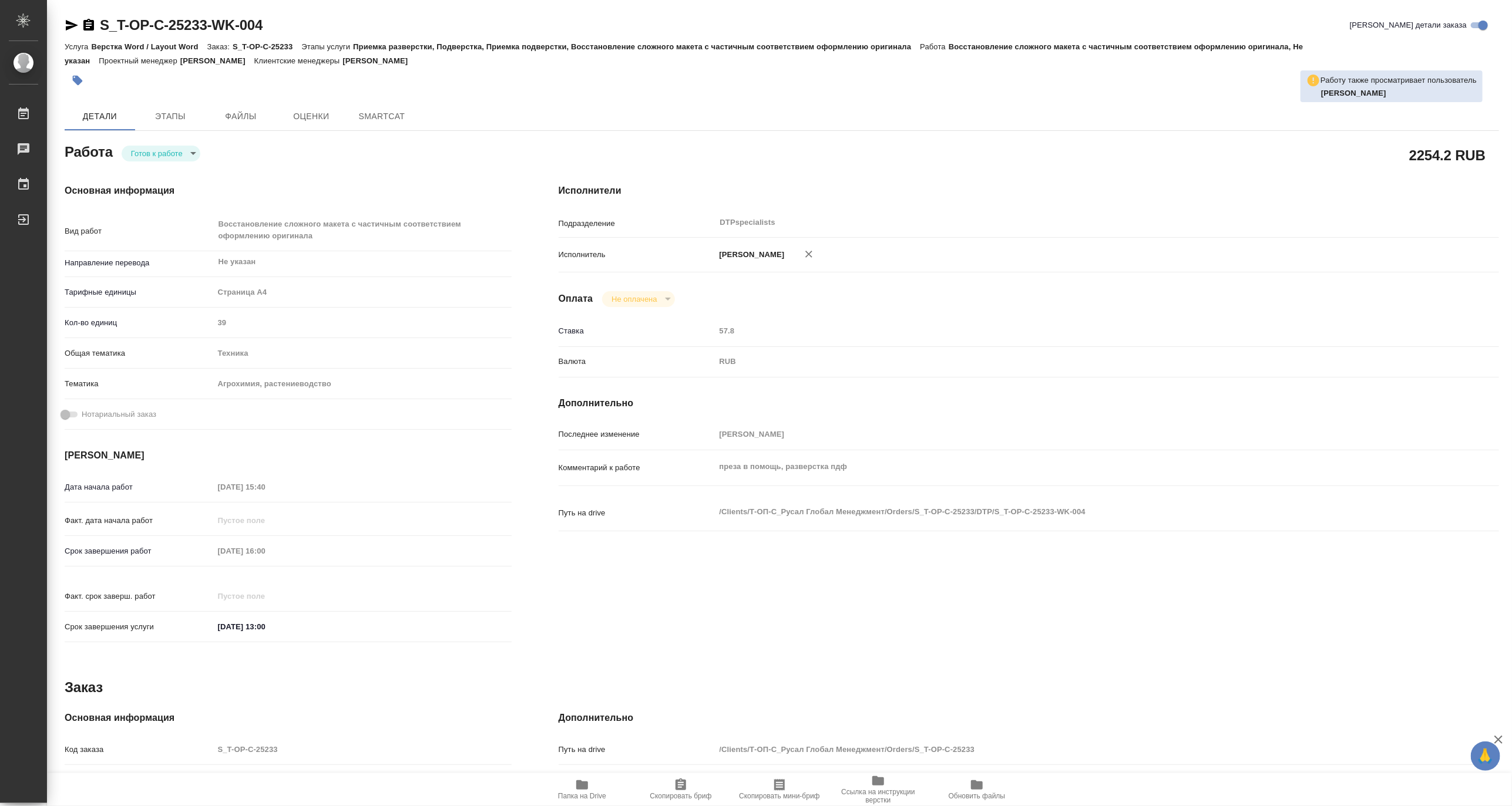
type textarea "x"
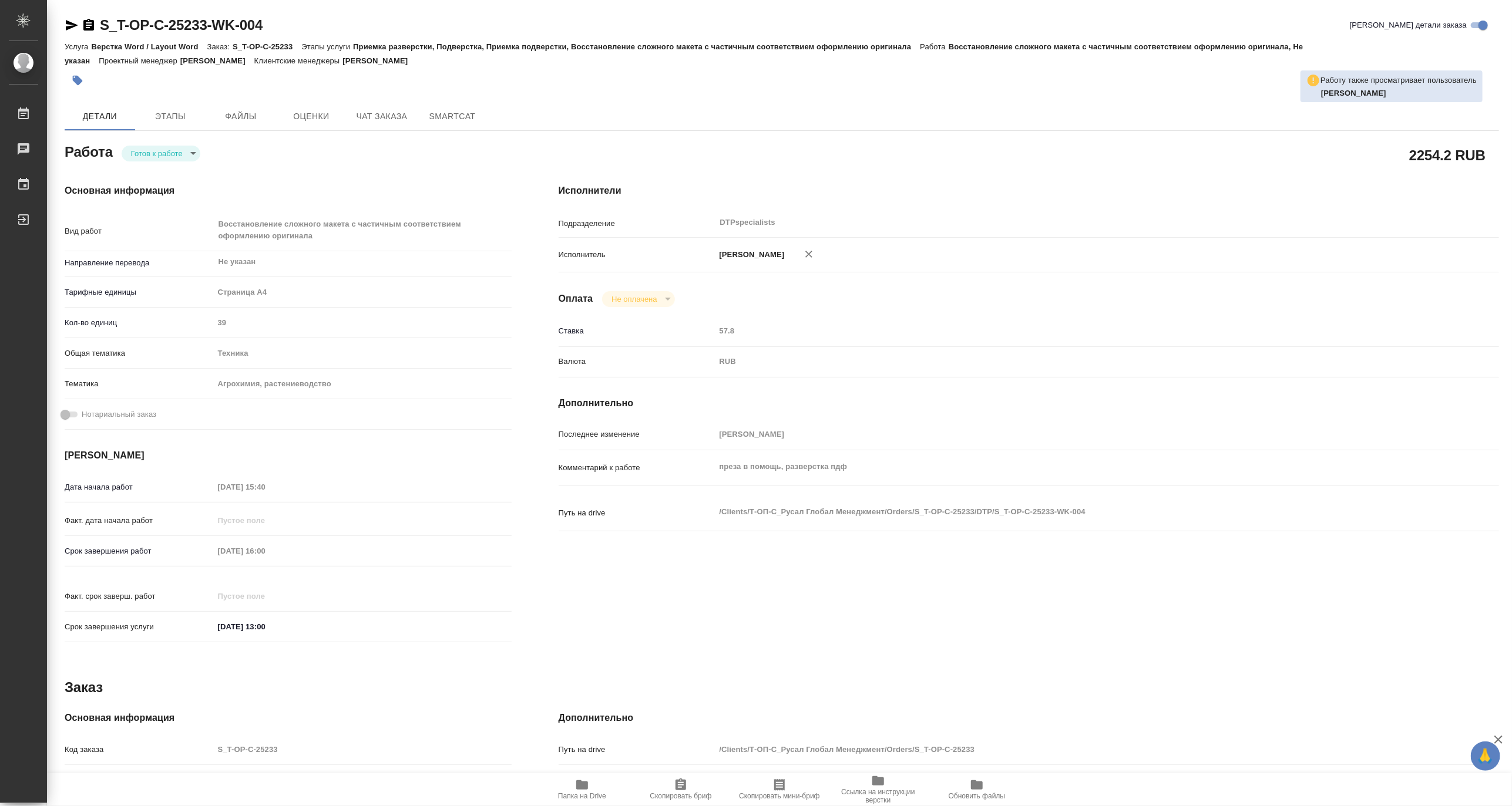
type textarea "x"
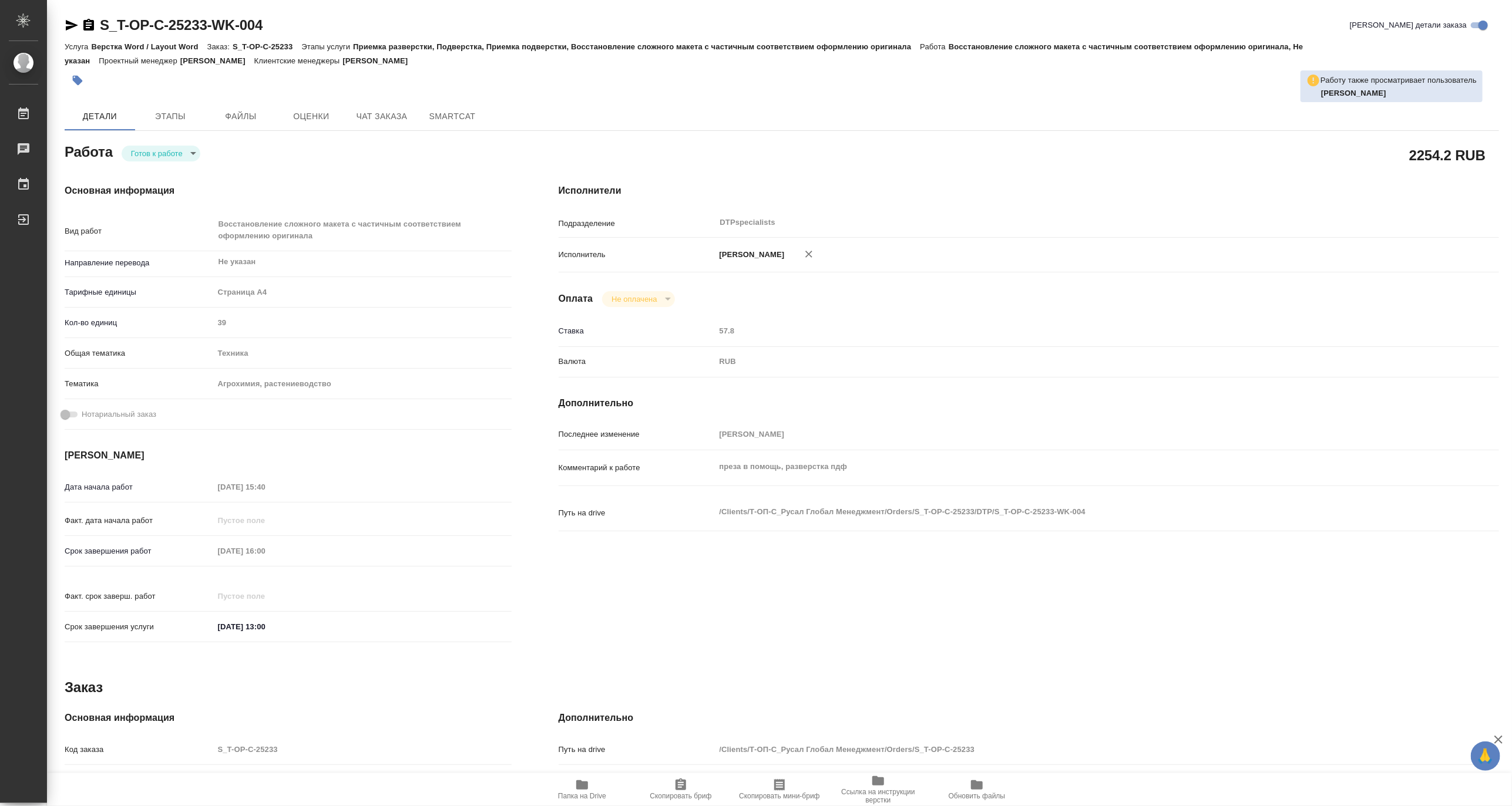
type textarea "x"
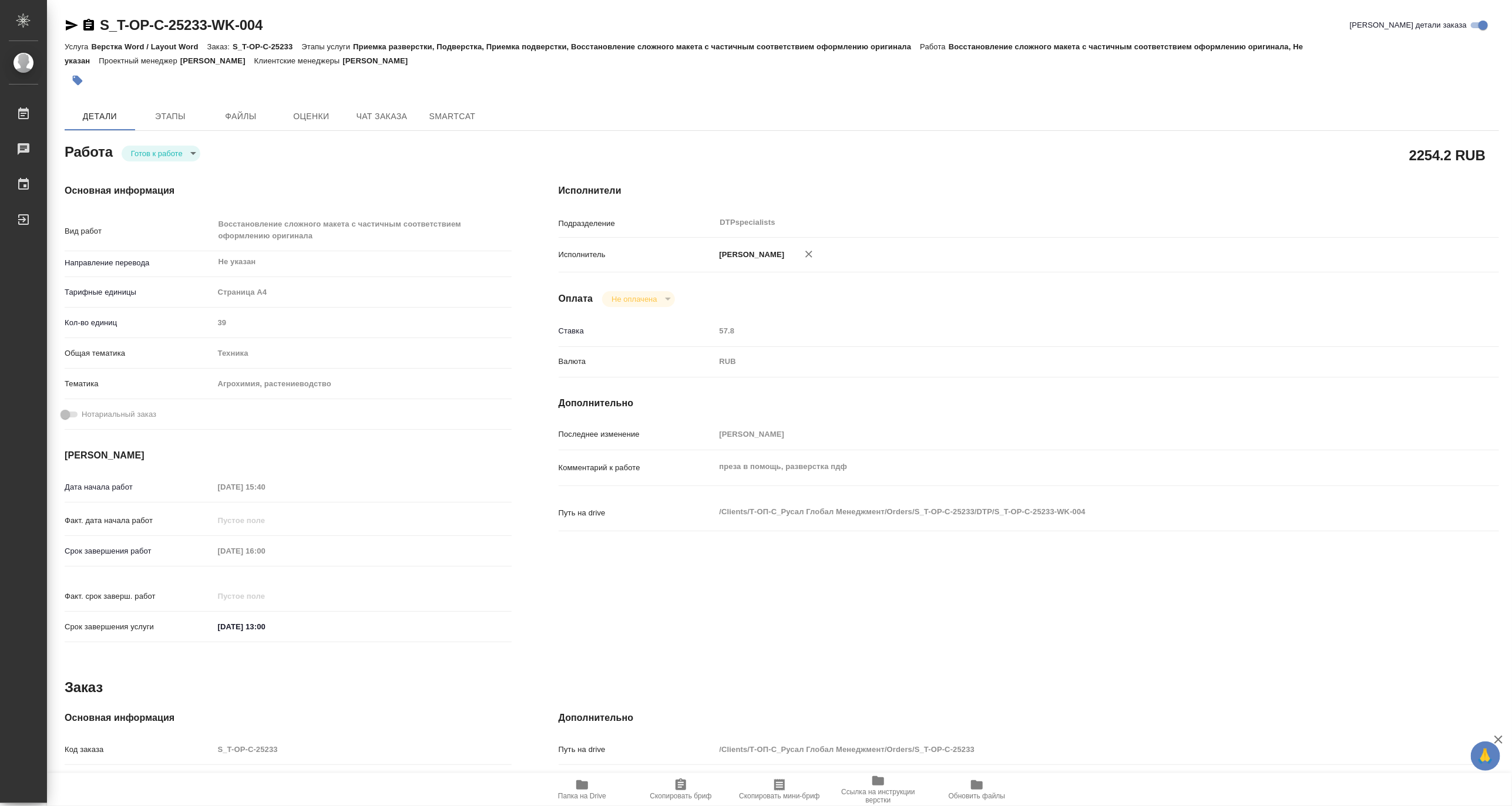
click at [66, 21] on icon "button" at bounding box center [72, 25] width 12 height 10
click at [143, 151] on body "🙏 .cls-1 fill:#fff; AWATERA Matveeva Maria Работы 0 Чаты График Выйти S_T-OP-C-…" at bounding box center [756, 403] width 1512 height 806
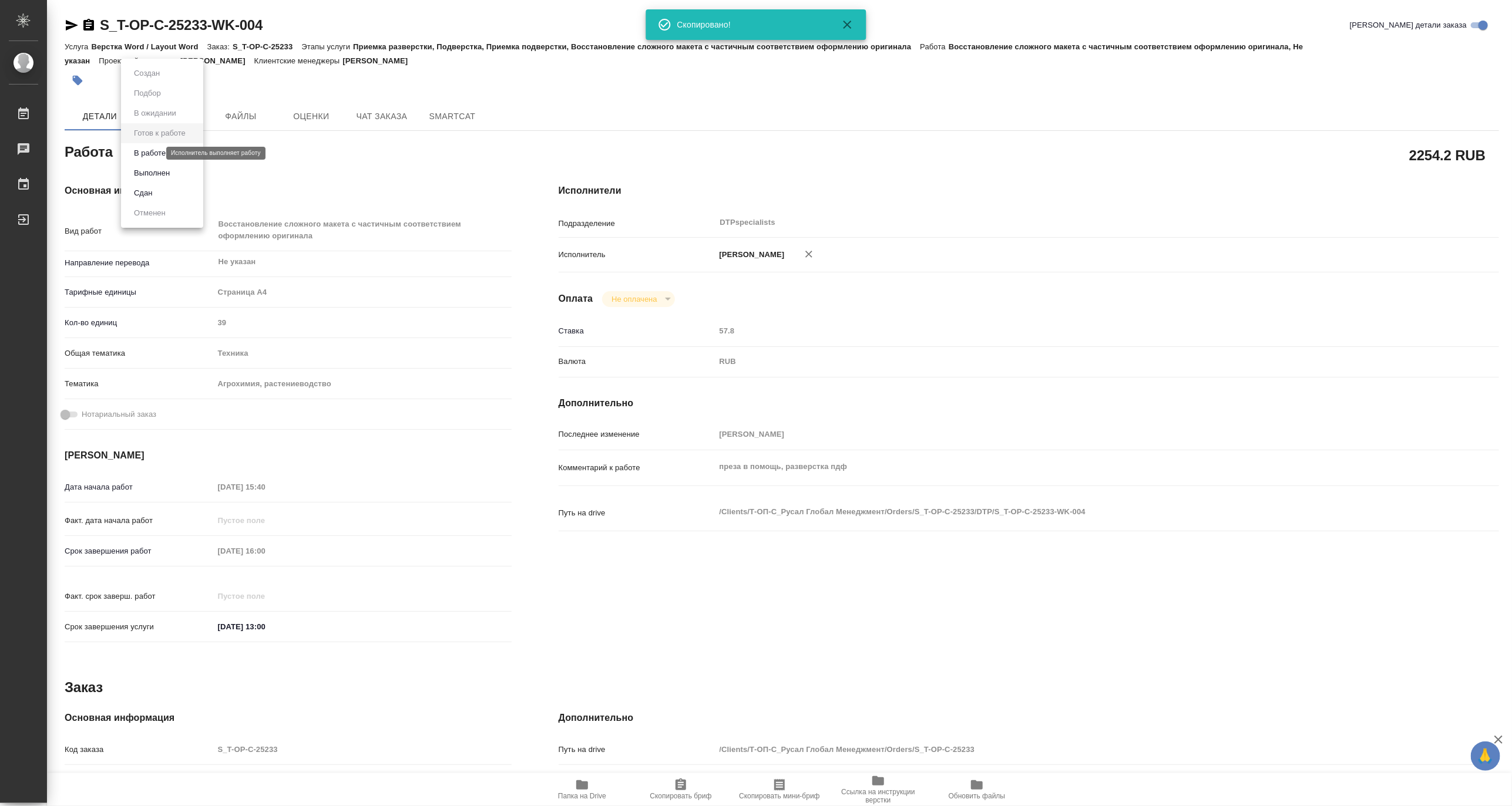
click at [141, 151] on button "В работе" at bounding box center [150, 153] width 39 height 13
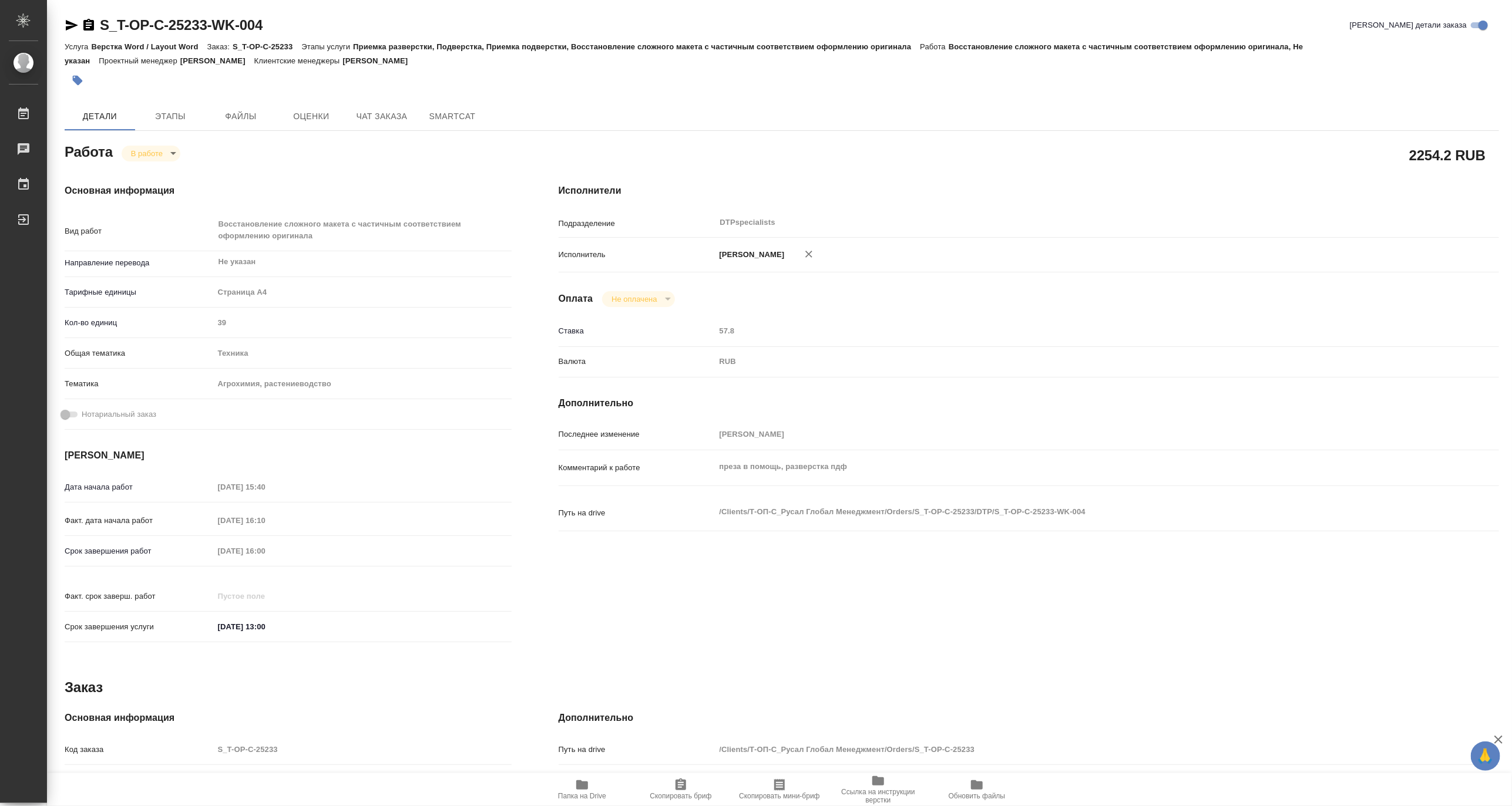
type textarea "x"
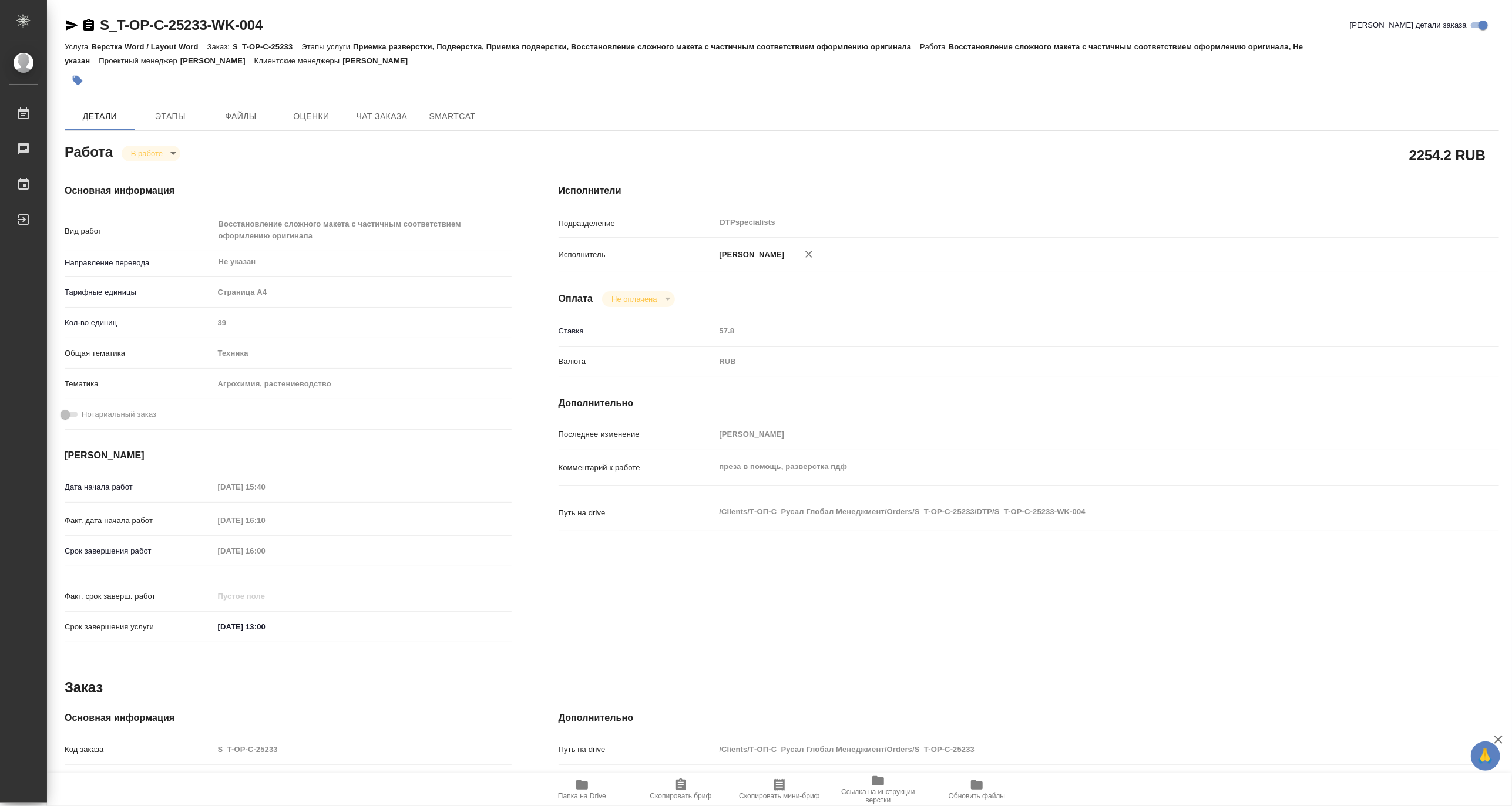
type textarea "x"
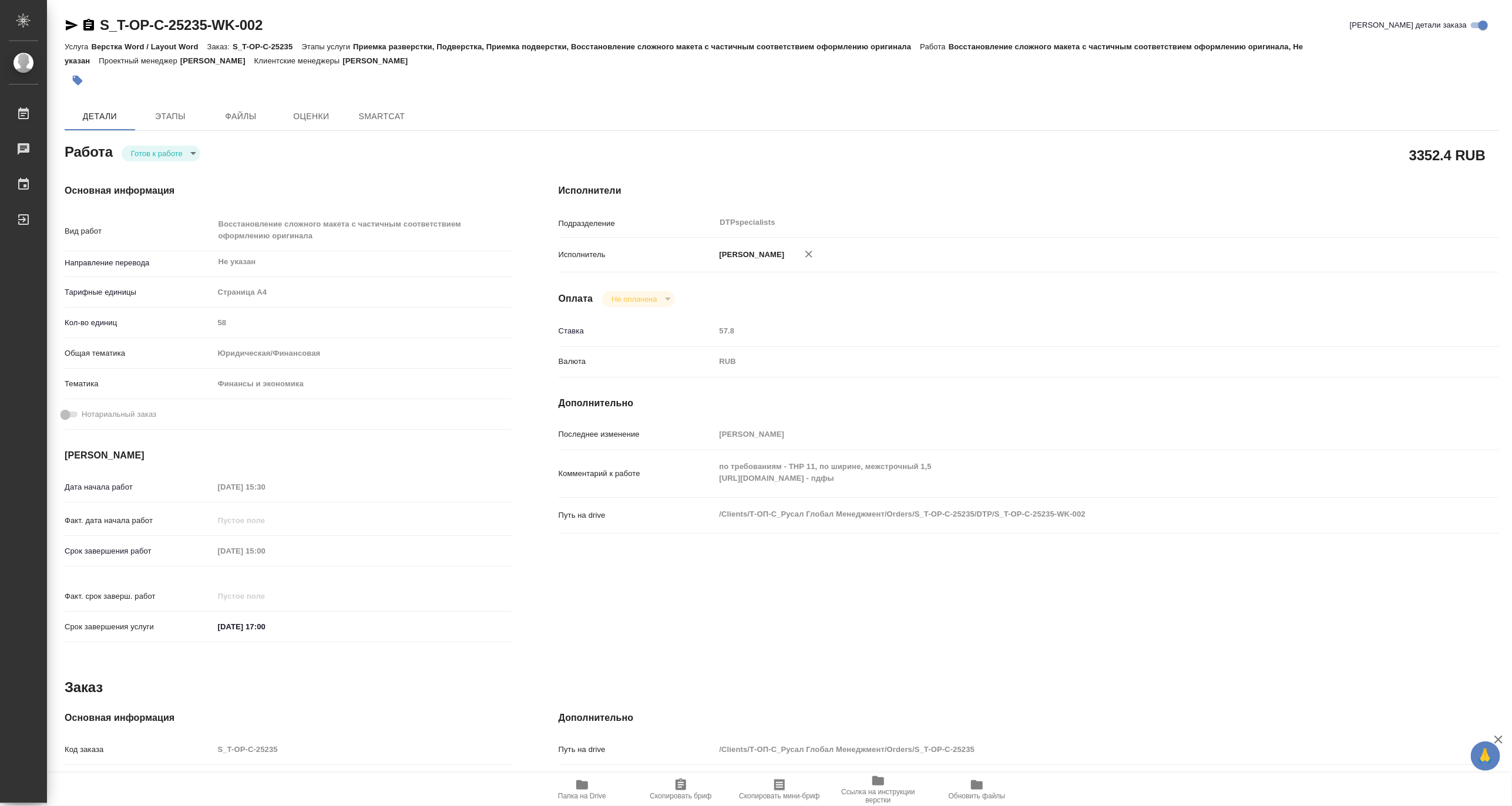
type textarea "x"
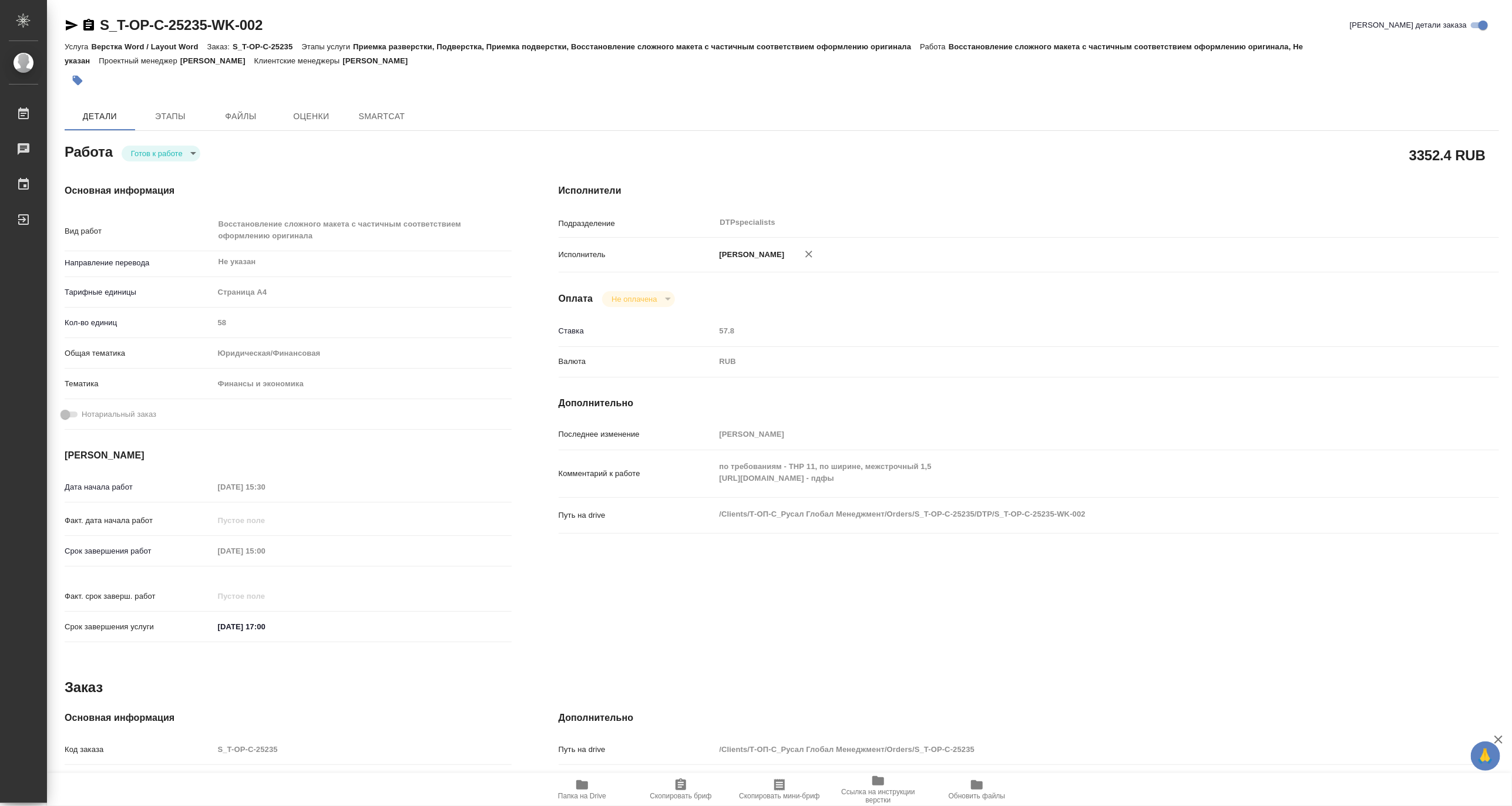
type textarea "x"
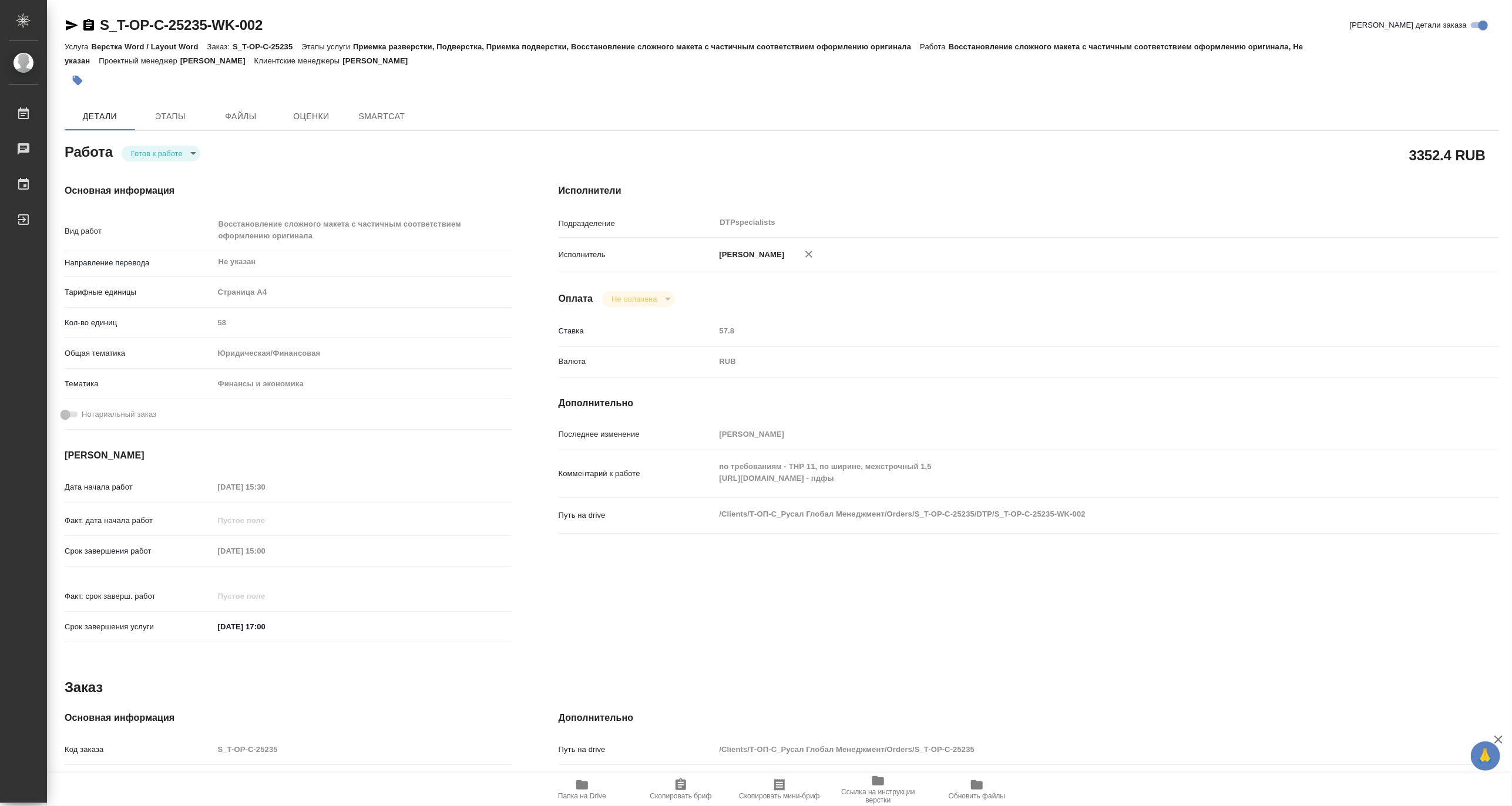
type textarea "x"
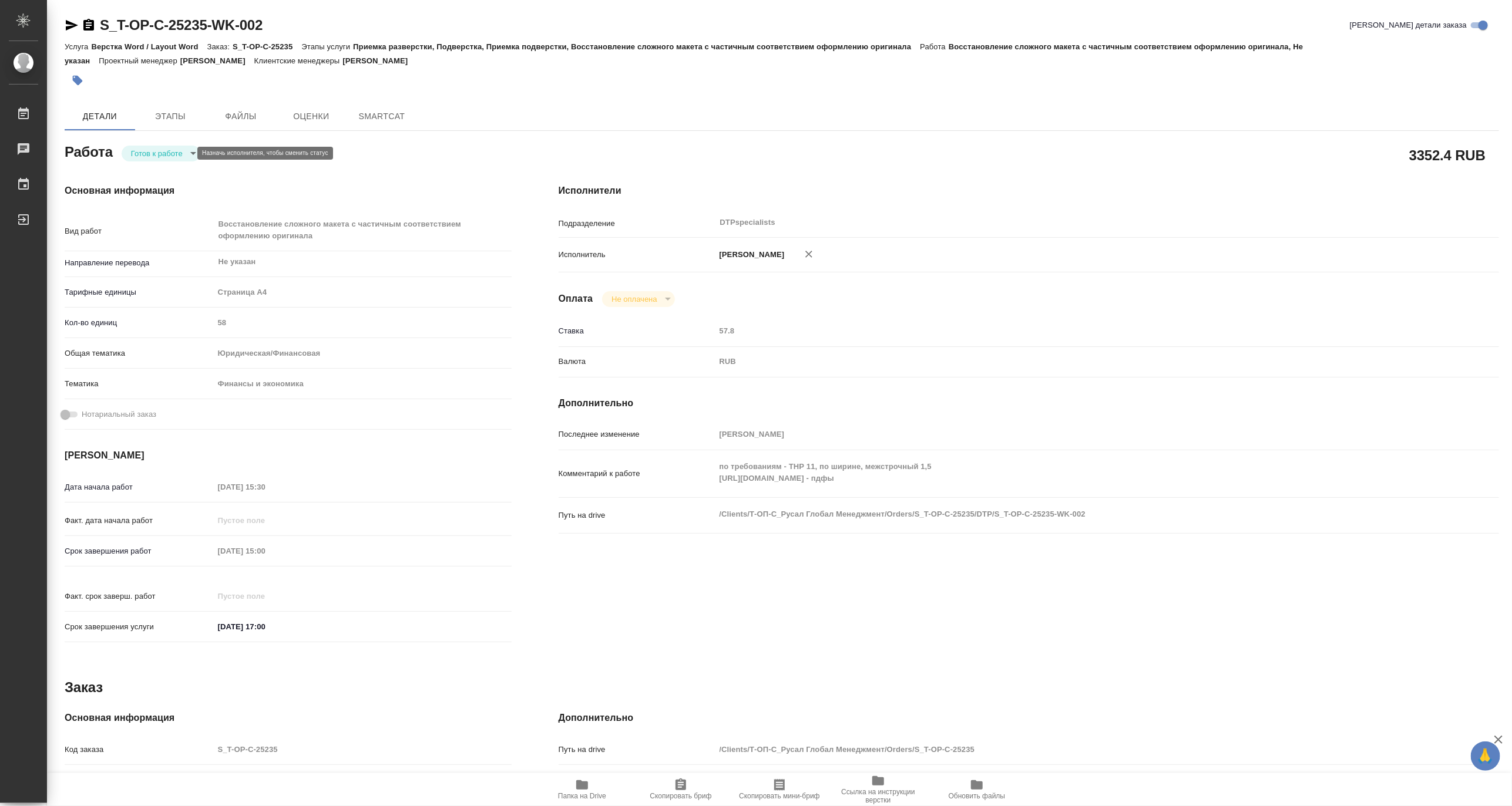
type textarea "x"
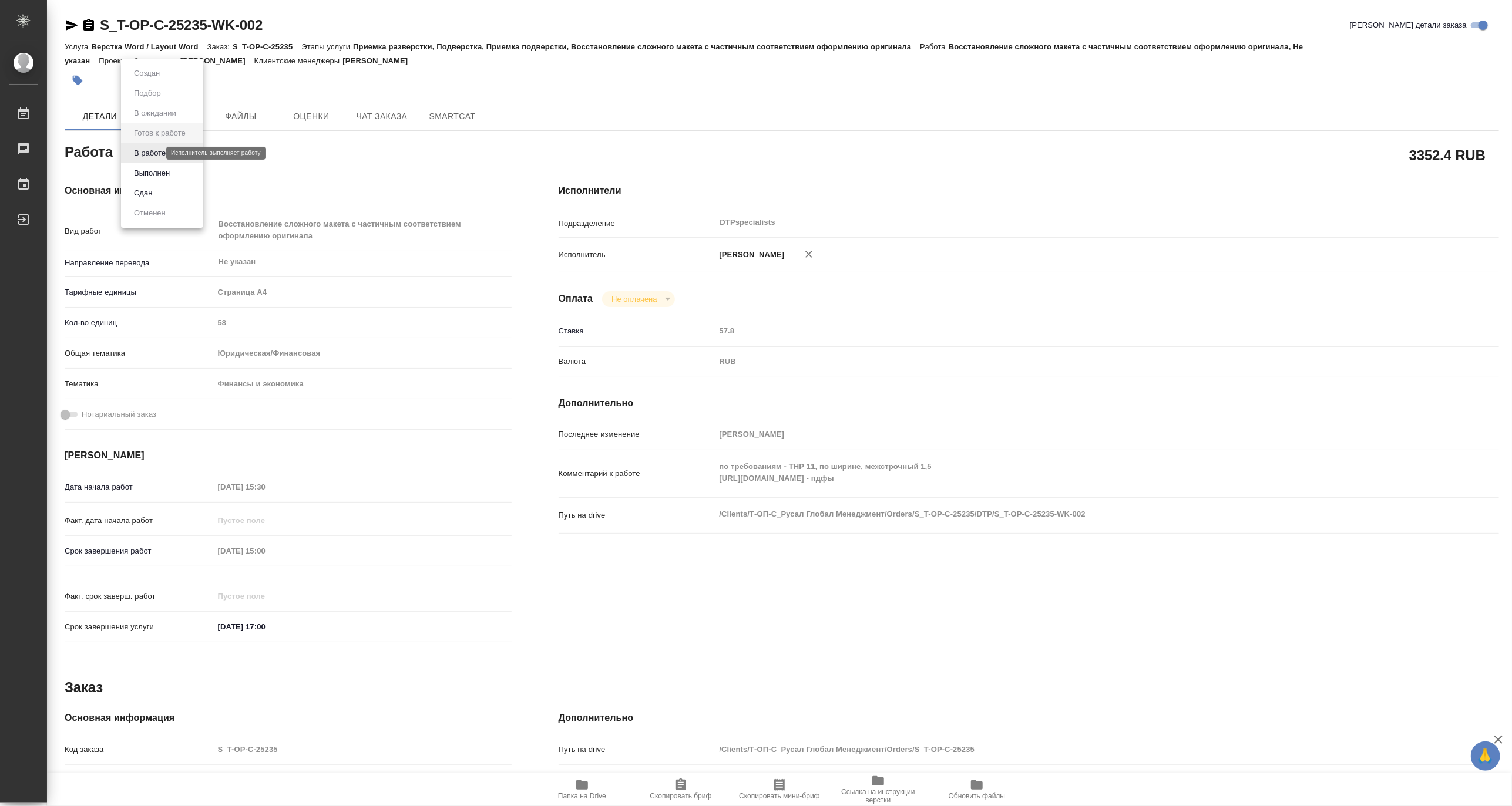
click at [142, 153] on body "🙏 .cls-1 fill:#fff; AWATERA Matveeva Maria Работы Чаты График Выйти S_T-OP-C-25…" at bounding box center [756, 403] width 1512 height 806
click at [141, 153] on button "В работе" at bounding box center [150, 153] width 39 height 13
type textarea "x"
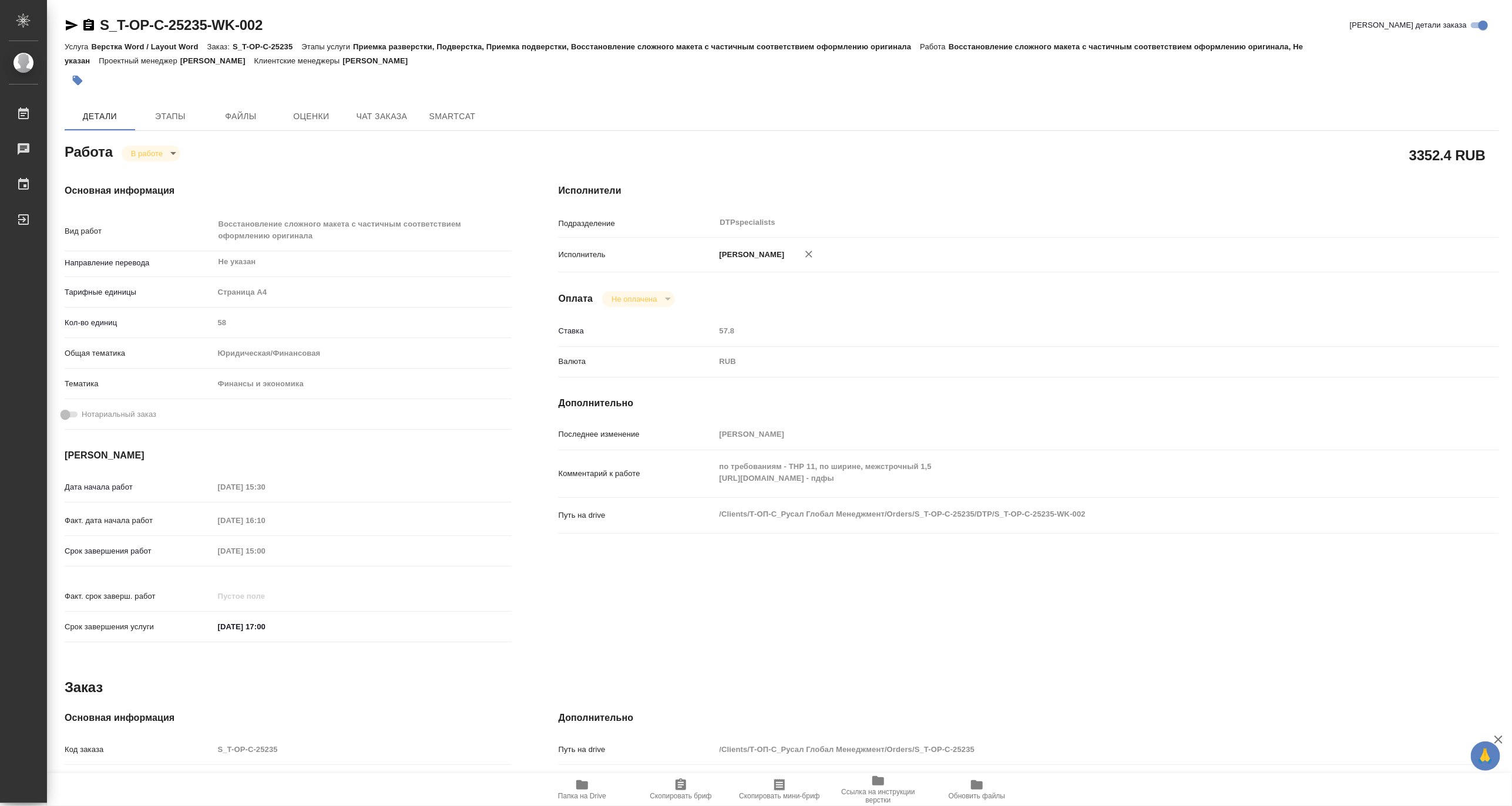
type textarea "x"
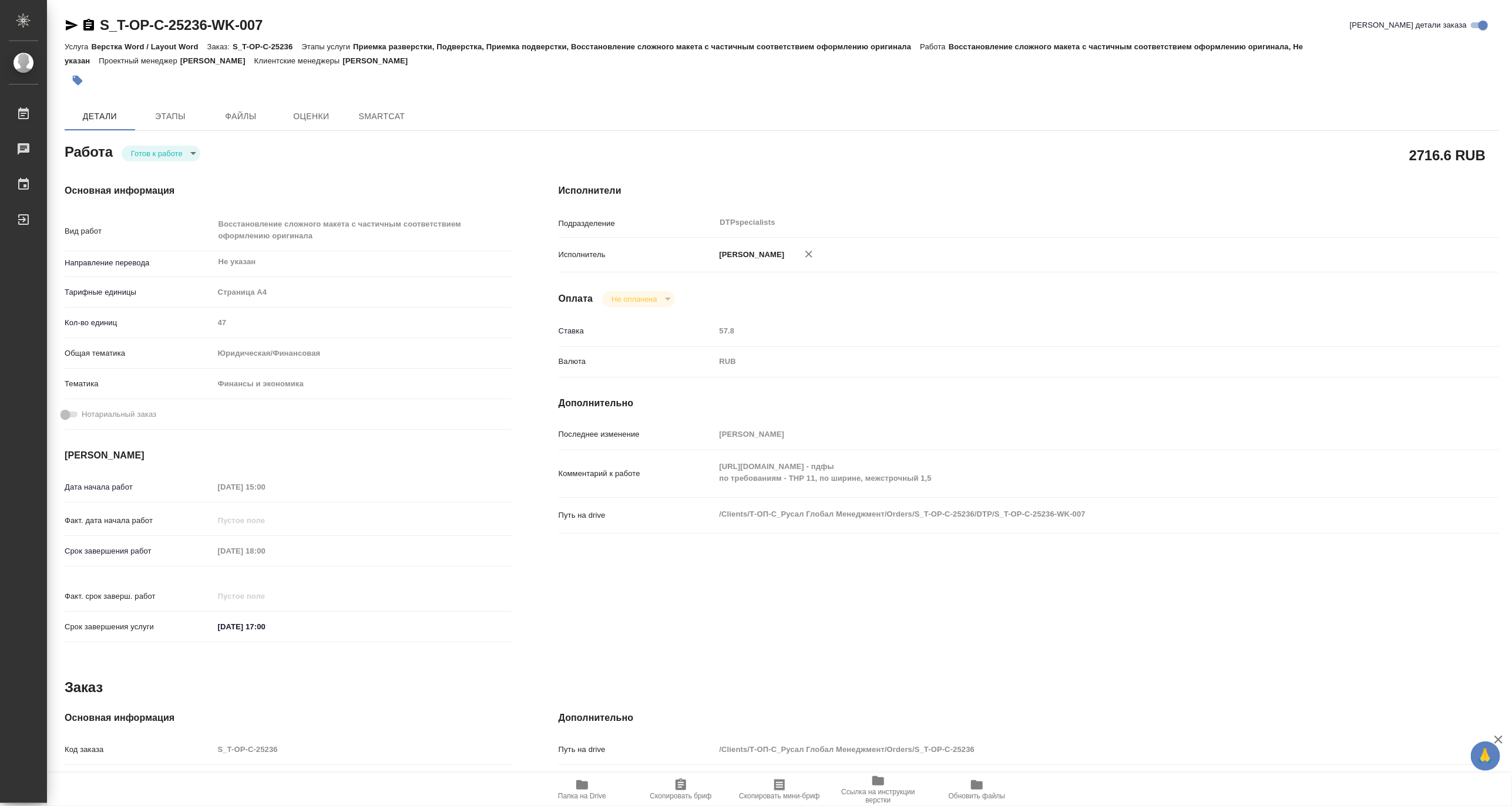
type textarea "x"
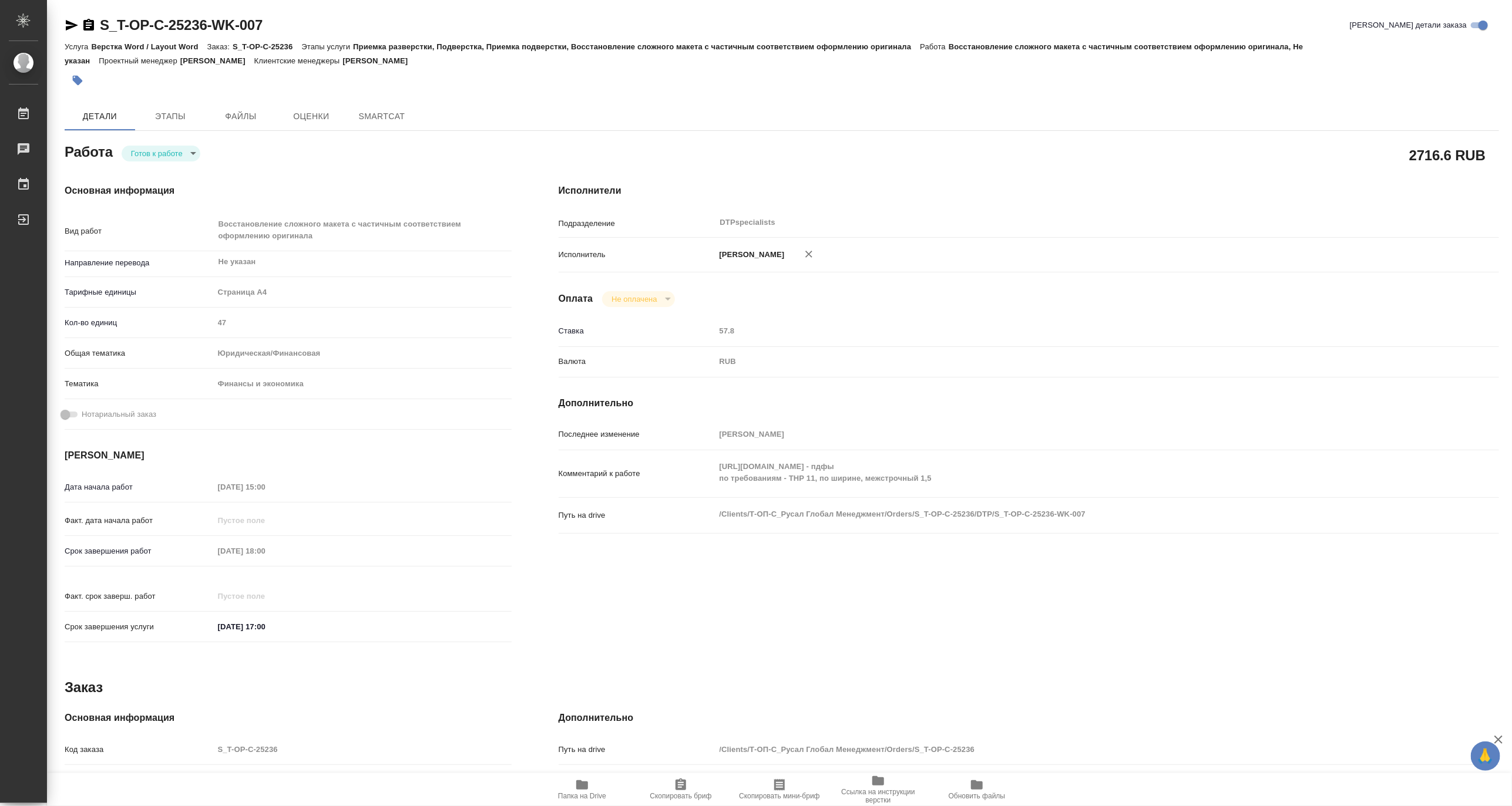
type textarea "x"
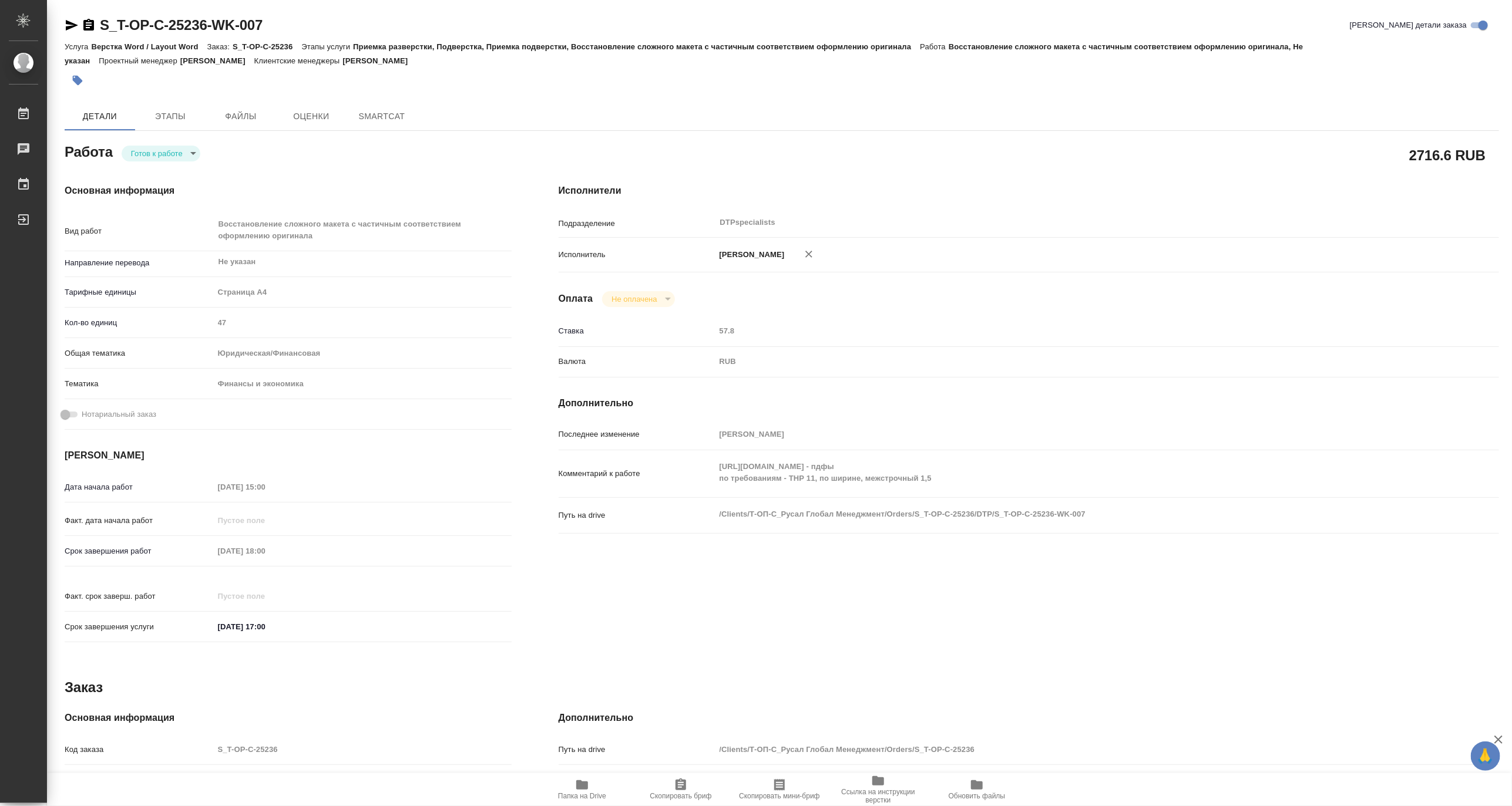
type textarea "x"
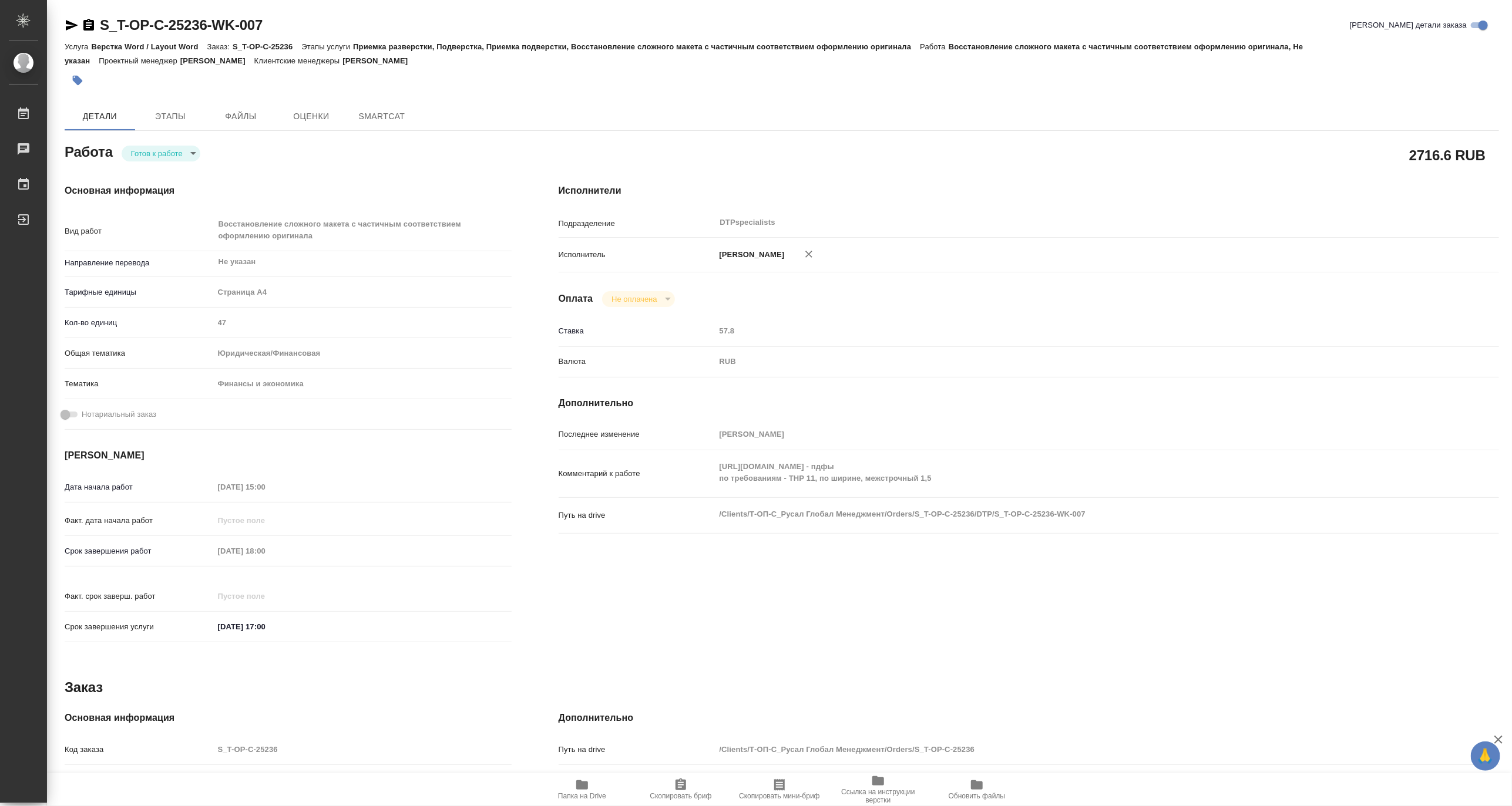
type textarea "x"
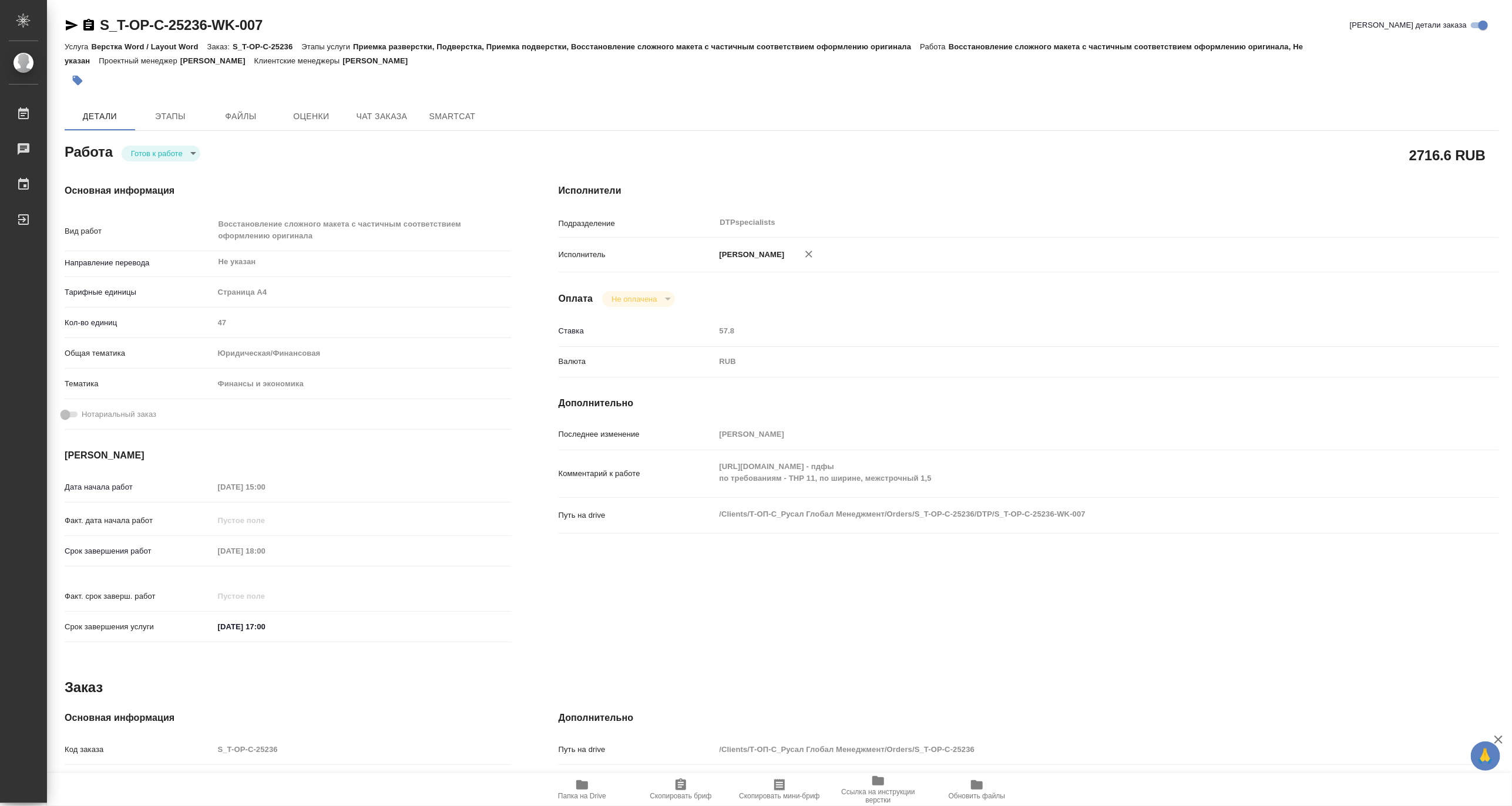
type textarea "x"
click at [145, 154] on body "🙏 .cls-1 fill:#fff; AWATERA Matveeva Maria Работы Чаты График Выйти S_T-OP-C-25…" at bounding box center [756, 403] width 1512 height 806
click at [138, 154] on button "В работе" at bounding box center [150, 153] width 39 height 13
type textarea "x"
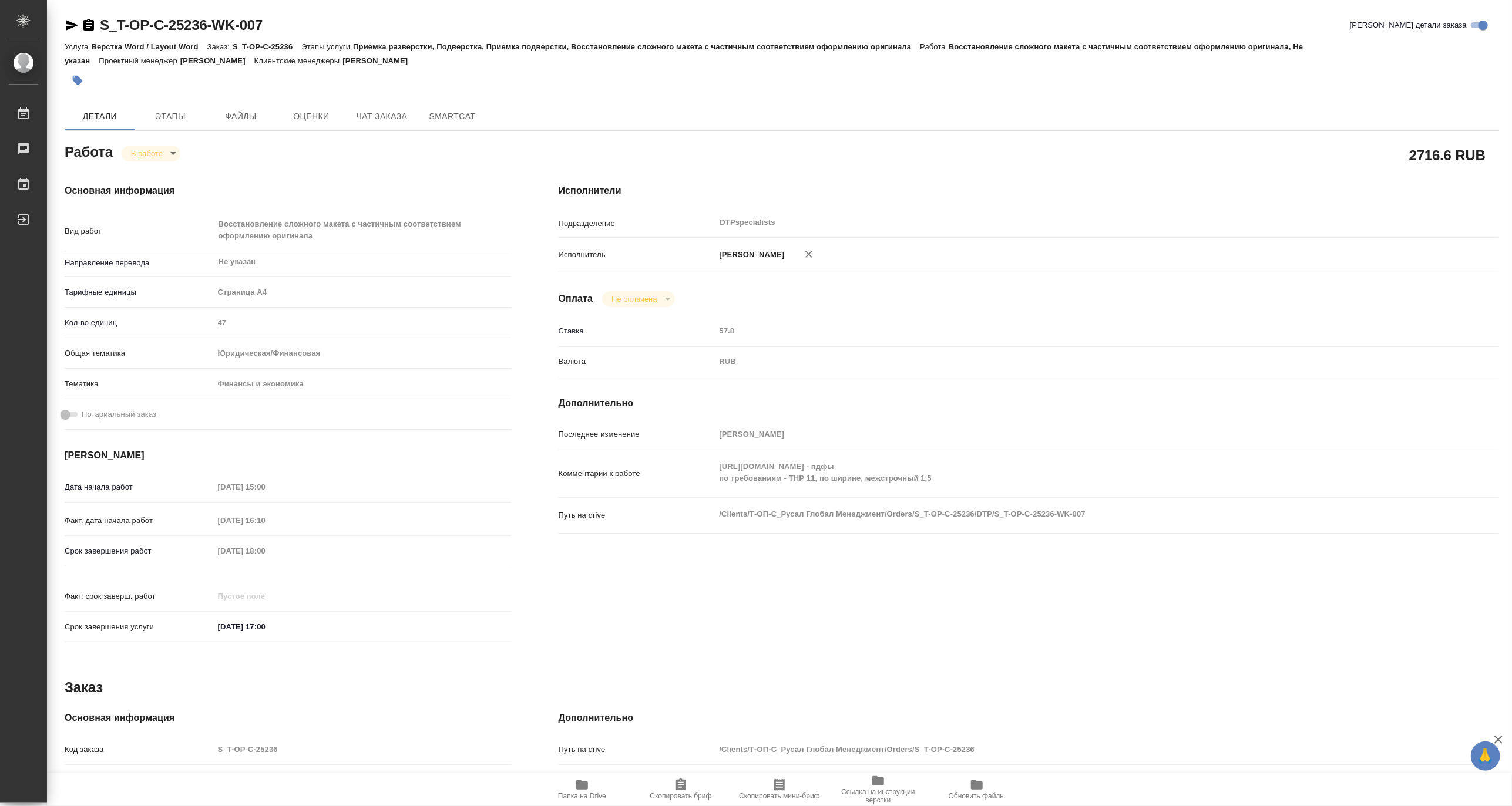
type textarea "x"
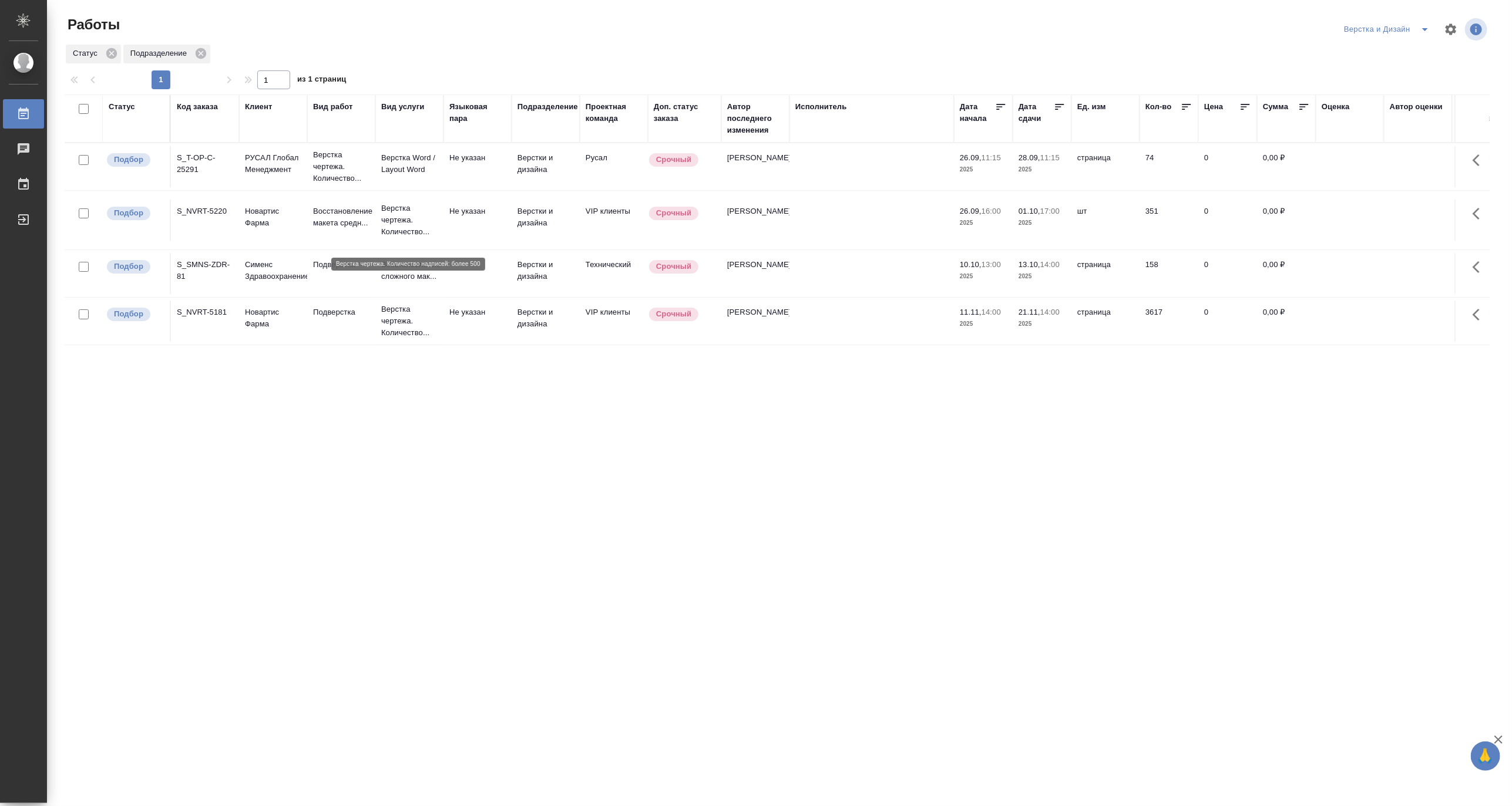
click at [397, 231] on p "Верстка чертежа. Количество..." at bounding box center [409, 220] width 57 height 36
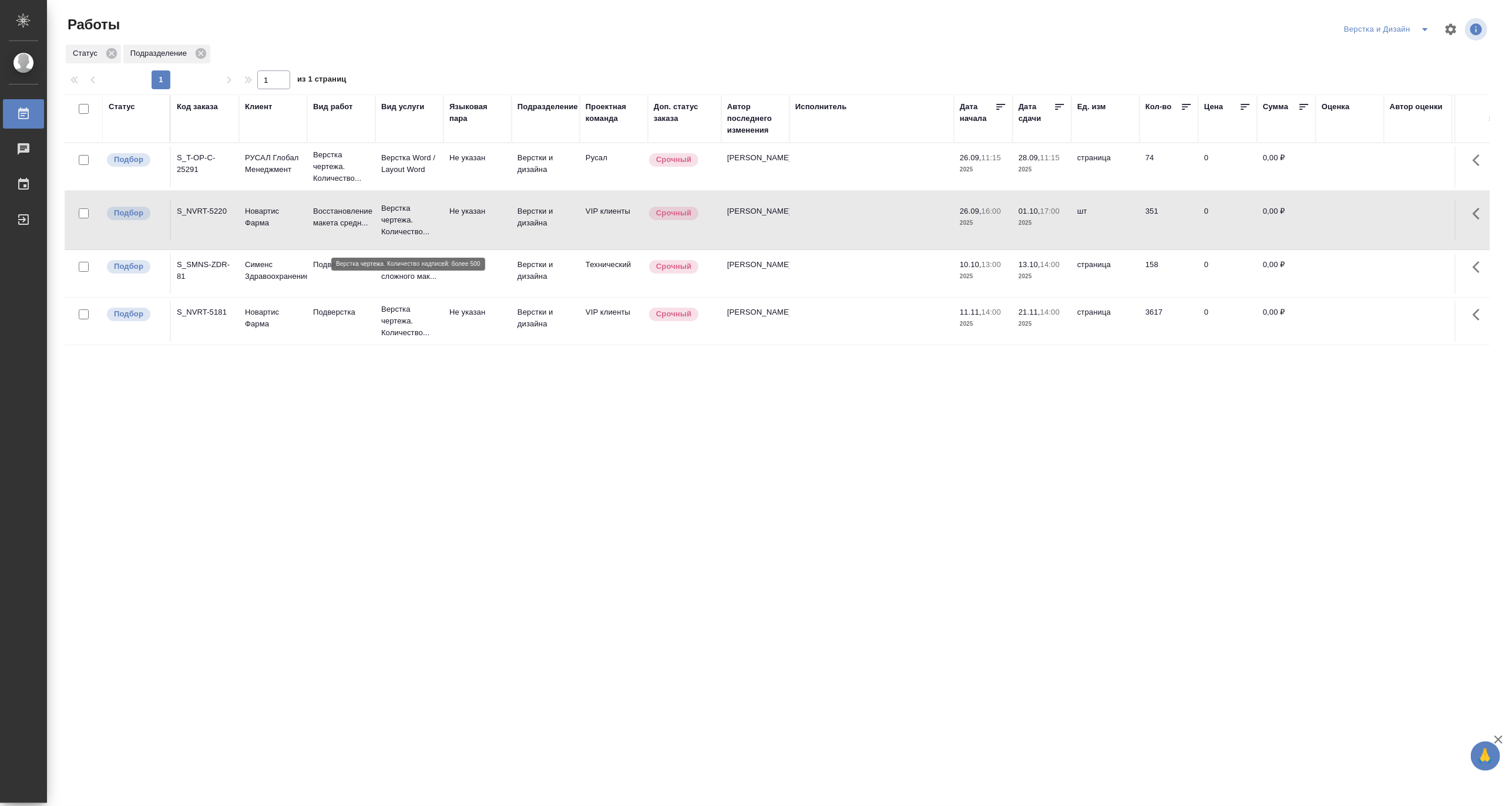
click at [397, 231] on p "Верстка чертежа. Количество..." at bounding box center [409, 220] width 57 height 36
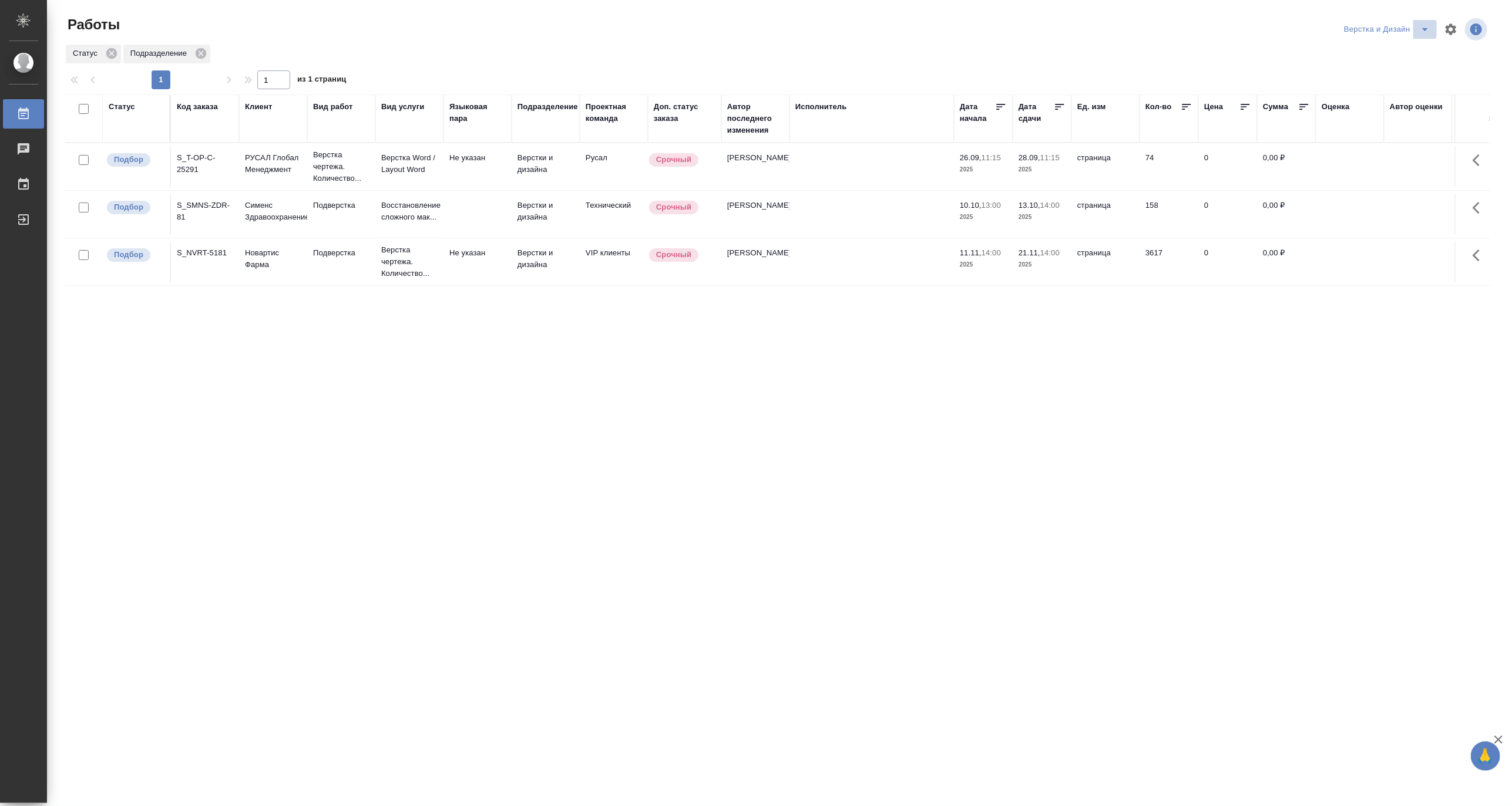
click at [1422, 26] on icon "split button" at bounding box center [1425, 30] width 14 height 14
click at [1371, 123] on li "DTPLight" at bounding box center [1394, 128] width 113 height 19
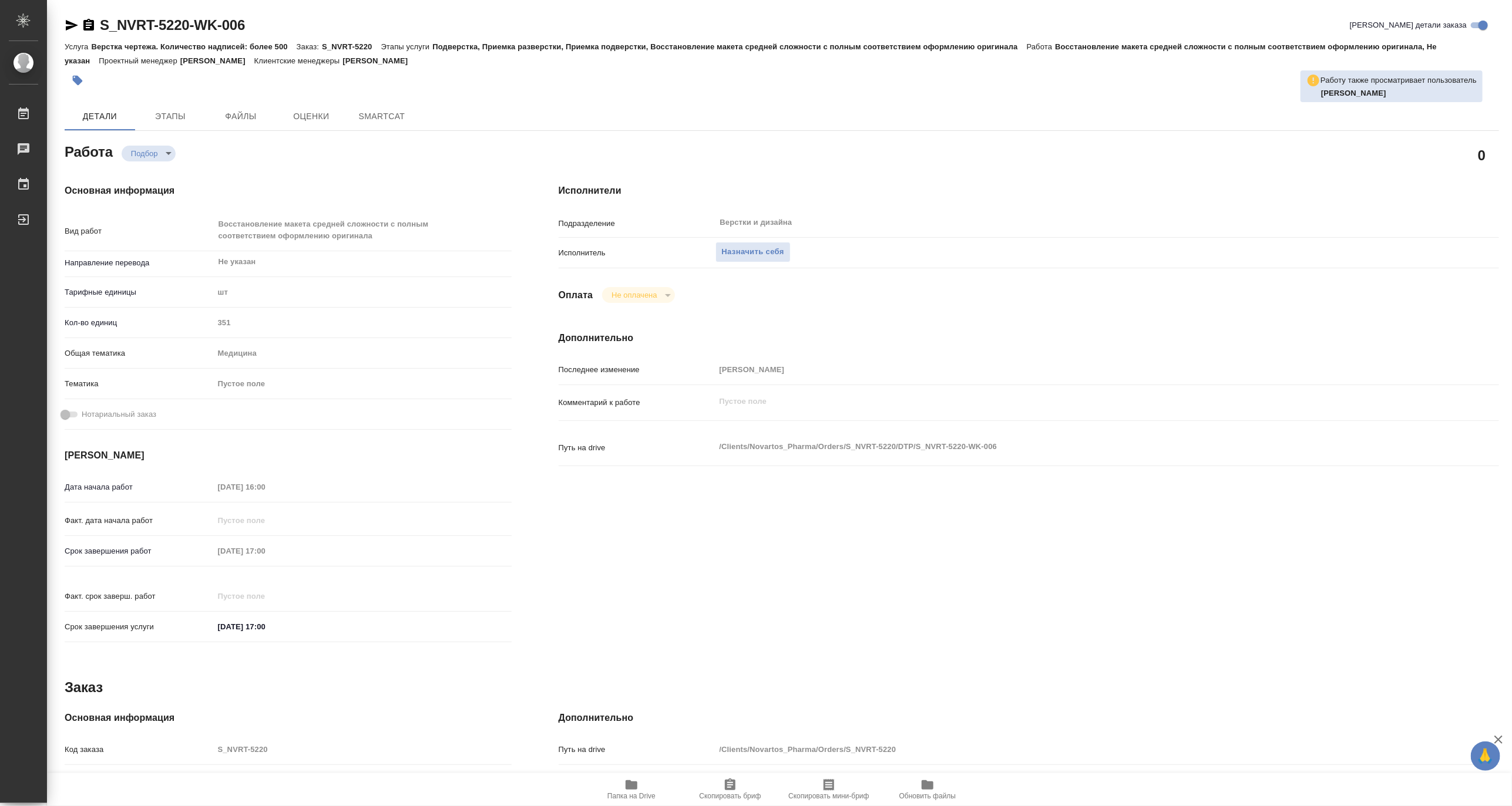
type textarea "x"
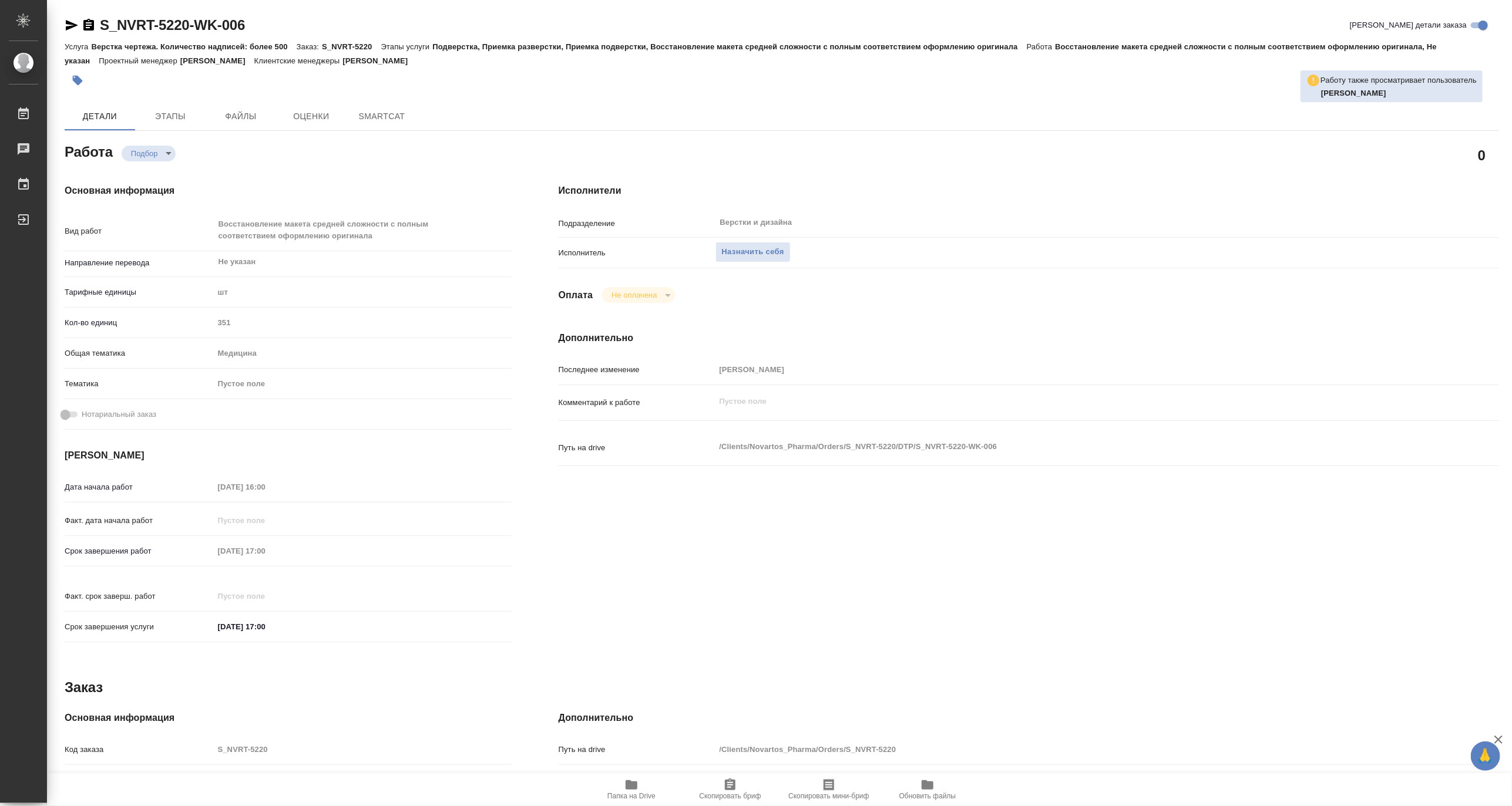
type textarea "x"
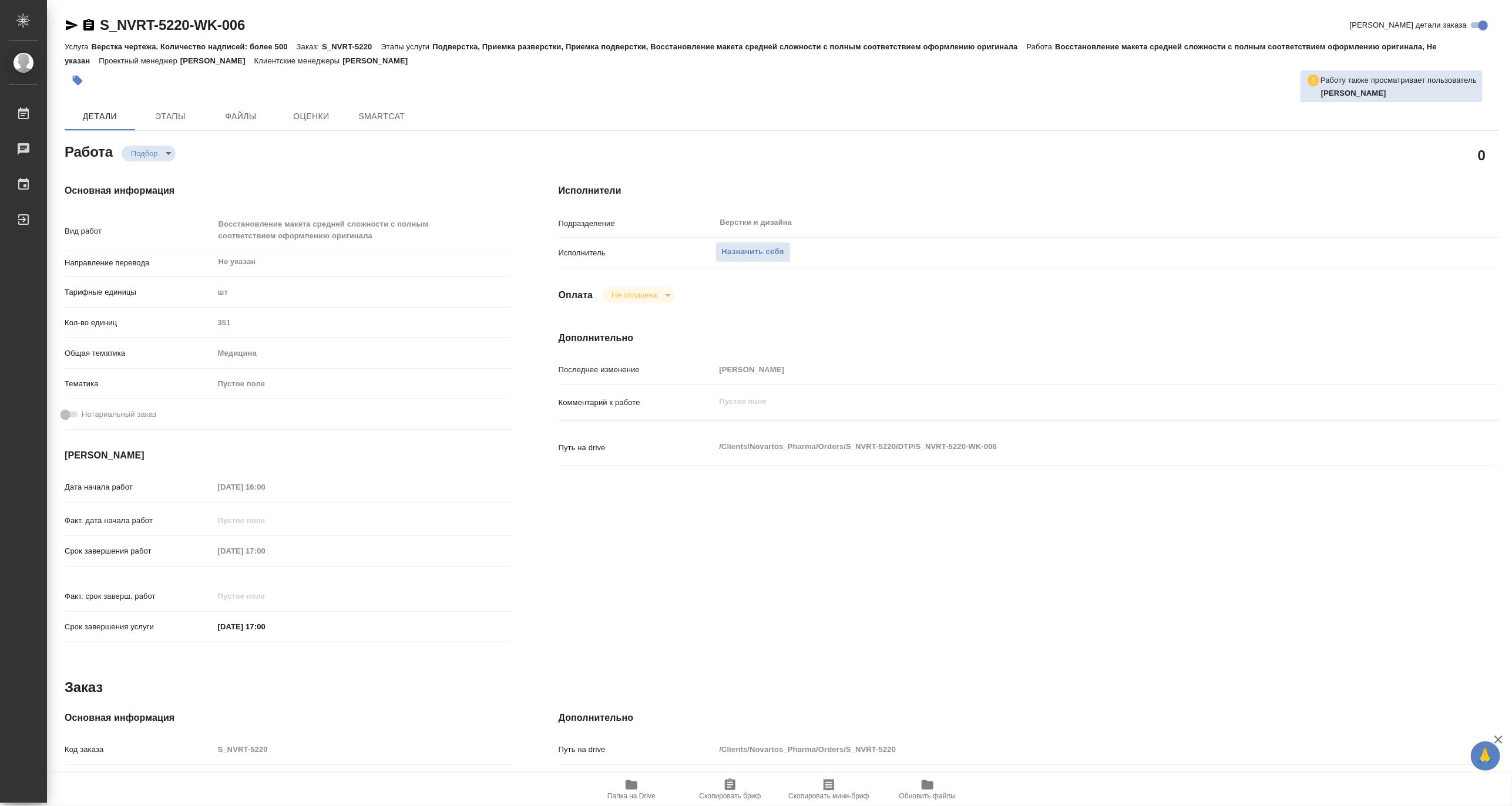
type textarea "x"
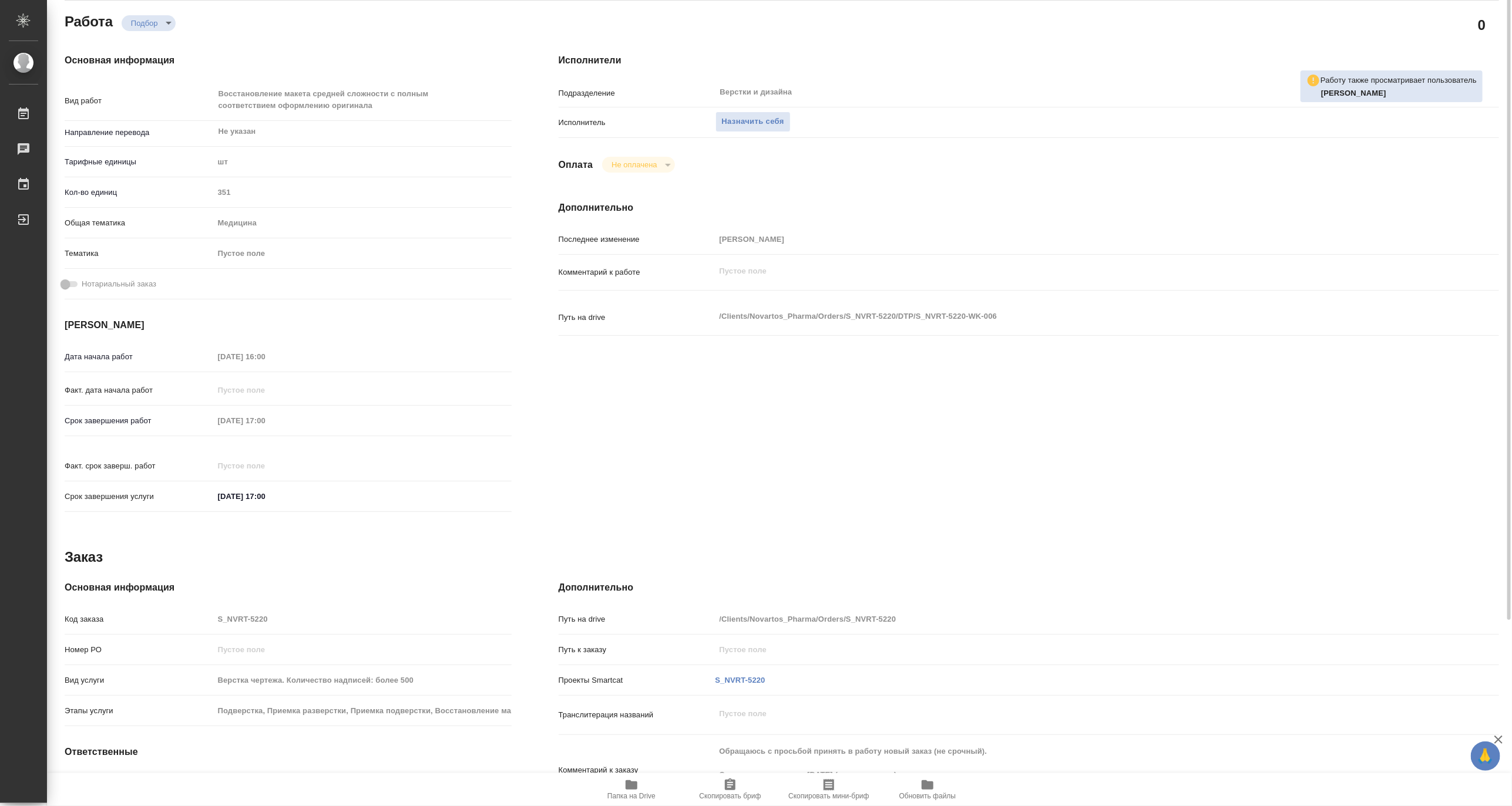
type textarea "x"
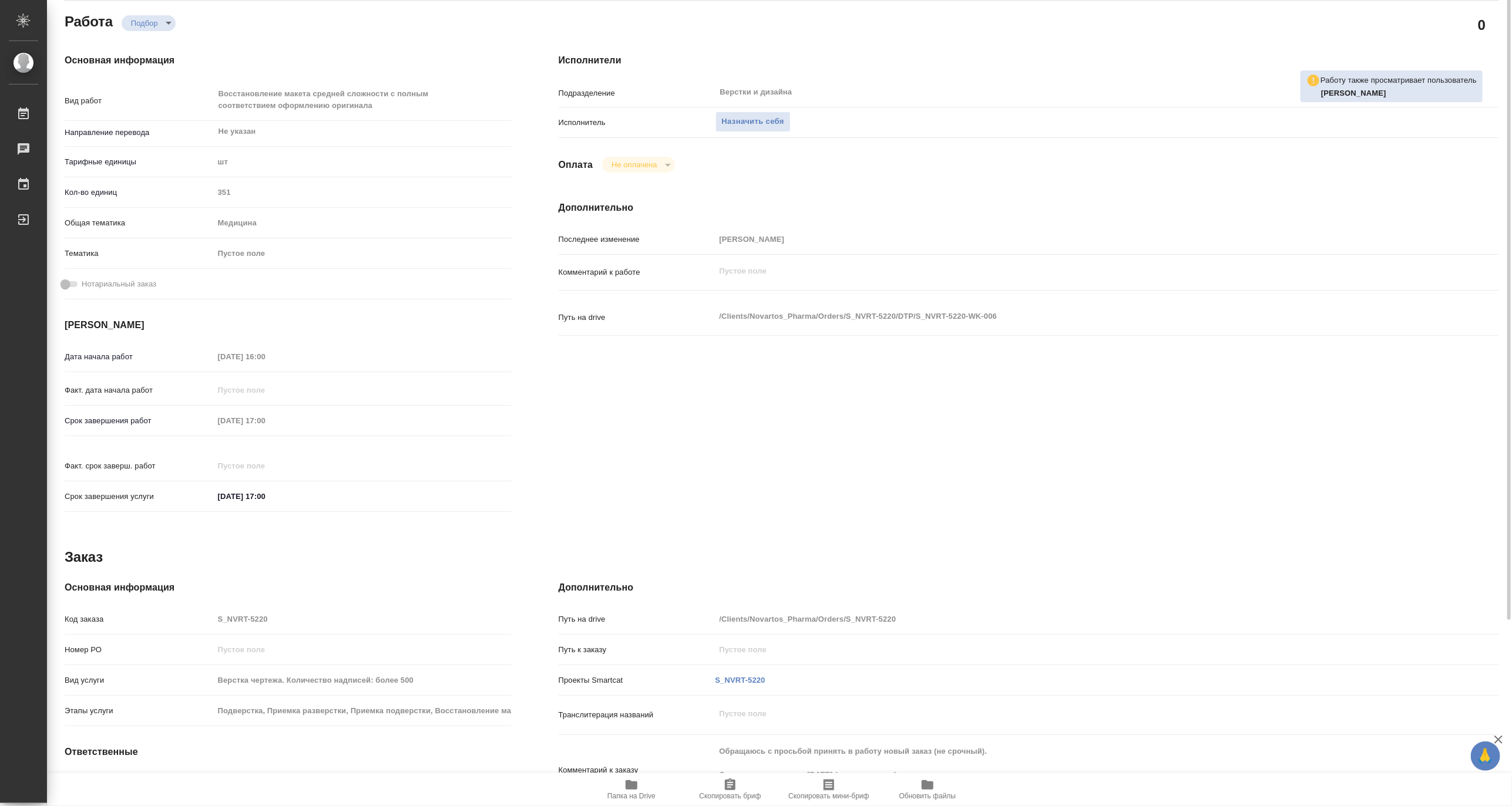
scroll to position [218, 0]
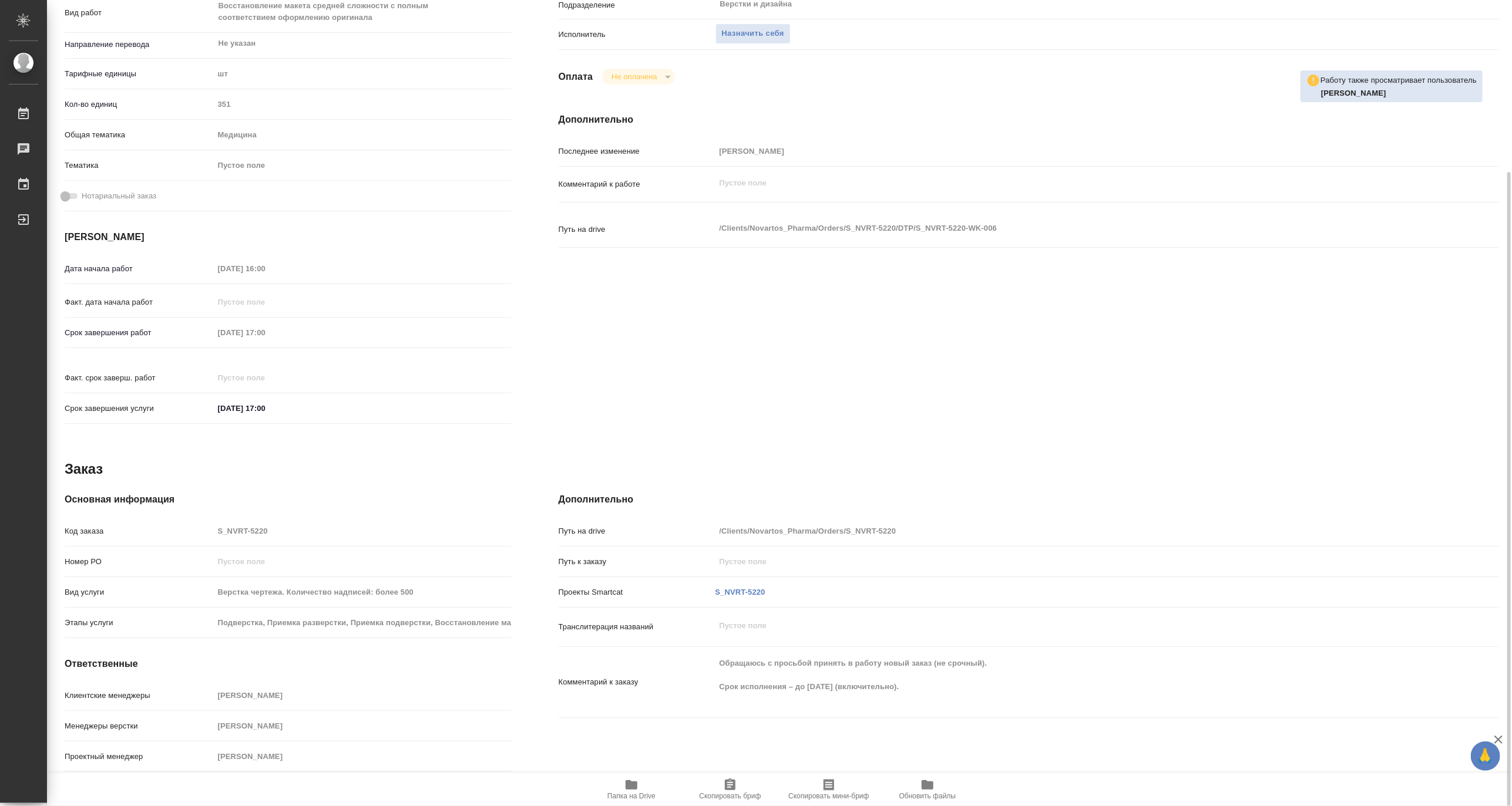
type textarea "x"
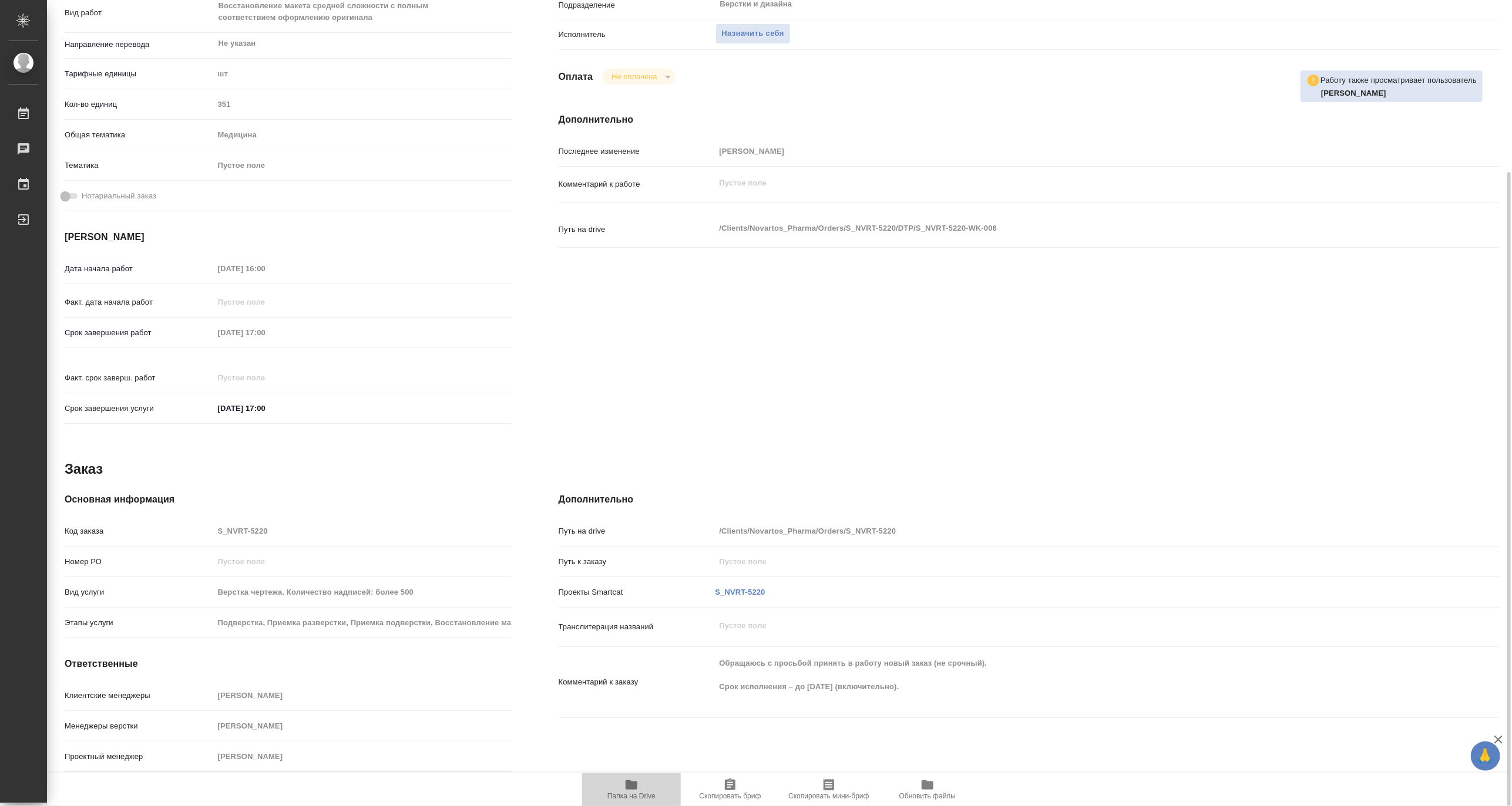
click at [641, 789] on span "Папка на Drive" at bounding box center [631, 789] width 84 height 23
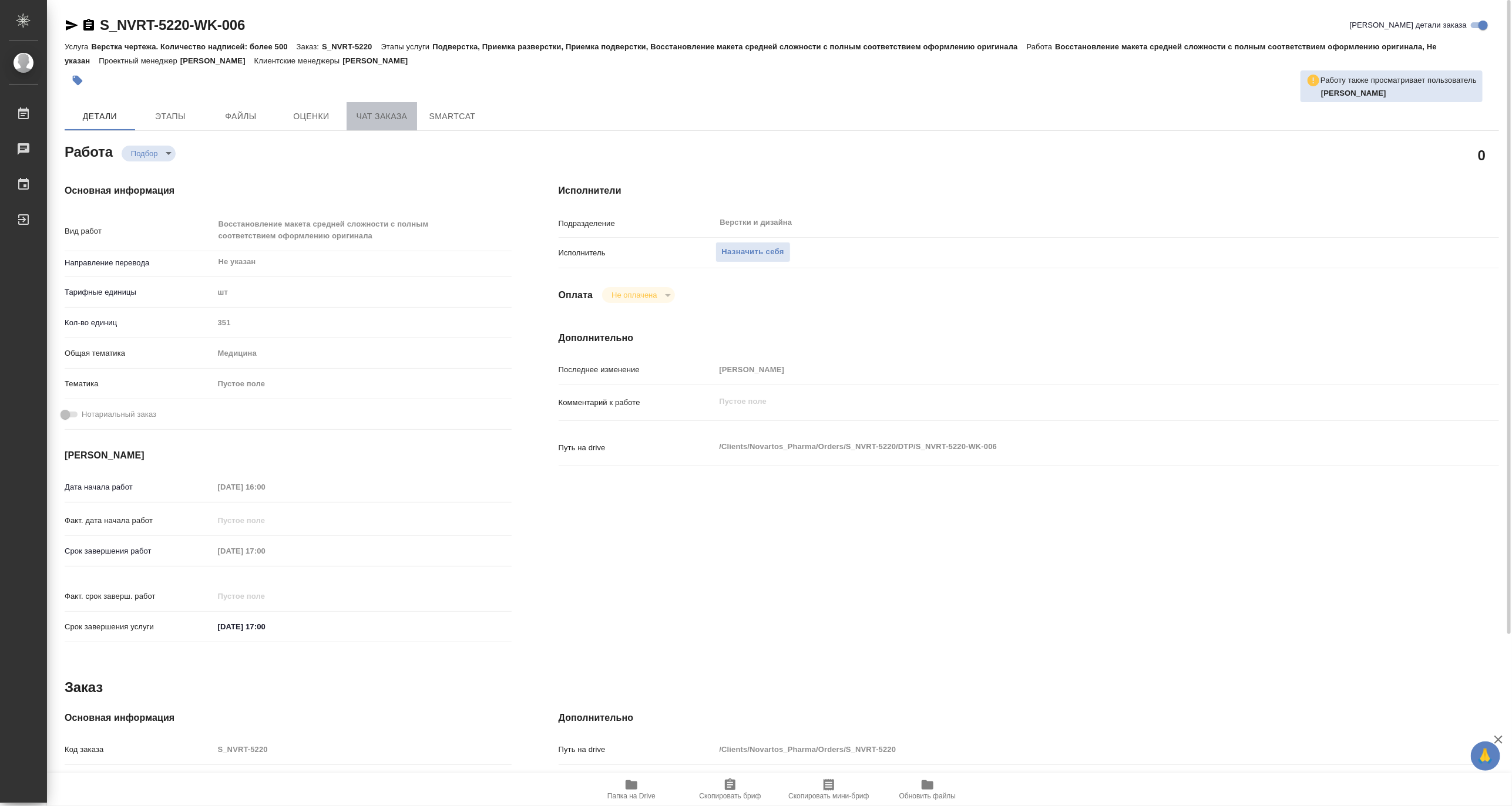
click at [361, 117] on span "Чат заказа" at bounding box center [381, 117] width 57 height 15
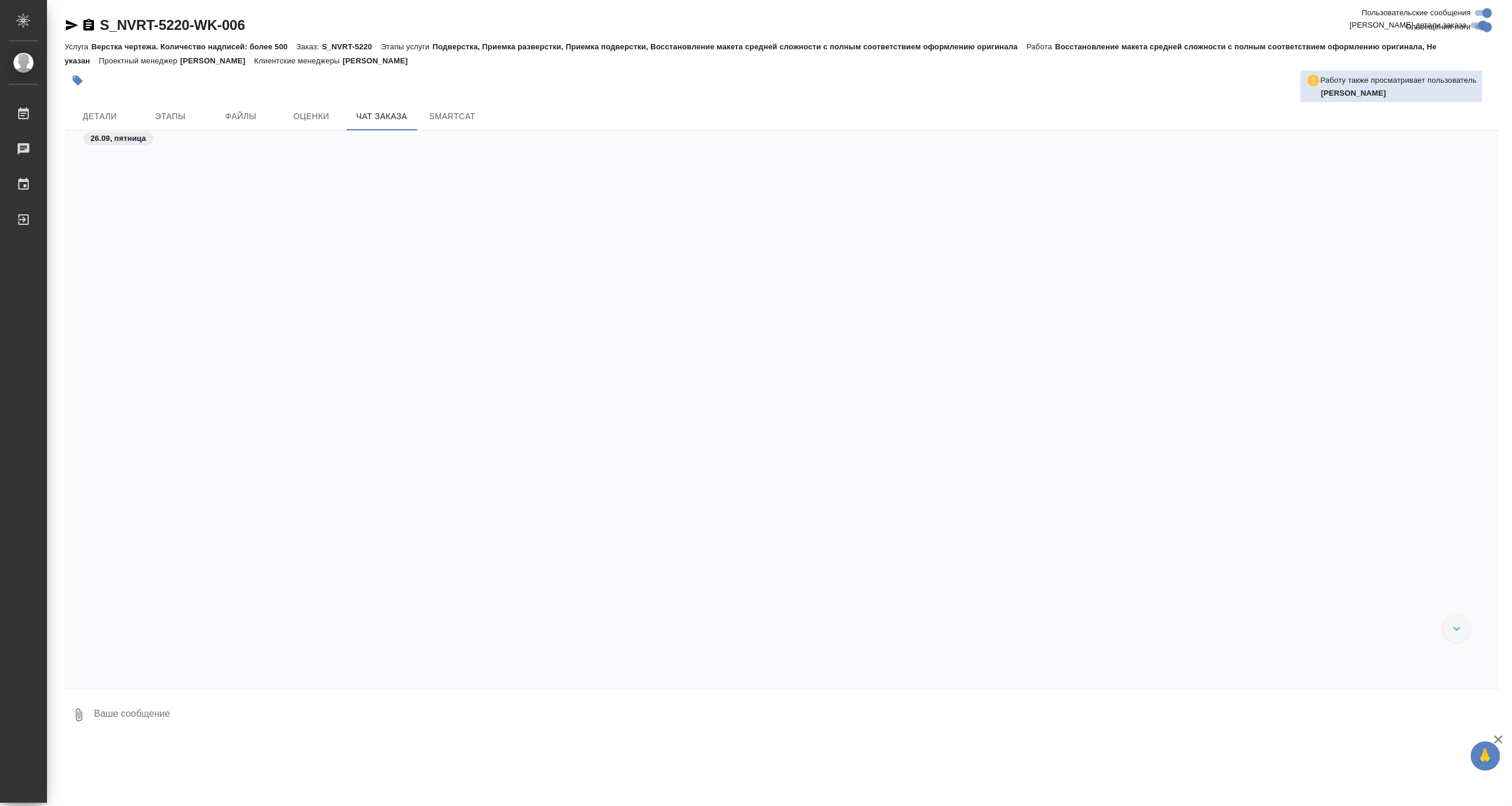
scroll to position [17709, 0]
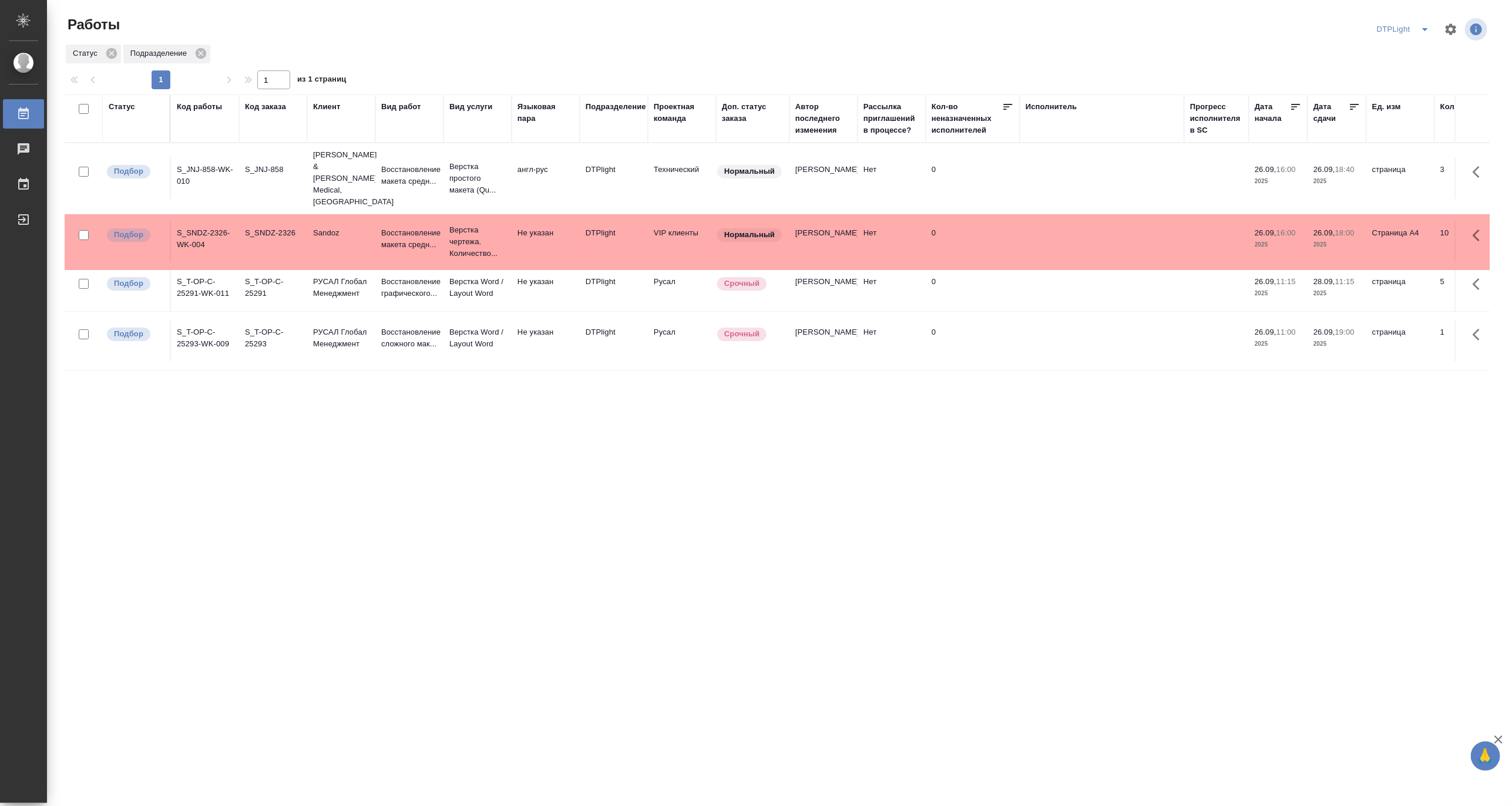
click at [1420, 26] on icon "split button" at bounding box center [1425, 30] width 14 height 14
click at [1393, 86] on li "[PERSON_NAME]" at bounding box center [1411, 90] width 113 height 19
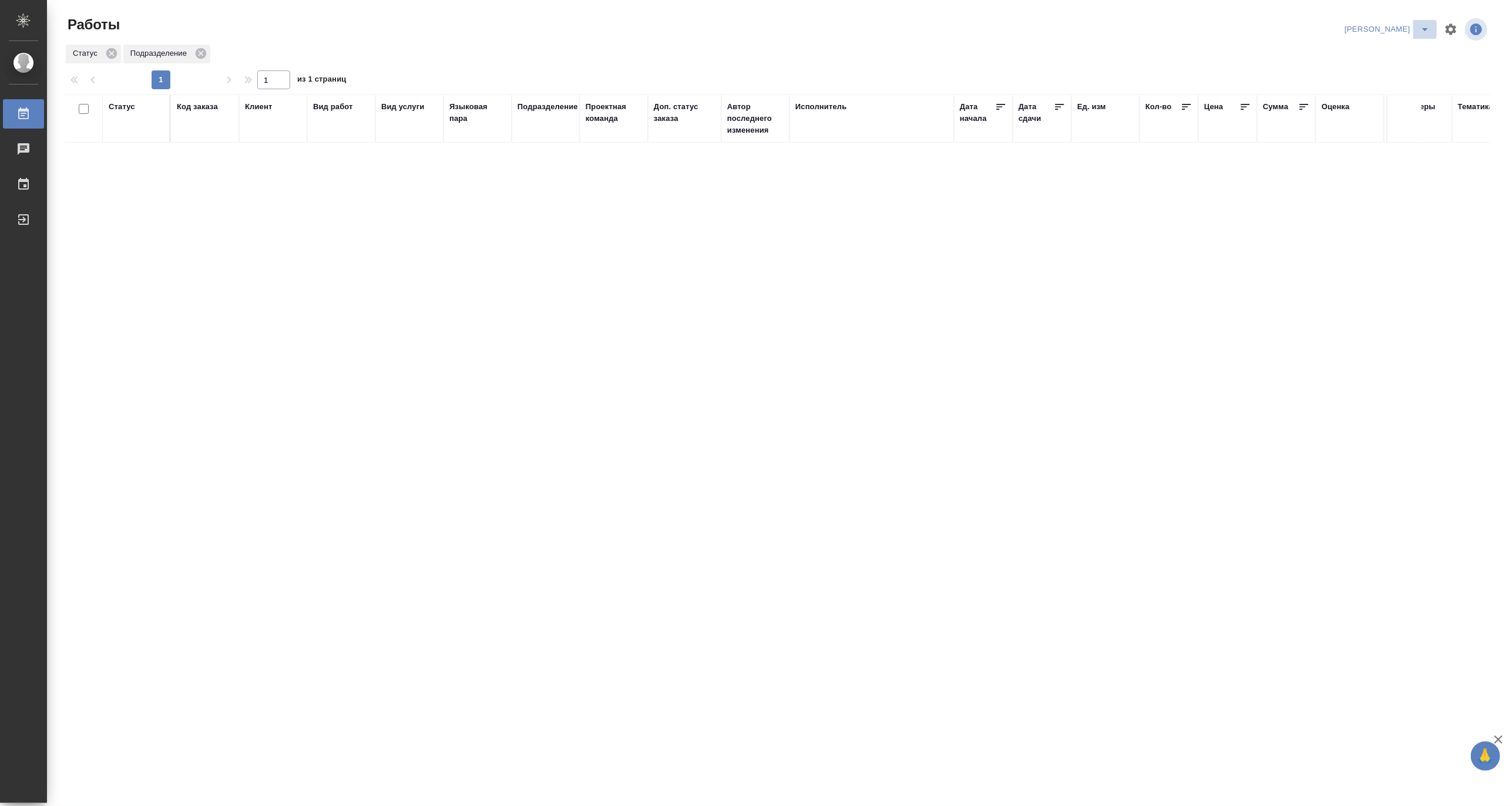
click at [1428, 26] on icon "split button" at bounding box center [1425, 30] width 14 height 14
click at [1400, 50] on li "[PERSON_NAME] работе" at bounding box center [1381, 53] width 113 height 19
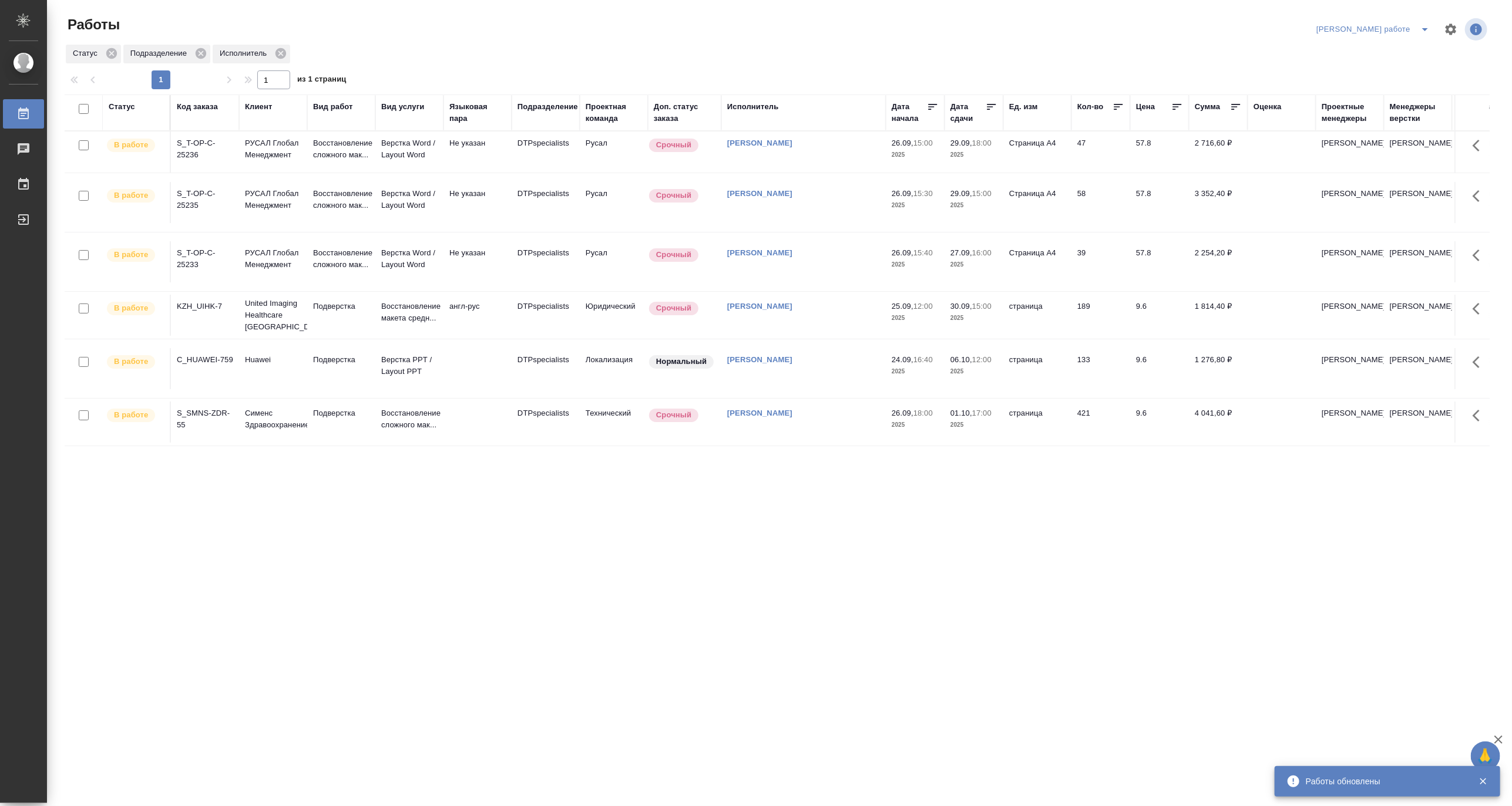
click at [1425, 23] on icon "split button" at bounding box center [1425, 30] width 14 height 14
click at [1376, 91] on li "Ждемс" at bounding box center [1383, 90] width 106 height 19
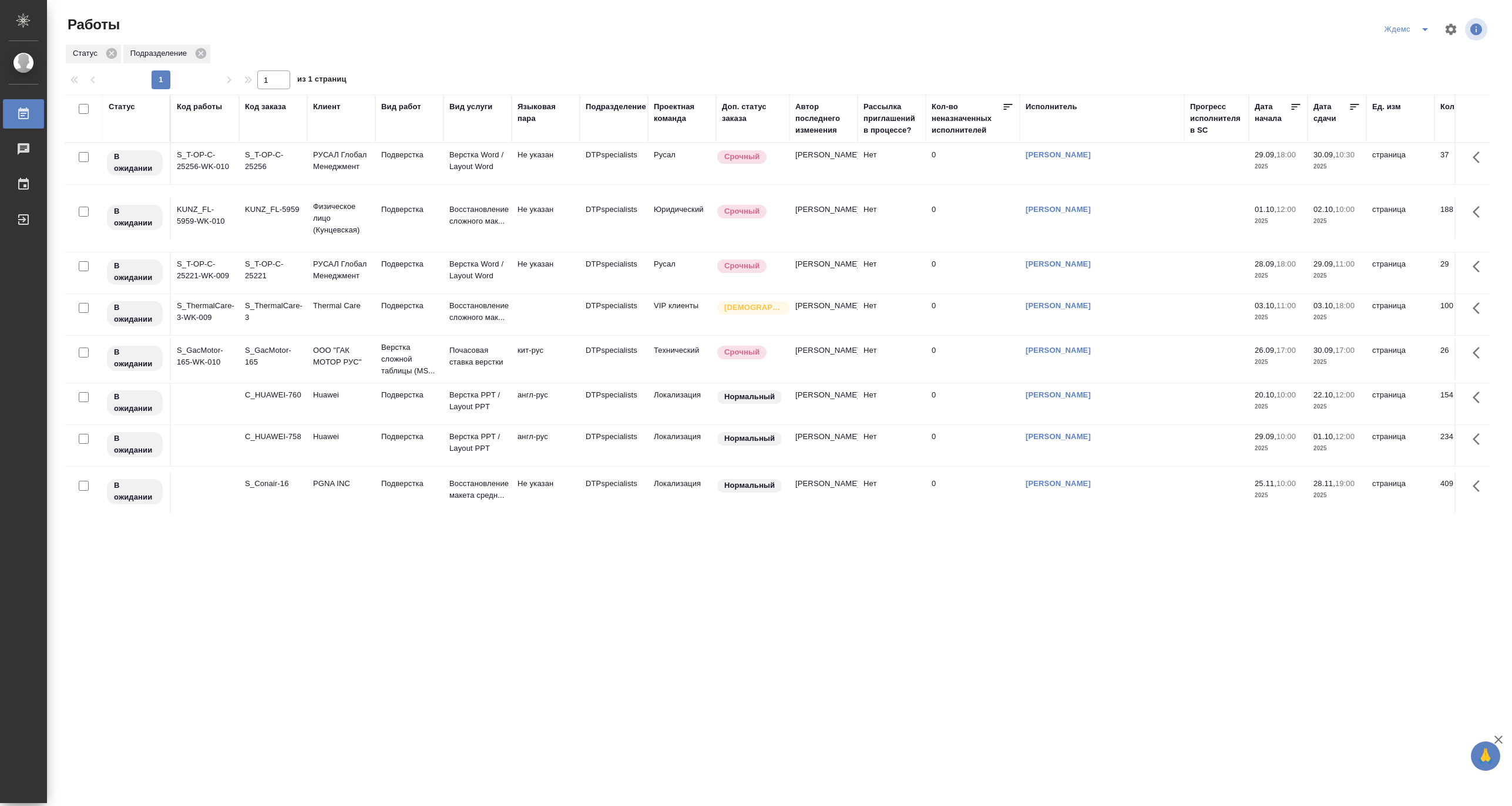
scroll to position [113, 0]
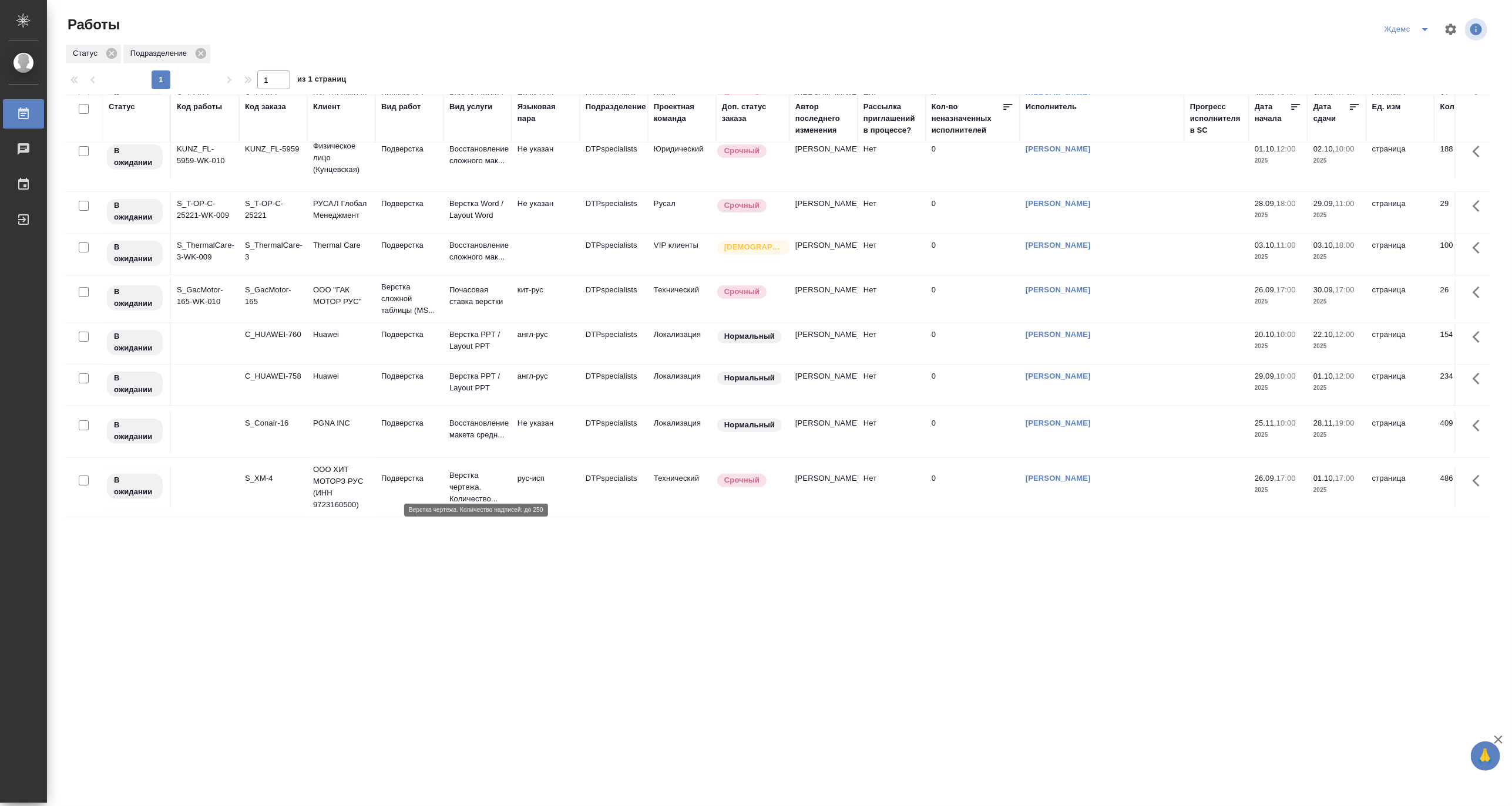
click at [478, 480] on p "Верстка чертежа. Количество..." at bounding box center [477, 487] width 57 height 36
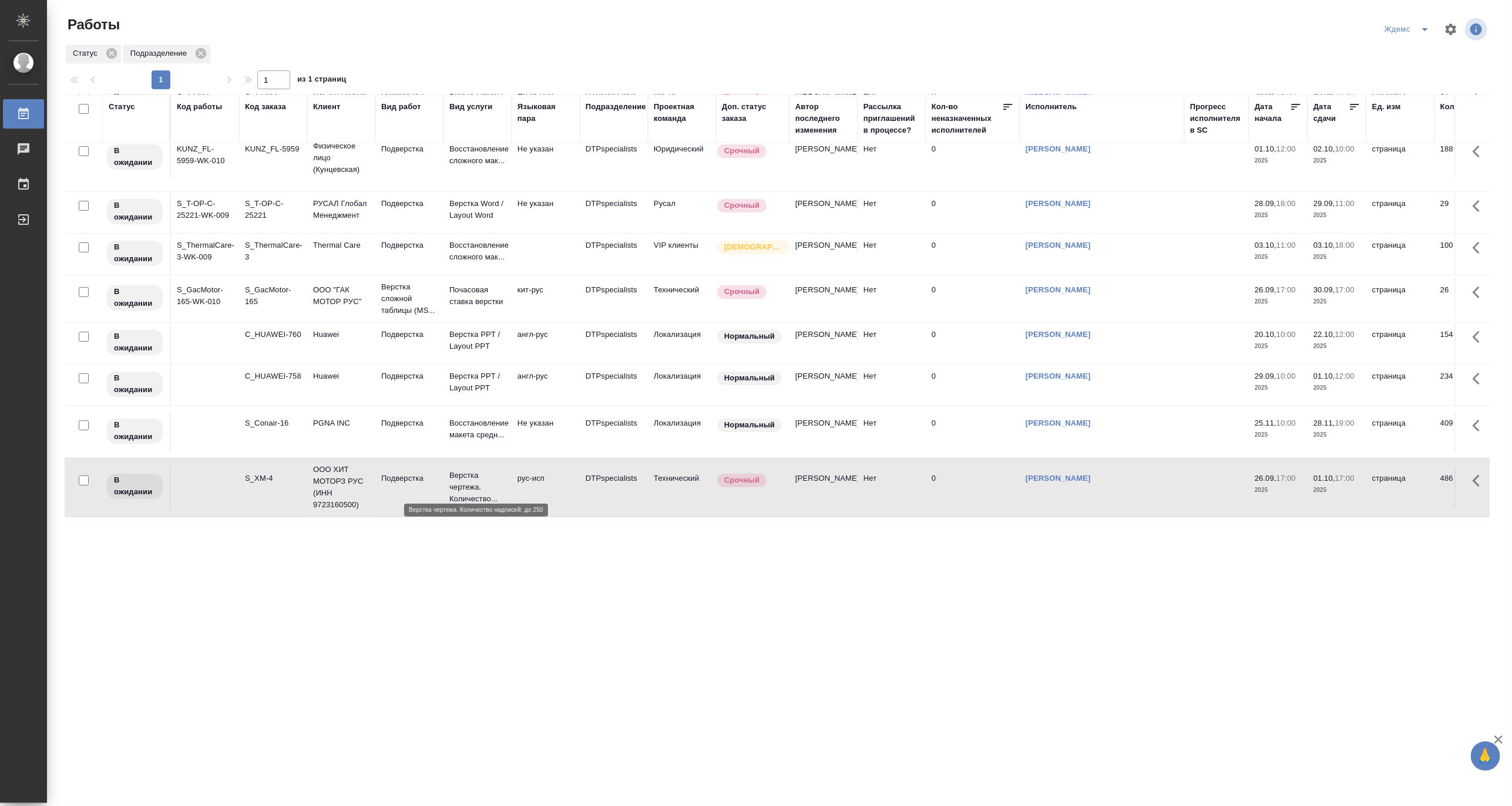
click at [478, 480] on p "Верстка чертежа. Количество..." at bounding box center [477, 487] width 57 height 36
click at [1425, 28] on icon "split button" at bounding box center [1425, 30] width 14 height 14
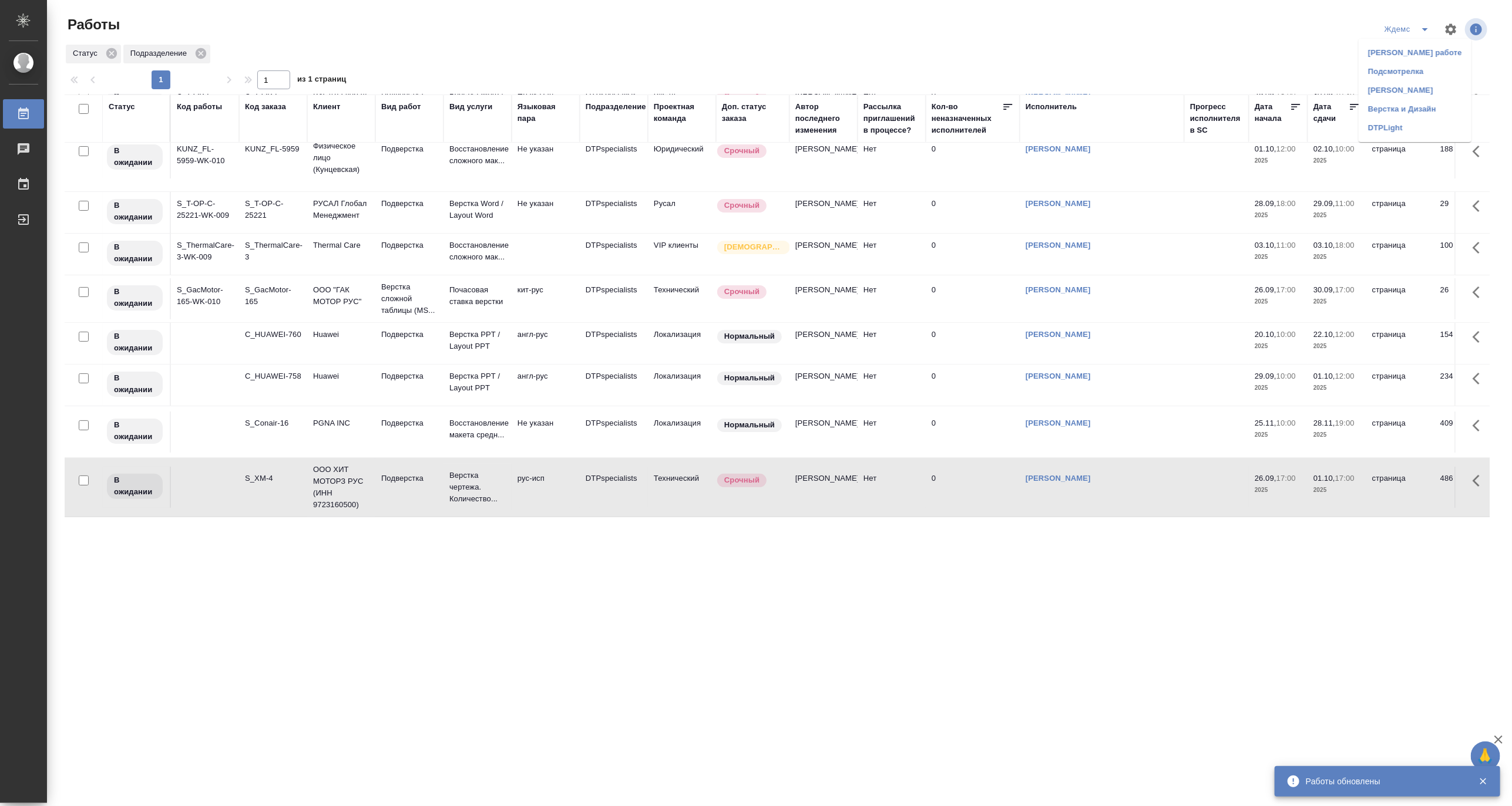
click at [1411, 86] on li "Матвеева_назначено" at bounding box center [1415, 90] width 113 height 19
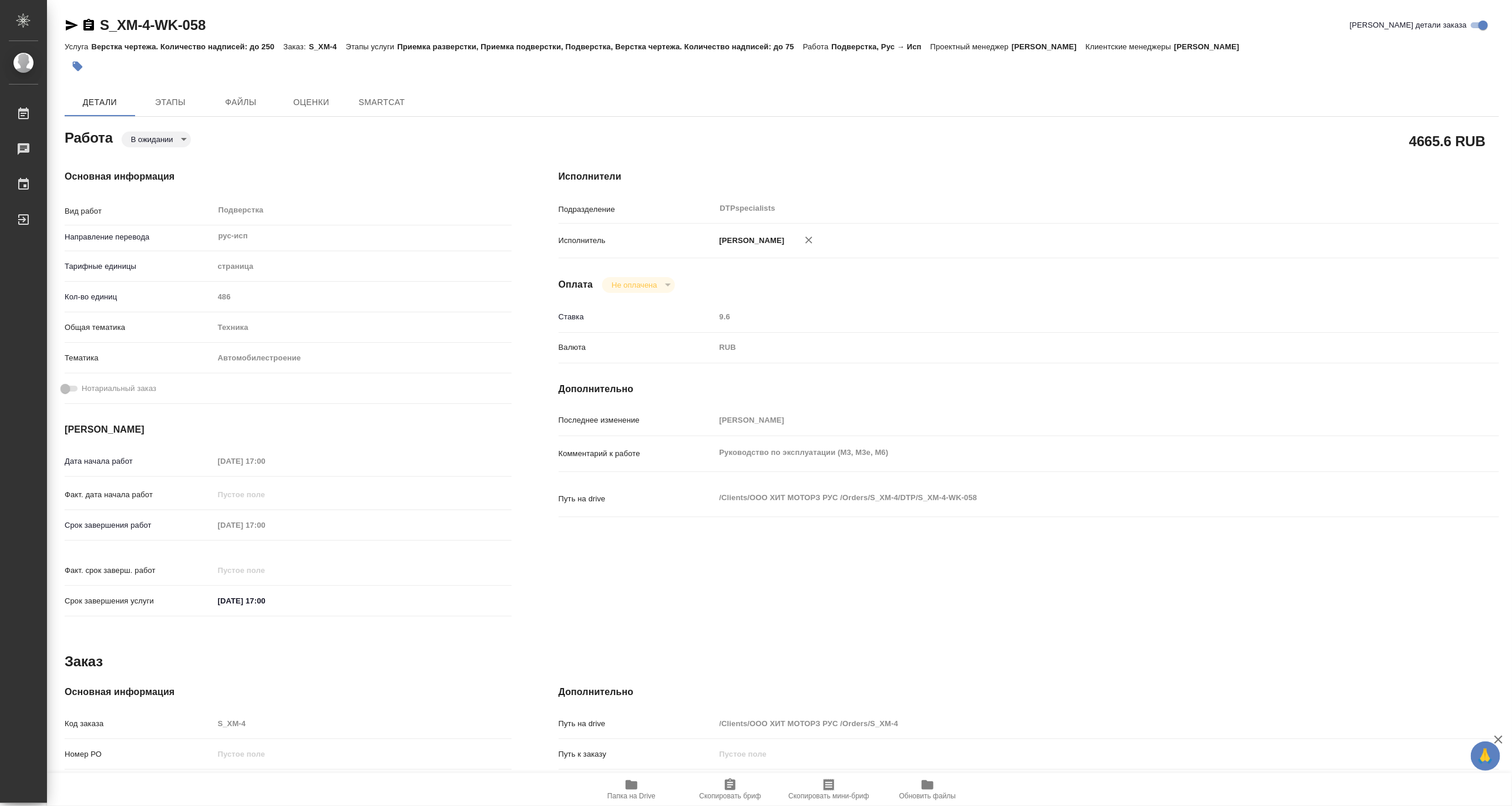
type textarea "x"
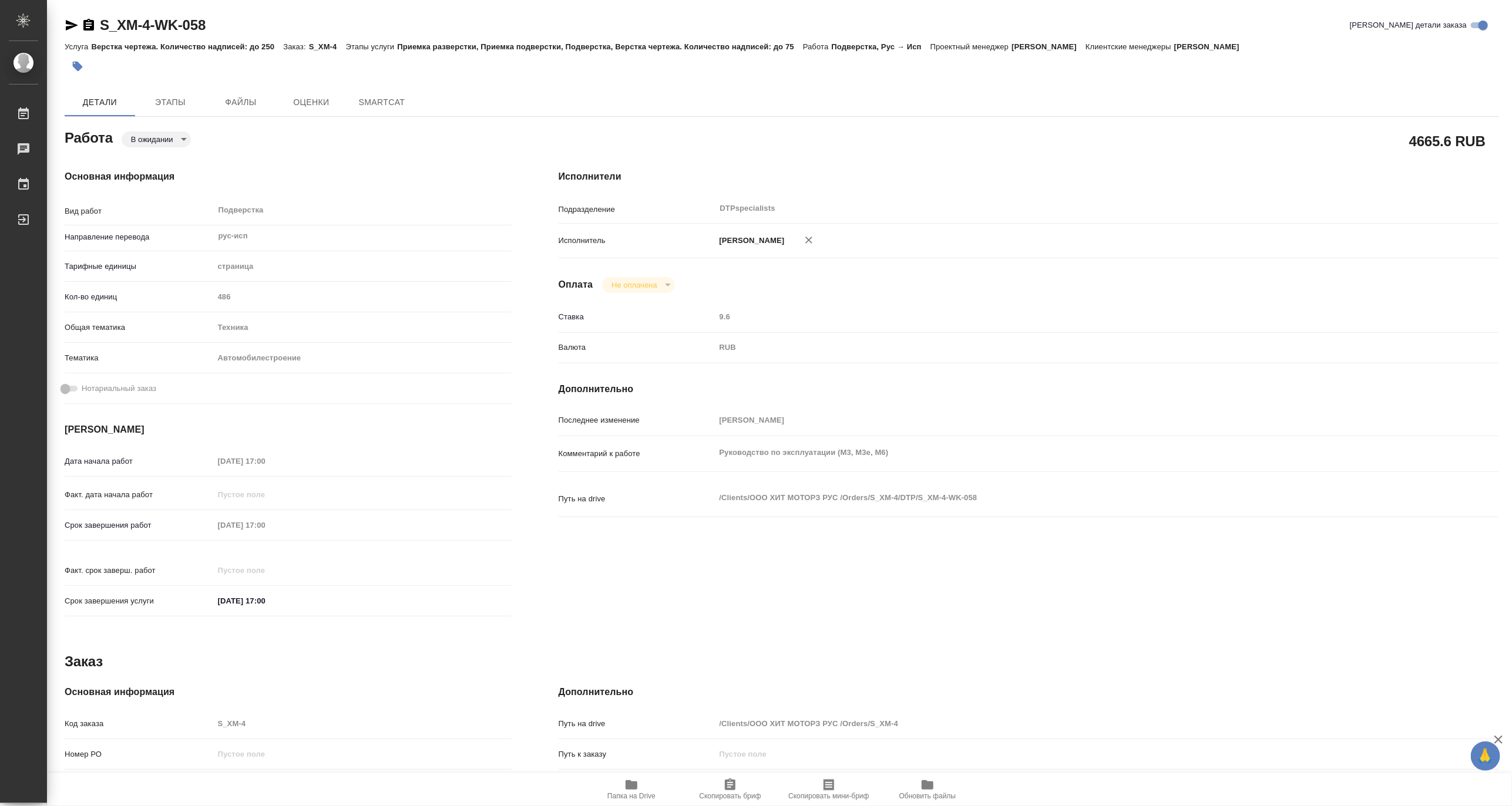
type textarea "x"
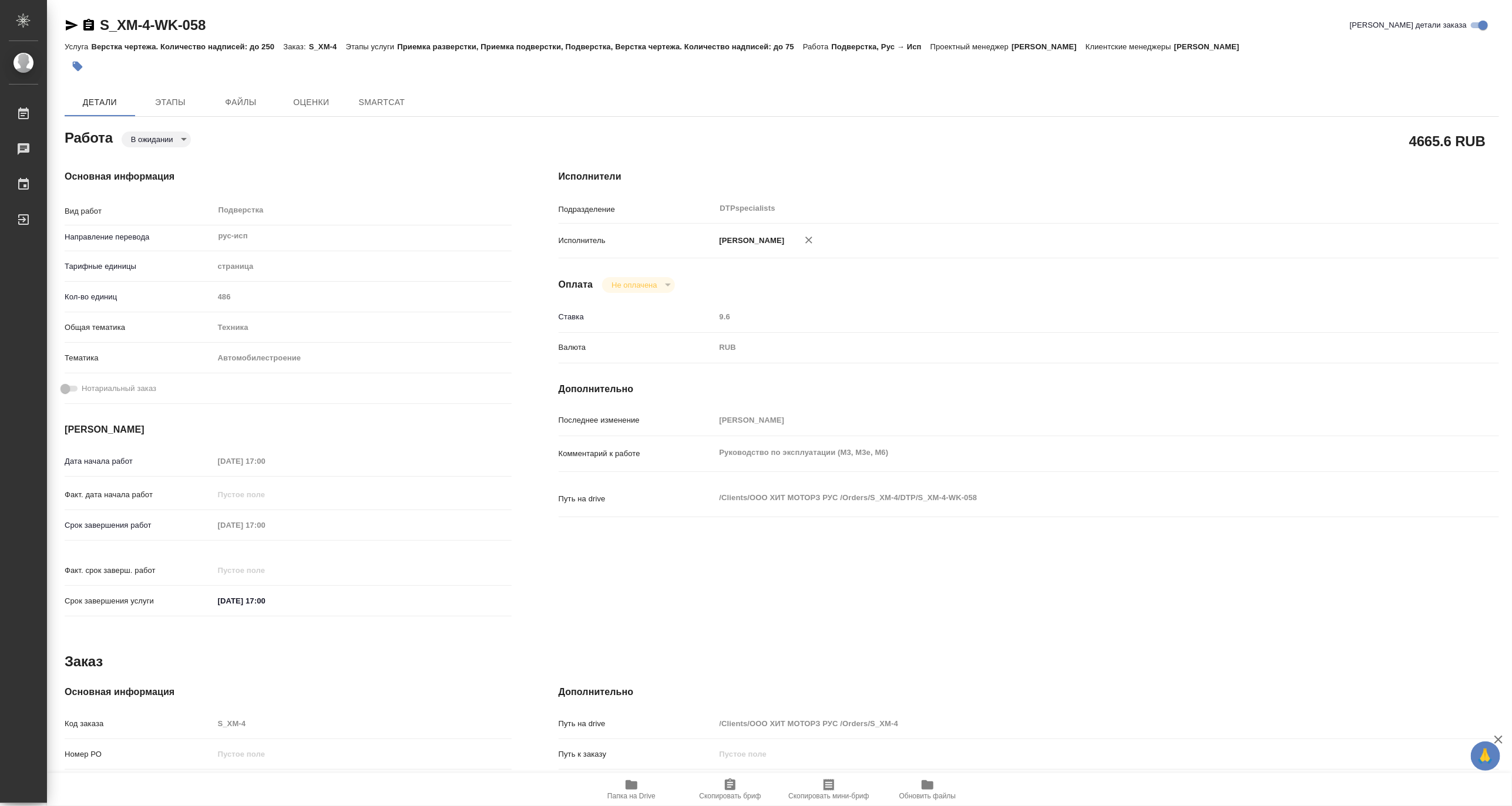
type textarea "x"
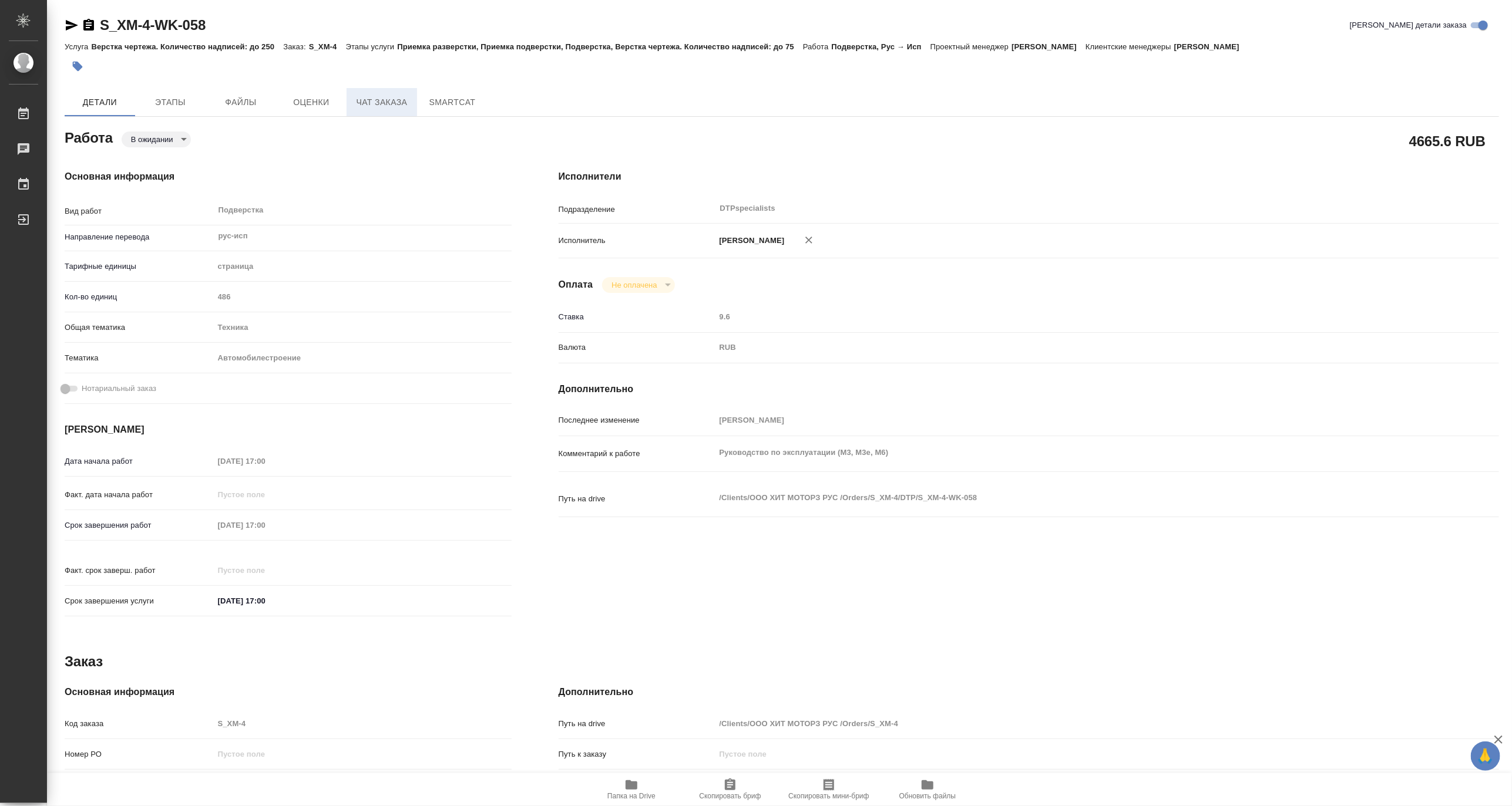
click at [377, 108] on span "Чат заказа" at bounding box center [381, 102] width 57 height 15
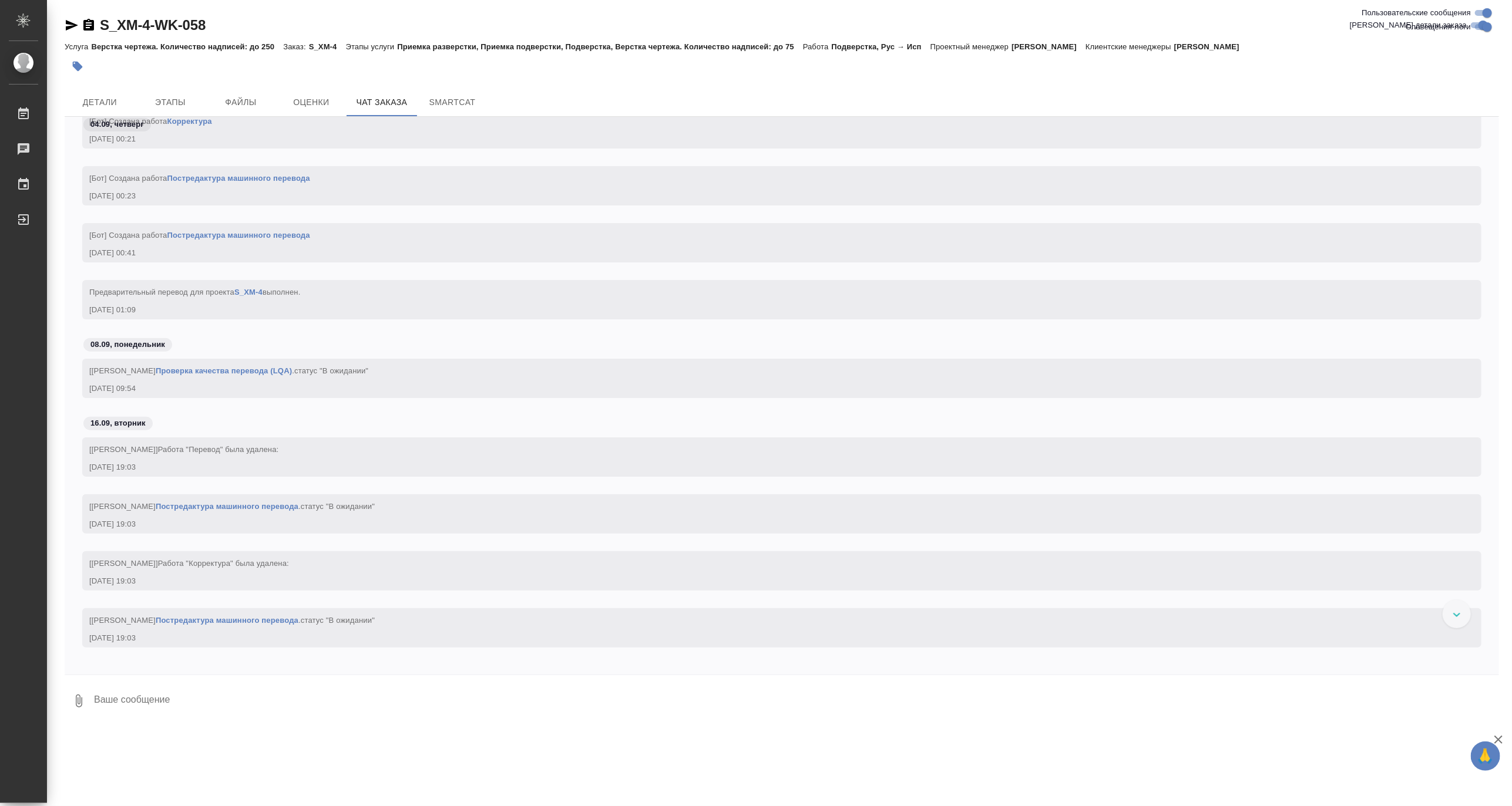
scroll to position [92767, 0]
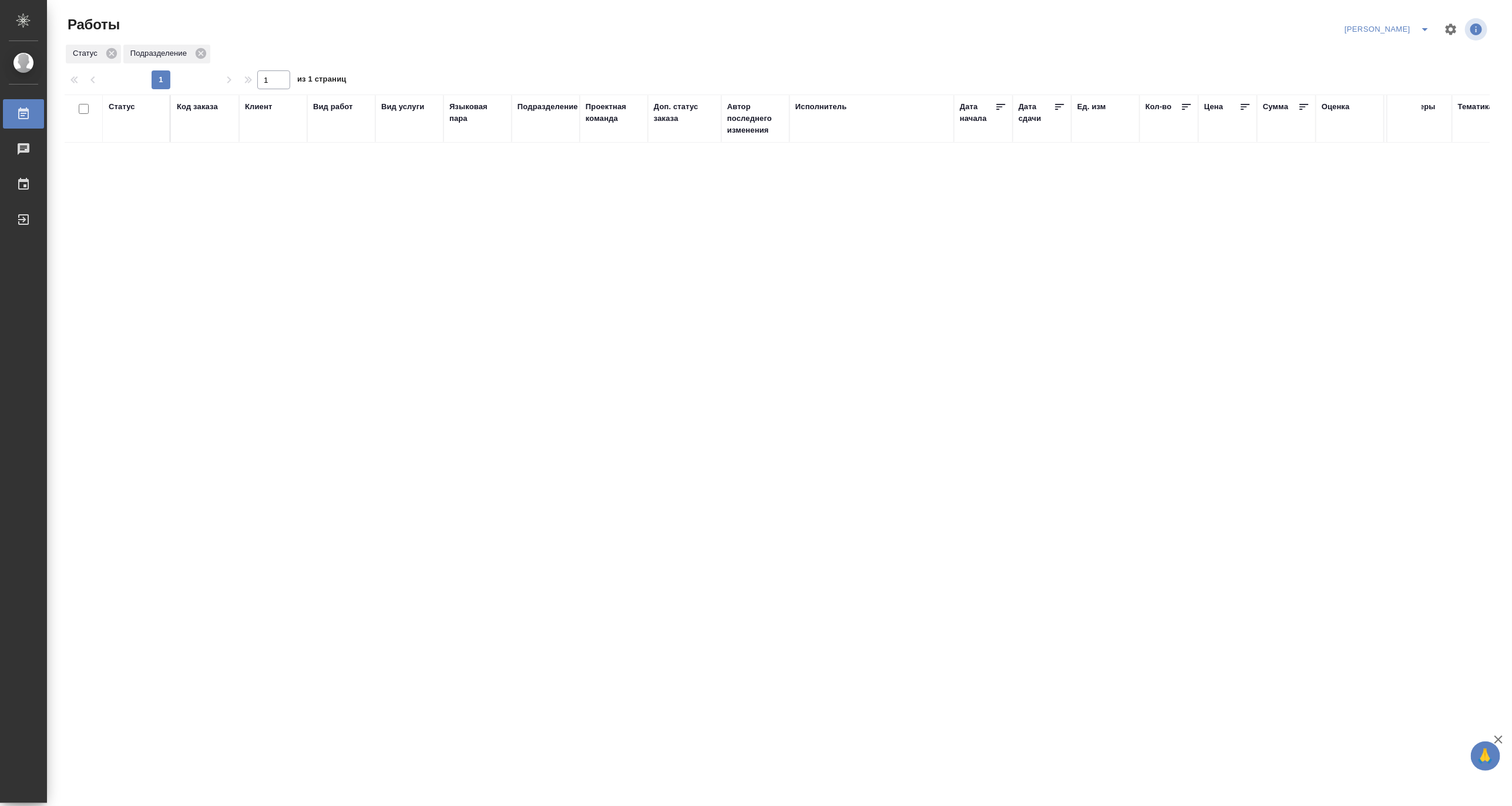
click at [198, 106] on div "Код заказа" at bounding box center [197, 107] width 41 height 12
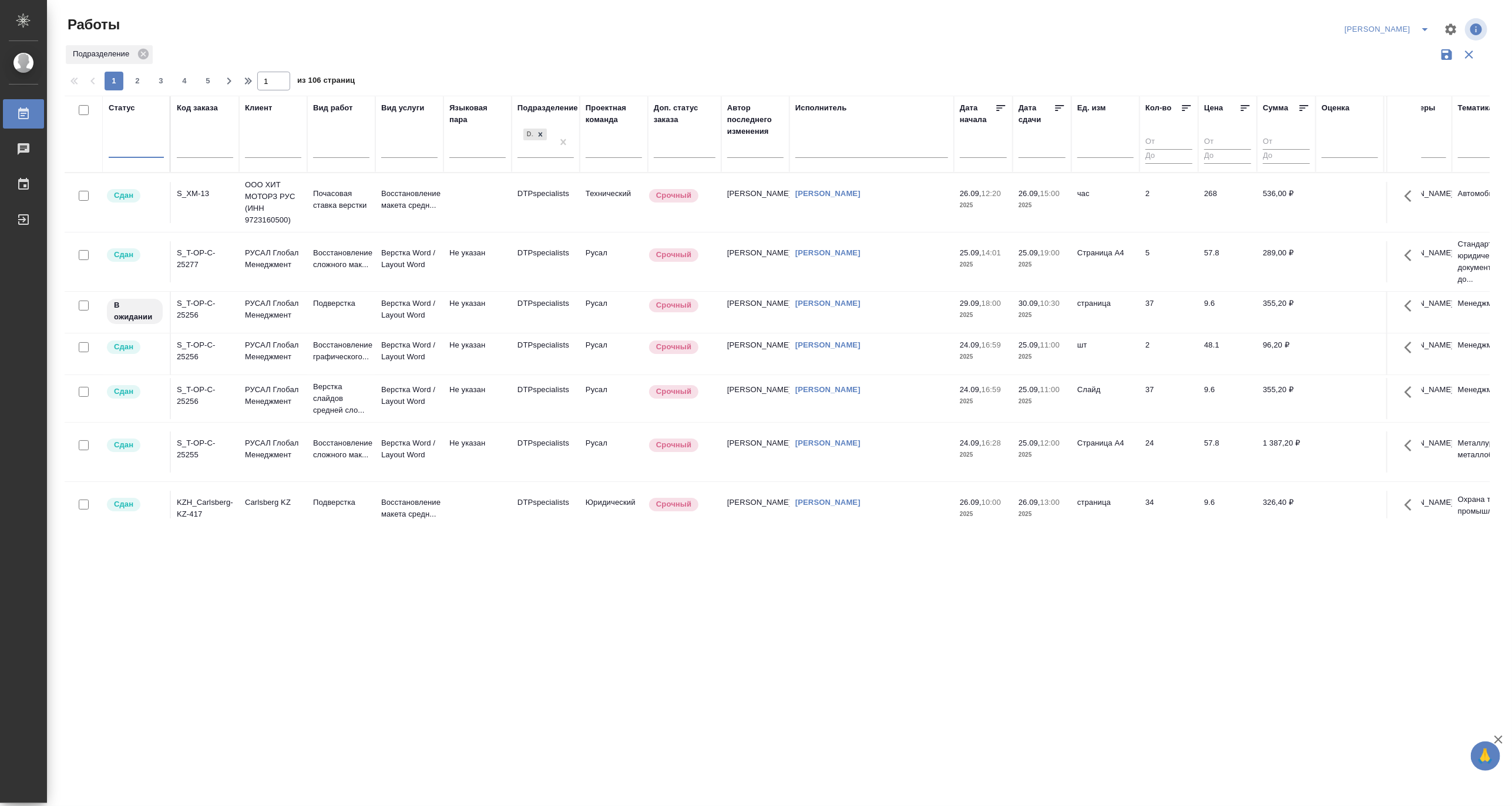
drag, startPoint x: 563, startPoint y: 143, endPoint x: 144, endPoint y: 142, distance: 419.0
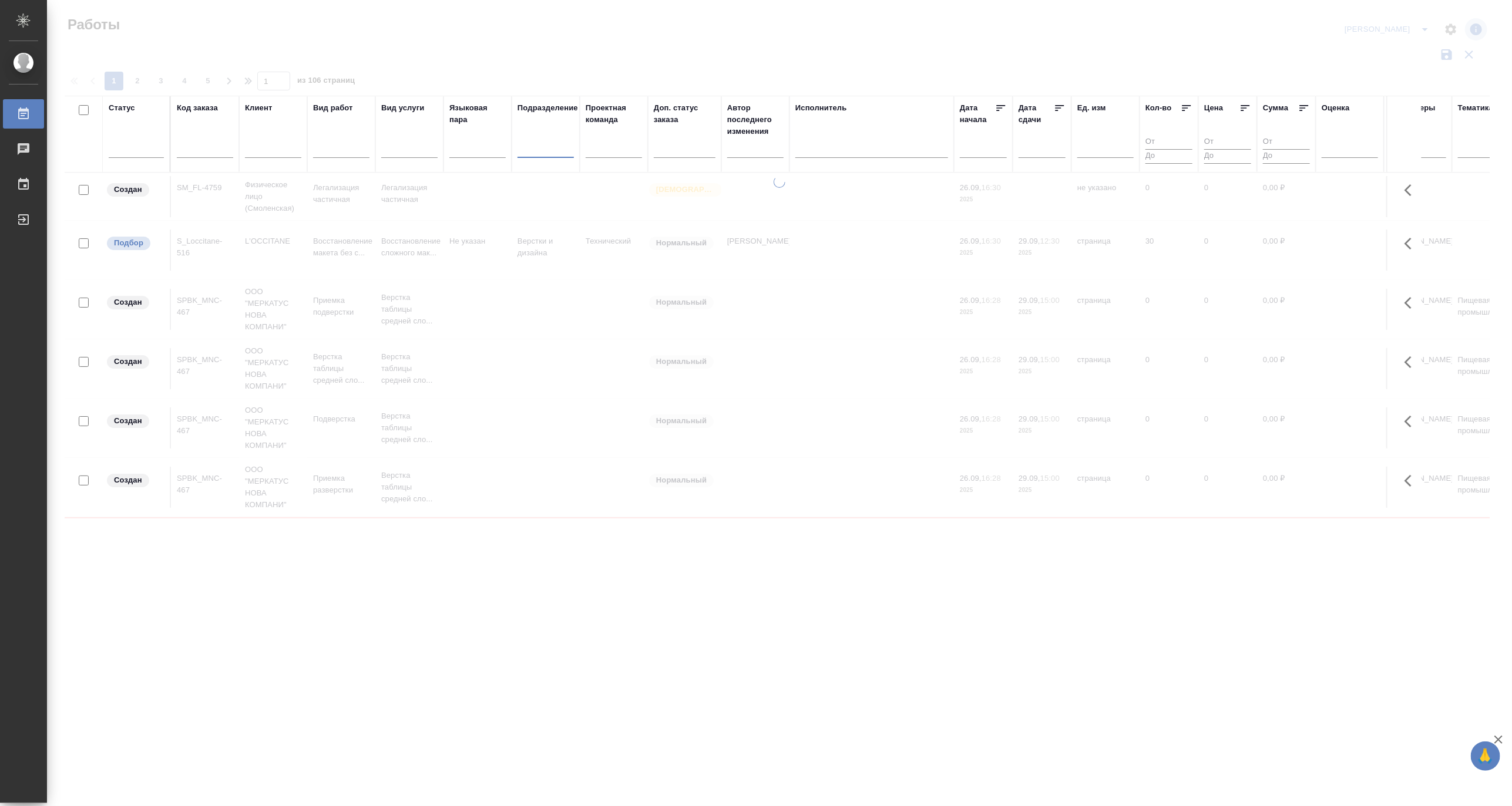
click at [202, 150] on input "text" at bounding box center [204, 150] width 57 height 15
paste input "S_T-OP-C-25291"
type input "S_T-OP-C-25291"
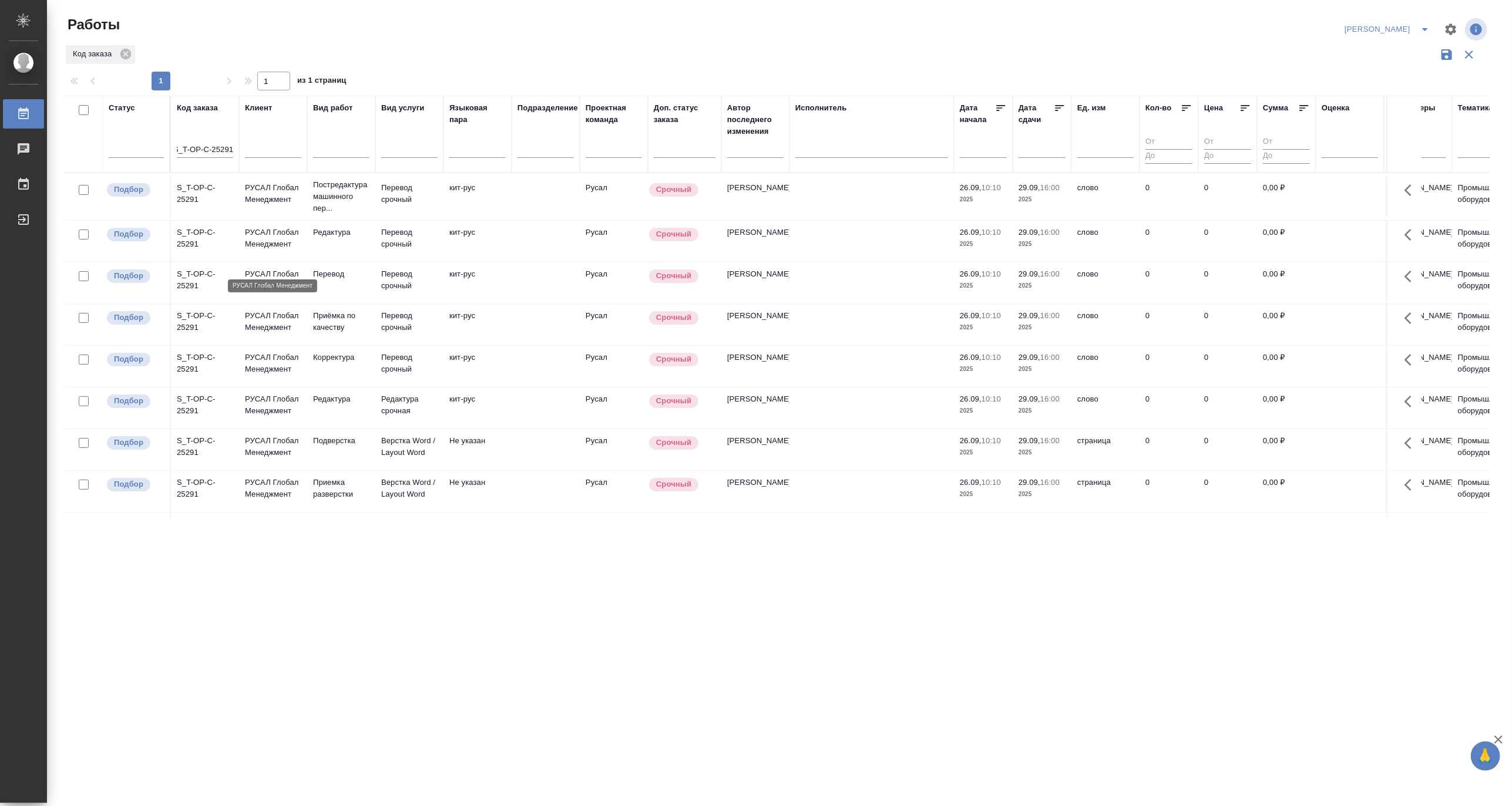
scroll to position [0, 0]
click at [283, 250] on p "РУСАЛ Глобал Менеджмент" at bounding box center [273, 238] width 57 height 23
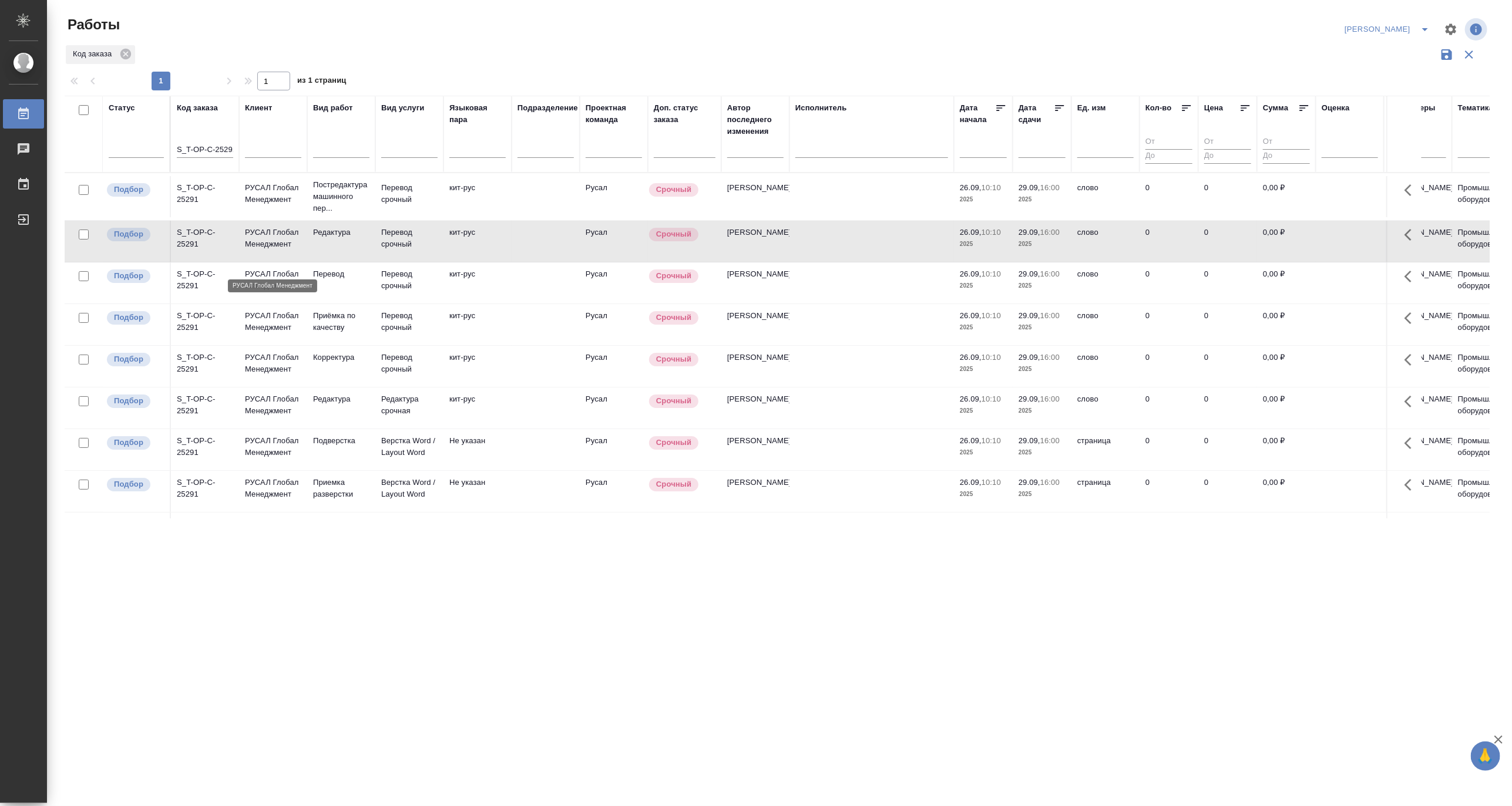
click at [283, 250] on p "РУСАЛ Глобал Менеджмент" at bounding box center [273, 238] width 57 height 23
click at [1422, 25] on icon "split button" at bounding box center [1425, 30] width 14 height 14
click at [1386, 53] on li "Матвеева_В работе" at bounding box center [1381, 53] width 113 height 19
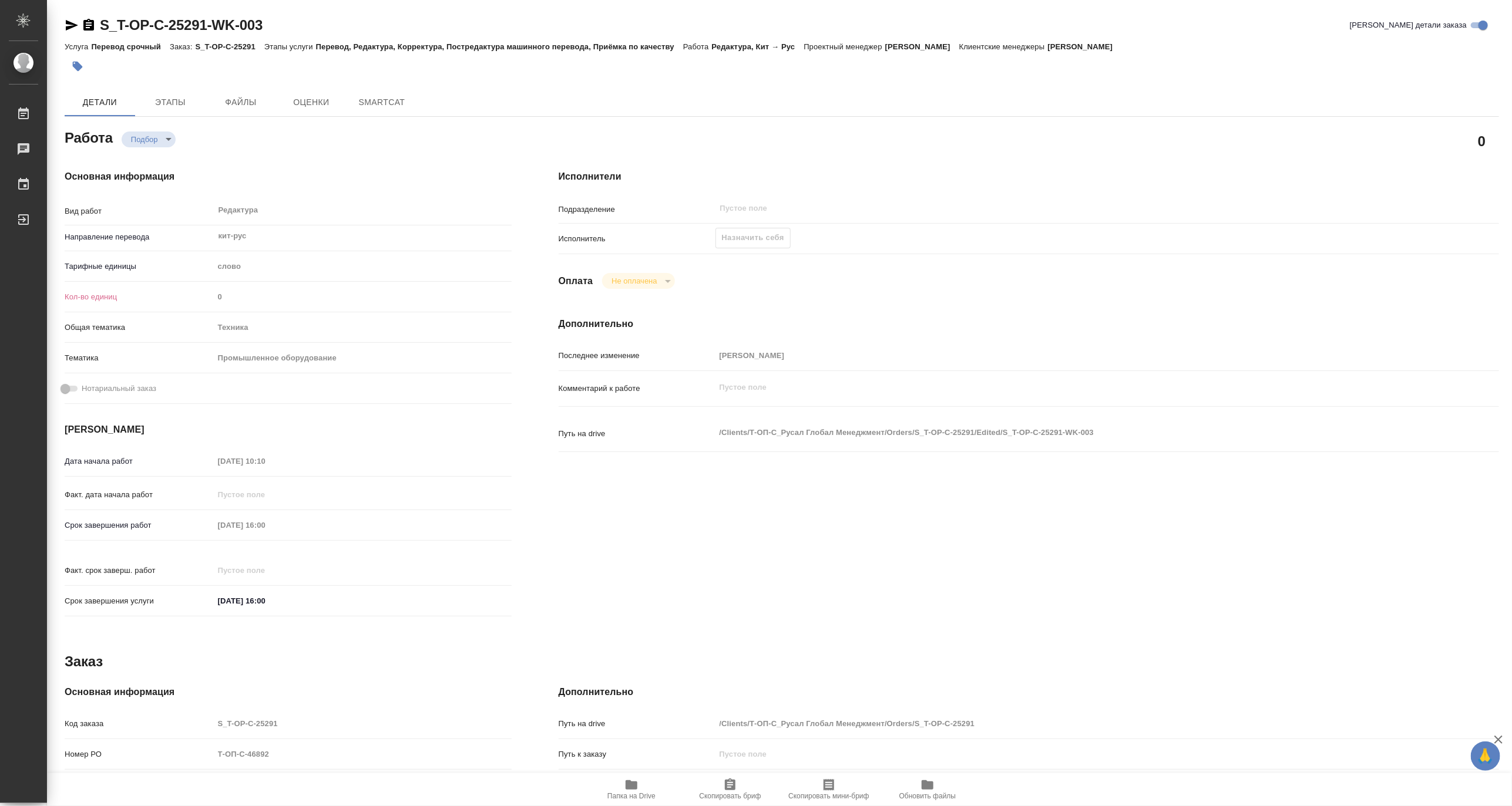
type textarea "x"
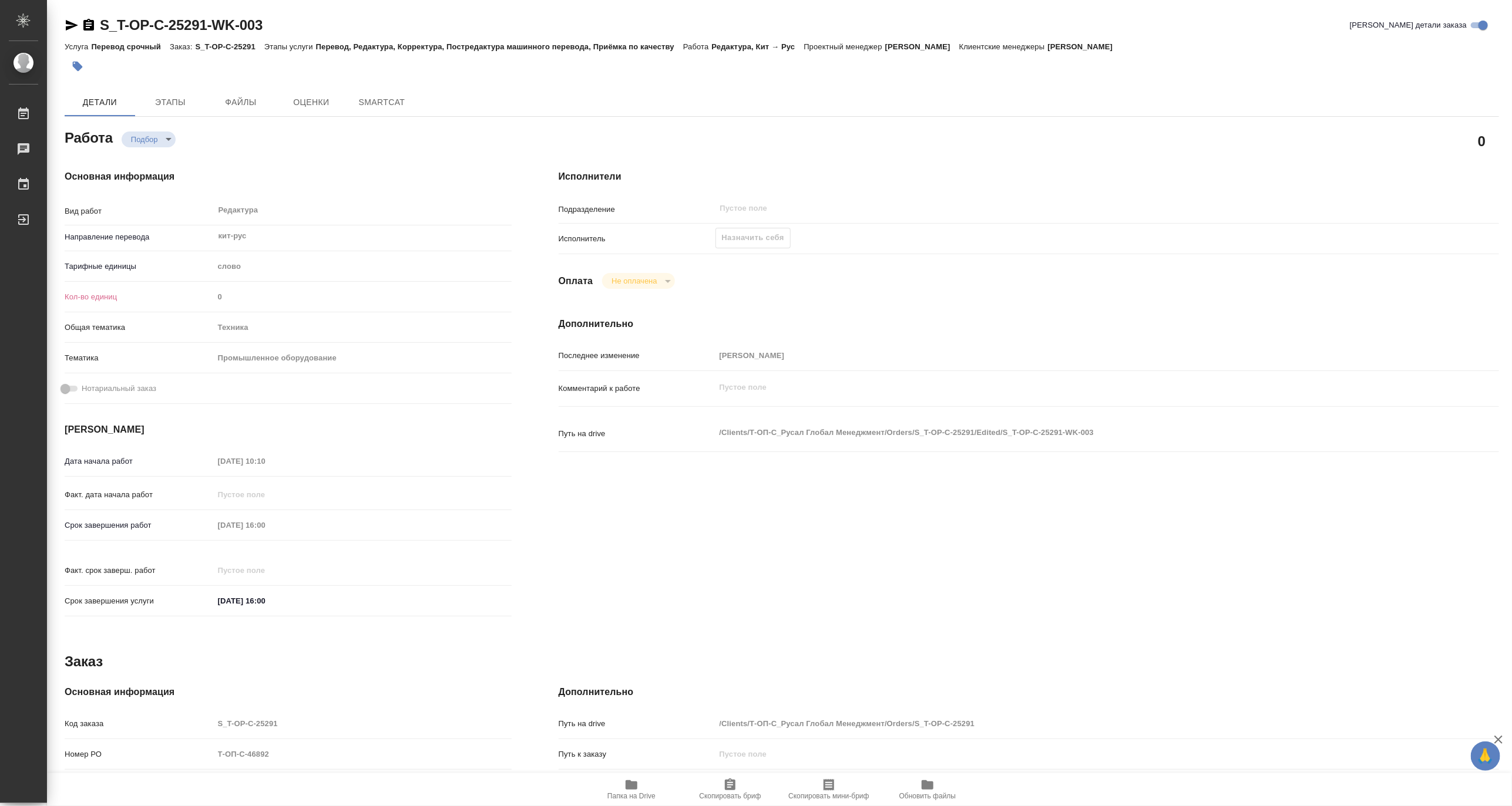
type textarea "x"
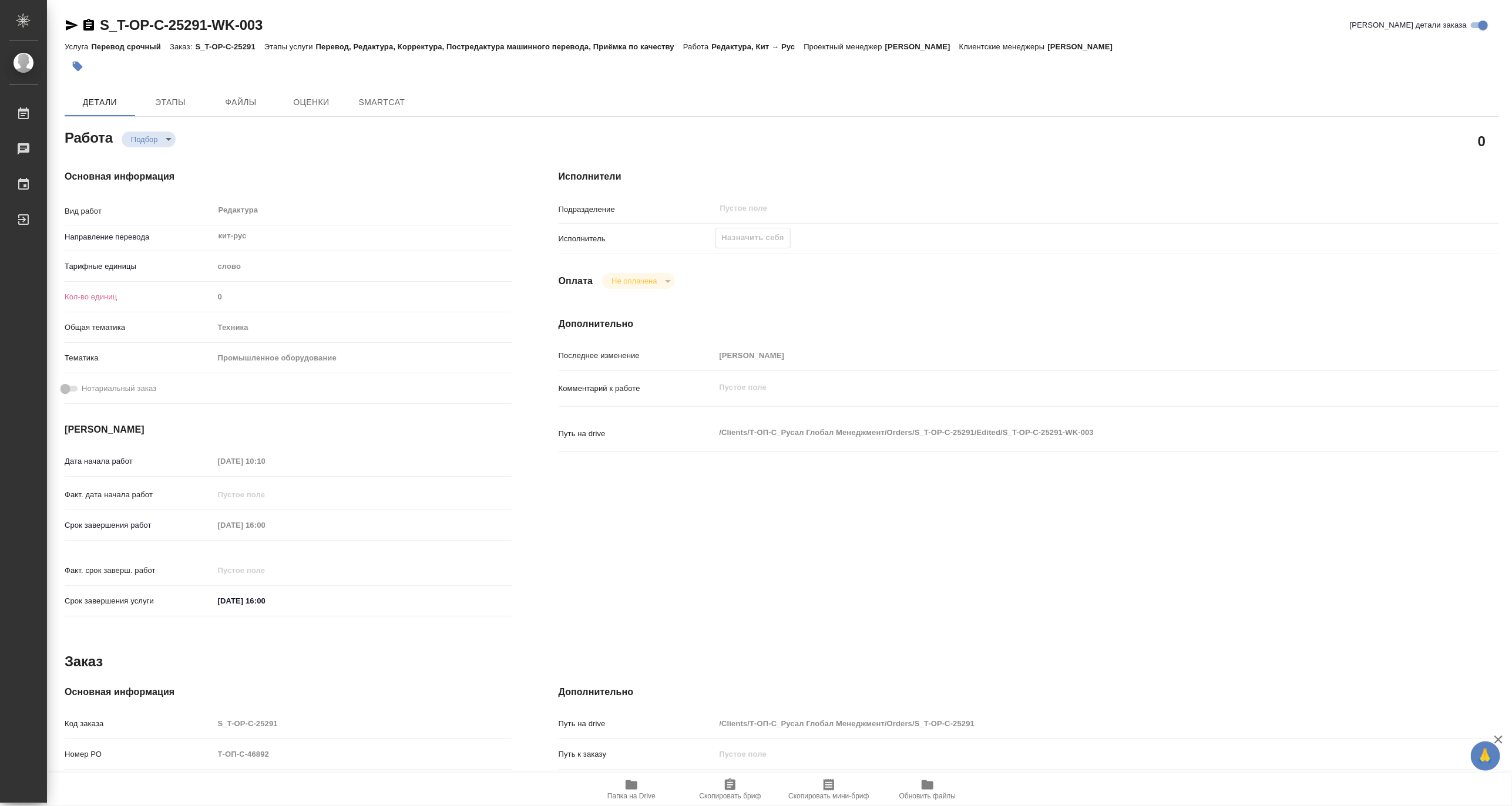
type textarea "x"
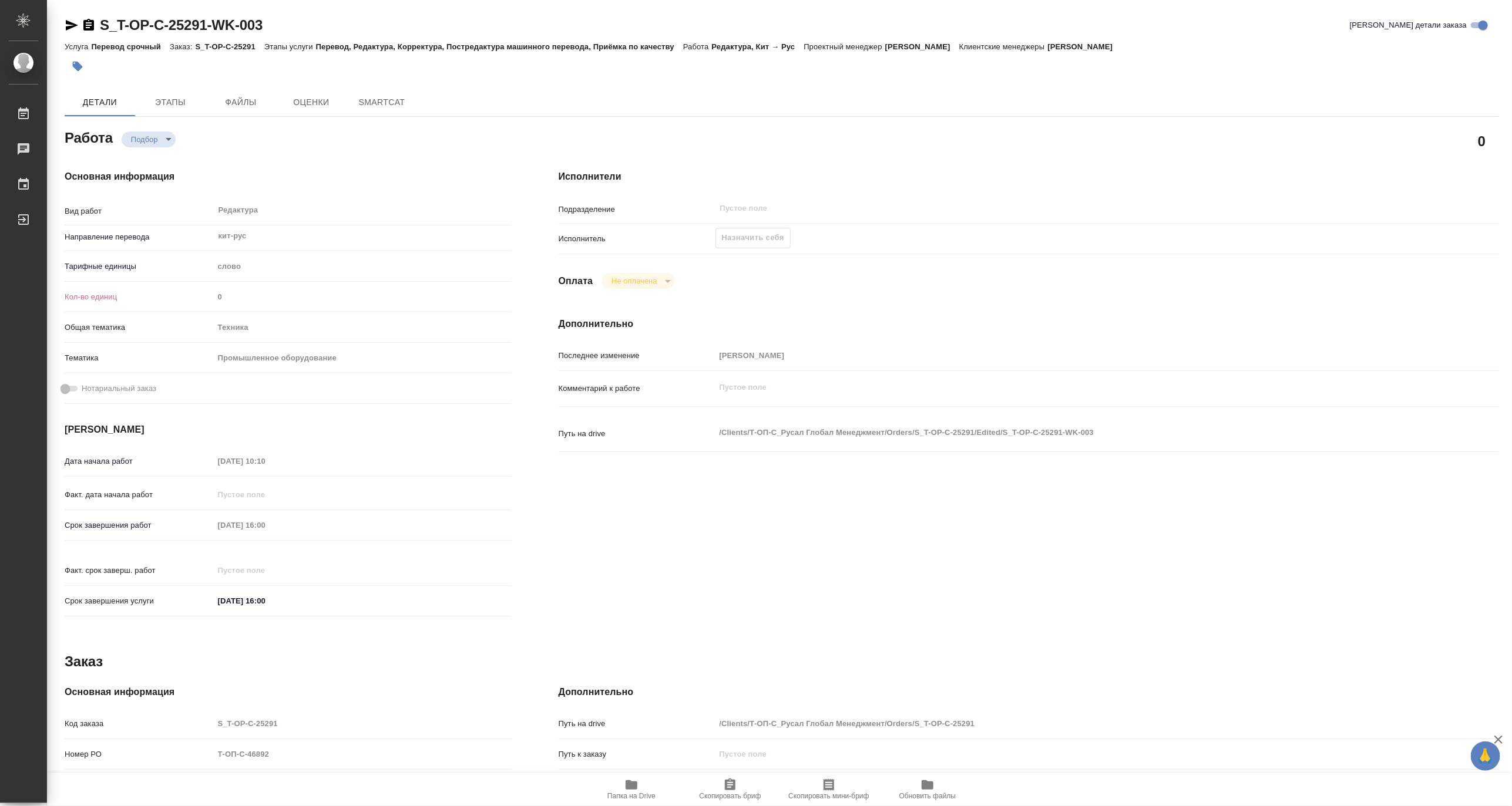
type textarea "x"
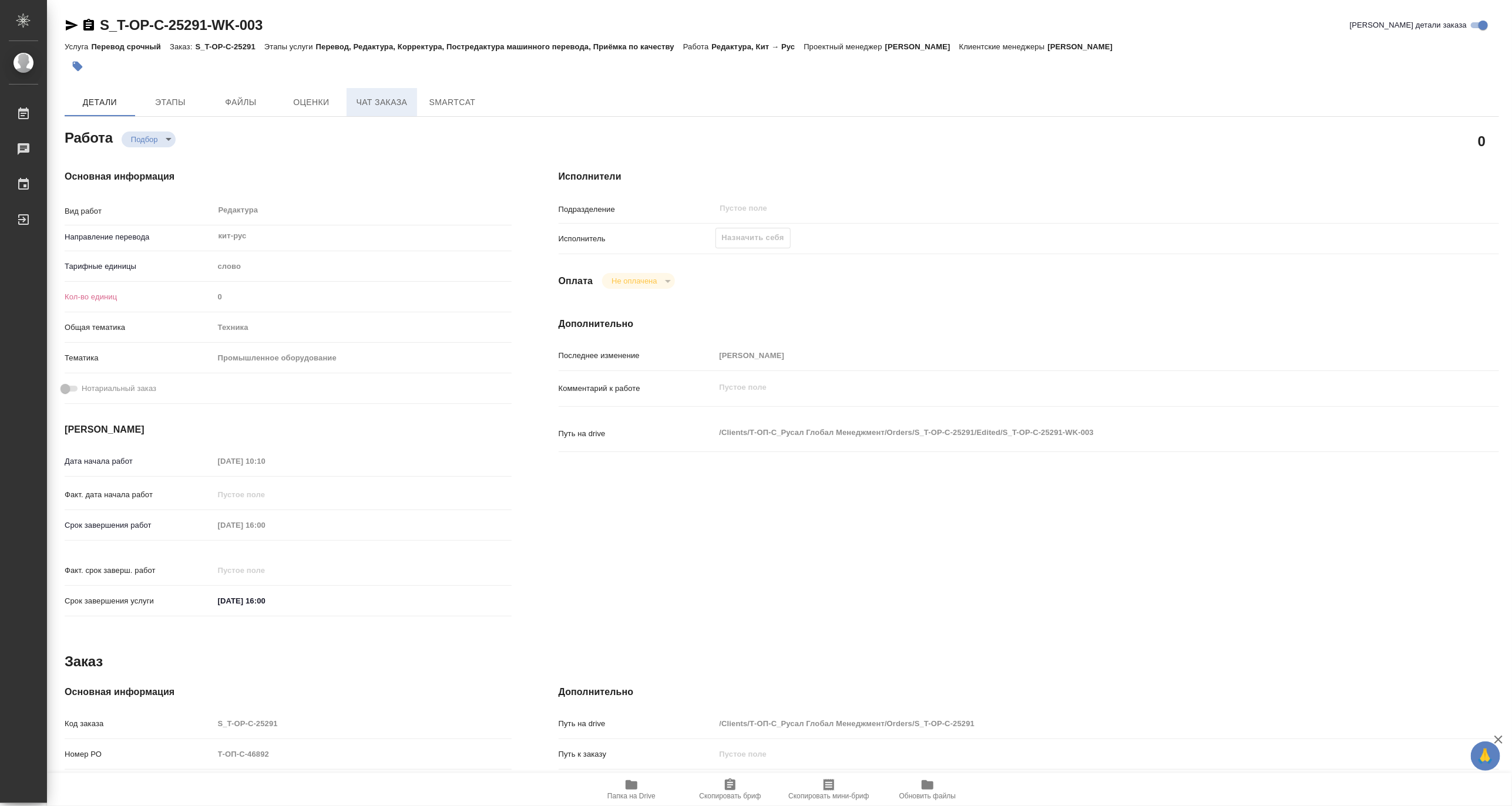
type textarea "x"
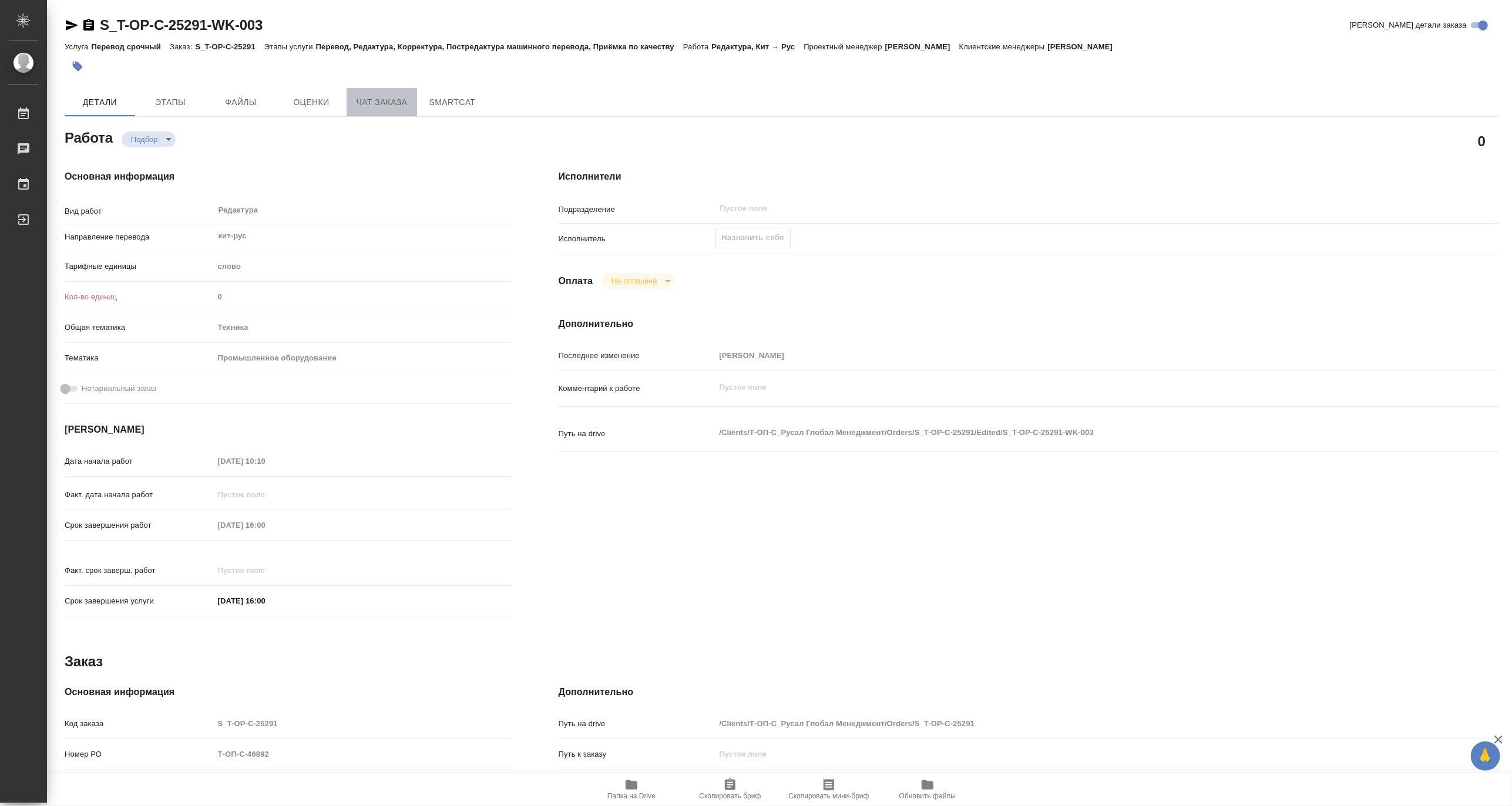
click at [369, 106] on span "Чат заказа" at bounding box center [381, 102] width 57 height 15
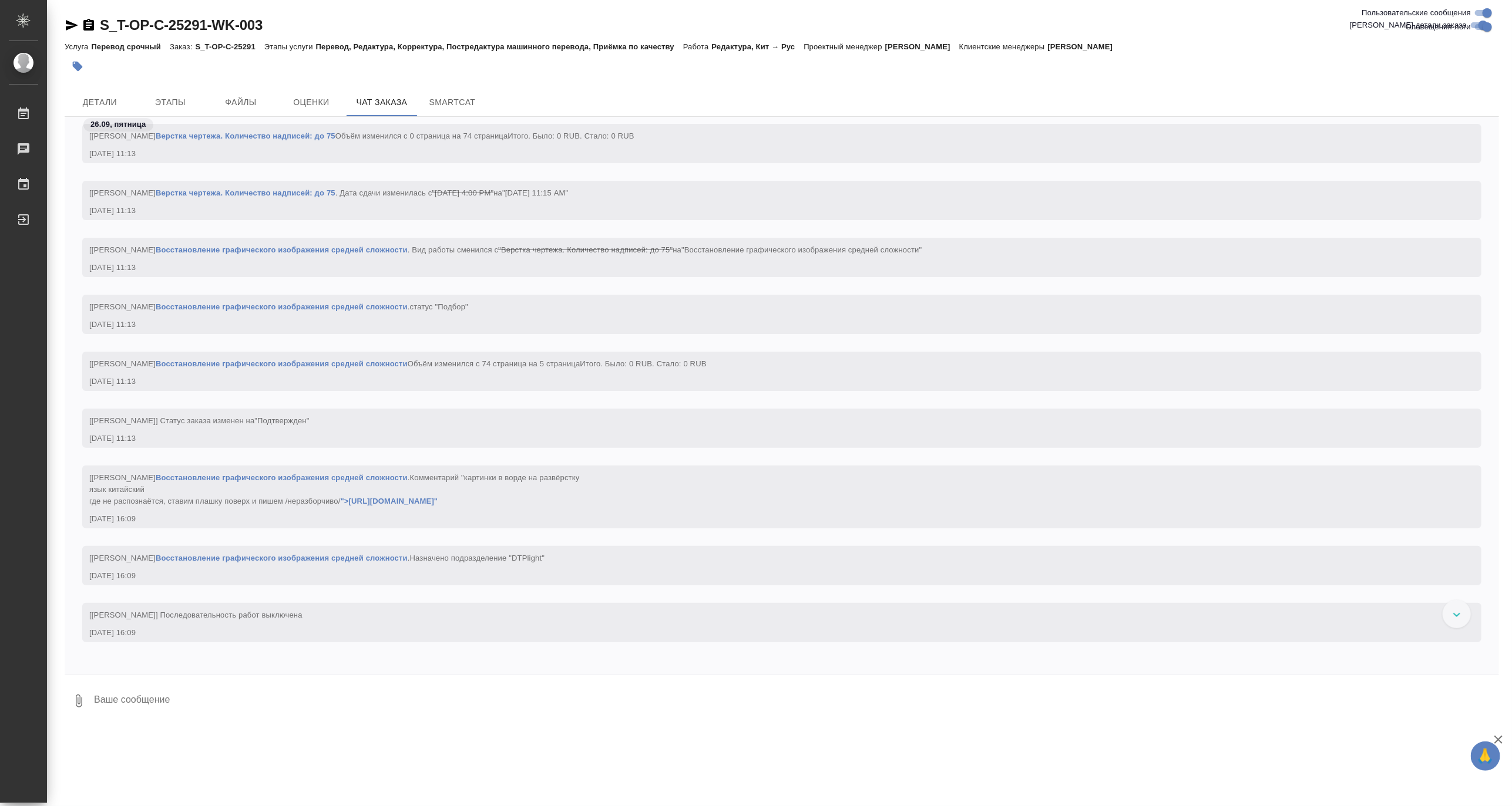
scroll to position [2688, 0]
click at [167, 103] on span "Этапы" at bounding box center [170, 102] width 57 height 15
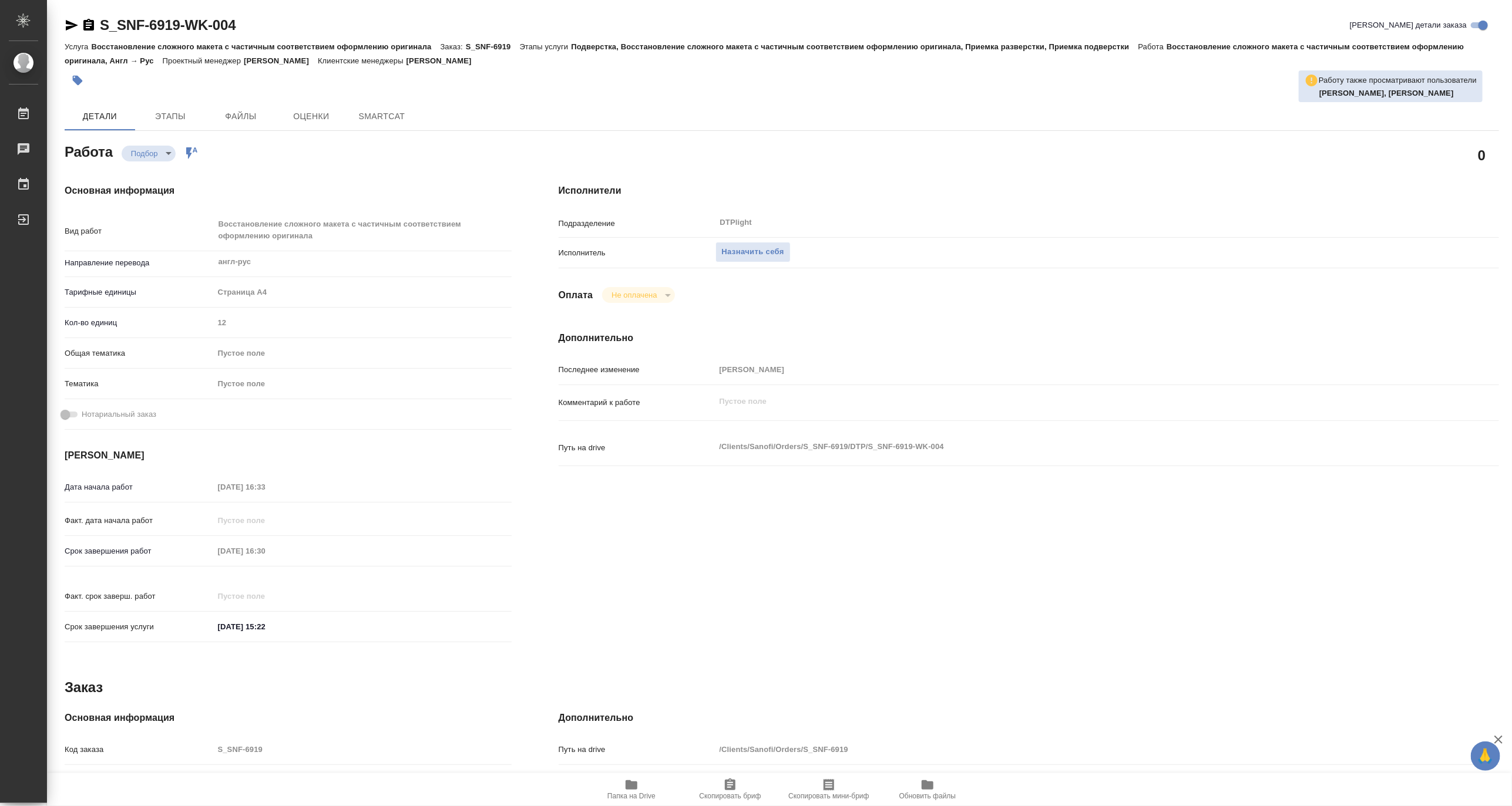
type textarea "x"
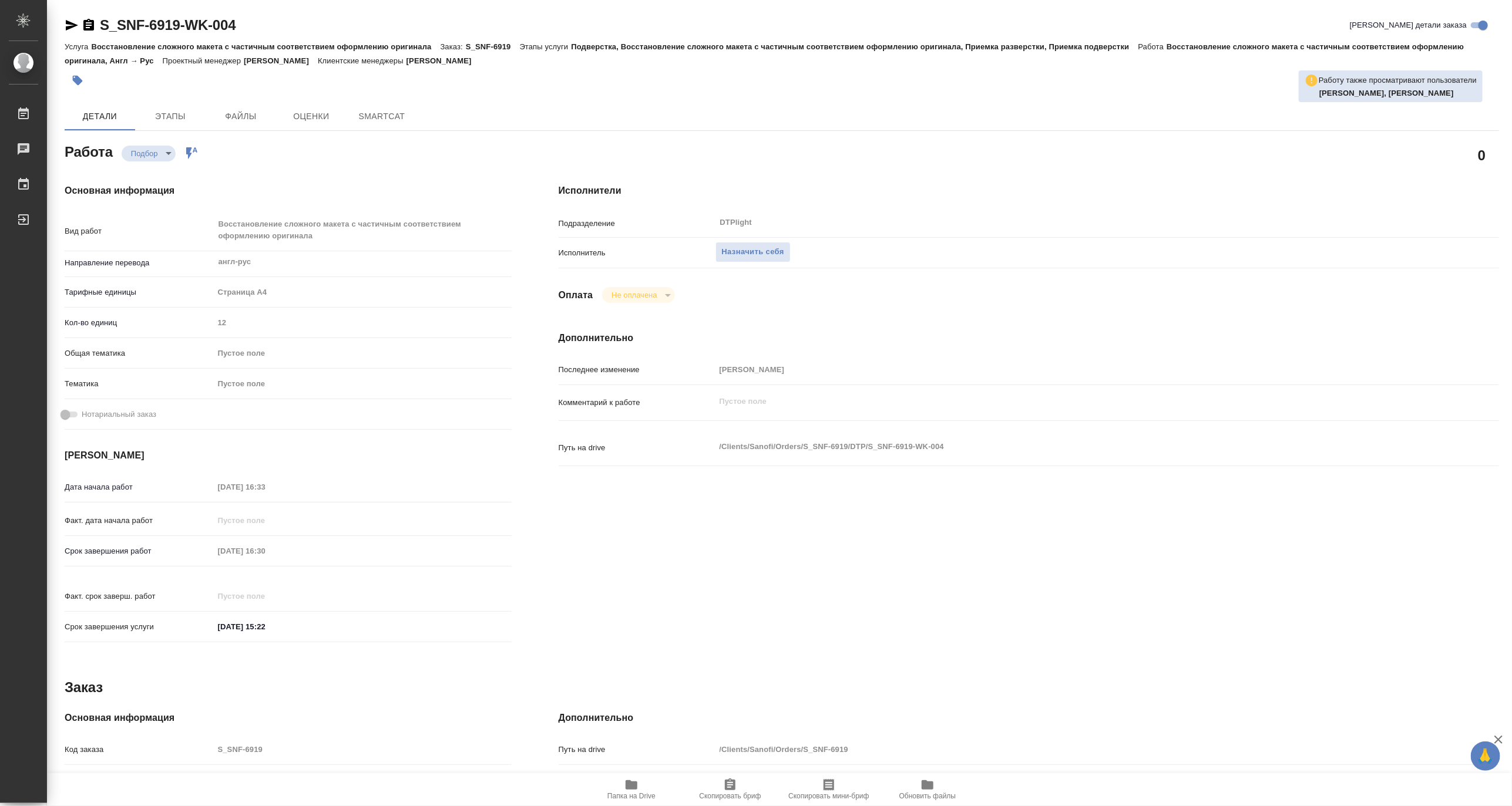
type textarea "x"
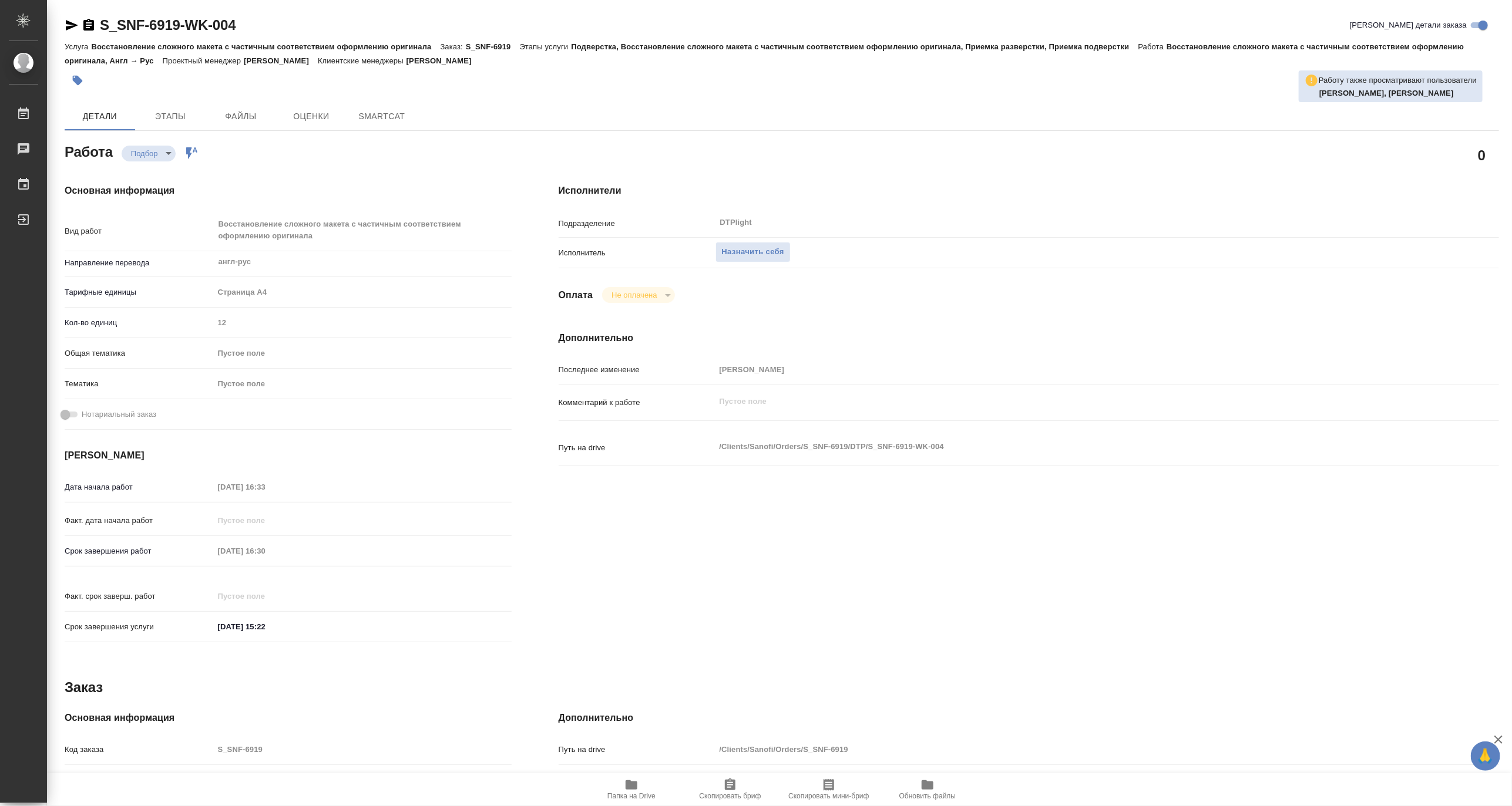
type textarea "x"
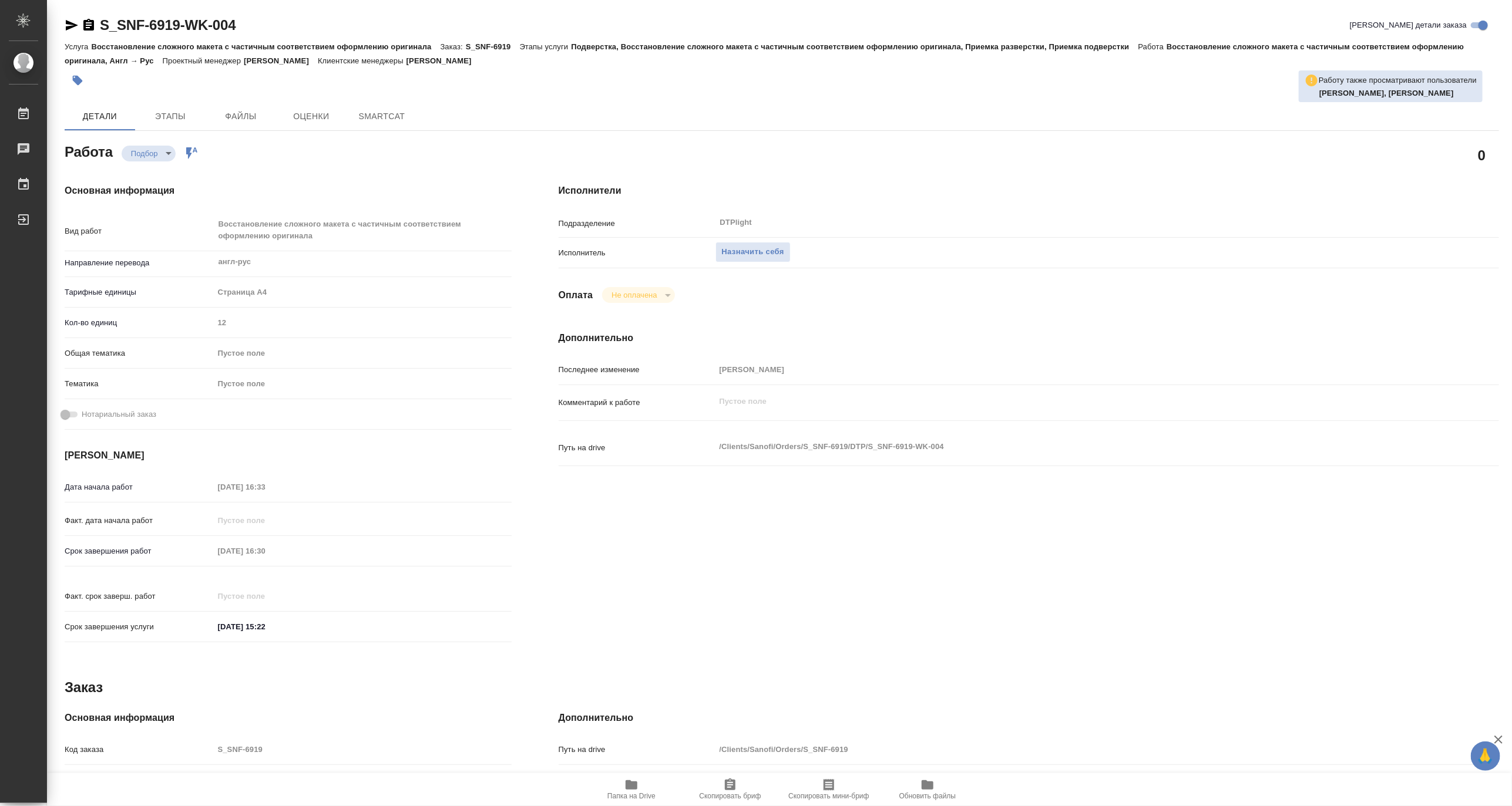
type textarea "x"
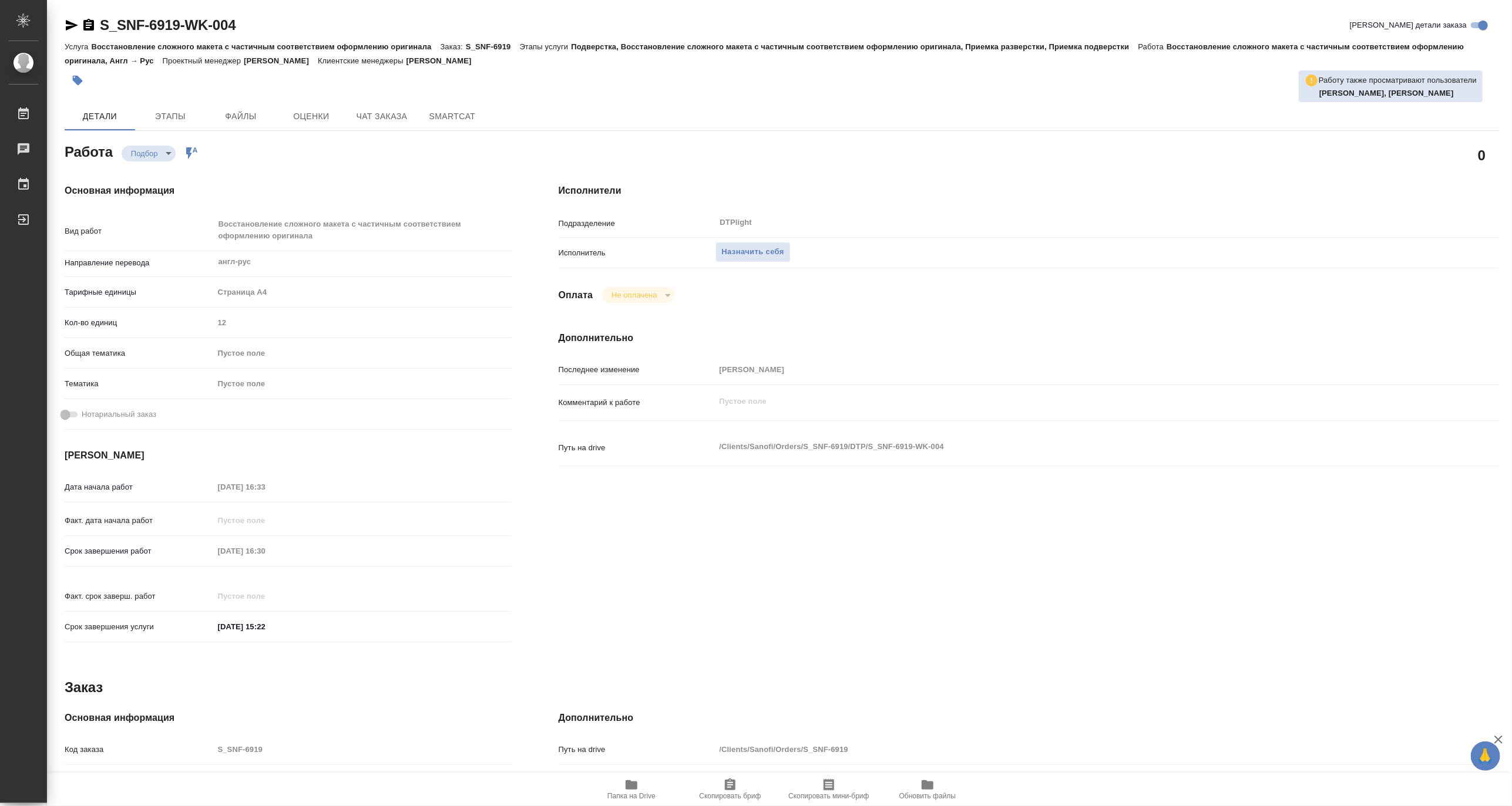
type textarea "x"
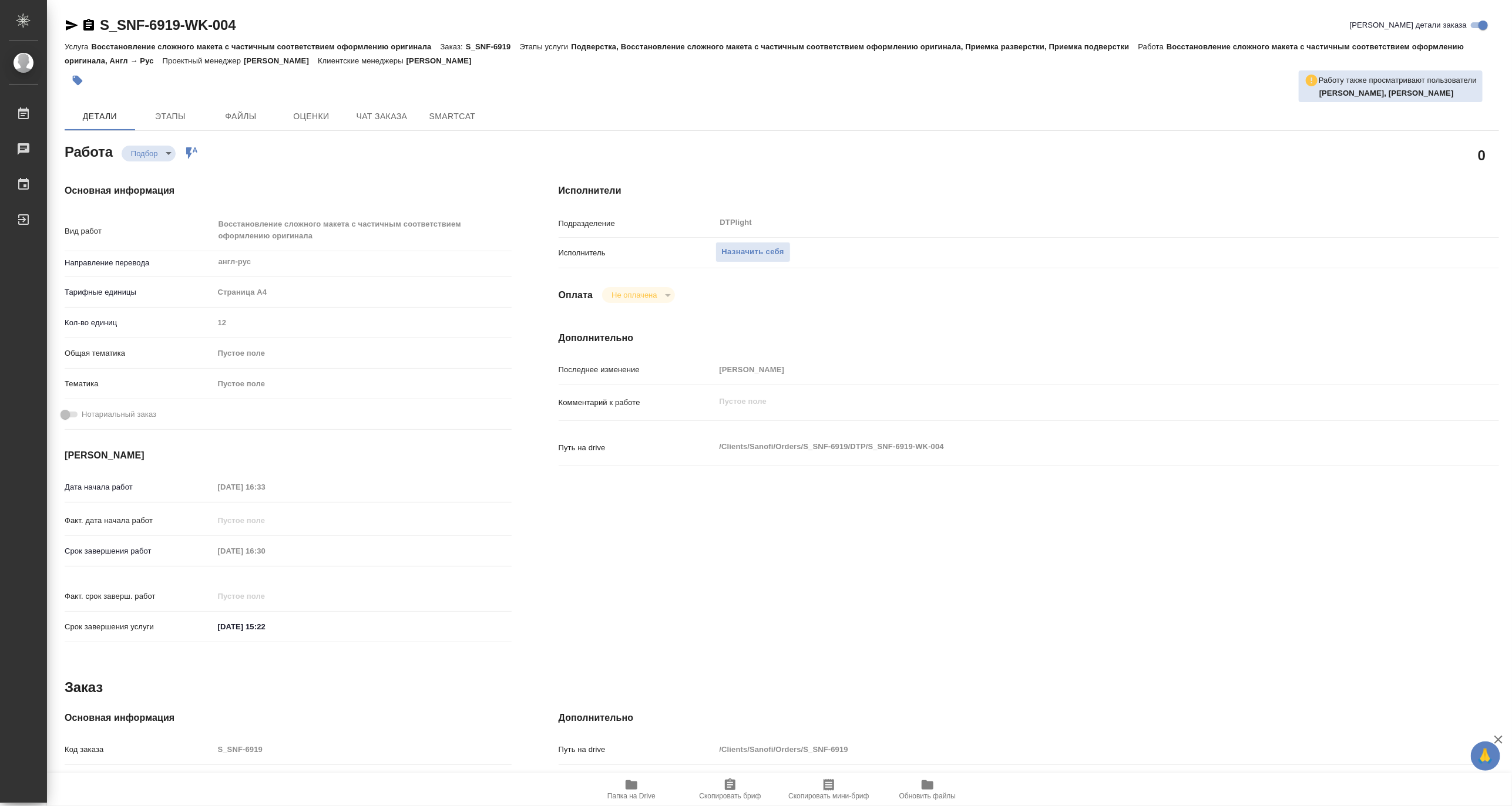
type textarea "x"
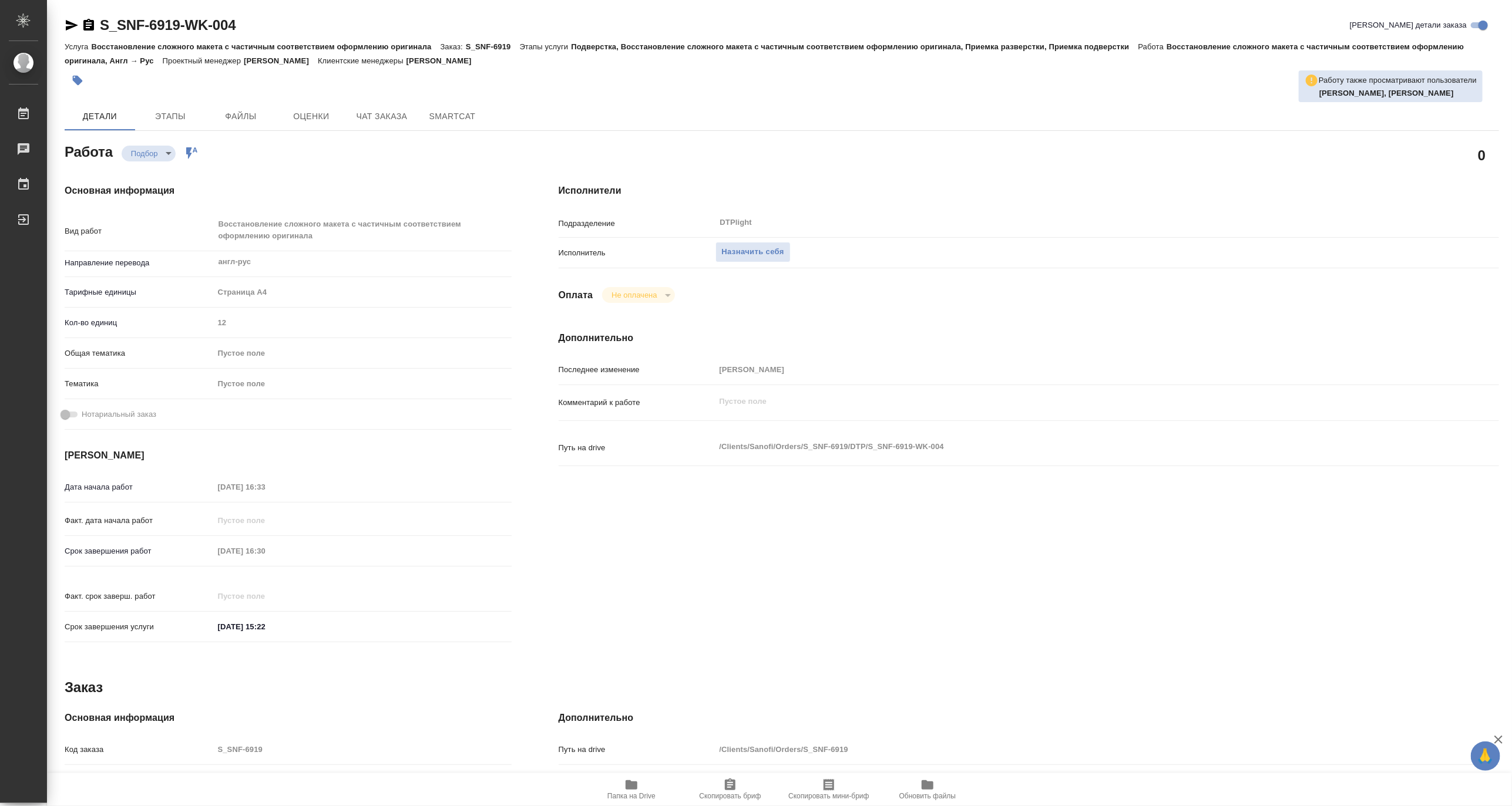
click at [631, 788] on icon "button" at bounding box center [632, 784] width 12 height 10
type textarea "x"
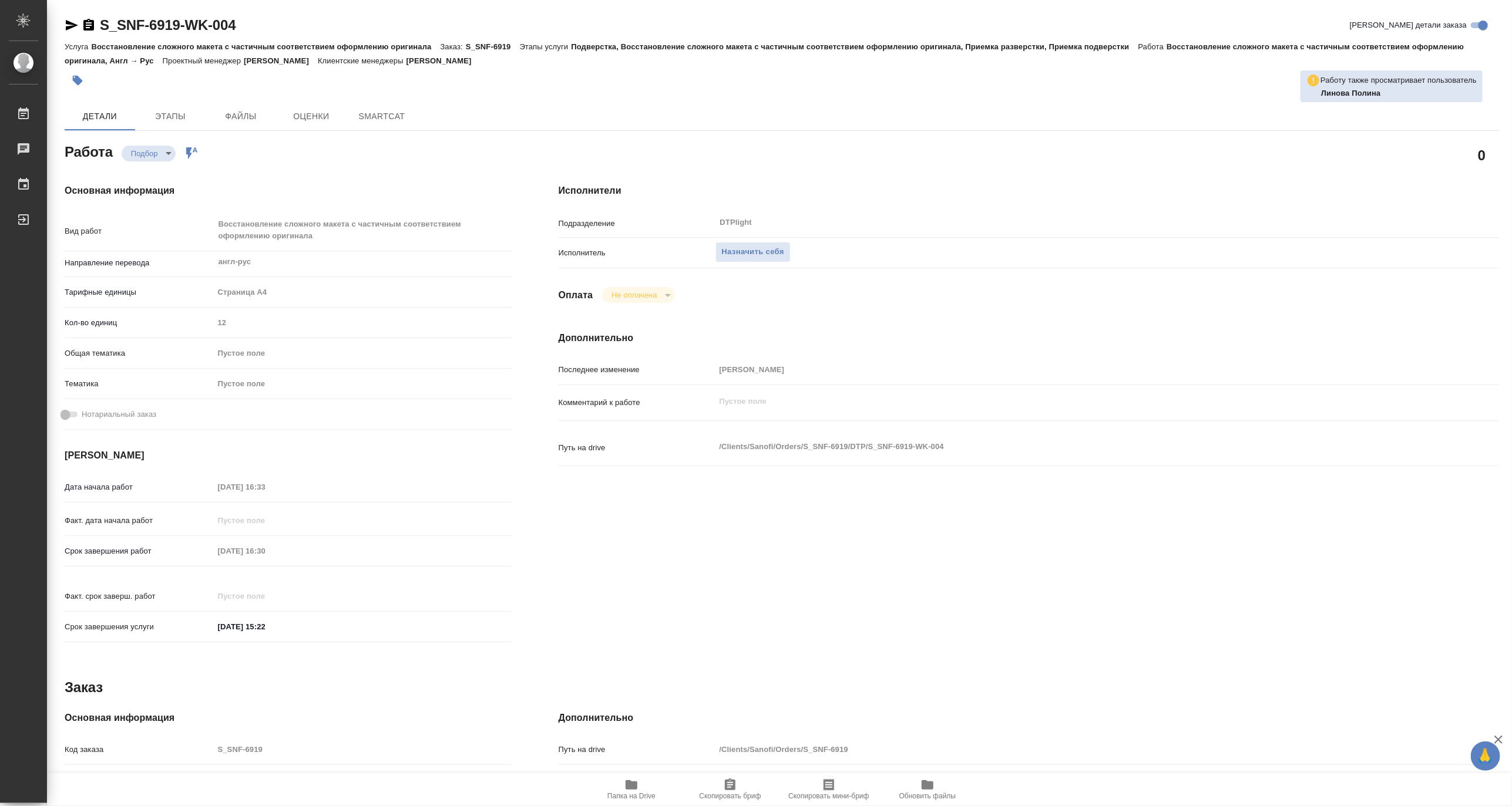
type textarea "x"
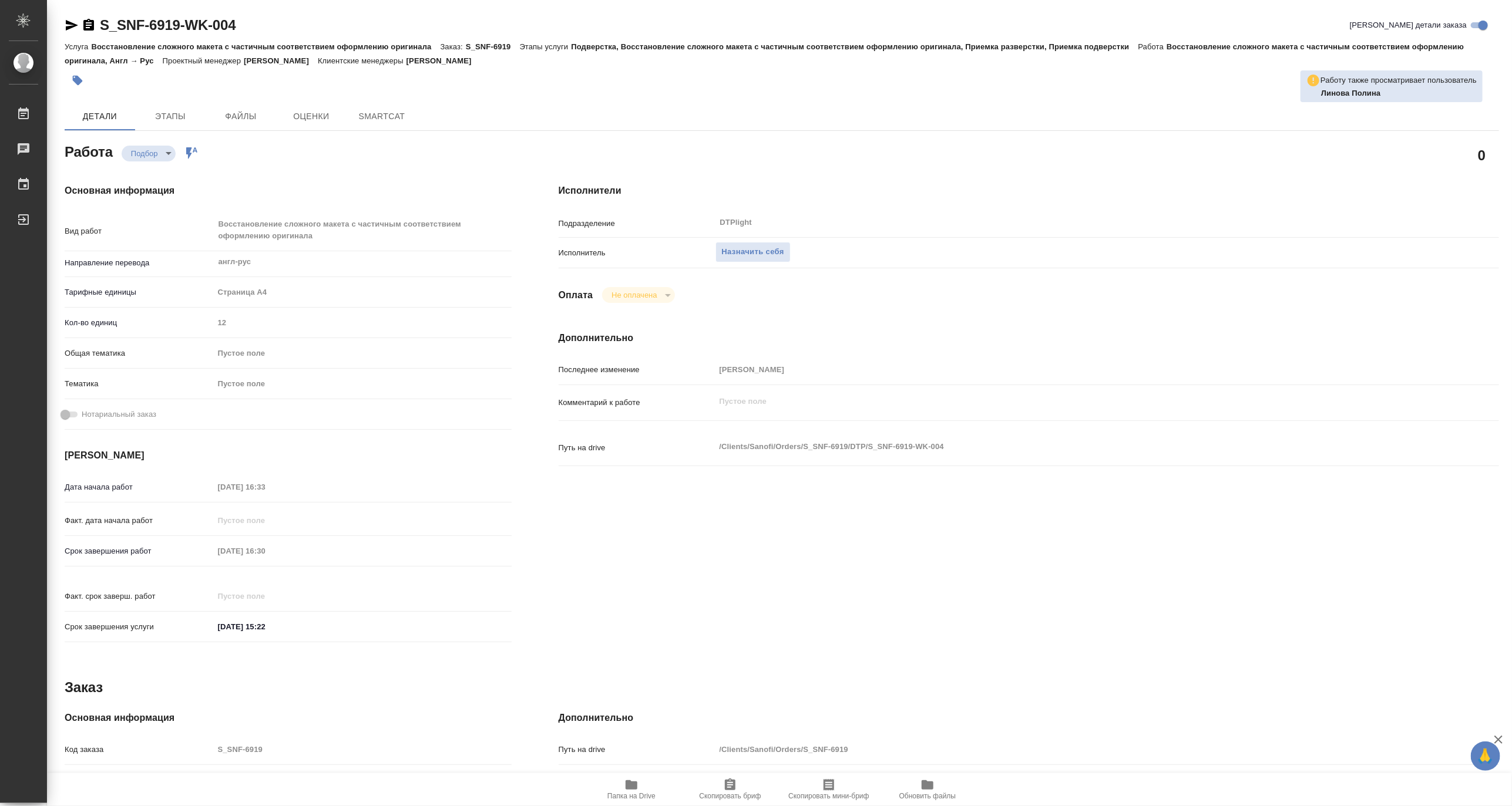
type textarea "x"
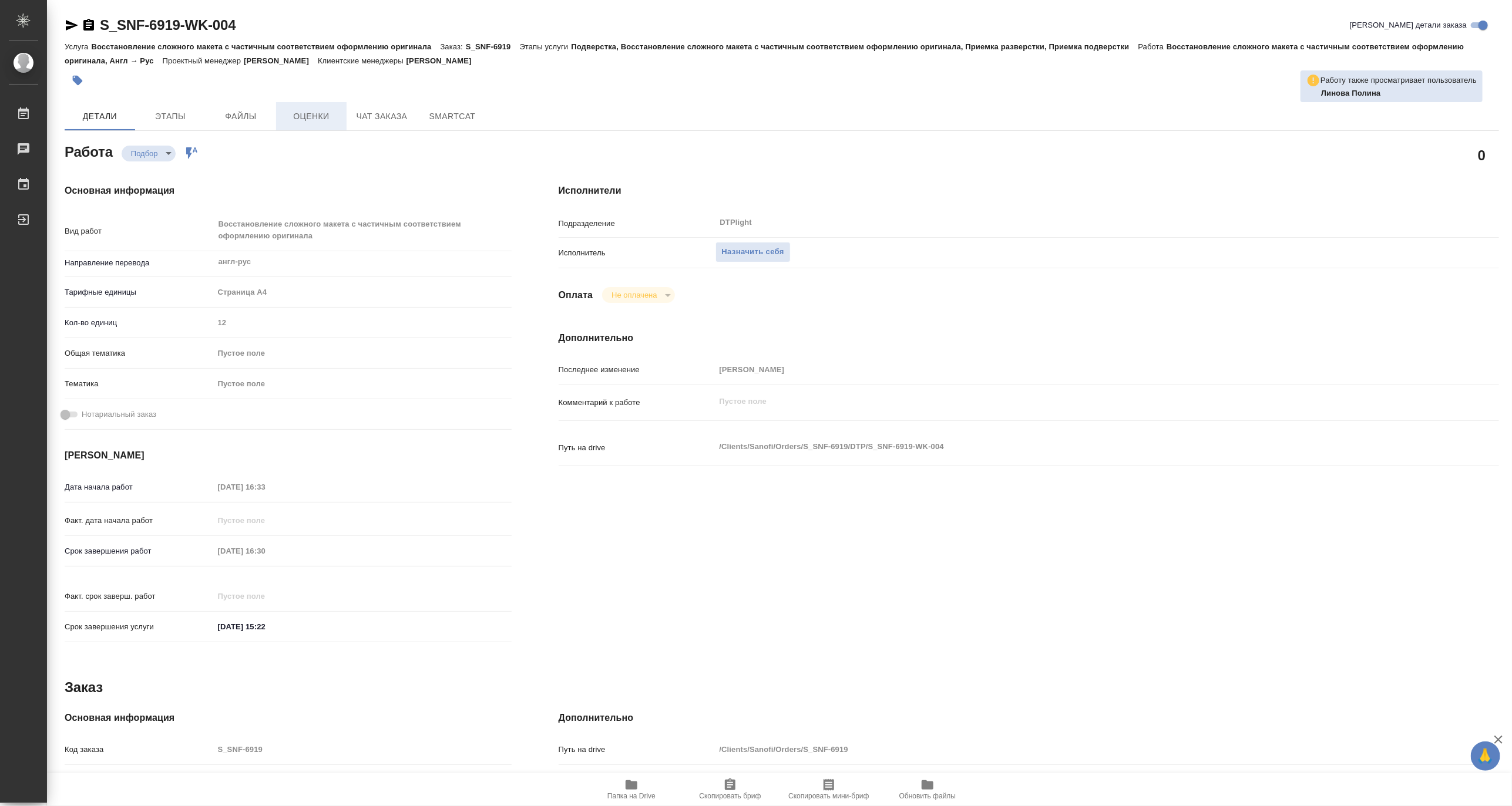
type textarea "x"
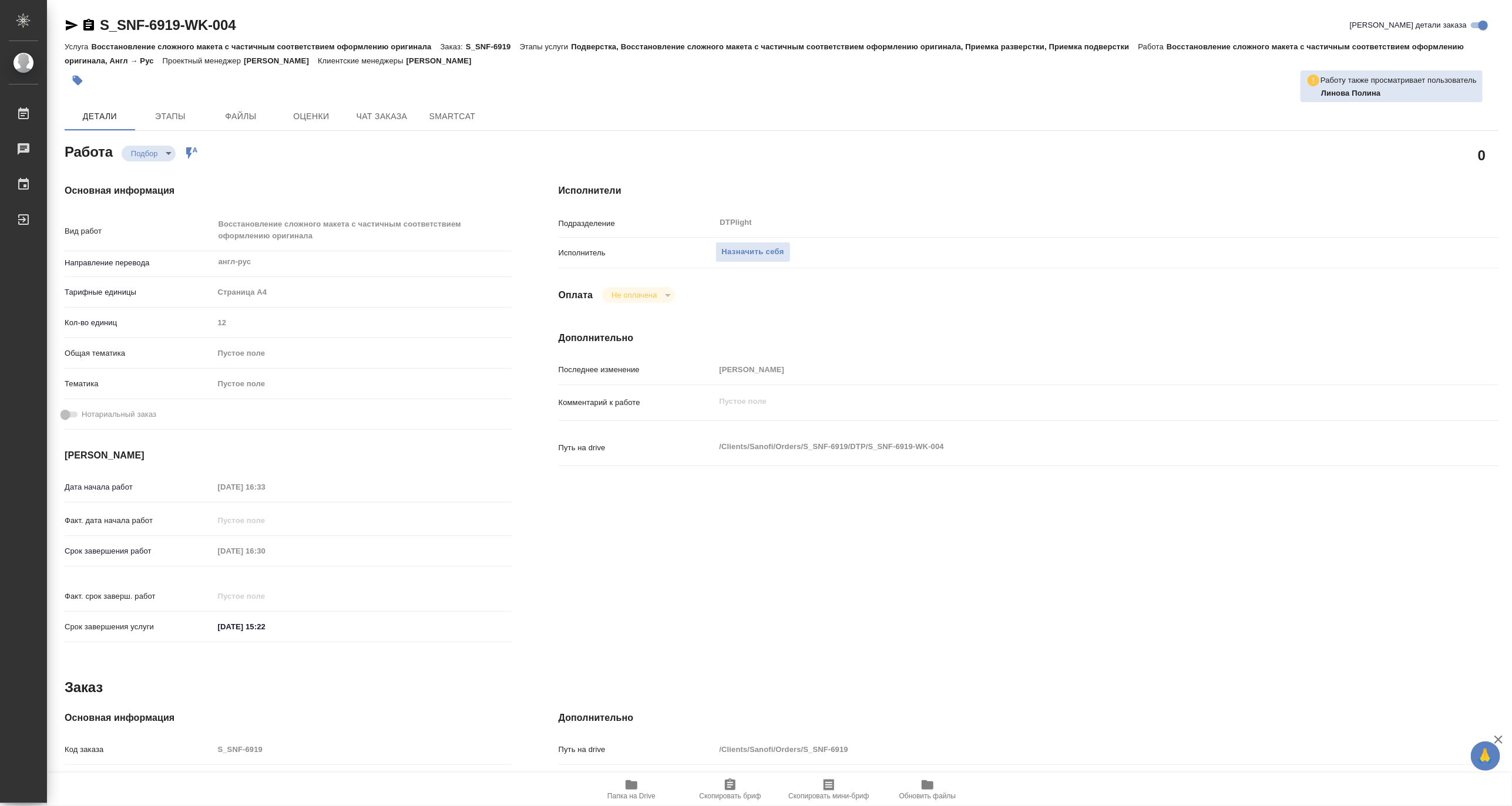
type textarea "x"
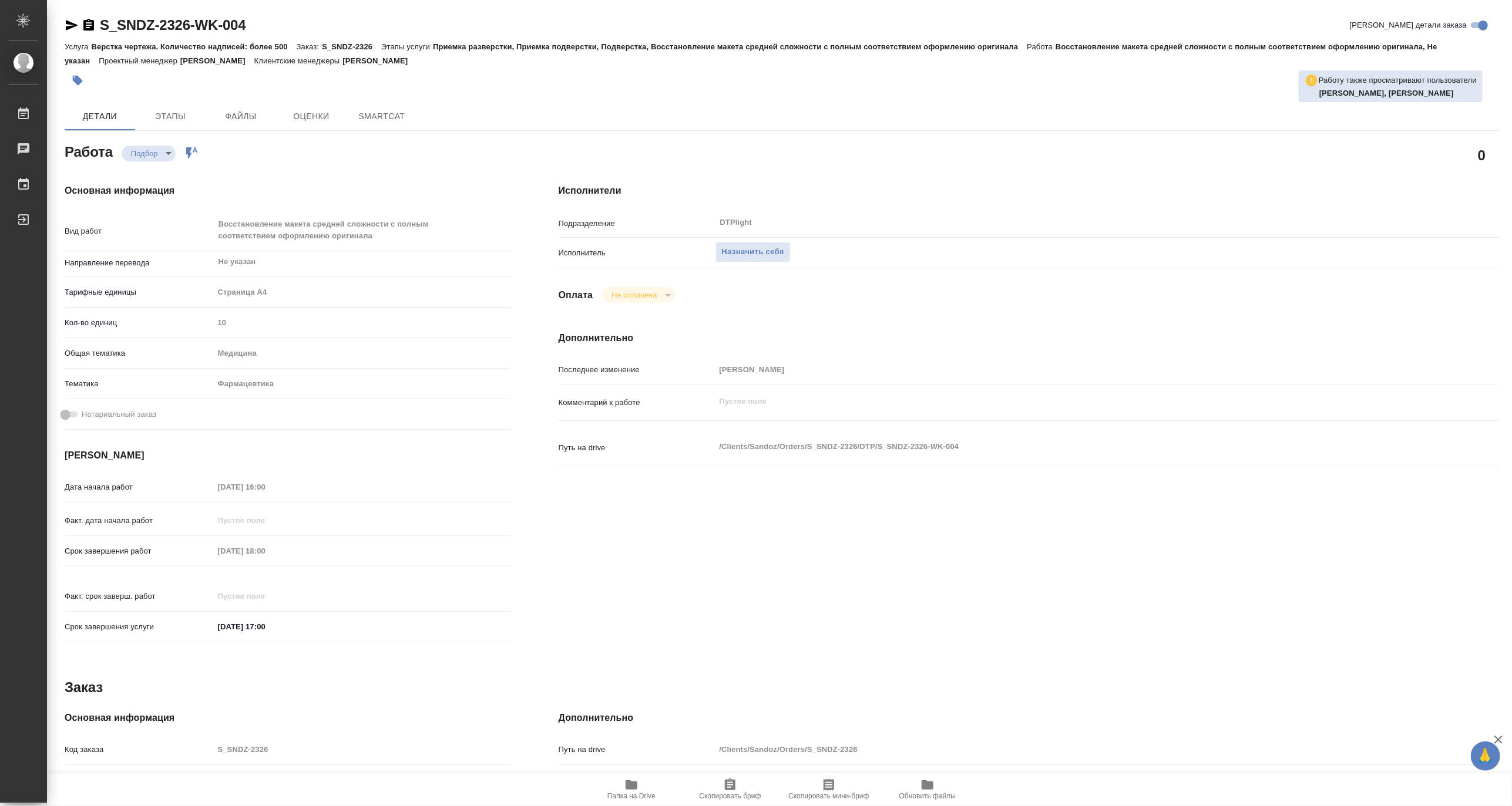
type textarea "x"
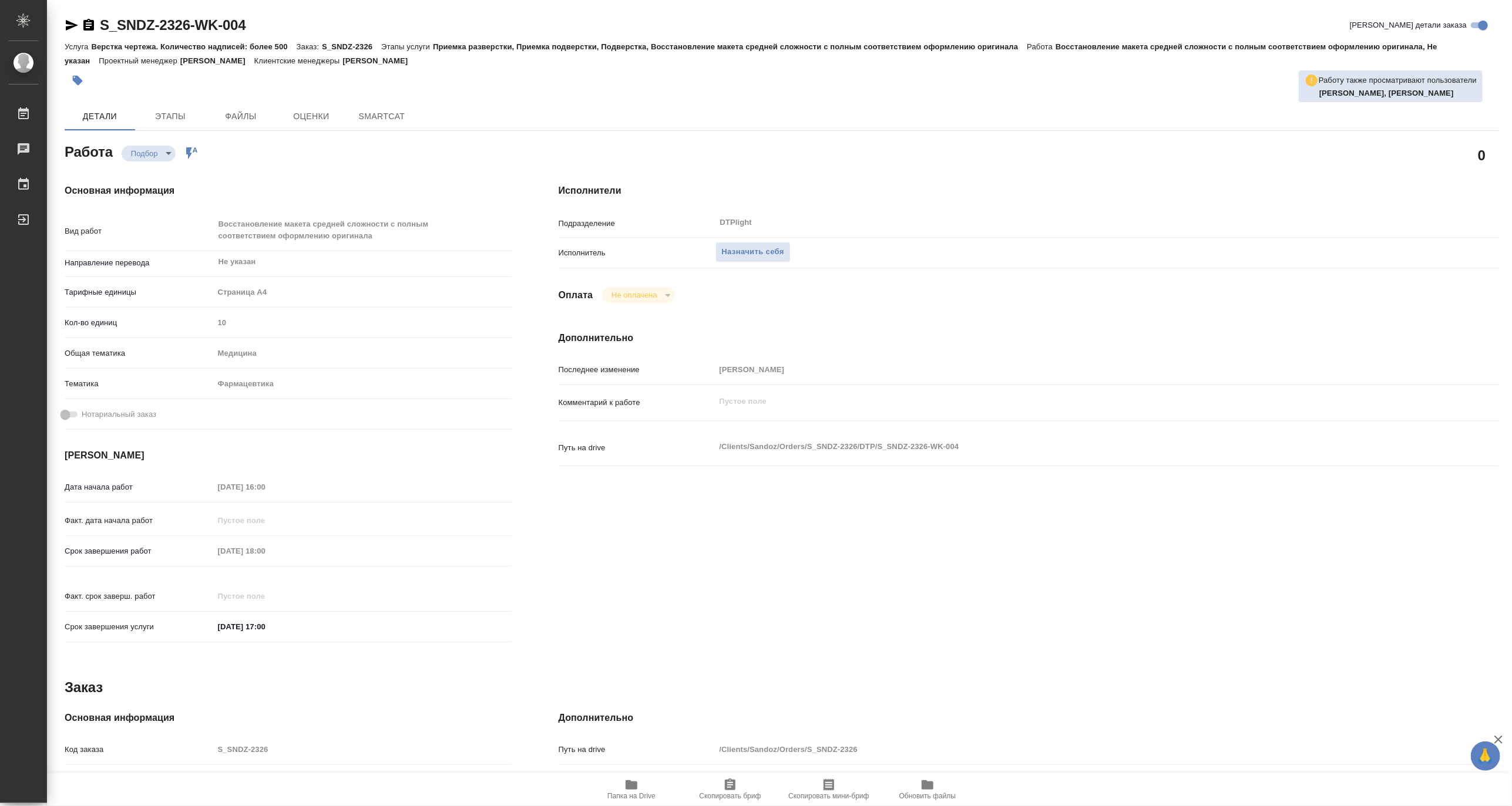
type textarea "x"
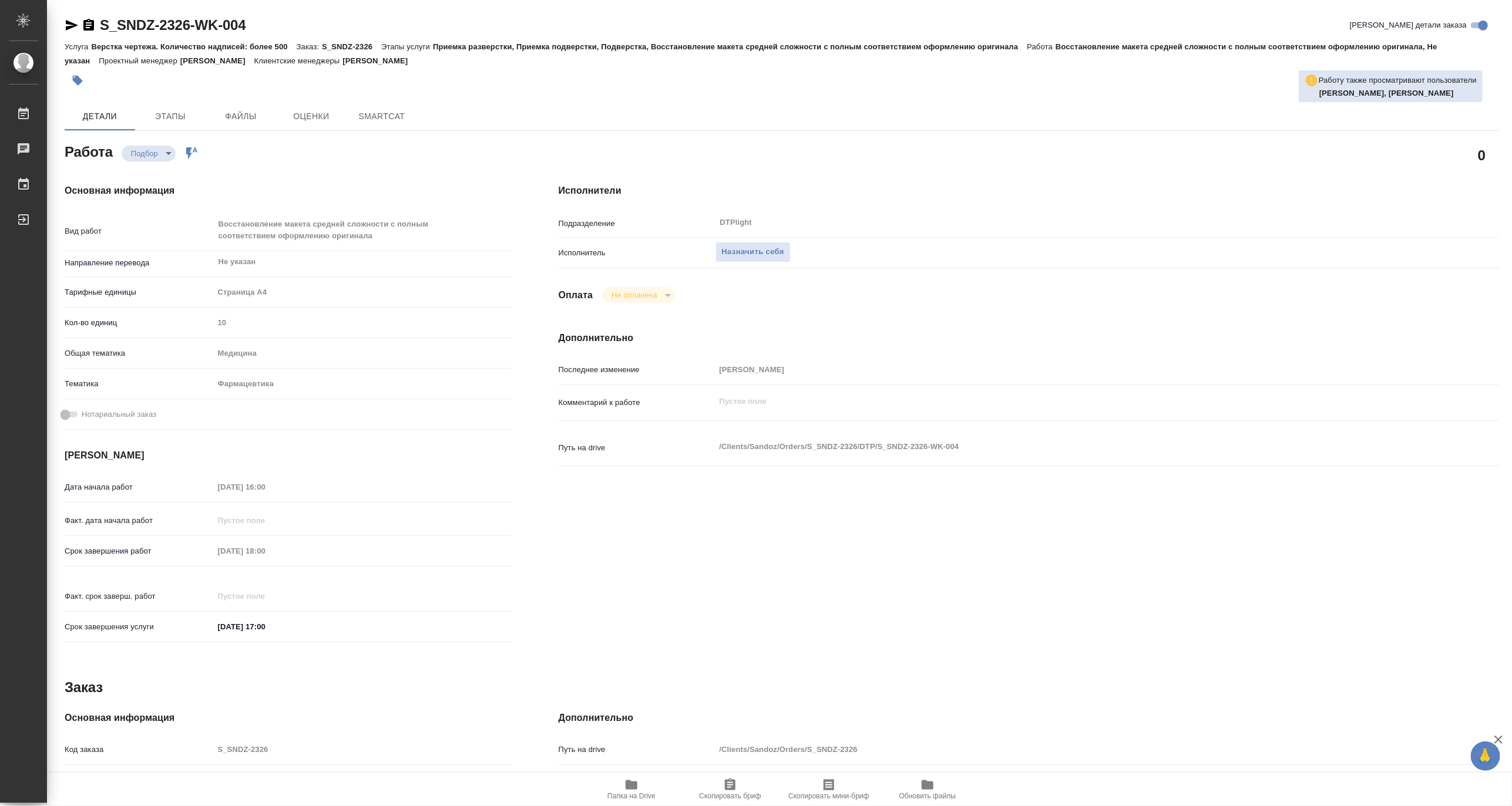
type textarea "x"
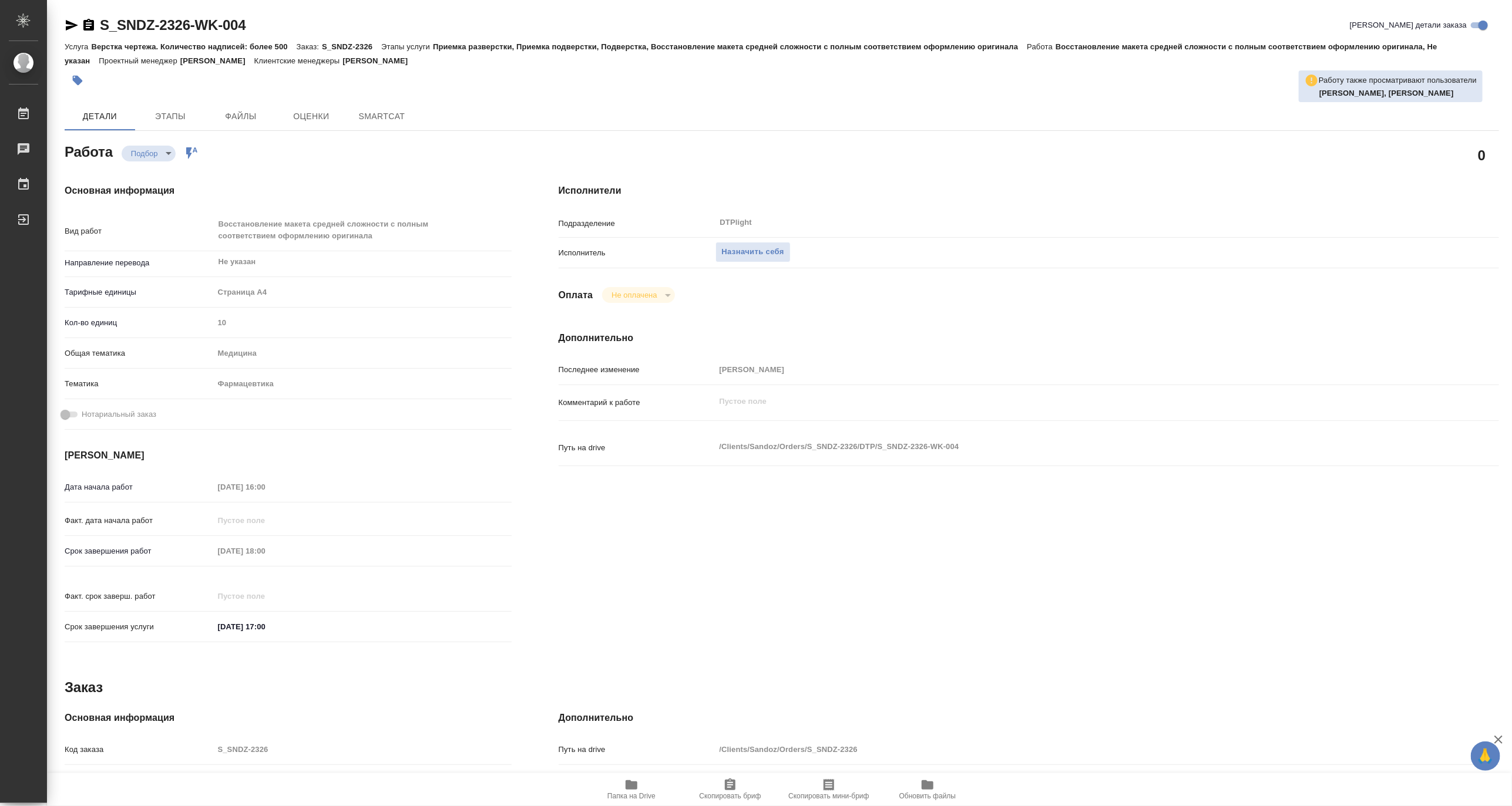
type textarea "x"
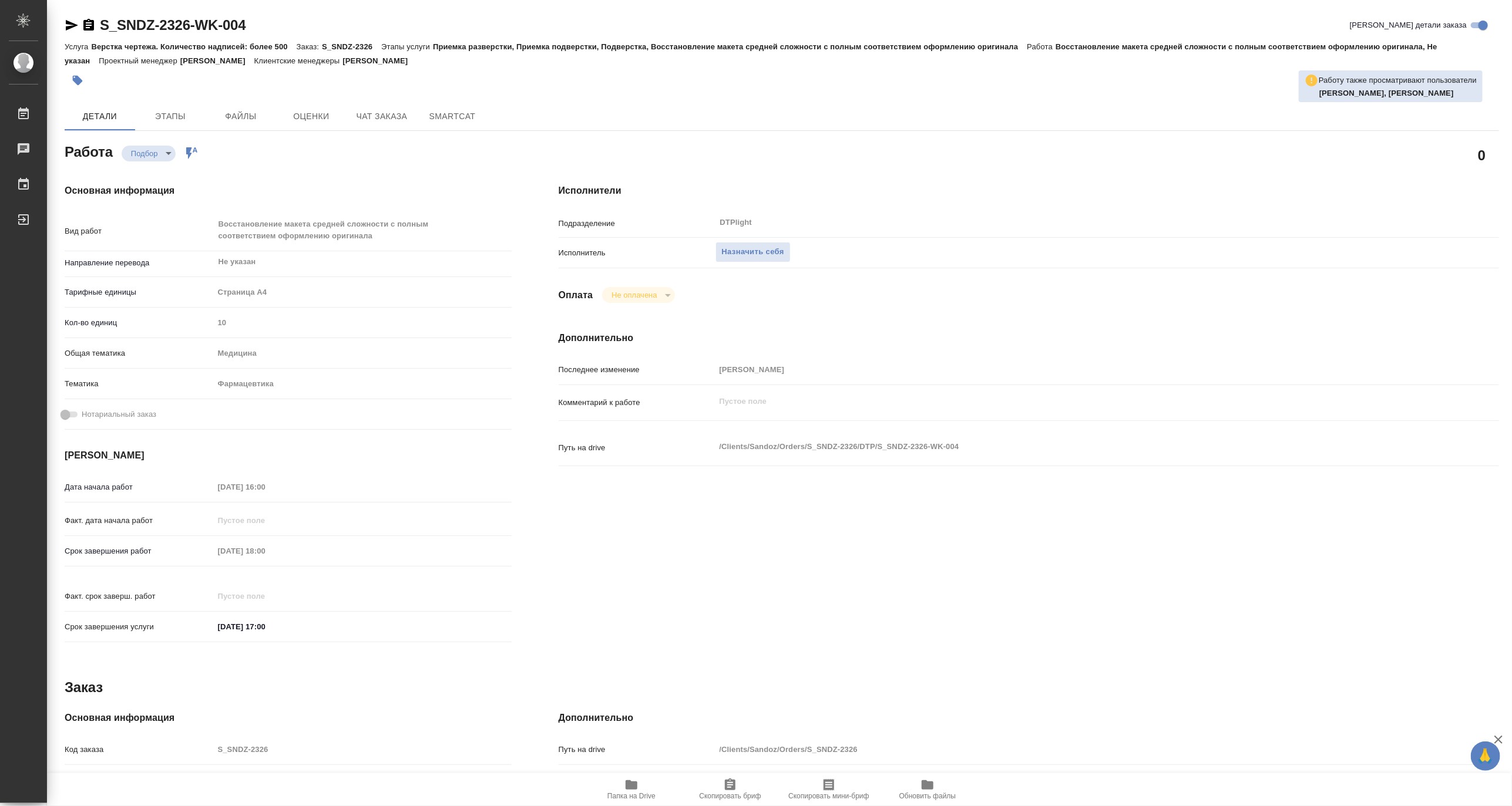
type textarea "x"
click at [636, 783] on icon "button" at bounding box center [632, 784] width 12 height 10
type textarea "x"
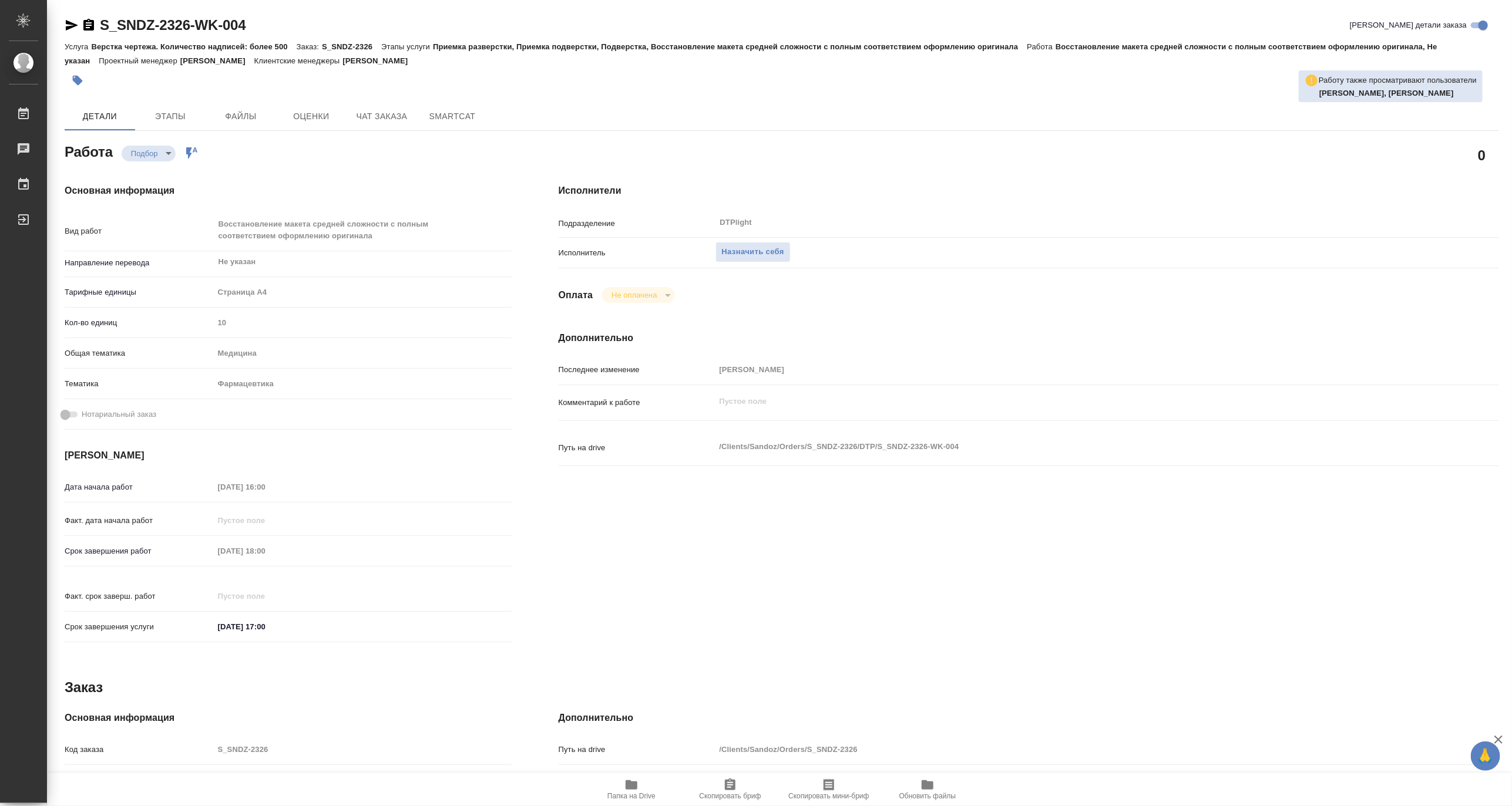
type textarea "x"
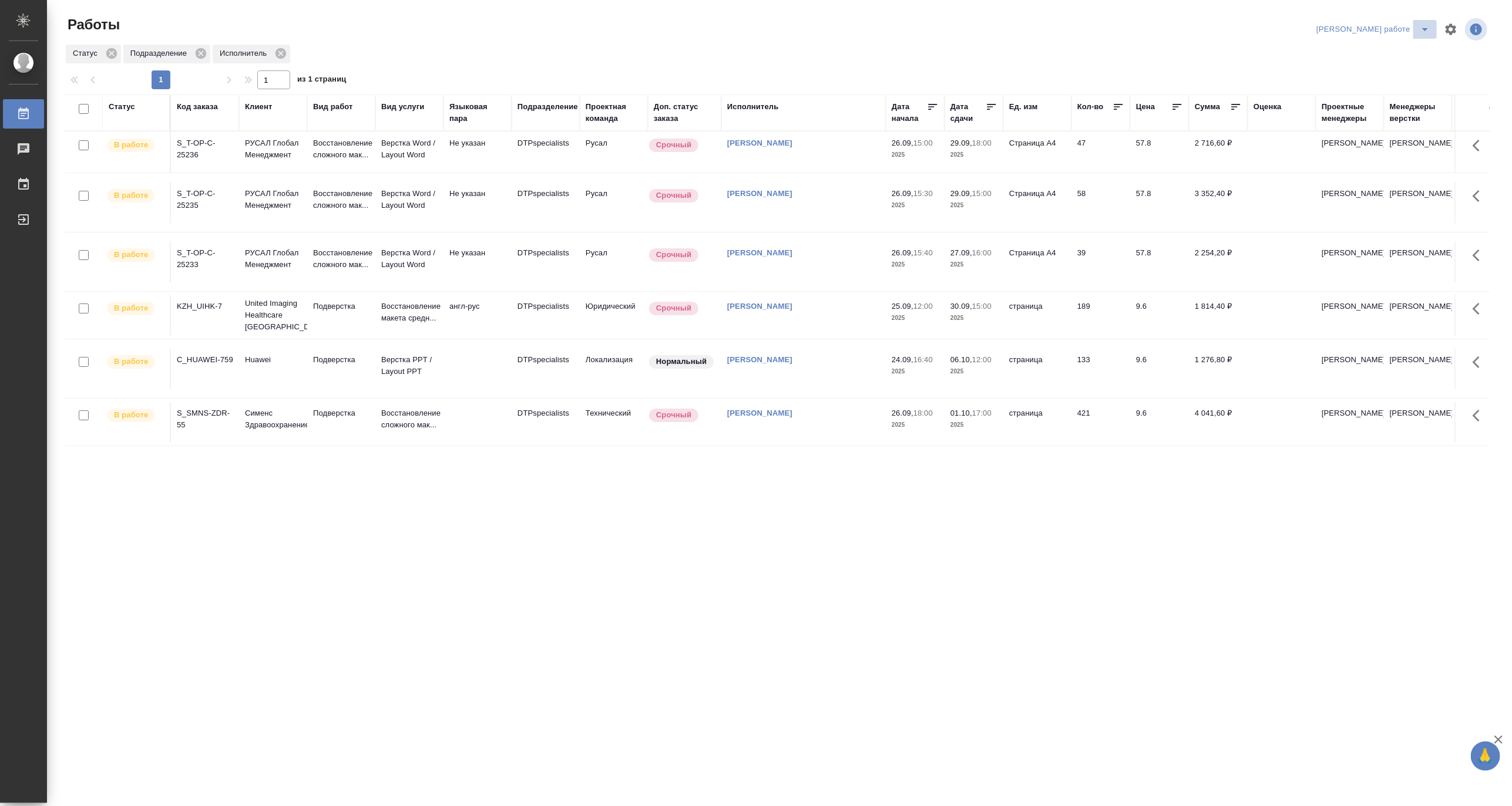
click at [1426, 23] on icon "split button" at bounding box center [1425, 30] width 14 height 14
click at [1399, 71] on li "[PERSON_NAME]" at bounding box center [1383, 72] width 106 height 19
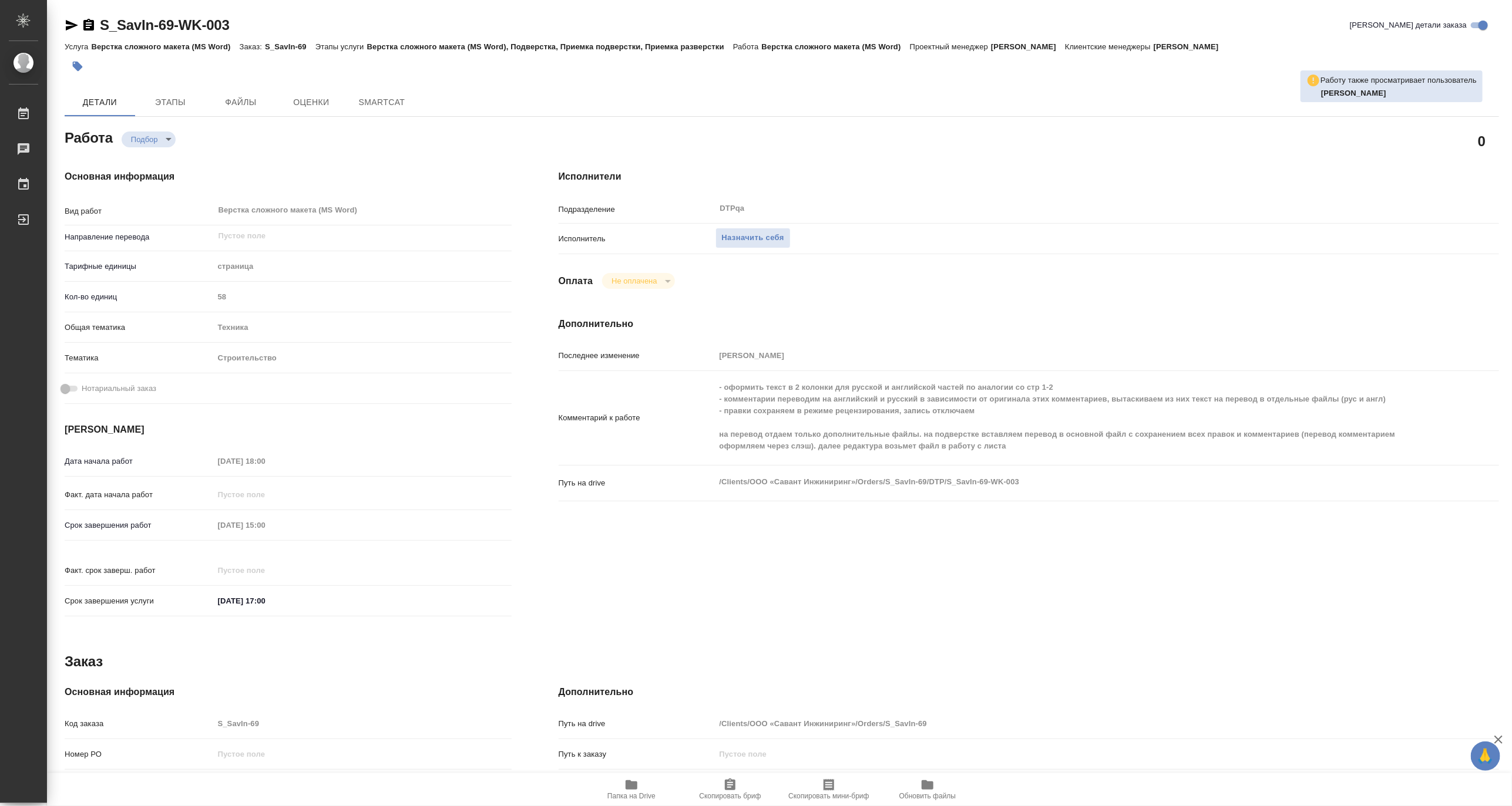
type textarea "x"
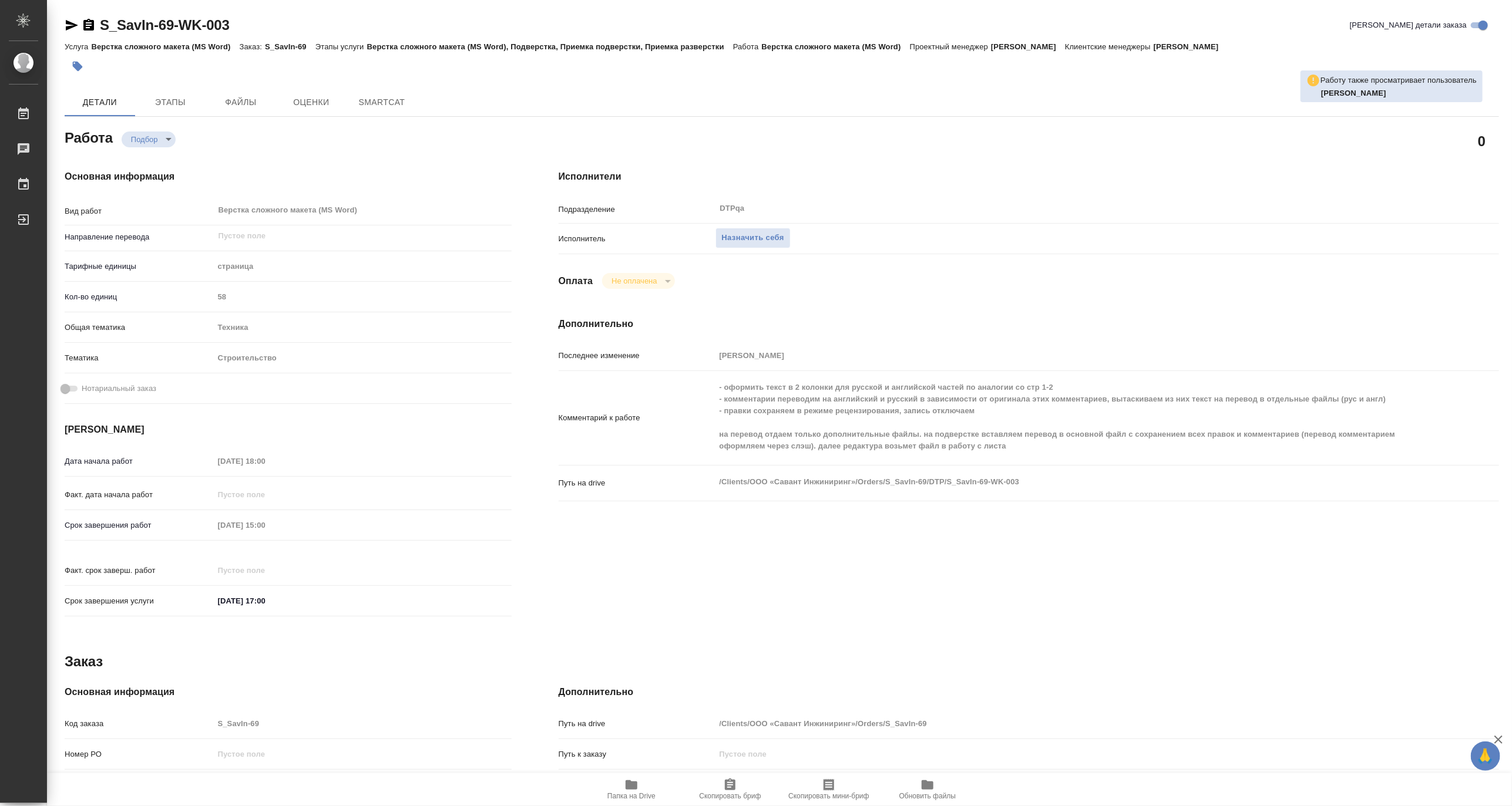
type textarea "x"
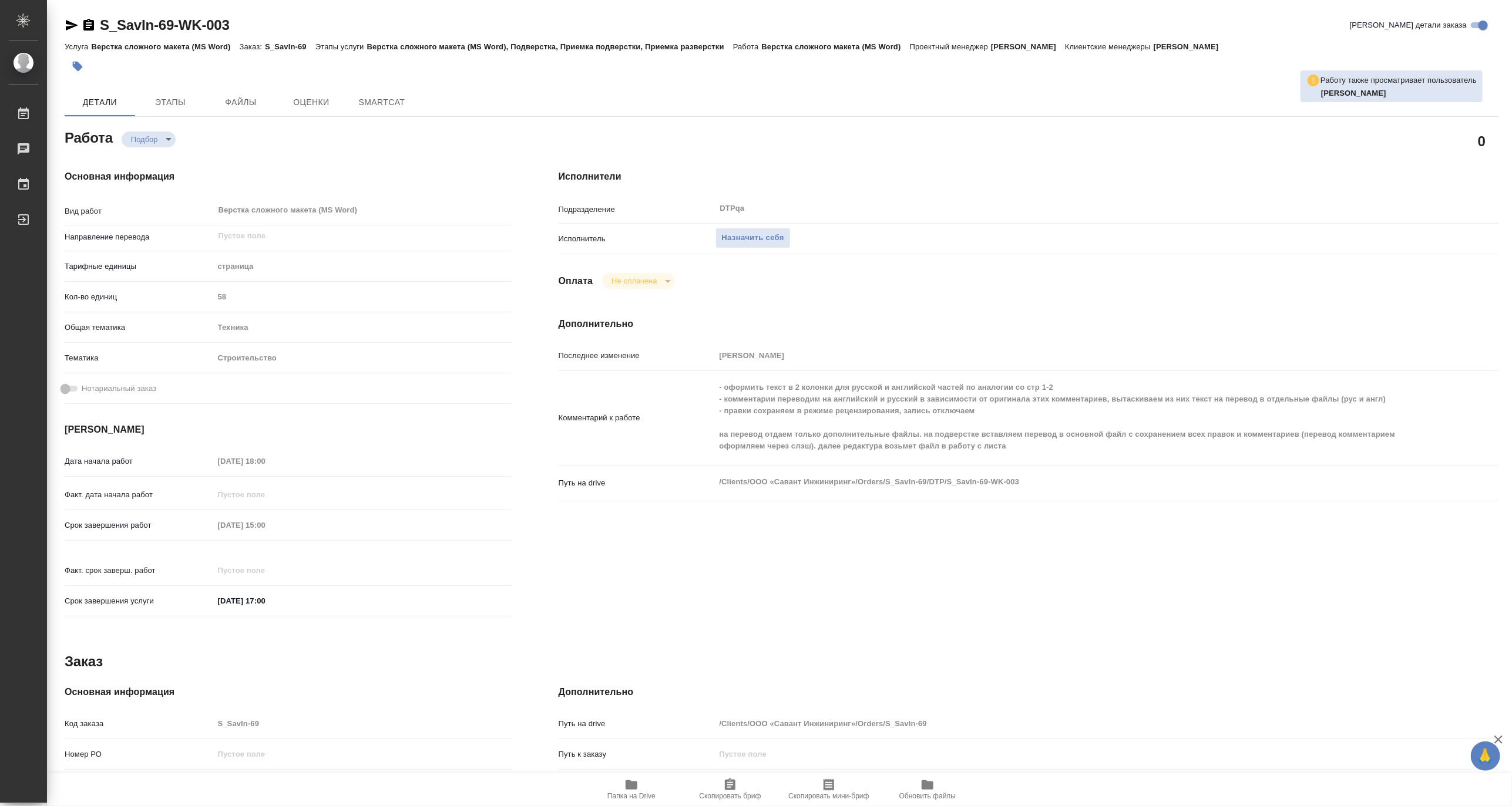
type textarea "x"
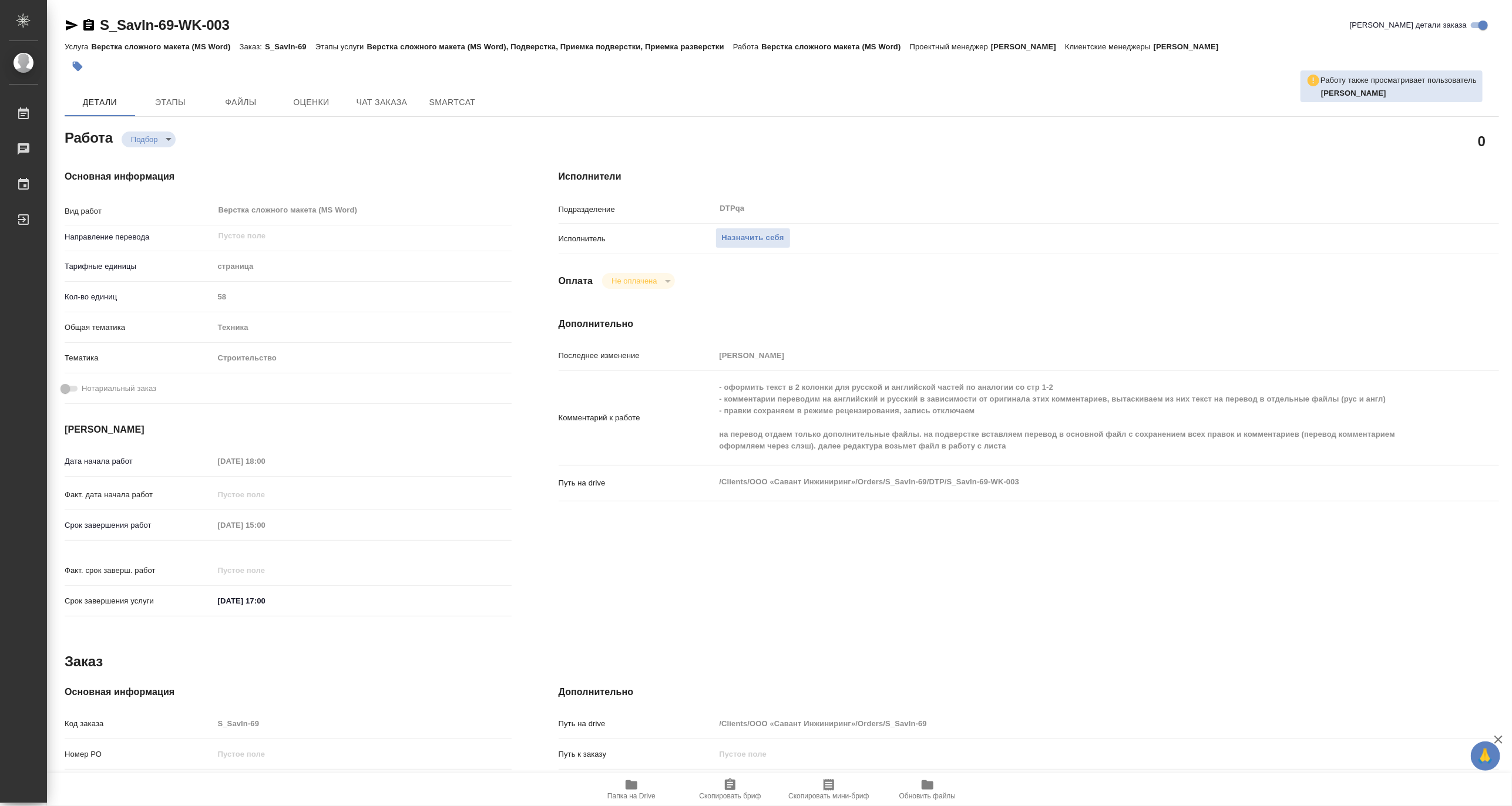
type textarea "x"
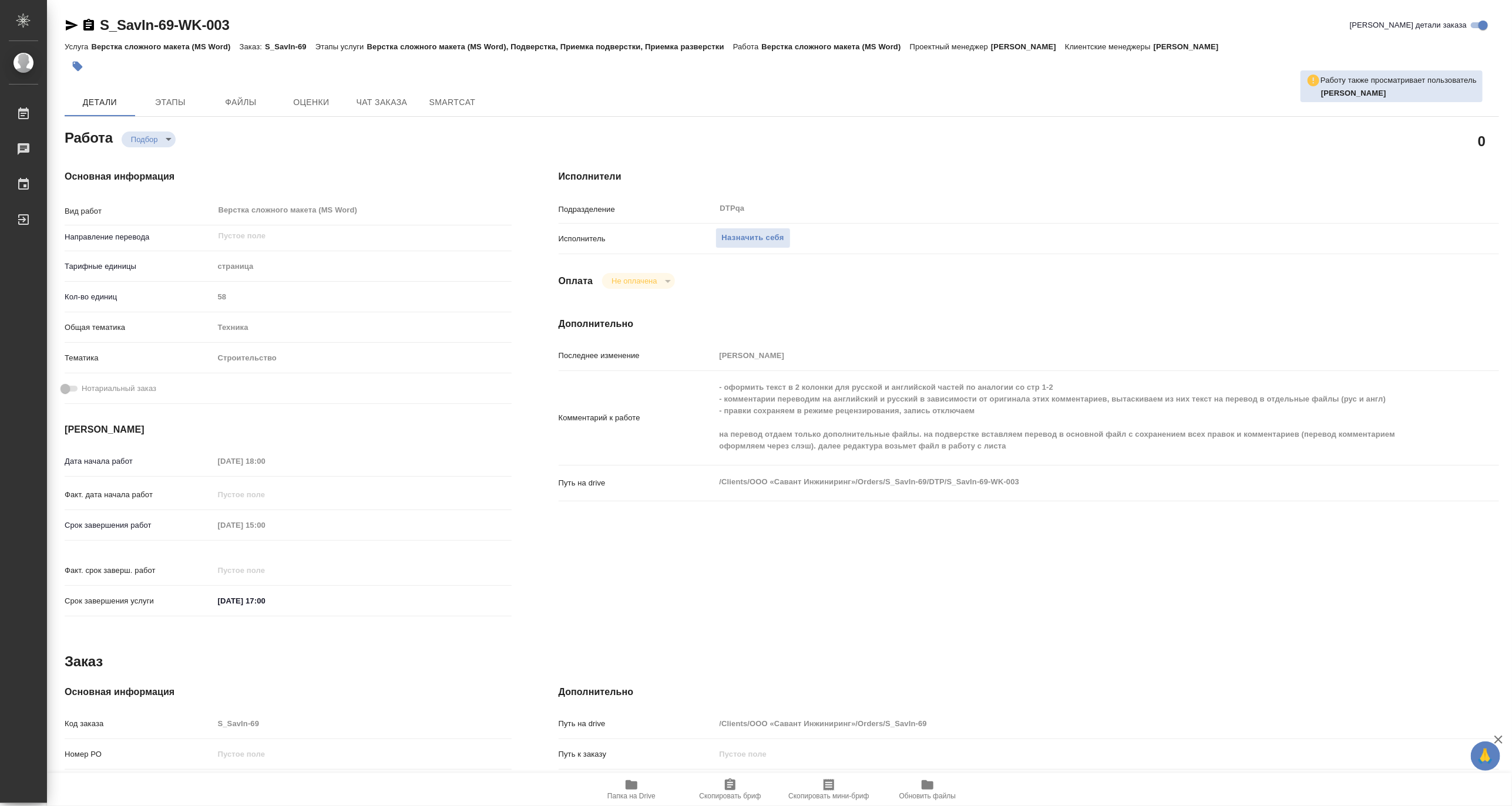
type textarea "x"
